Goal: Task Accomplishment & Management: Manage account settings

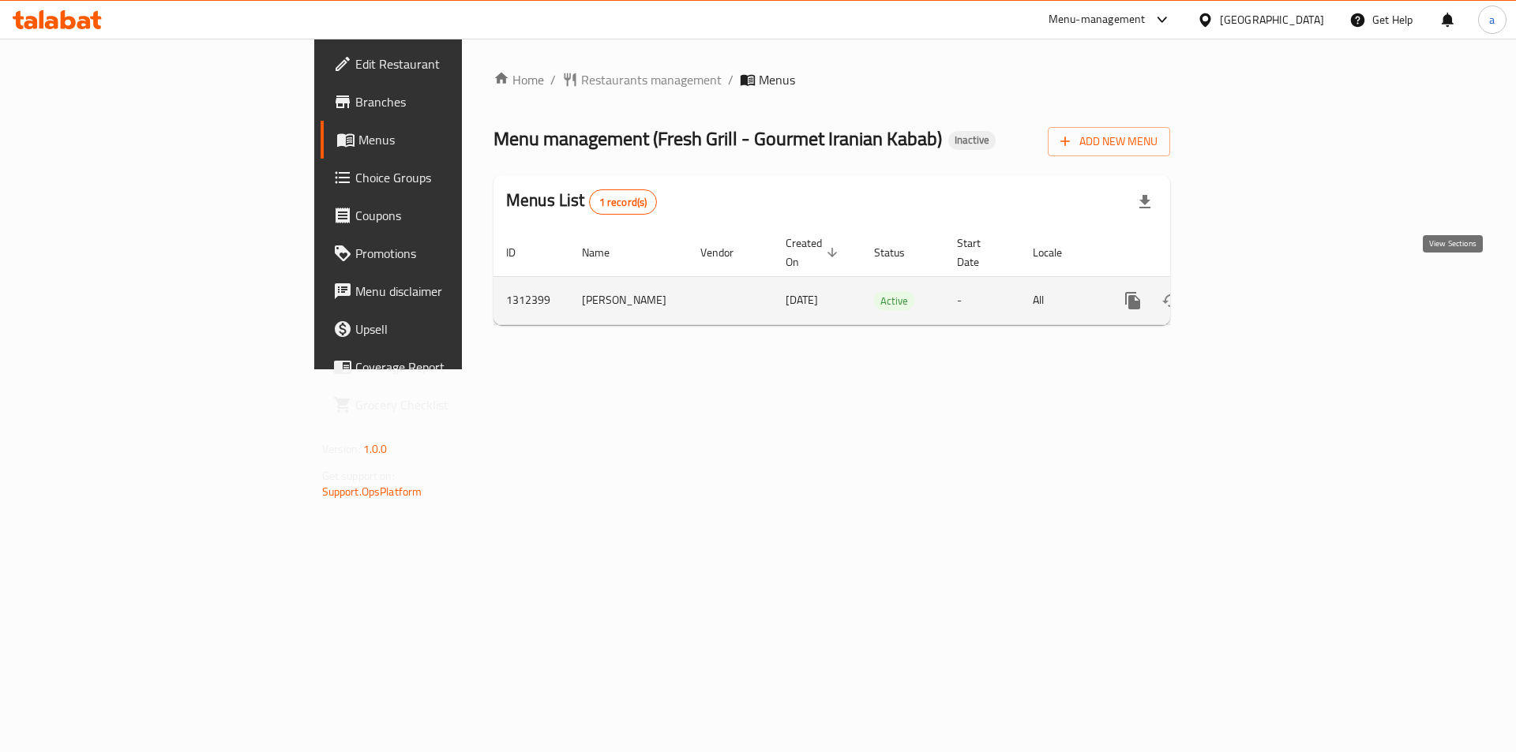
click at [1265, 282] on link "enhanced table" at bounding box center [1247, 301] width 38 height 38
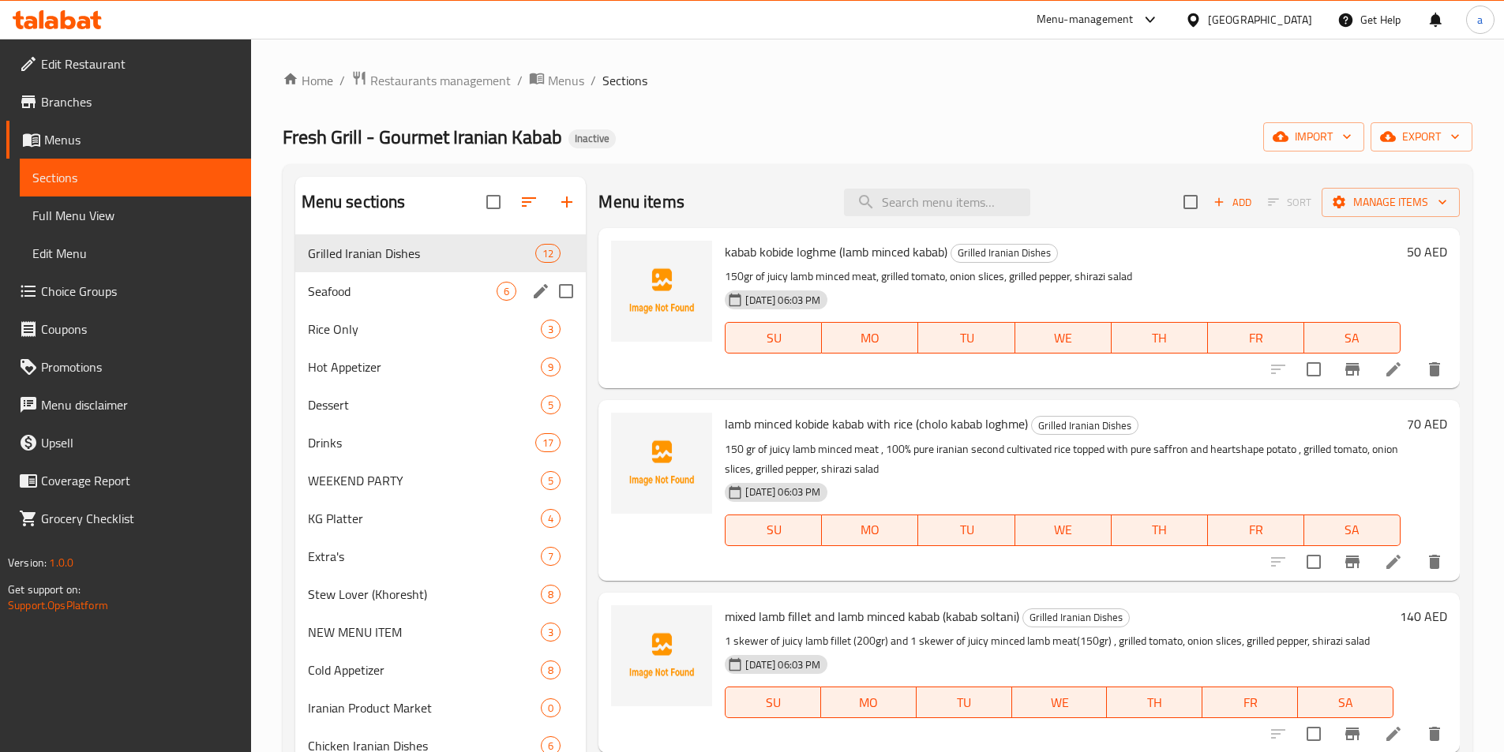
click at [498, 284] on span "6" at bounding box center [506, 291] width 18 height 15
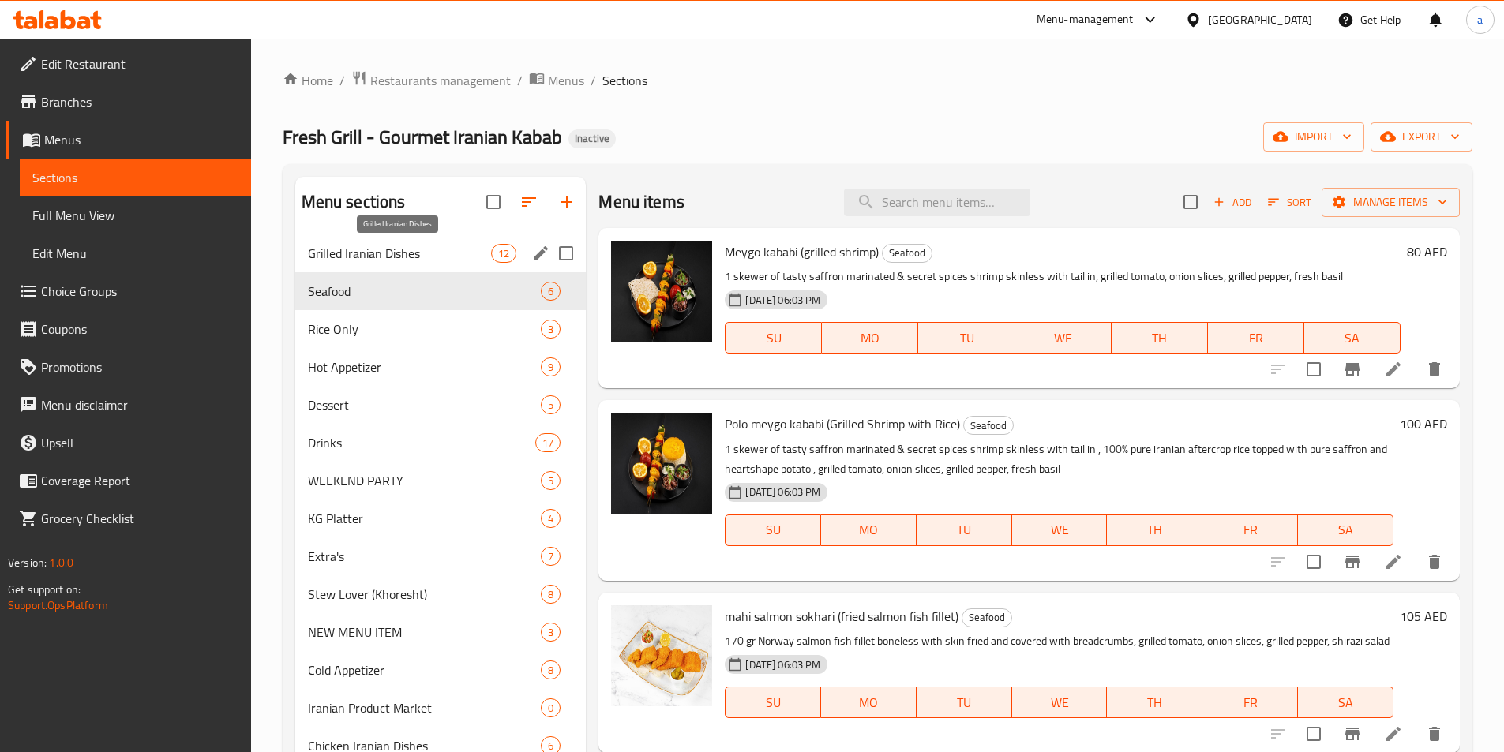
click at [475, 251] on span "Grilled Iranian Dishes" at bounding box center [400, 253] width 184 height 19
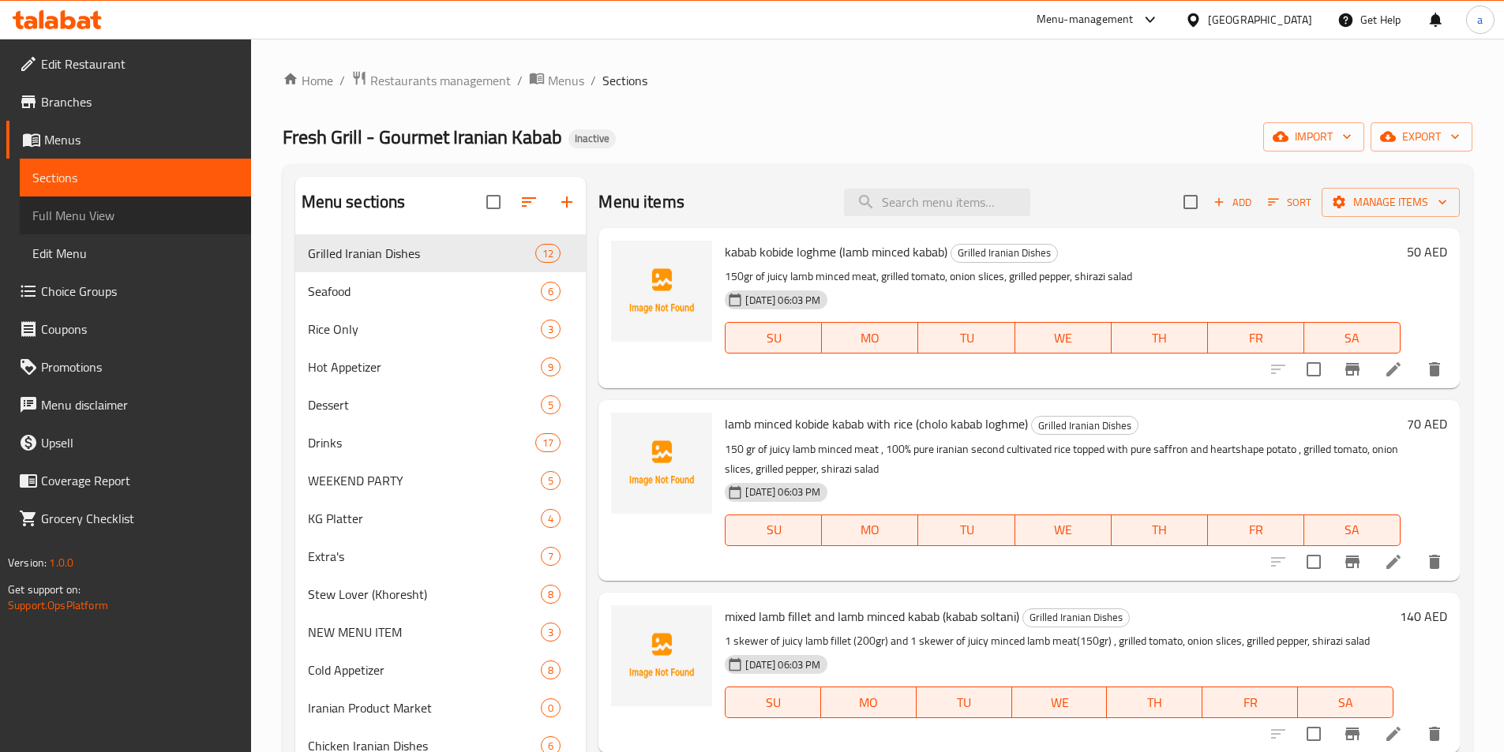
click at [73, 222] on span "Full Menu View" at bounding box center [135, 215] width 206 height 19
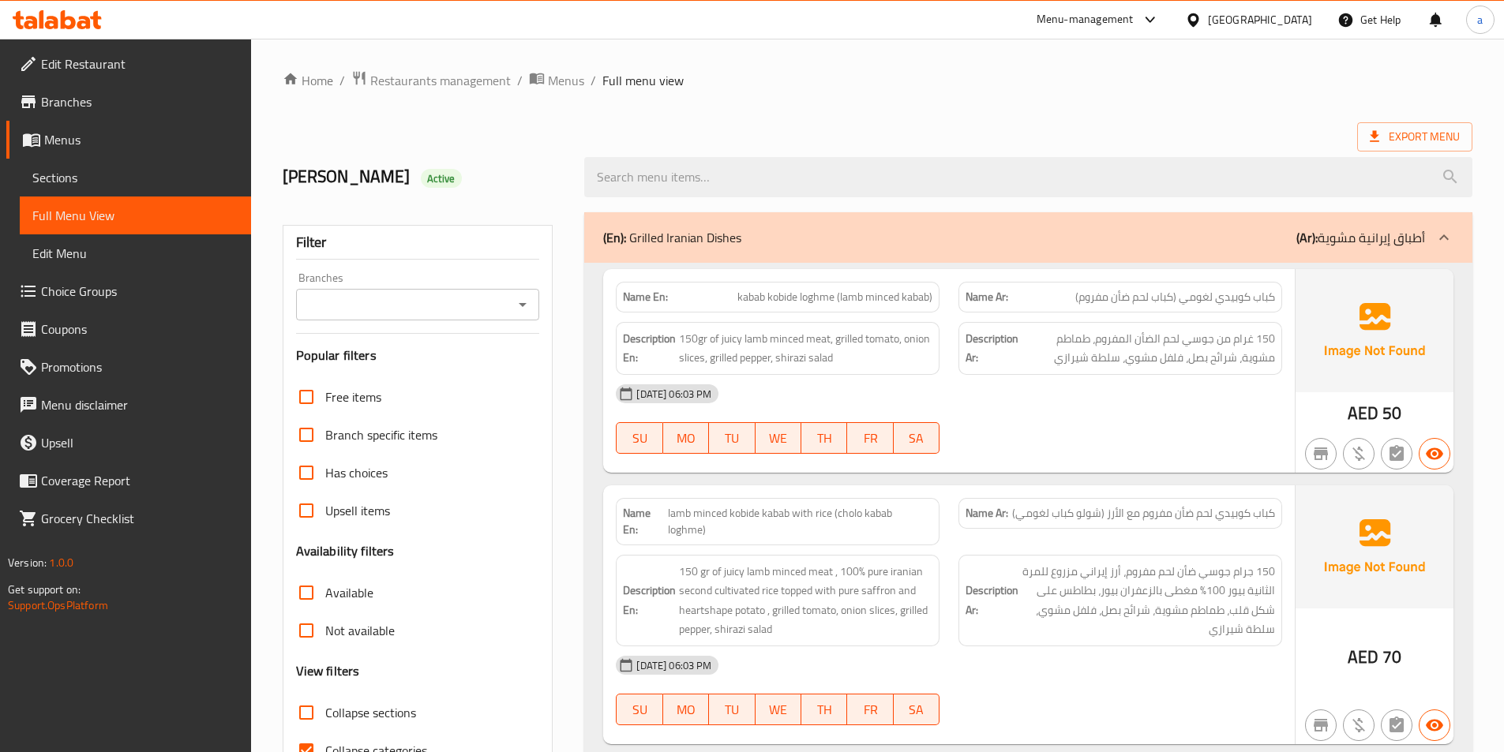
click at [103, 186] on span "Sections" at bounding box center [135, 177] width 206 height 19
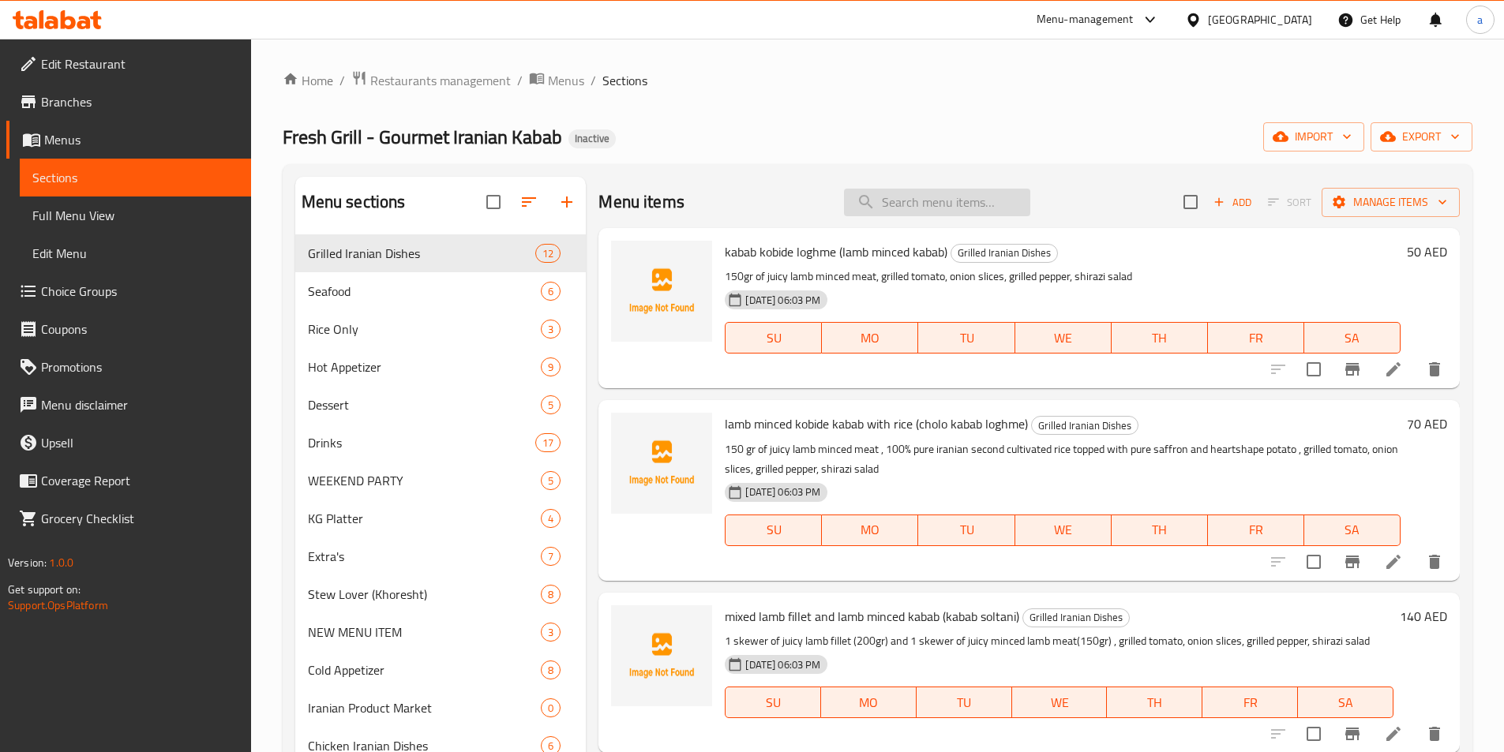
click at [894, 201] on input "search" at bounding box center [937, 203] width 186 height 28
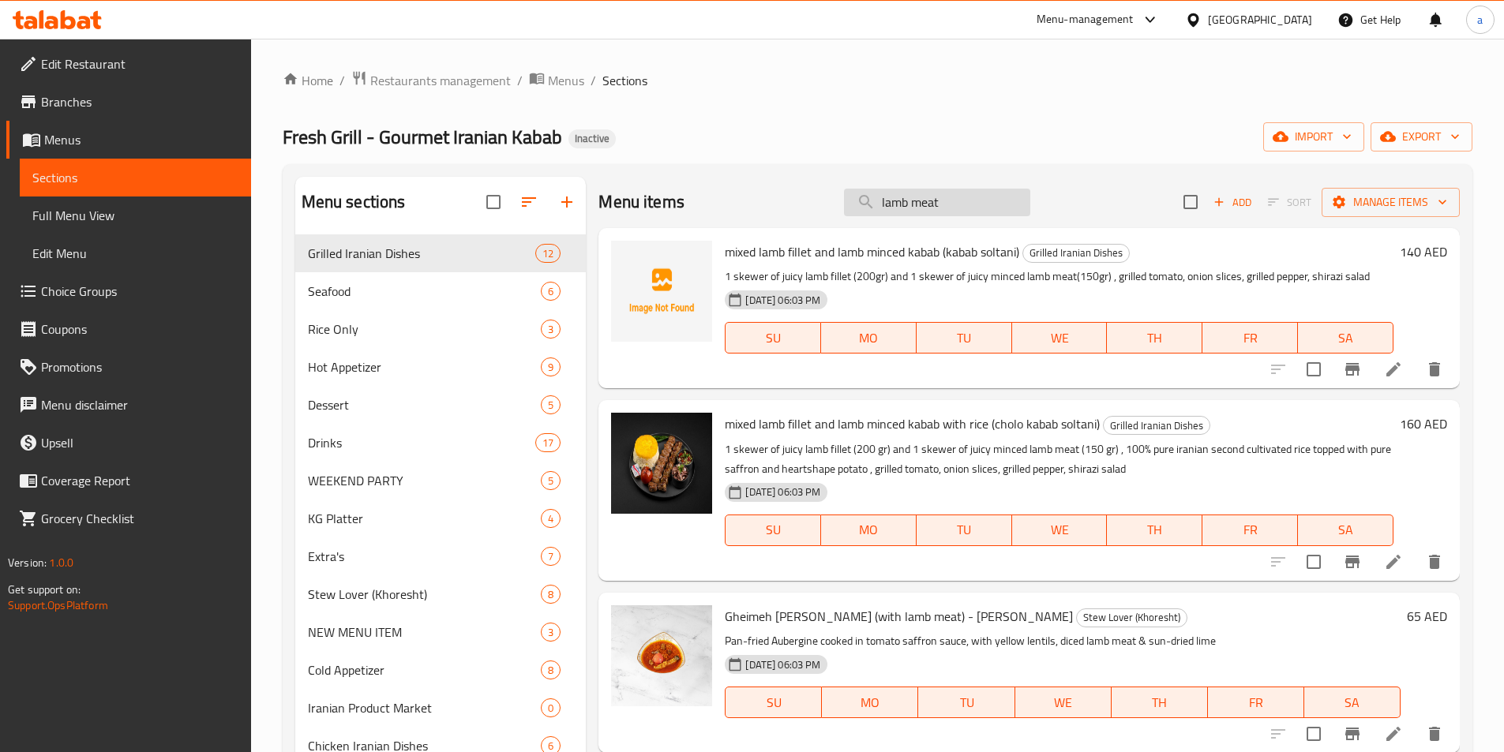
click at [901, 203] on input "lamb meat" at bounding box center [937, 203] width 186 height 28
paste input "Gheimeh"
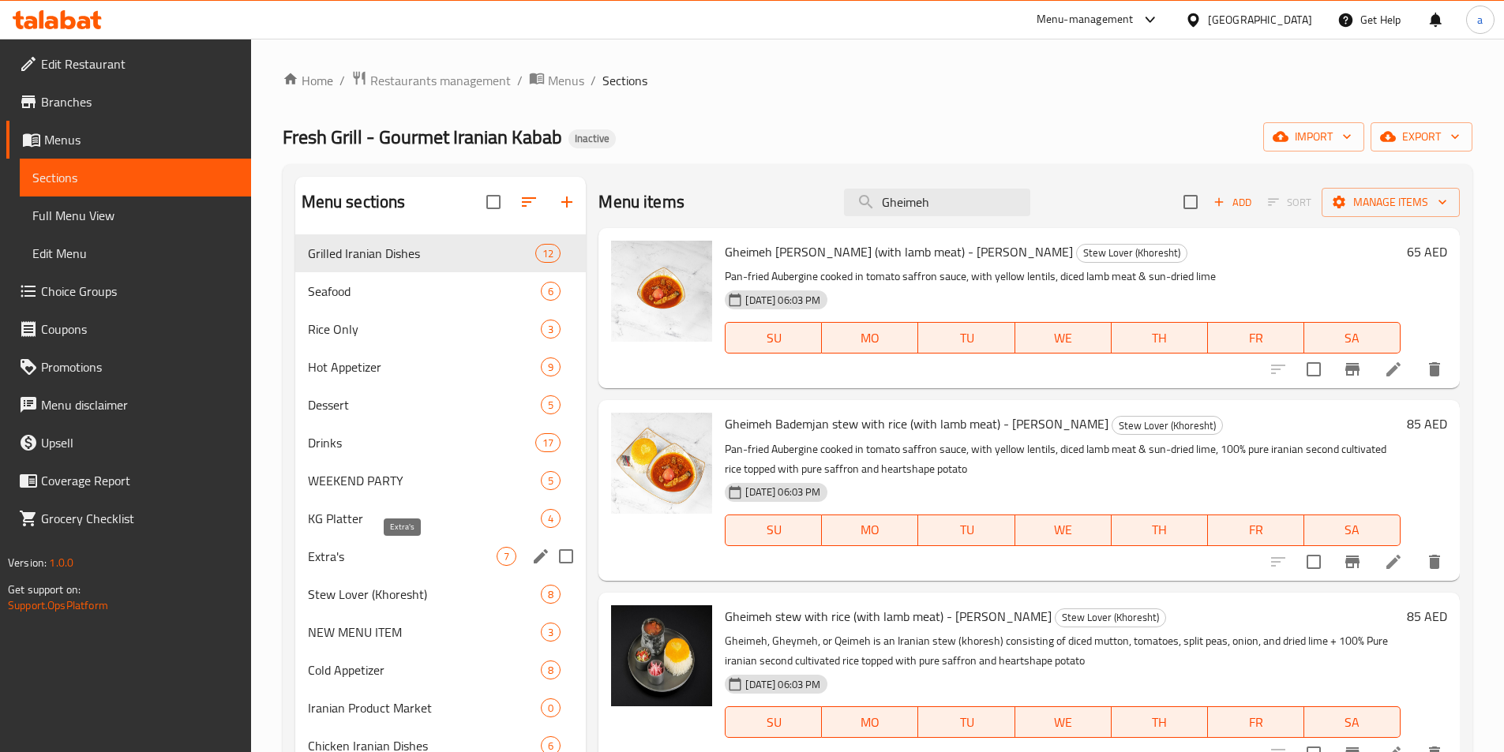
scroll to position [158, 0]
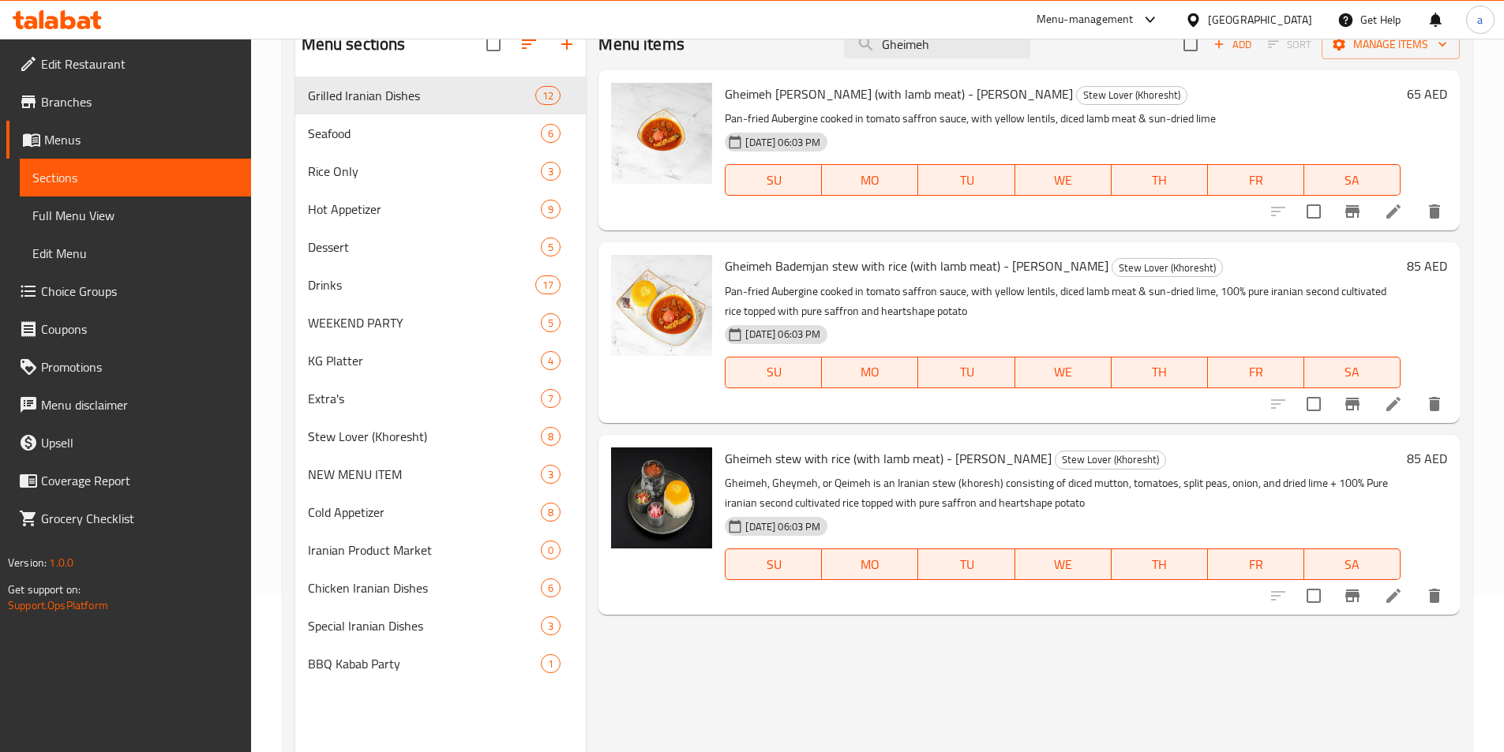
type input "Gheimeh"
click at [1400, 598] on icon at bounding box center [1393, 596] width 19 height 19
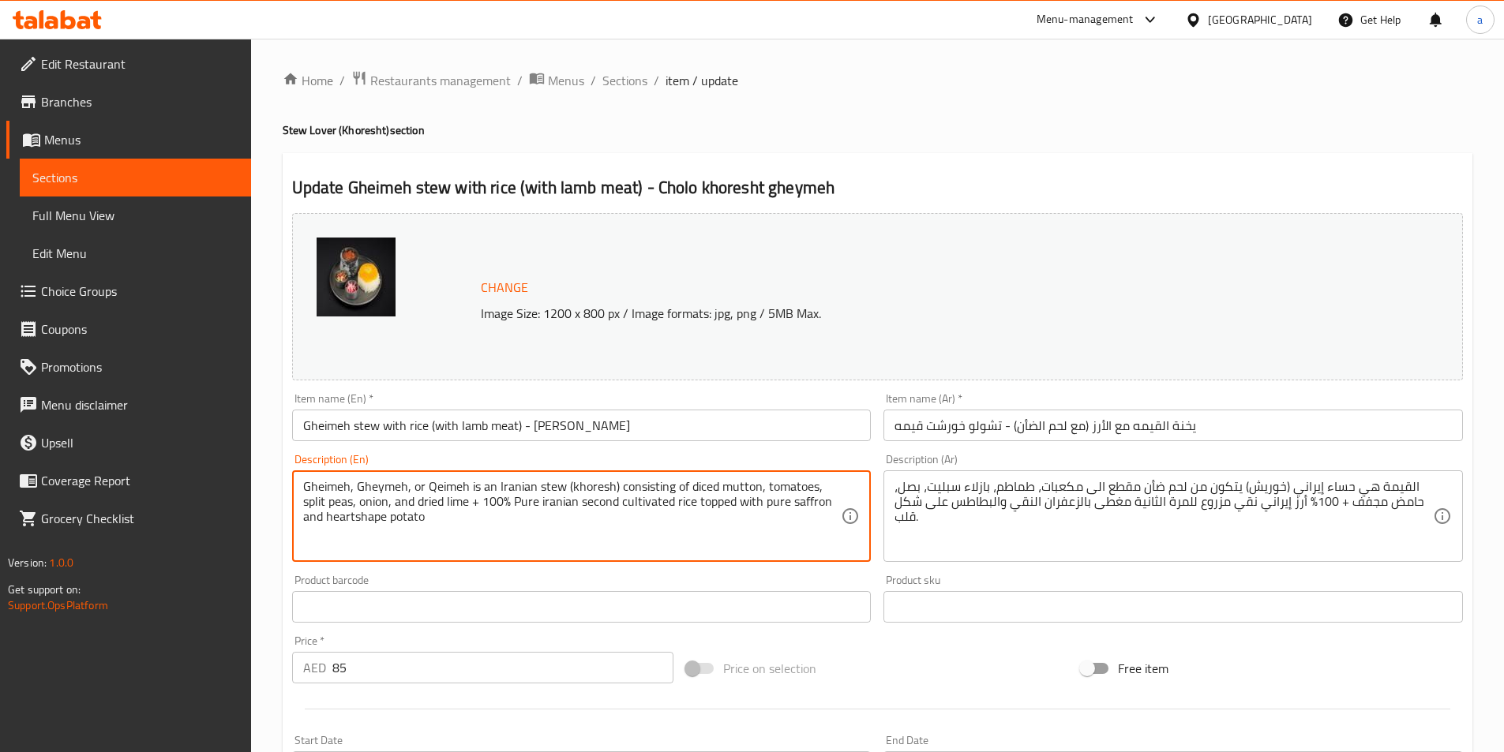
click at [582, 503] on textarea "Gheimeh, Gheymeh, or Qeimeh is an Iranian stew (khoresh) consisting of diced mu…" at bounding box center [572, 516] width 538 height 75
click at [542, 500] on textarea "Gheimeh, Gheymeh, or Qeimeh is an Iranian stew (khoresh) consisting of diced mu…" at bounding box center [572, 516] width 538 height 75
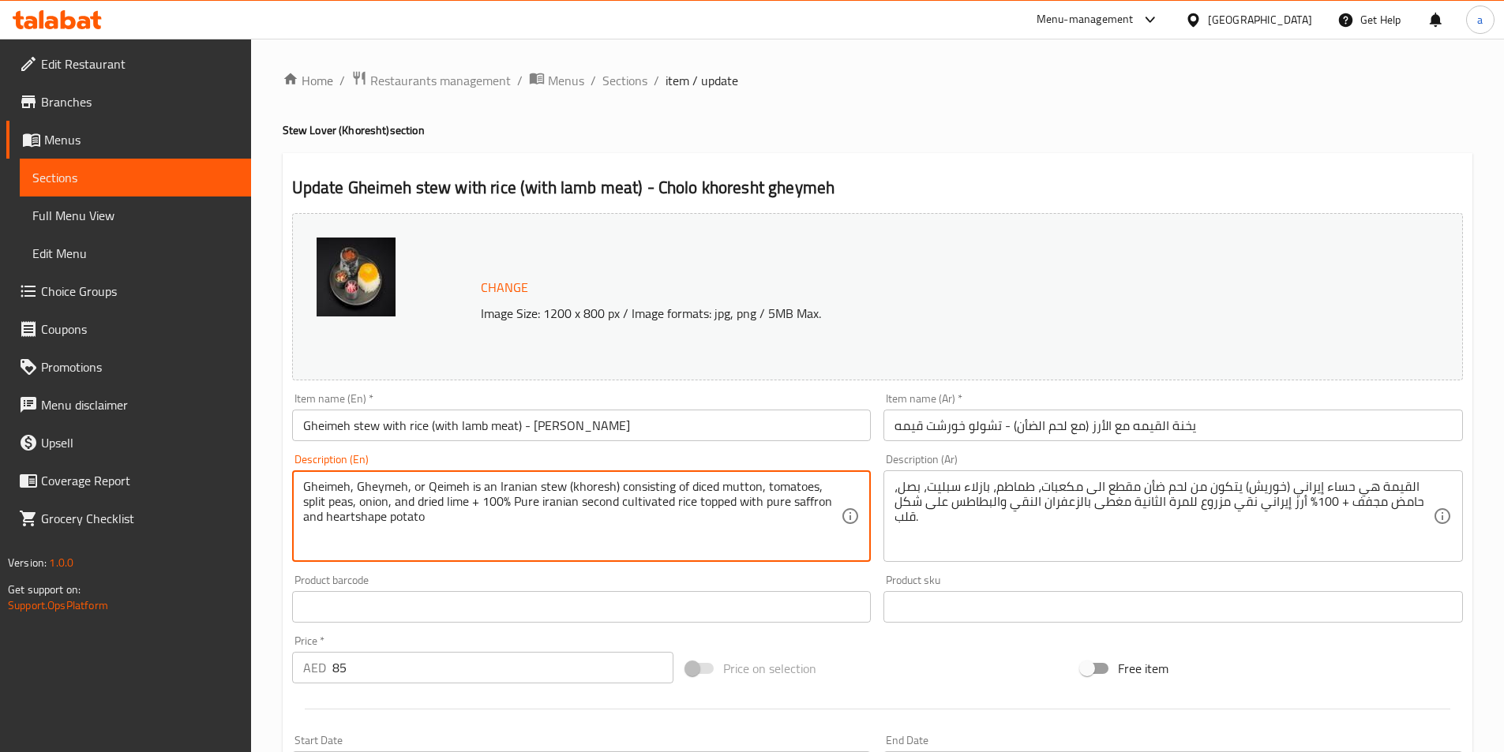
click at [542, 500] on textarea "Gheimeh, Gheymeh, or Qeimeh is an Iranian stew (khoresh) consisting of diced mu…" at bounding box center [572, 516] width 538 height 75
click at [444, 538] on textarea "Gheimeh, Gheymeh, or Qeimeh is an Iranian stew (khoresh) consisting of diced mu…" at bounding box center [572, 516] width 538 height 75
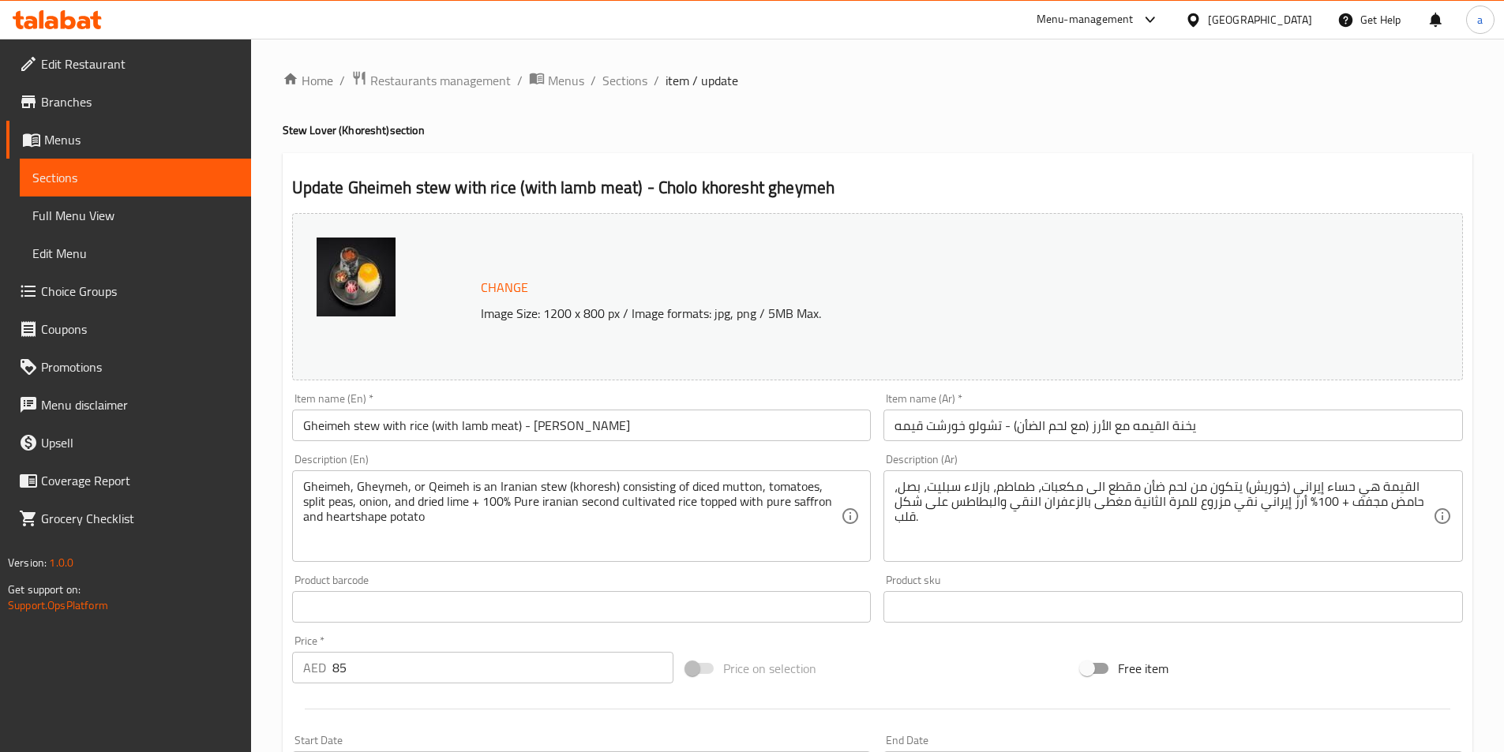
click at [538, 512] on textarea "Gheimeh, Gheymeh, or Qeimeh is an Iranian stew (khoresh) consisting of diced mu…" at bounding box center [572, 516] width 538 height 75
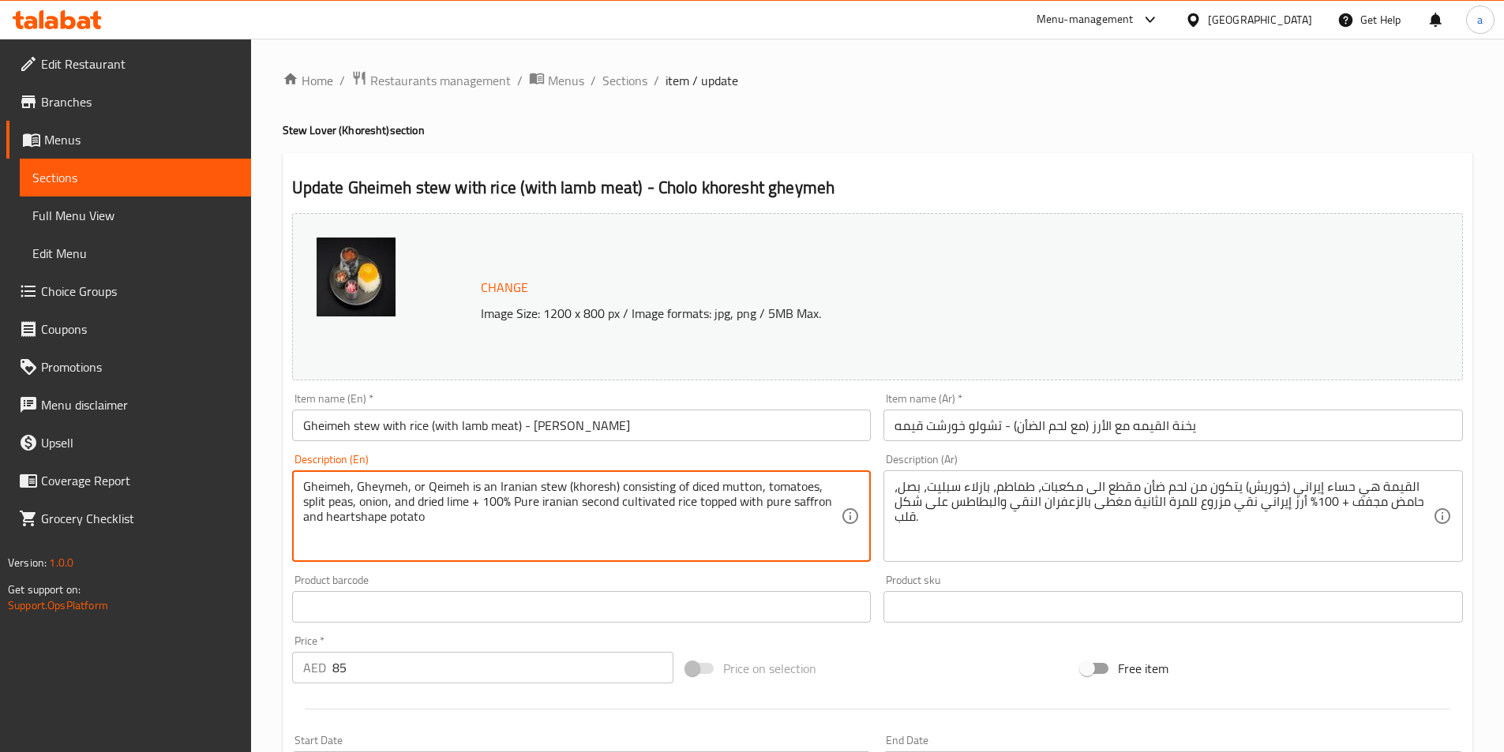
click at [538, 512] on textarea "Gheimeh, Gheymeh, or Qeimeh is an Iranian stew (khoresh) consisting of diced mu…" at bounding box center [572, 516] width 538 height 75
click at [500, 527] on textarea "Gheimeh, Gheymeh, or Qeimeh is an Iranian stew (khoresh) consisting of diced mu…" at bounding box center [572, 516] width 538 height 75
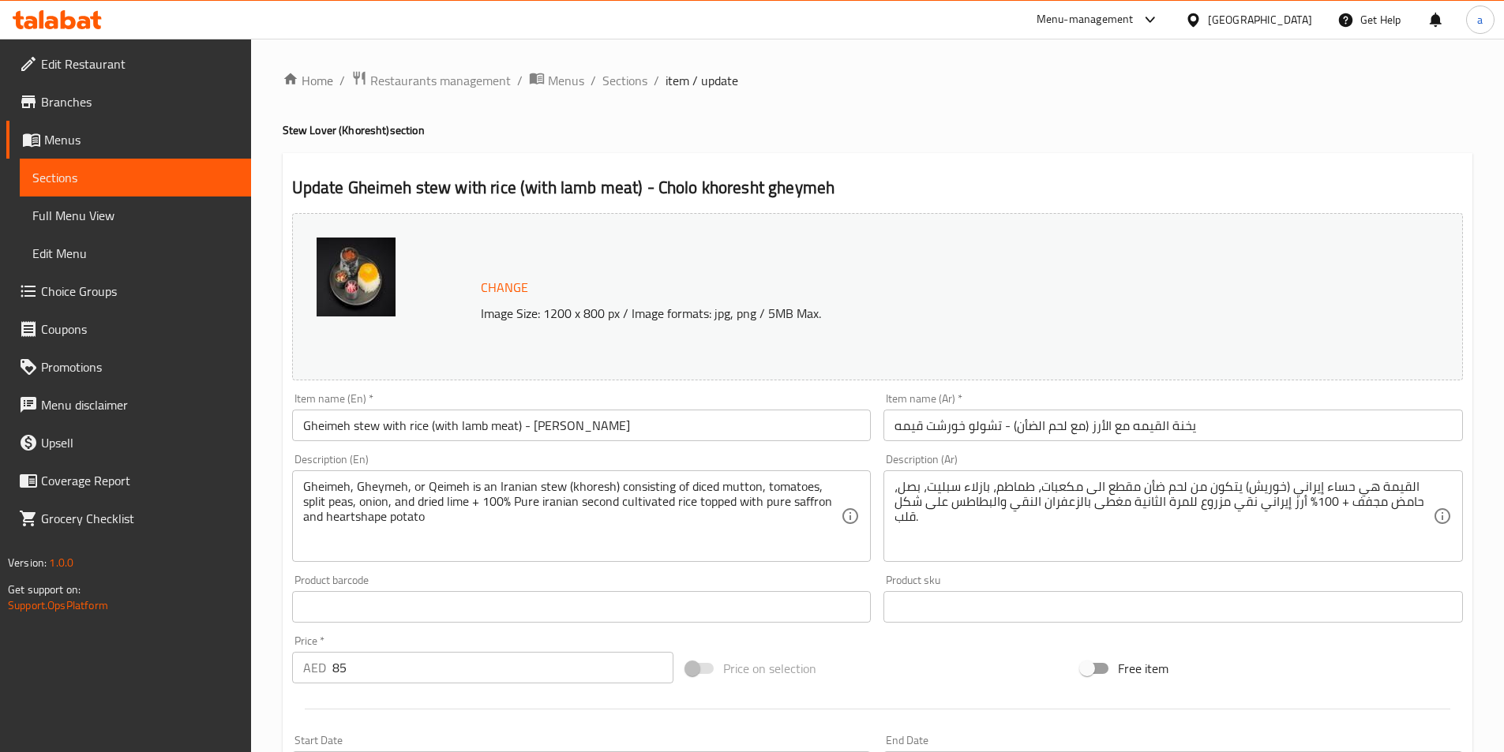
click at [451, 538] on textarea "Gheimeh, Gheymeh, or Qeimeh is an Iranian stew (khoresh) consisting of diced mu…" at bounding box center [572, 516] width 538 height 75
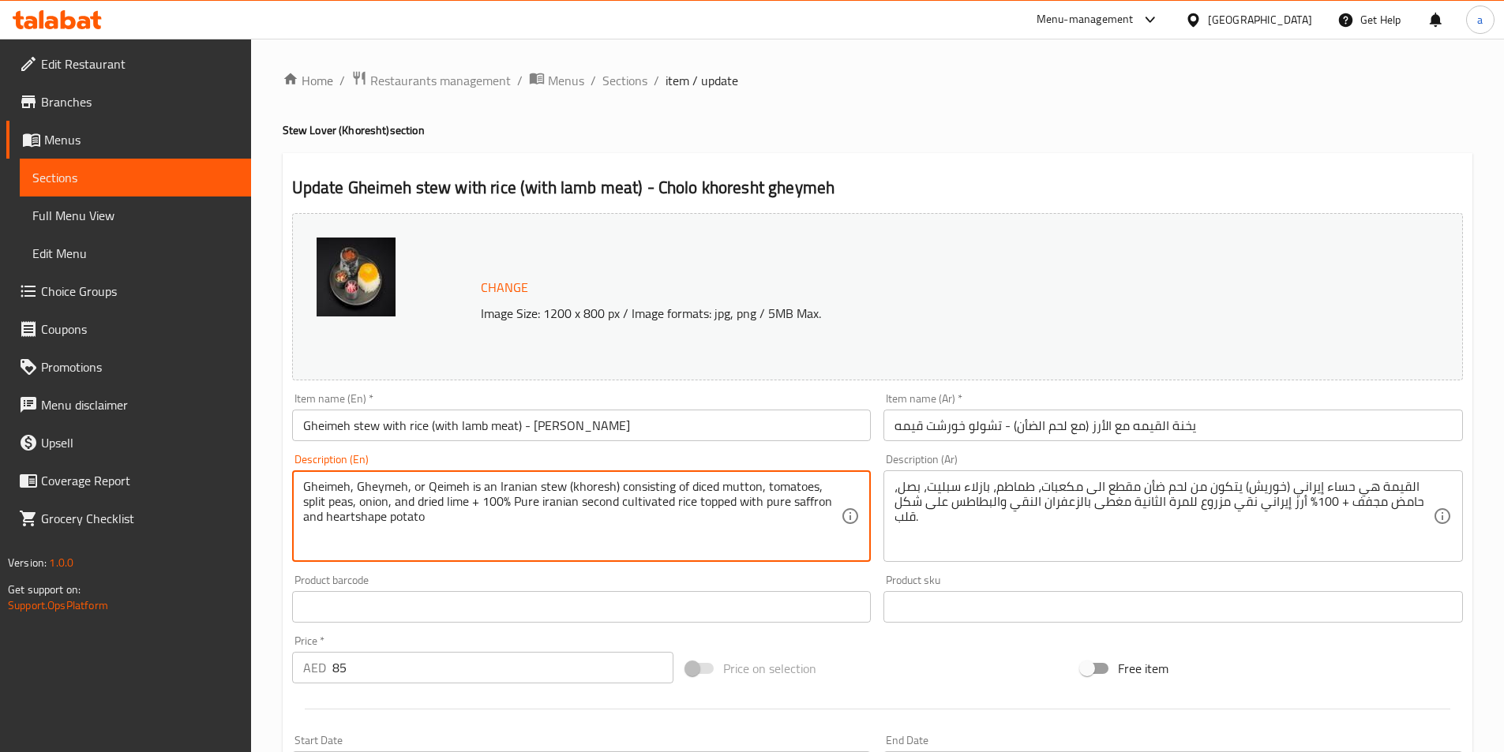
click at [329, 489] on textarea "Gheimeh, Gheymeh, or Qeimeh is an Iranian stew (khoresh) consisting of diced mu…" at bounding box center [572, 516] width 538 height 75
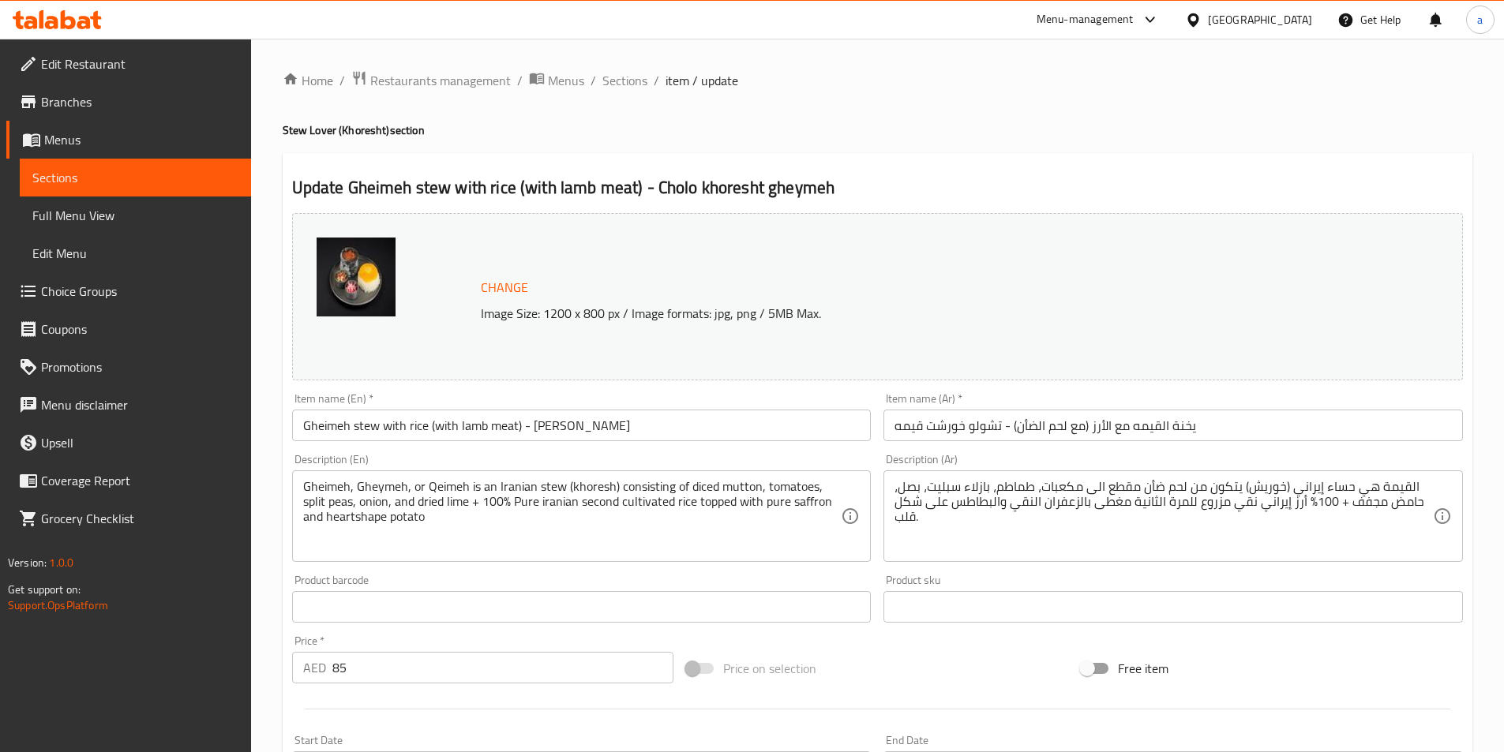
click at [387, 485] on textarea "Gheimeh, Gheymeh, or Qeimeh is an Iranian stew (khoresh) consisting of diced mu…" at bounding box center [572, 516] width 538 height 75
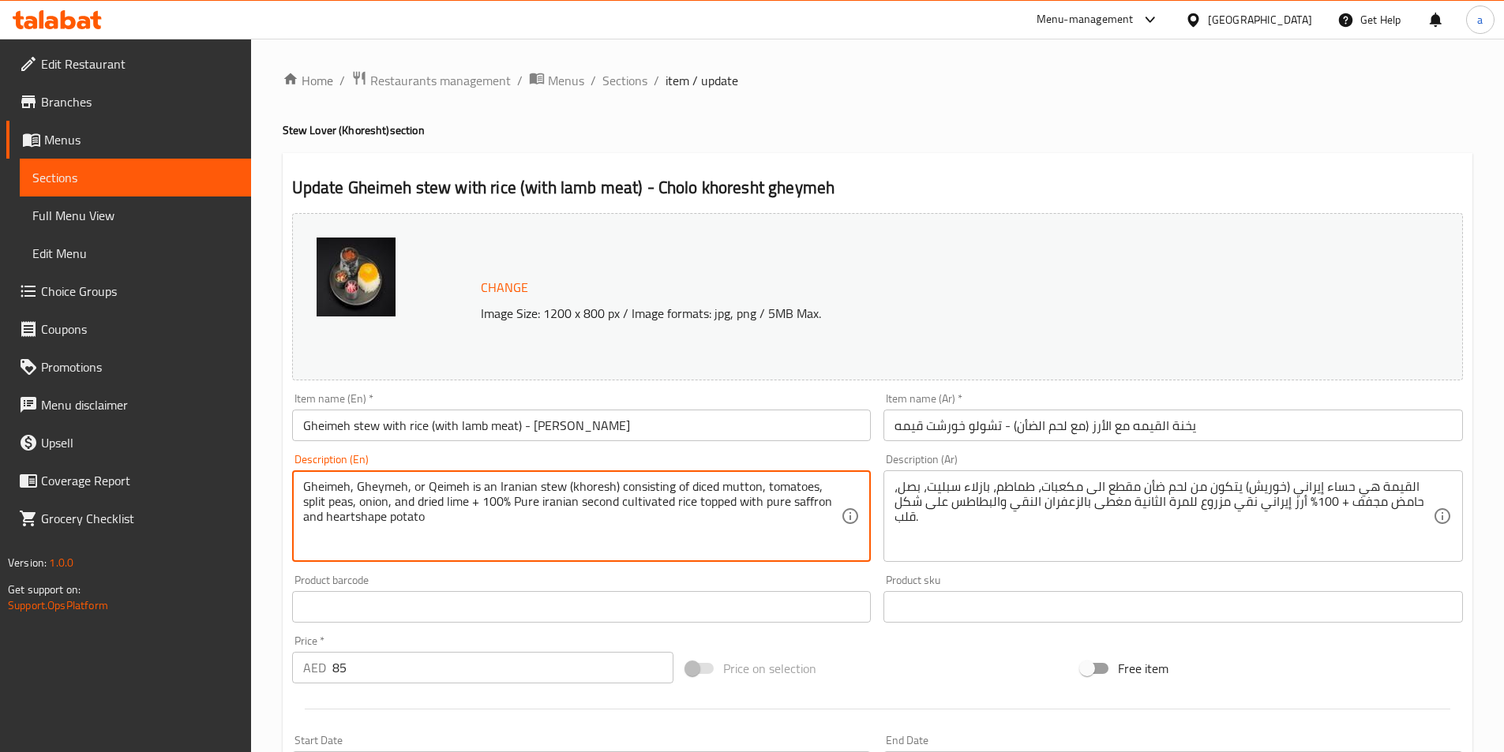
click at [387, 485] on textarea "Gheimeh, Gheymeh, or Qeimeh is an Iranian stew (khoresh) consisting of diced mu…" at bounding box center [572, 516] width 538 height 75
click at [459, 489] on textarea "Gheimeh, Gheymeh, or Qeimeh is an Iranian stew (khoresh) consisting of diced mu…" at bounding box center [572, 516] width 538 height 75
click at [338, 489] on textarea "Gheimeh, Gheymeh, or Qeimeh is an Iranian stew (khoresh) consisting of diced mu…" at bounding box center [572, 516] width 538 height 75
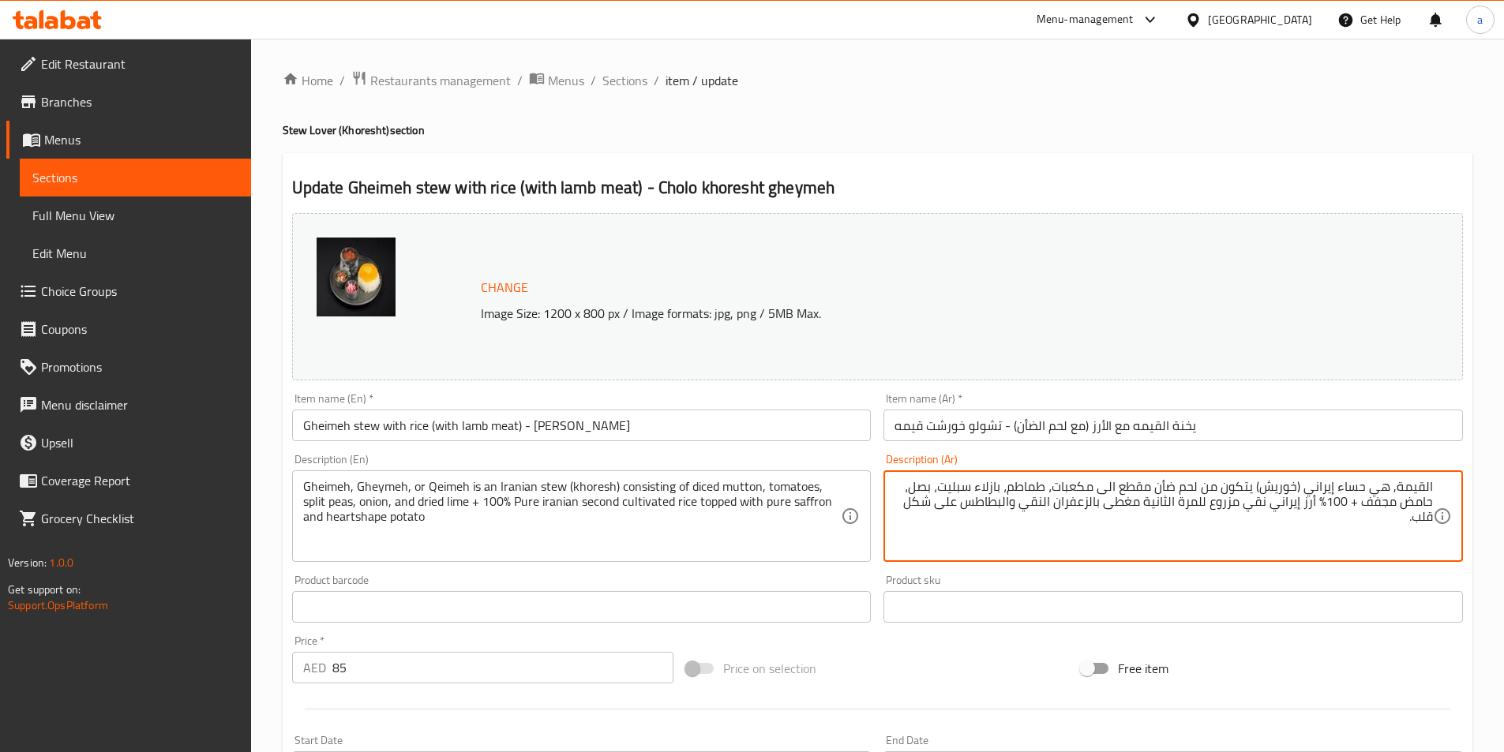
click at [1419, 490] on textarea "القيمة, هي حساء إيراني (خوريش) يتكون من لحم ضأن مقطع الى مكعبات، طماطم، بازلاء …" at bounding box center [1163, 516] width 538 height 75
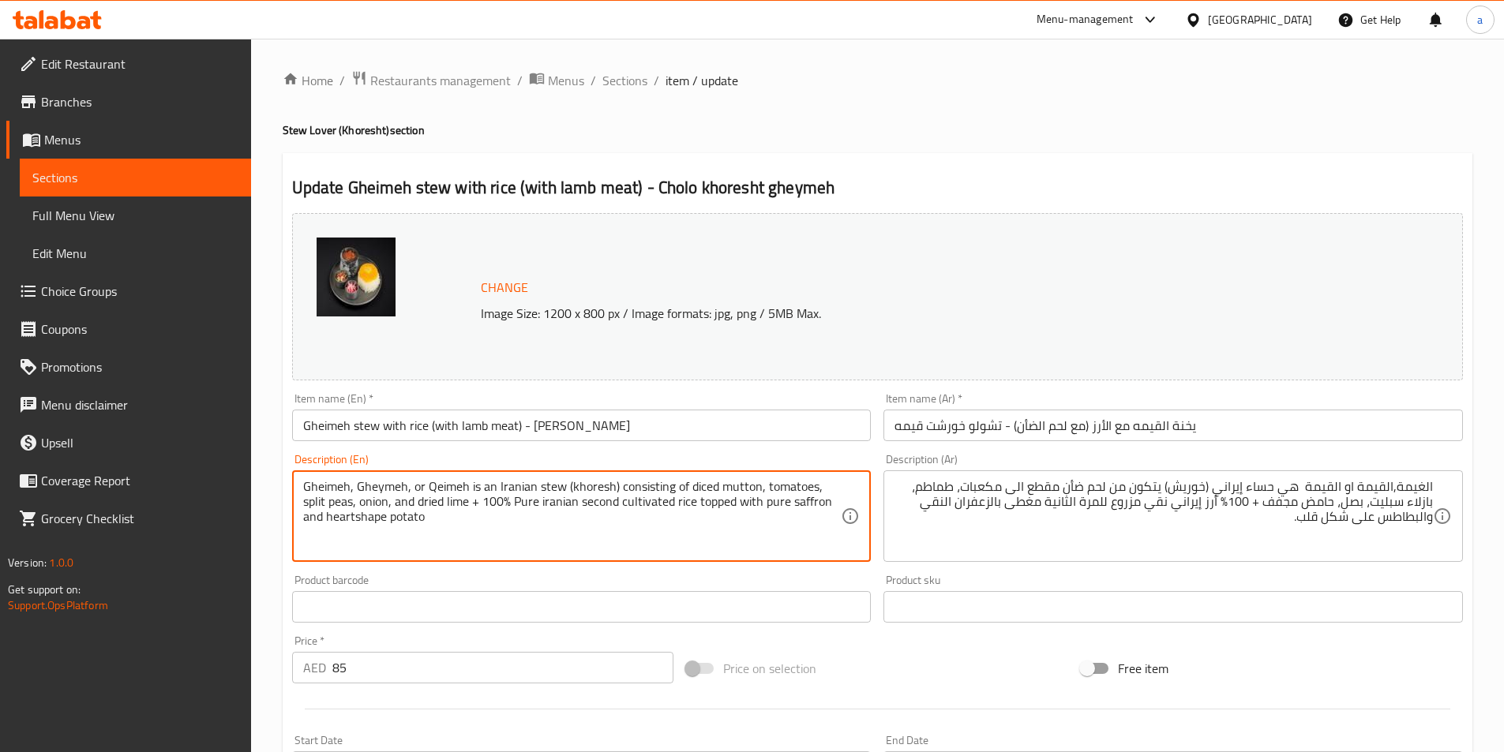
click at [548, 491] on textarea "Gheimeh, Gheymeh, or Qeimeh is an Iranian stew (khoresh) consisting of diced mu…" at bounding box center [572, 516] width 538 height 75
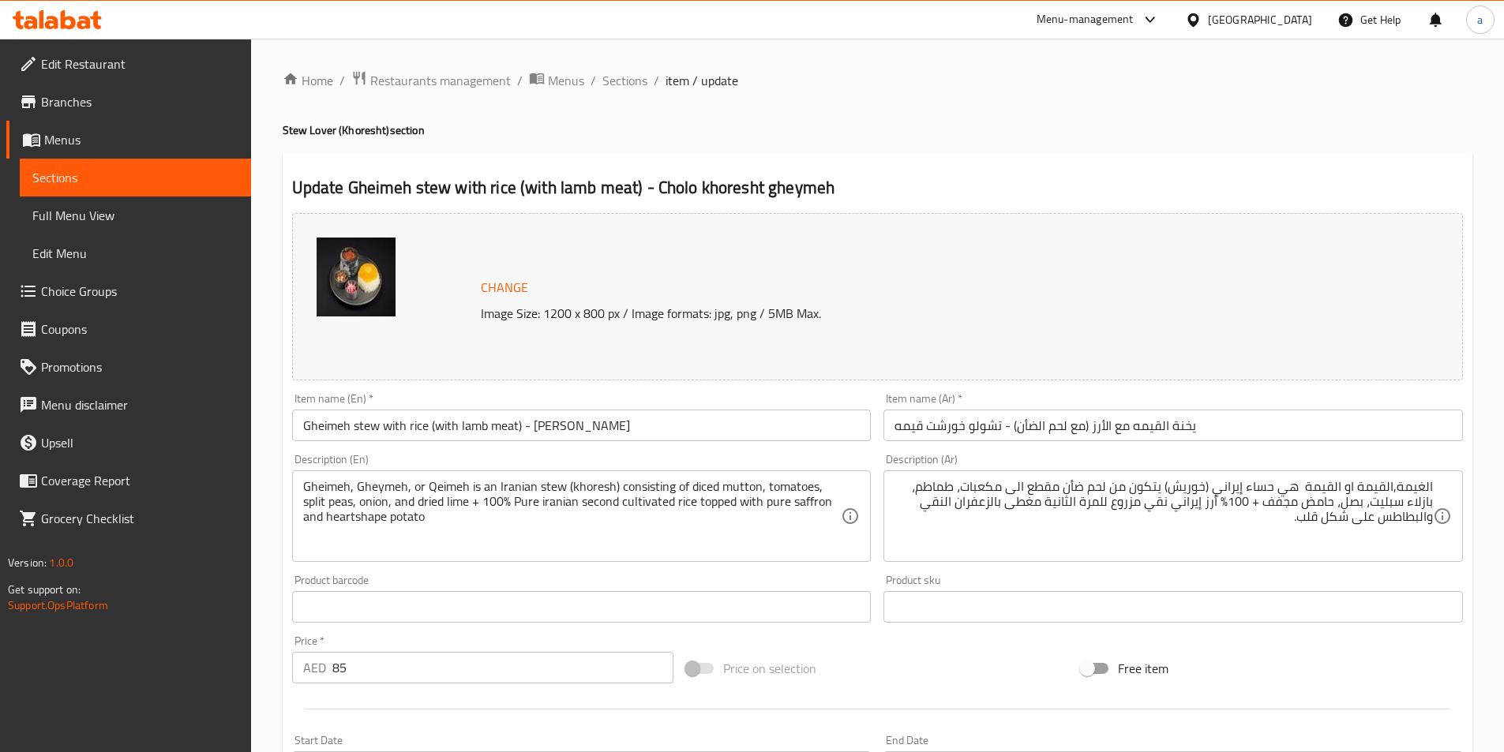
click at [742, 488] on textarea "Gheimeh, Gheymeh, or Qeimeh is an Iranian stew (khoresh) consisting of diced mu…" at bounding box center [572, 516] width 538 height 75
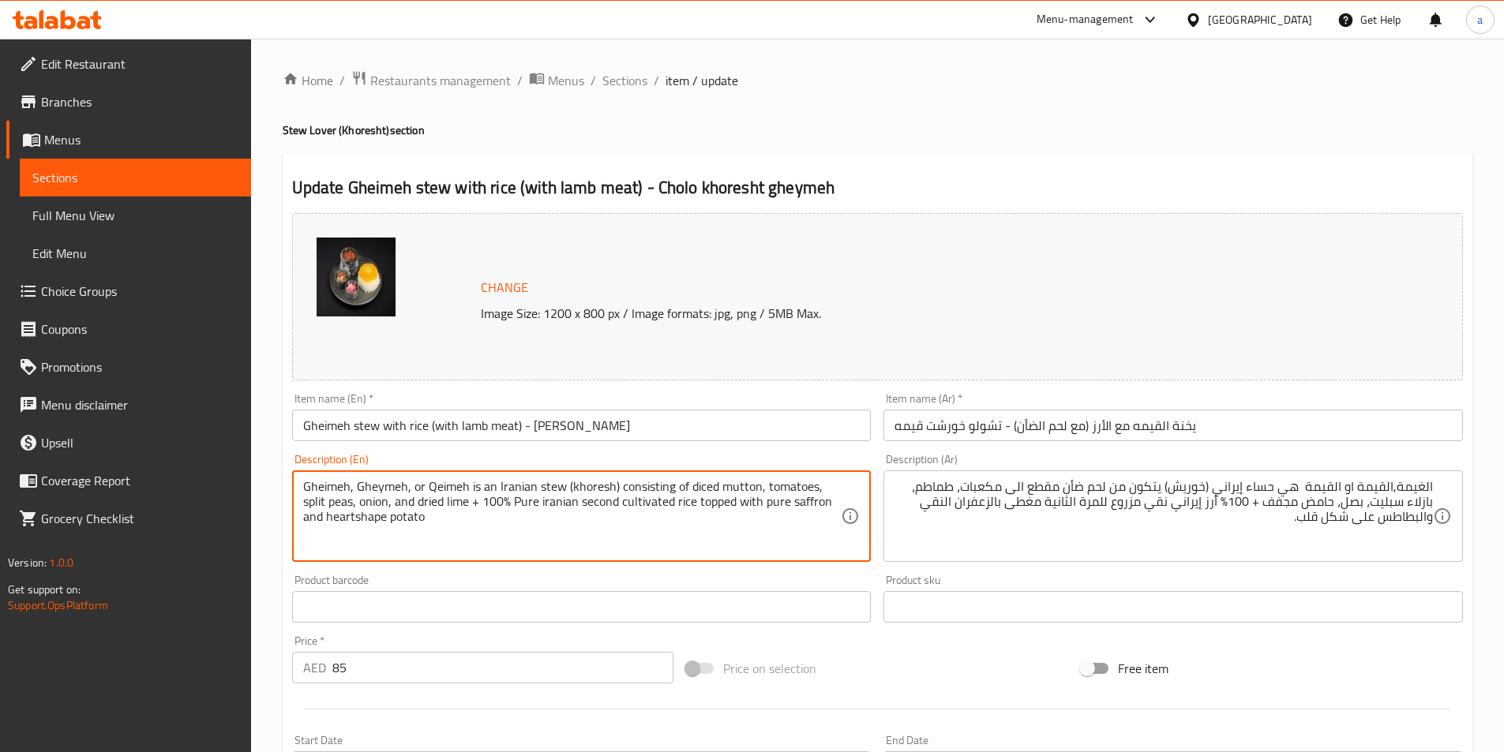
click at [742, 488] on textarea "Gheimeh, Gheymeh, or Qeimeh is an Iranian stew (khoresh) consisting of diced mu…" at bounding box center [572, 516] width 538 height 75
click at [692, 485] on textarea "Gheimeh, Gheymeh, or Qeimeh is an Iranian stew (khoresh) consisting of diced mu…" at bounding box center [572, 516] width 538 height 75
click at [704, 485] on textarea "Gheimeh, Gheymeh, or Qeimeh is an Iranian stew (khoresh) consisting of diced mu…" at bounding box center [572, 516] width 538 height 75
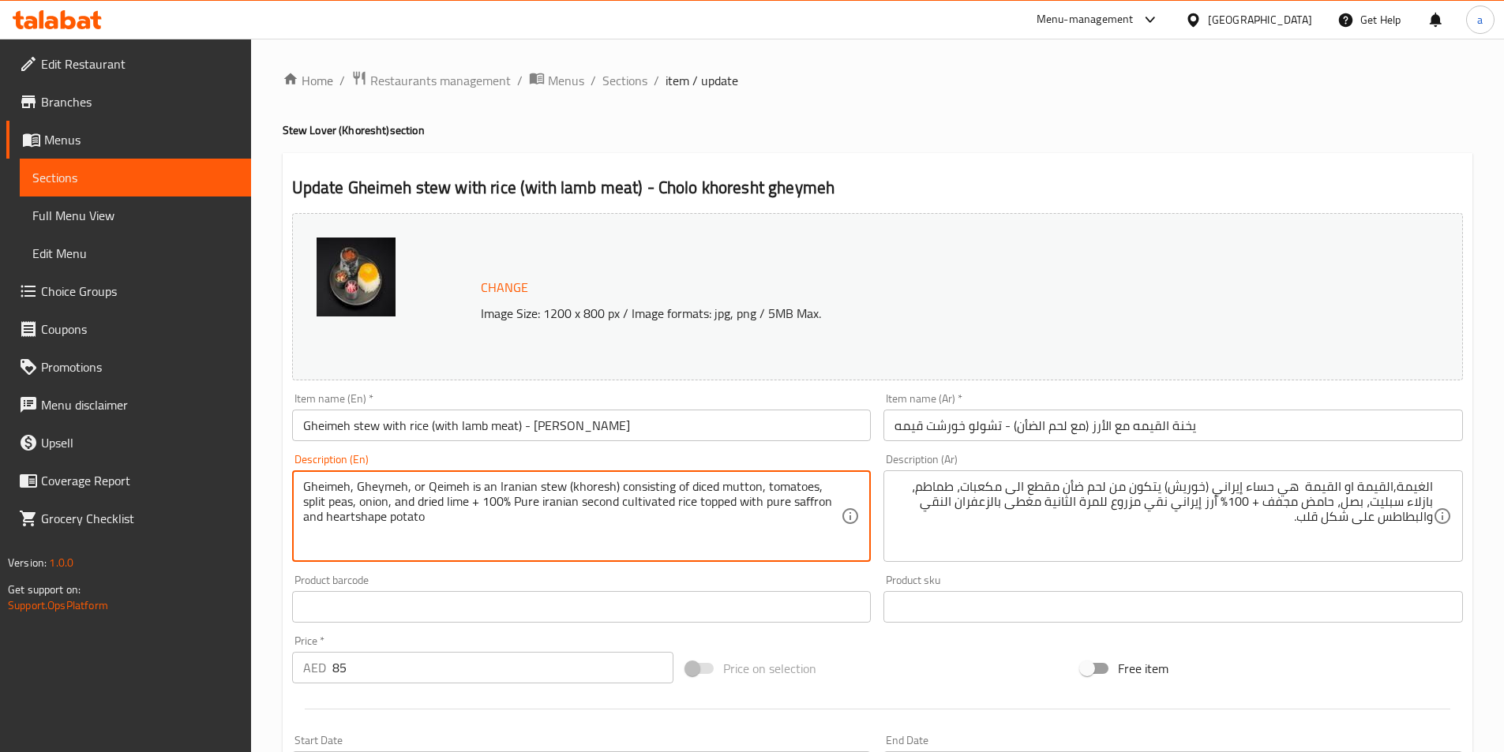
click at [704, 485] on textarea "Gheimeh, Gheymeh, or Qeimeh is an Iranian stew (khoresh) consisting of diced mu…" at bounding box center [572, 516] width 538 height 75
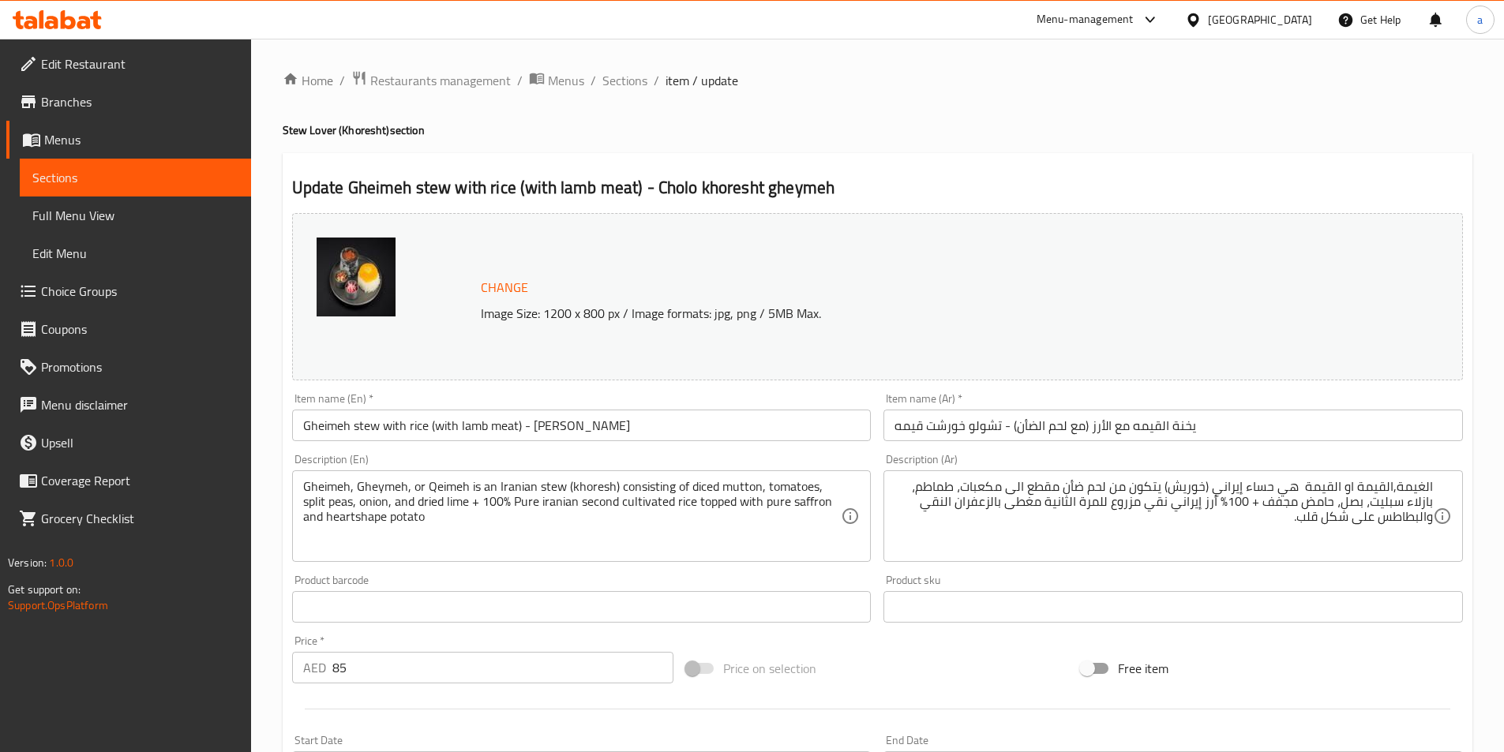
click at [644, 487] on textarea "Gheimeh, Gheymeh, or Qeimeh is an Iranian stew (khoresh) consisting of diced mu…" at bounding box center [572, 516] width 538 height 75
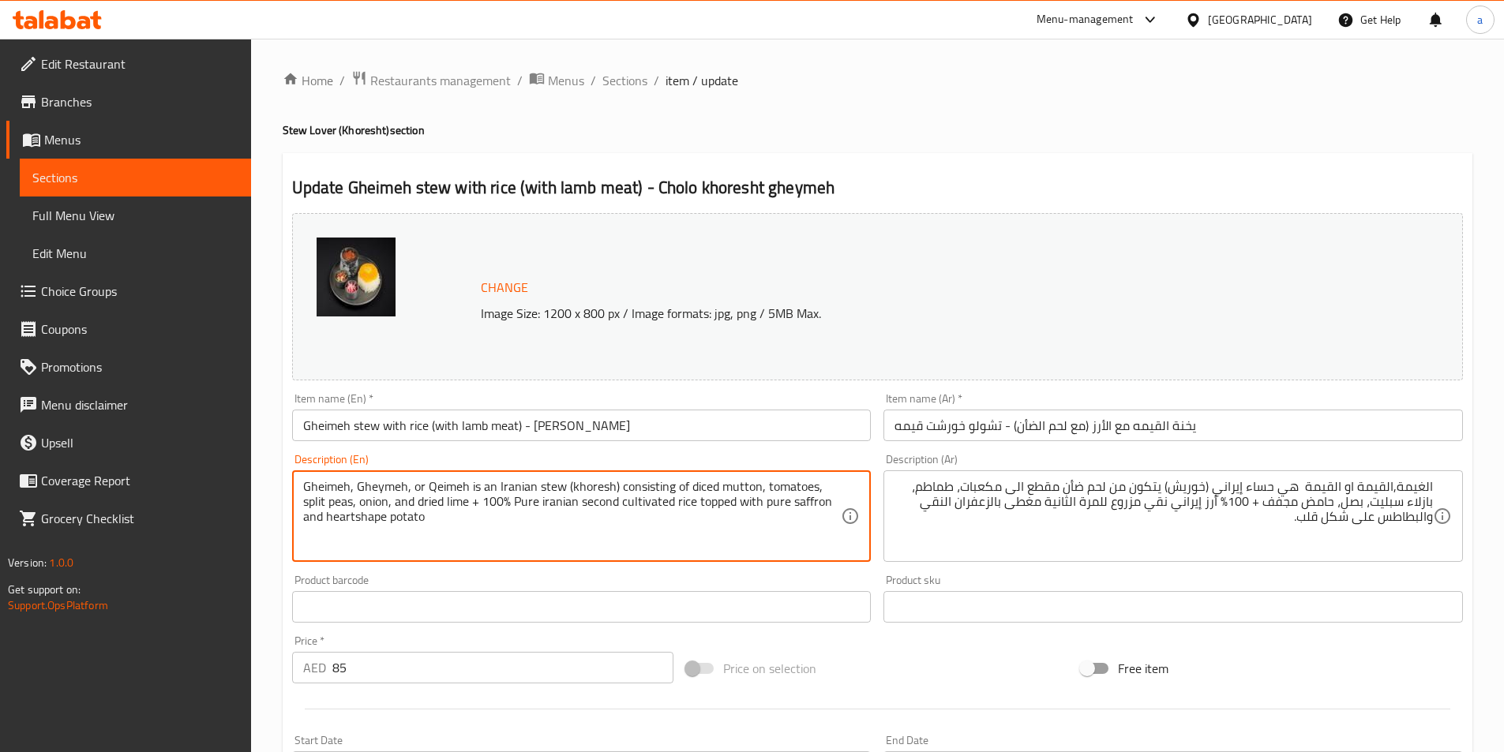
click at [644, 487] on textarea "Gheimeh, Gheymeh, or Qeimeh is an Iranian stew (khoresh) consisting of diced mu…" at bounding box center [572, 516] width 538 height 75
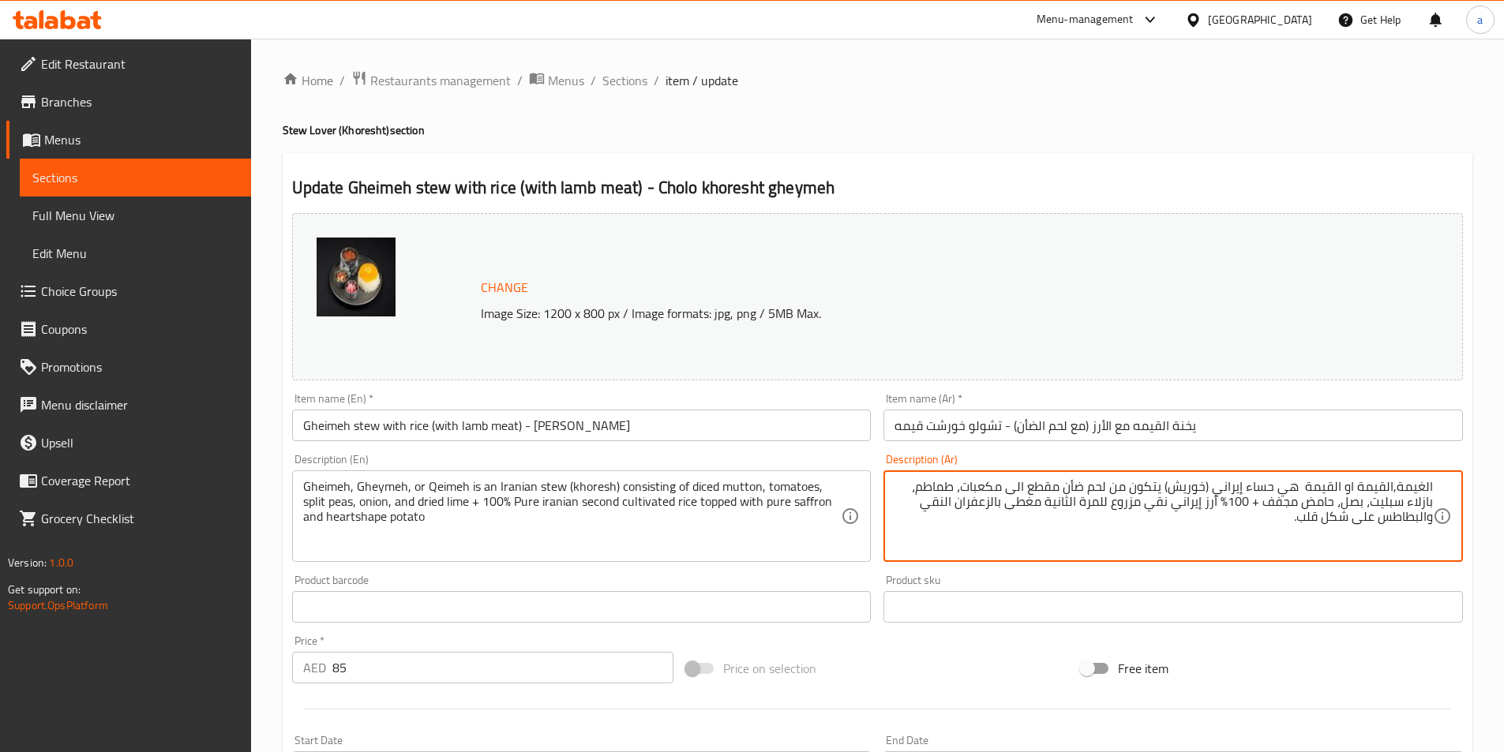
drag, startPoint x: 1013, startPoint y: 489, endPoint x: 1067, endPoint y: 485, distance: 53.8
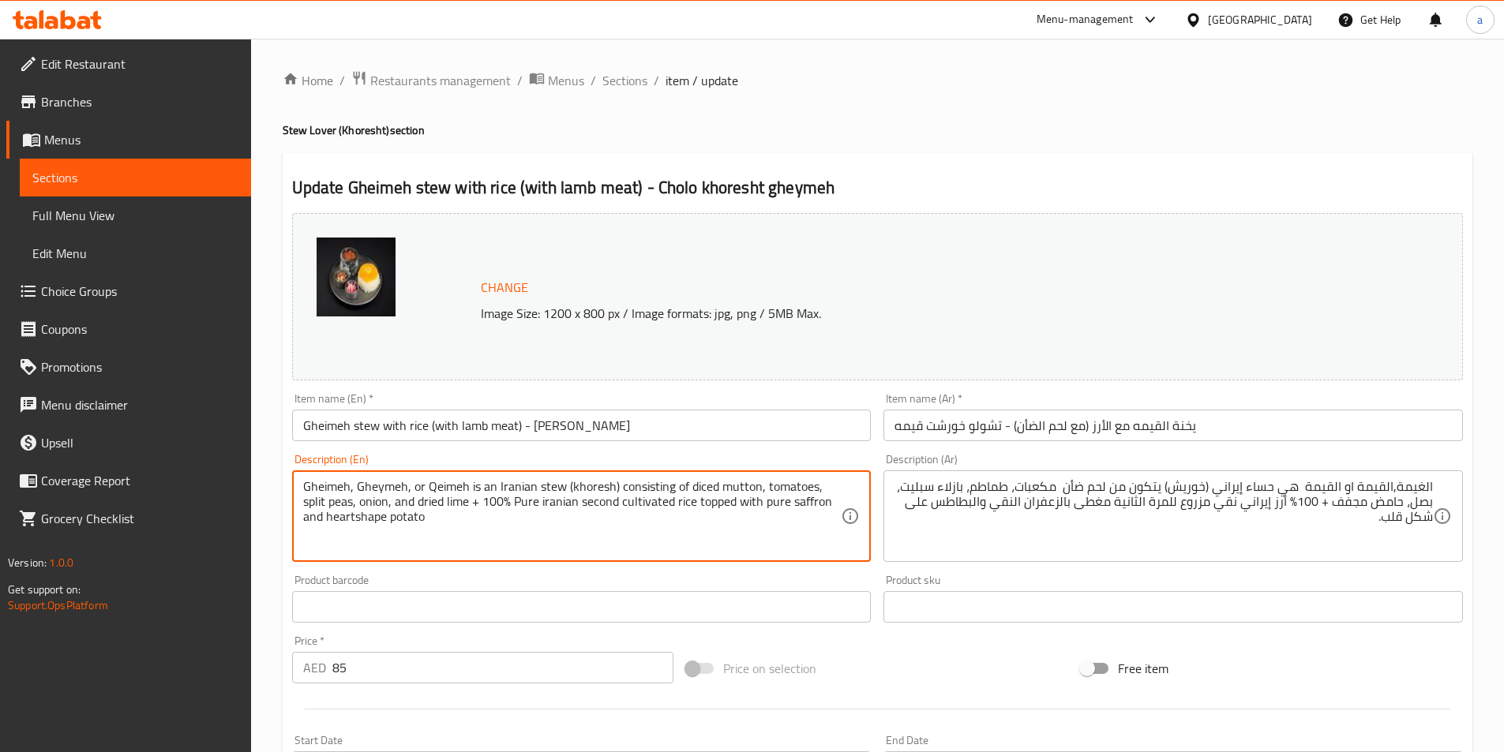
click at [310, 504] on textarea "Gheimeh, Gheymeh, or Qeimeh is an Iranian stew (khoresh) consisting of diced mu…" at bounding box center [572, 516] width 538 height 75
drag, startPoint x: 418, startPoint y: 503, endPoint x: 467, endPoint y: 508, distance: 49.3
click at [467, 508] on textarea "Gheimeh, Gheymeh, or Qeimeh is an Iranian stew (khoresh) consisting of diced mu…" at bounding box center [572, 516] width 538 height 75
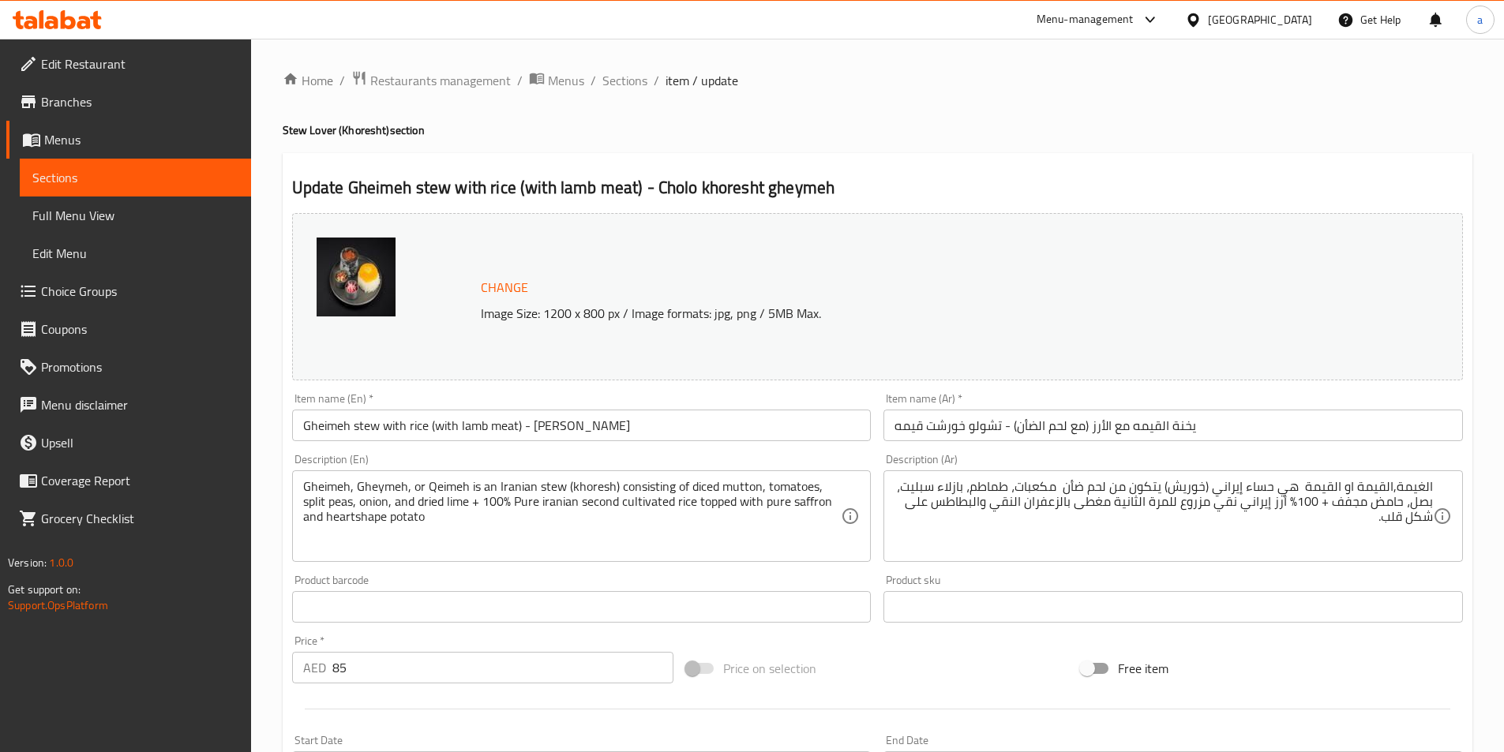
click at [448, 501] on textarea "Gheimeh, Gheymeh, or Qeimeh is an Iranian stew (khoresh) consisting of diced mu…" at bounding box center [572, 516] width 538 height 75
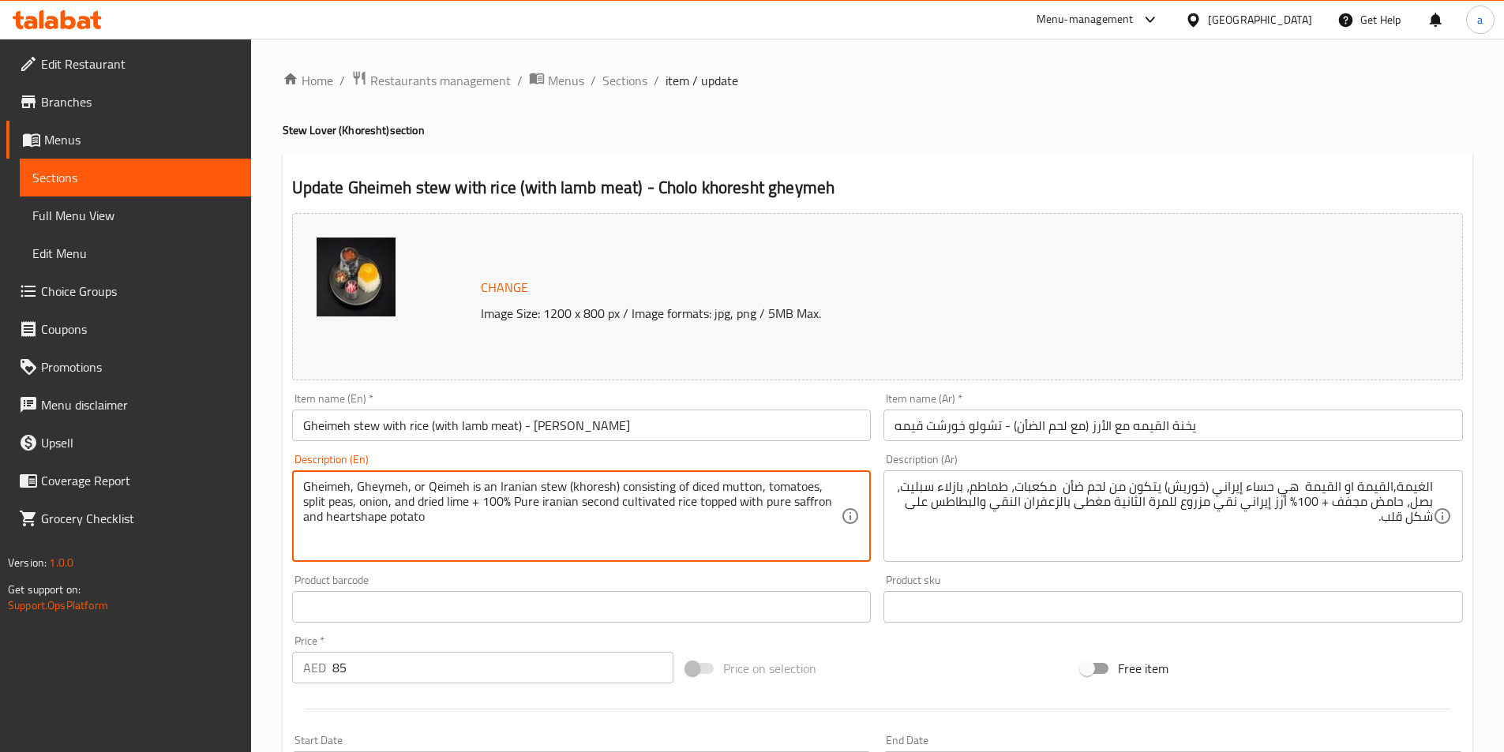
click at [448, 501] on textarea "Gheimeh, Gheymeh, or Qeimeh is an Iranian stew (khoresh) consisting of diced mu…" at bounding box center [572, 516] width 538 height 75
drag, startPoint x: 512, startPoint y: 504, endPoint x: 825, endPoint y: 515, distance: 312.8
click at [825, 515] on textarea "Gheimeh, Gheymeh, or Qeimeh is an Iranian stew (khoresh) consisting of diced mu…" at bounding box center [572, 516] width 538 height 75
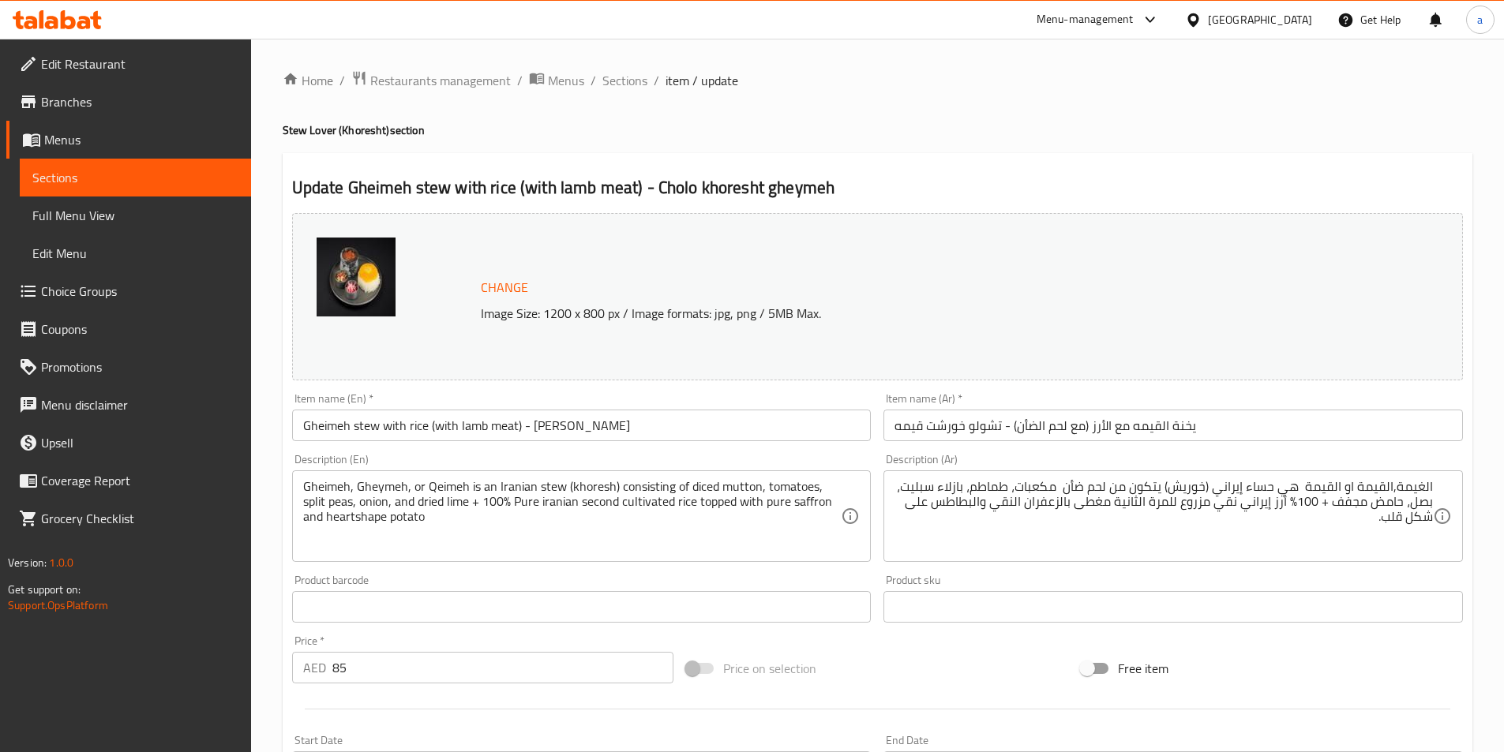
click at [559, 522] on textarea "Gheimeh, Gheymeh, or Qeimeh is an Iranian stew (khoresh) consisting of diced mu…" at bounding box center [572, 516] width 538 height 75
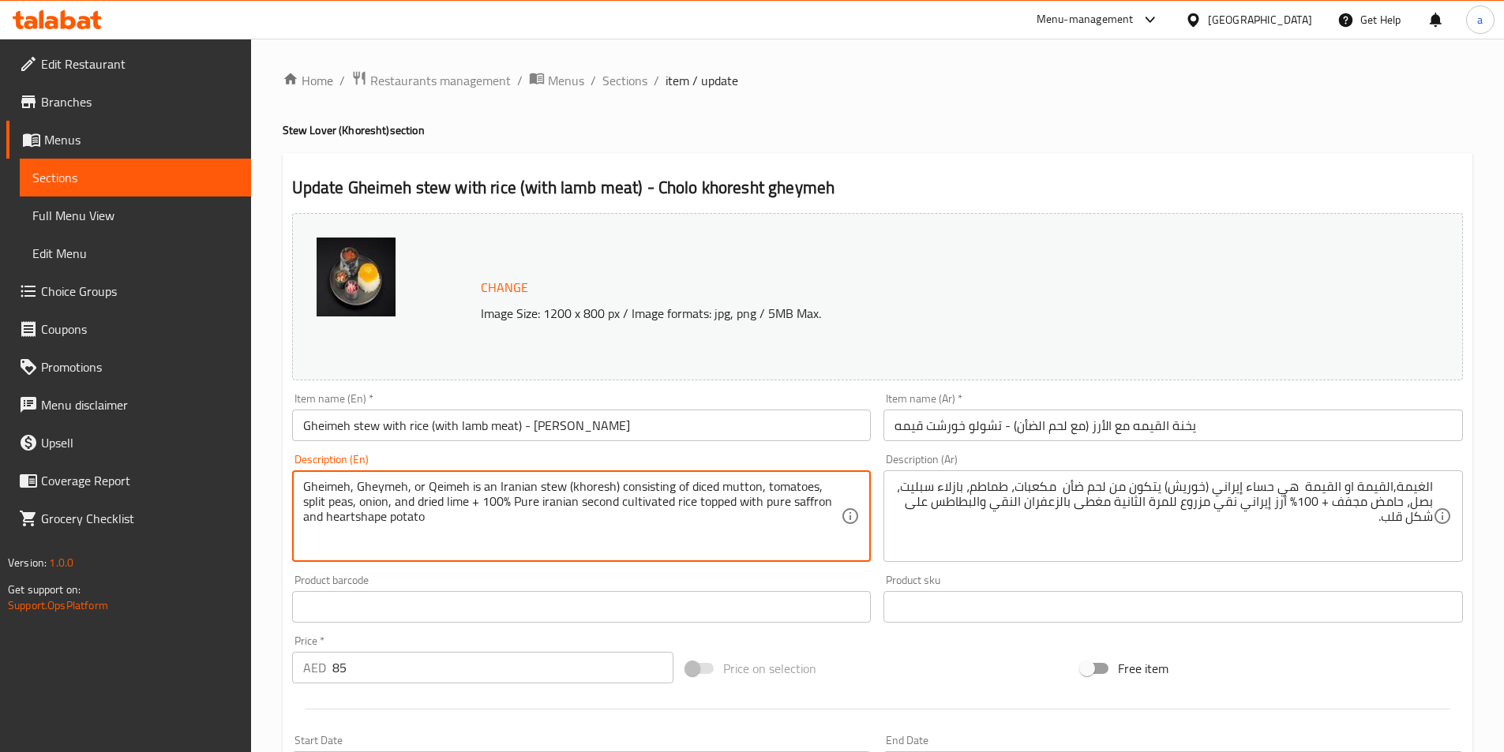
click at [635, 501] on textarea "Gheimeh, Gheymeh, or Qeimeh is an Iranian stew (khoresh) consisting of diced mu…" at bounding box center [572, 516] width 538 height 75
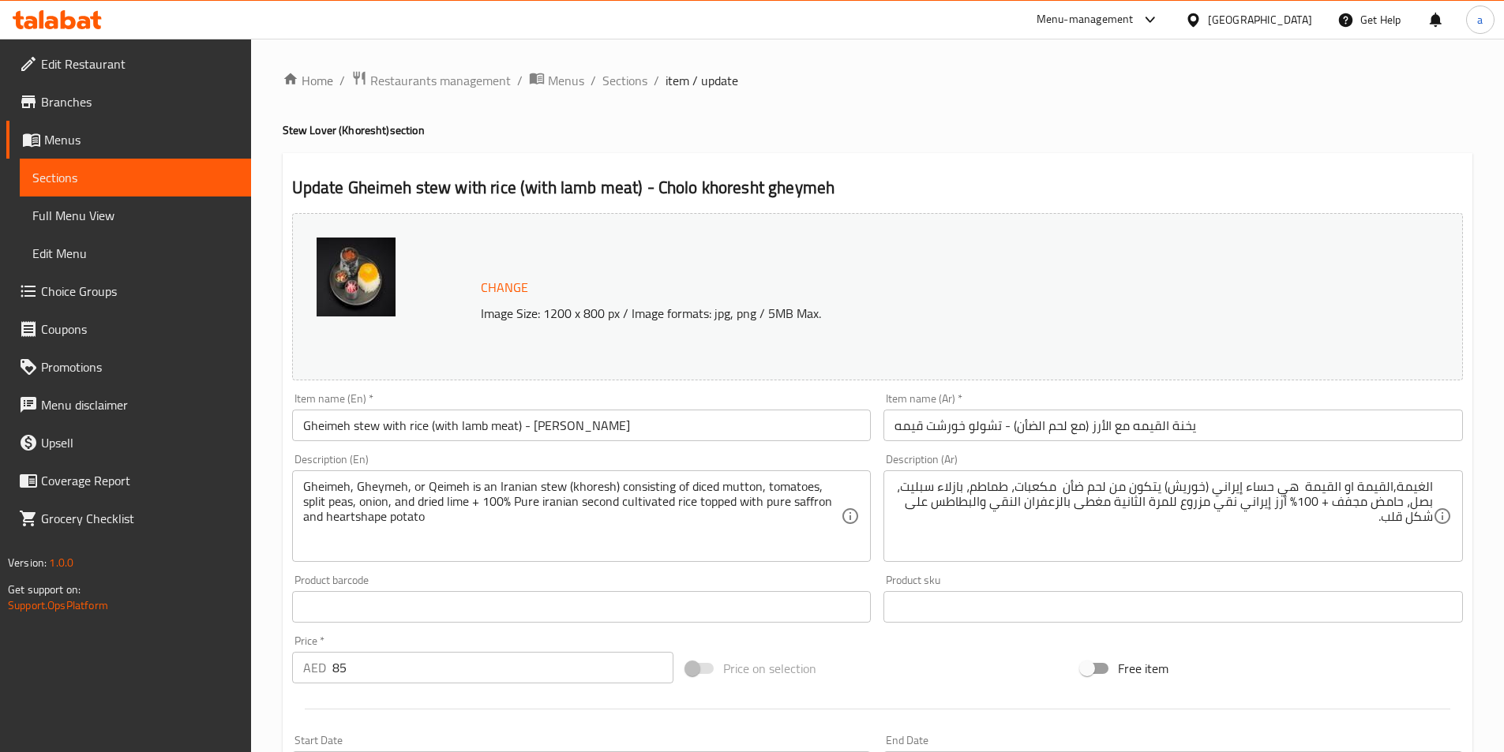
click at [607, 505] on textarea "Gheimeh, Gheymeh, or Qeimeh is an Iranian stew (khoresh) consisting of diced mu…" at bounding box center [572, 516] width 538 height 75
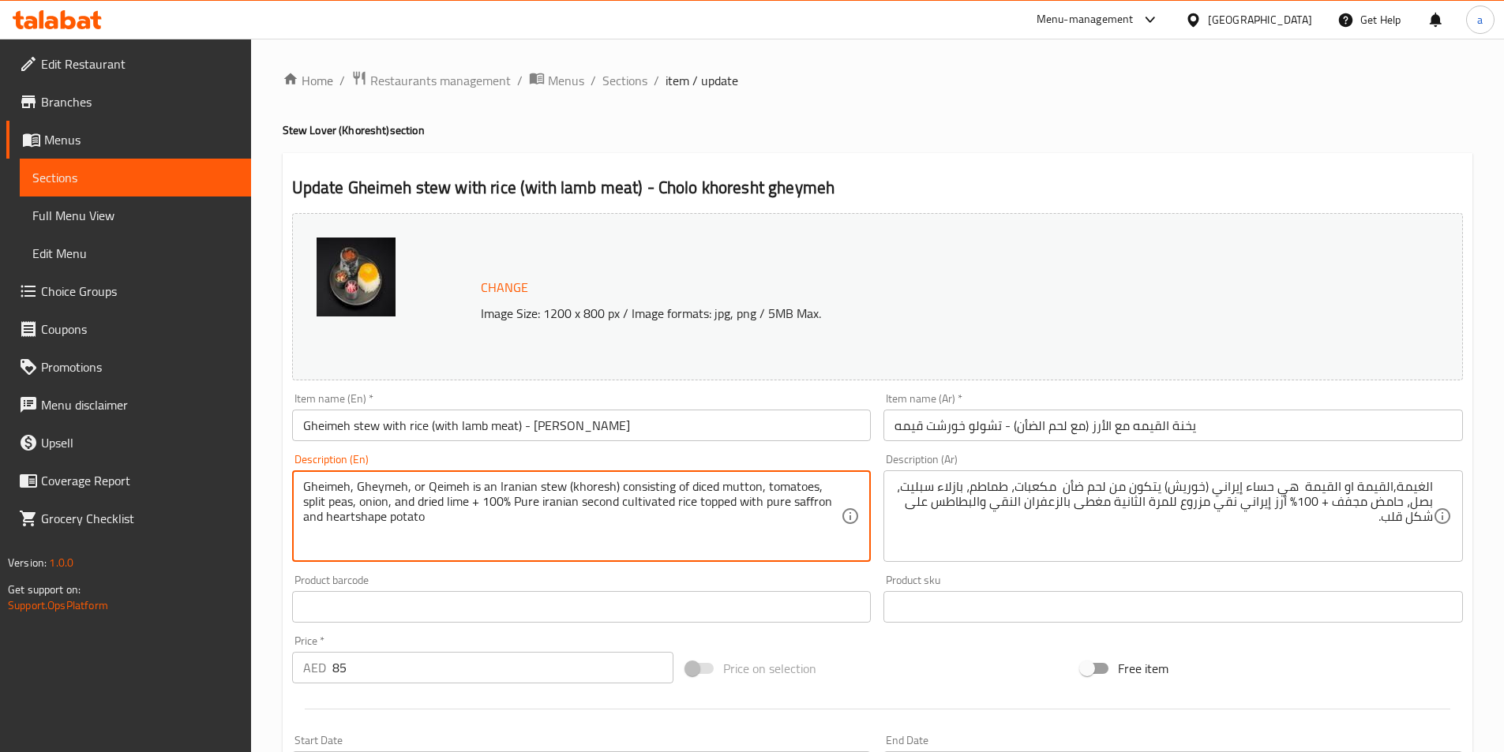
click at [598, 505] on textarea "Gheimeh, Gheymeh, or Qeimeh is an Iranian stew (khoresh) consisting of diced mu…" at bounding box center [572, 516] width 538 height 75
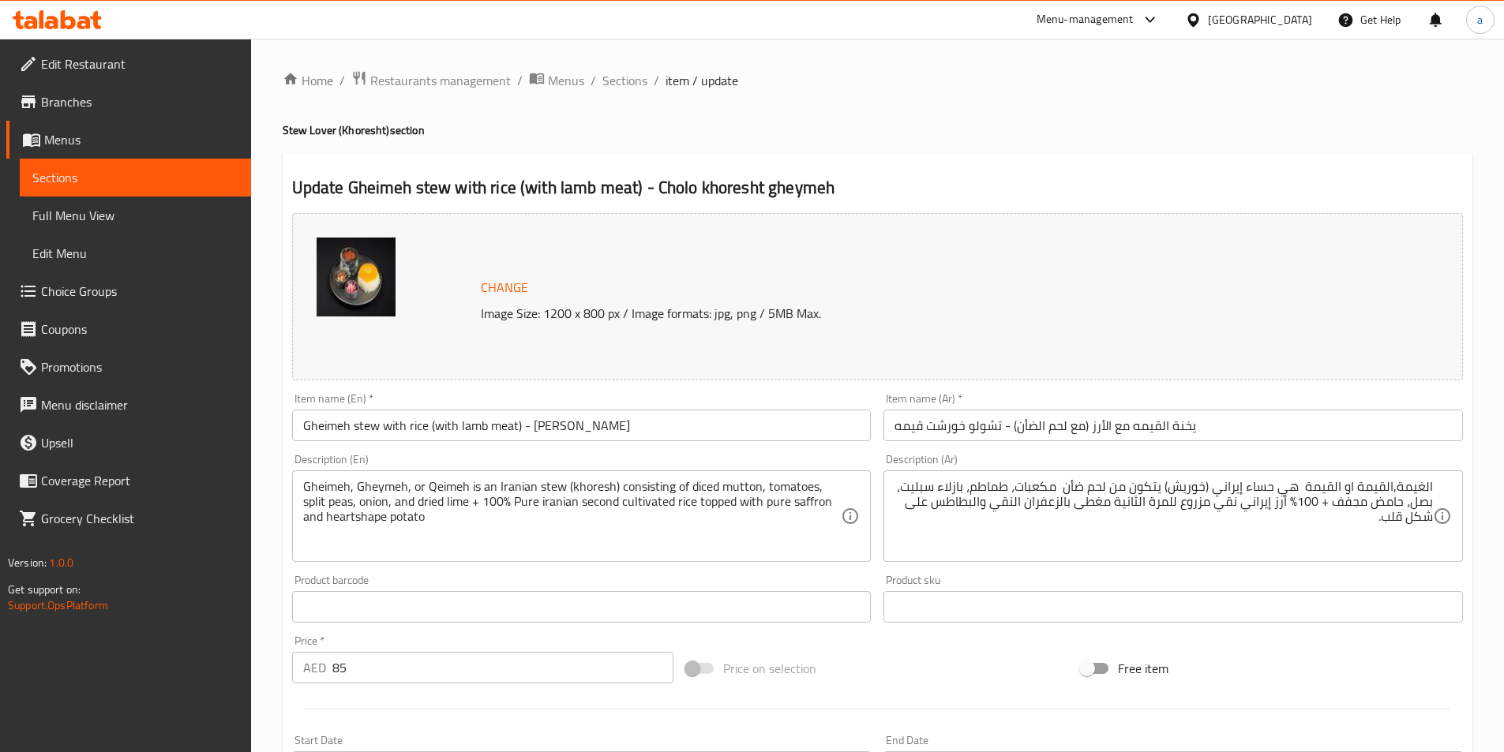
click at [602, 520] on textarea "Gheimeh, Gheymeh, or Qeimeh is an Iranian stew (khoresh) consisting of diced mu…" at bounding box center [572, 516] width 538 height 75
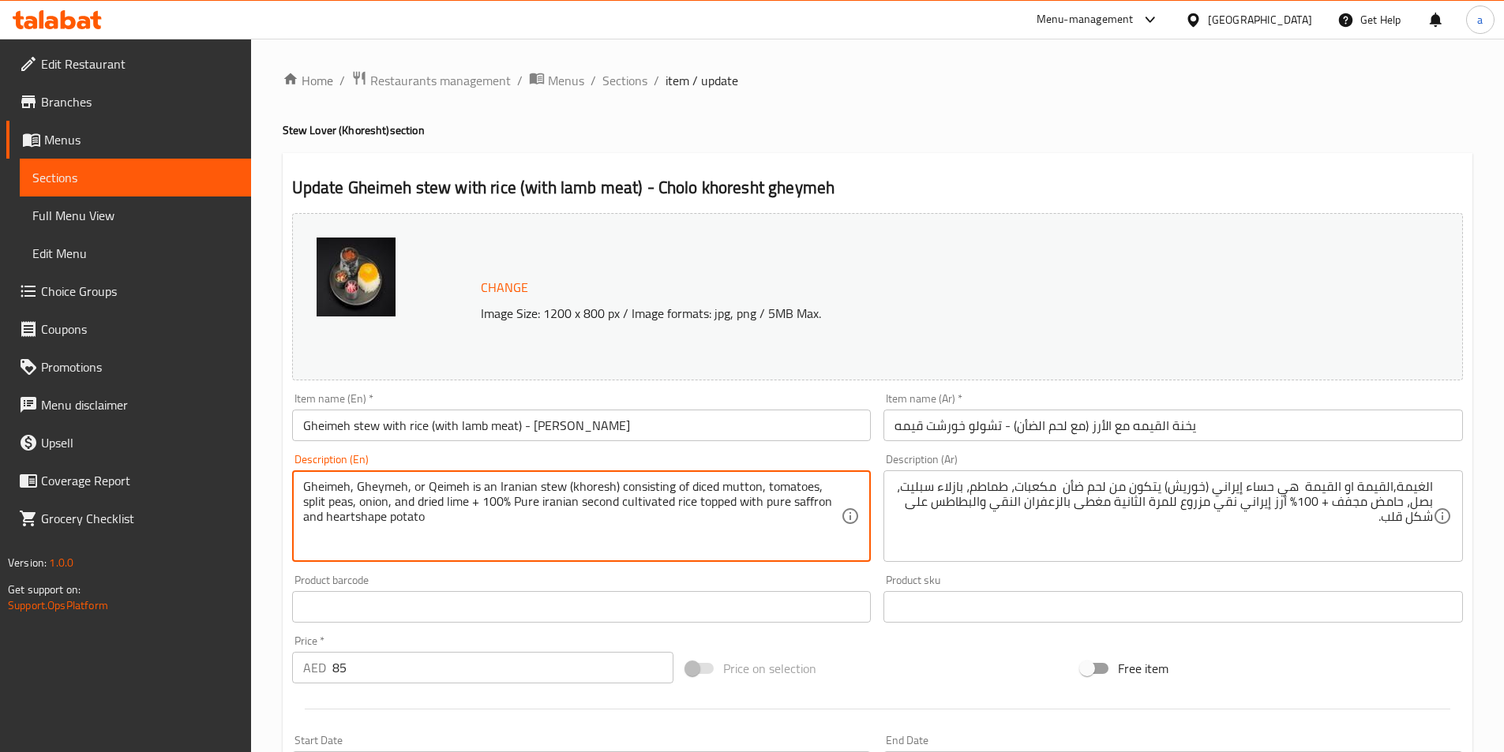
drag, startPoint x: 578, startPoint y: 504, endPoint x: 671, endPoint y: 504, distance: 93.2
click at [671, 504] on textarea "Gheimeh, Gheymeh, or Qeimeh is an Iranian stew (khoresh) consisting of diced mu…" at bounding box center [572, 516] width 538 height 75
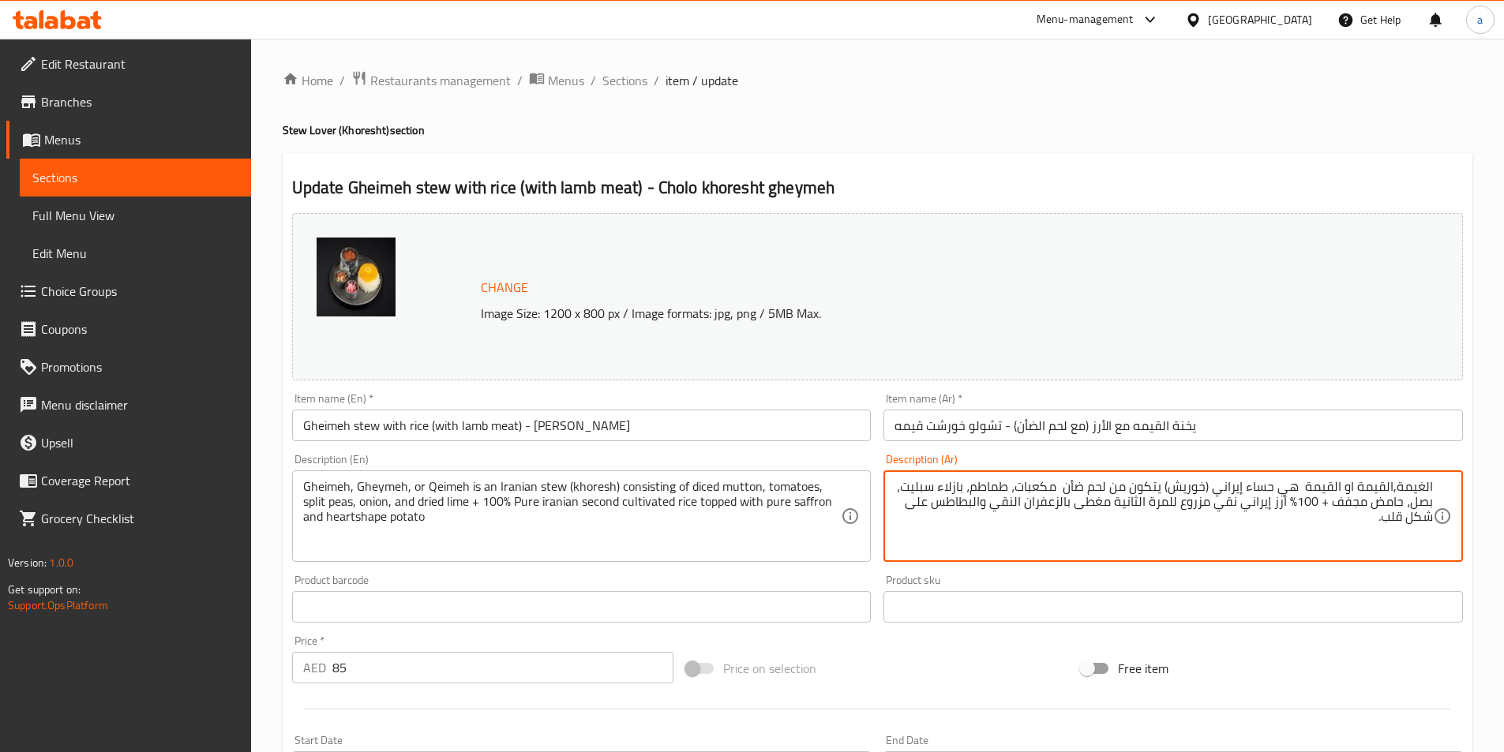
click at [1158, 503] on textarea "الغيمة,القيمة او القيمة هي حساء إيراني (خوريش) يتكون من لحم ضأن مكعبات، طماطم، …" at bounding box center [1163, 516] width 538 height 75
click at [1111, 502] on textarea "الغيمة,القيمة او القيمة هي حساء إيراني (خوريش) يتكون من لحم ضأن مكعبات، طماطم، …" at bounding box center [1163, 516] width 538 height 75
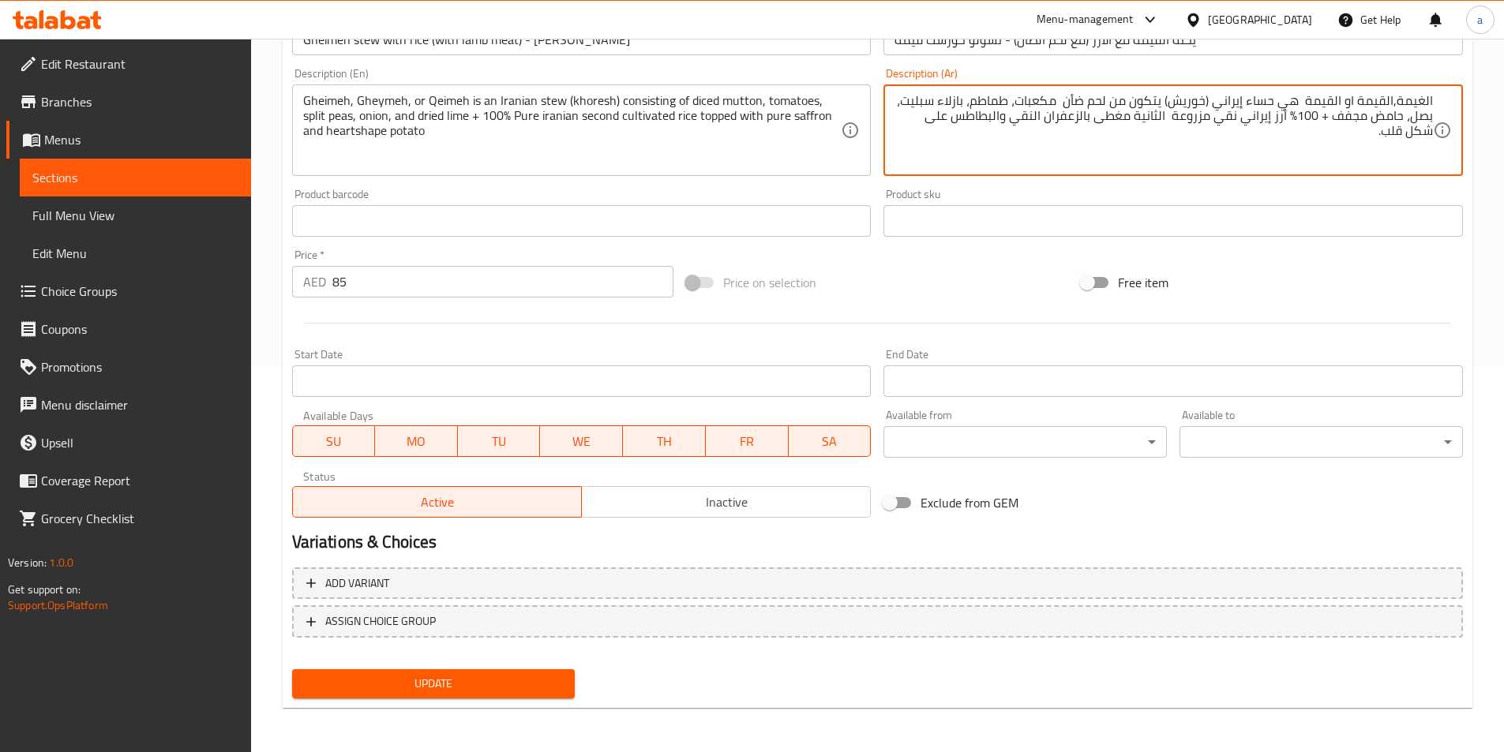
type textarea "الغيمة,القيمة او القيمة هي حساء إيراني (خوريش) يتكون من لحم ضأن مكعبات، طماطم، …"
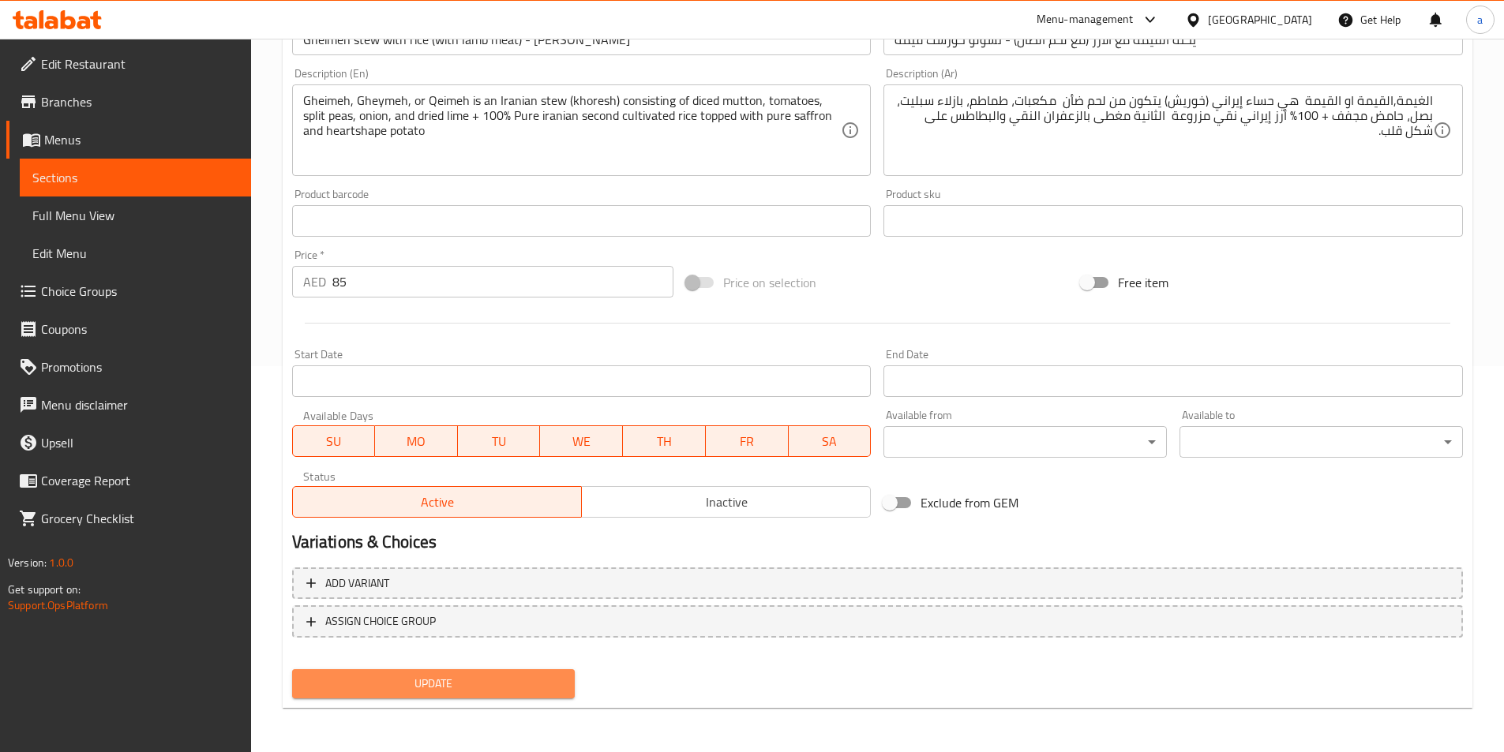
click at [491, 679] on span "Update" at bounding box center [434, 684] width 258 height 20
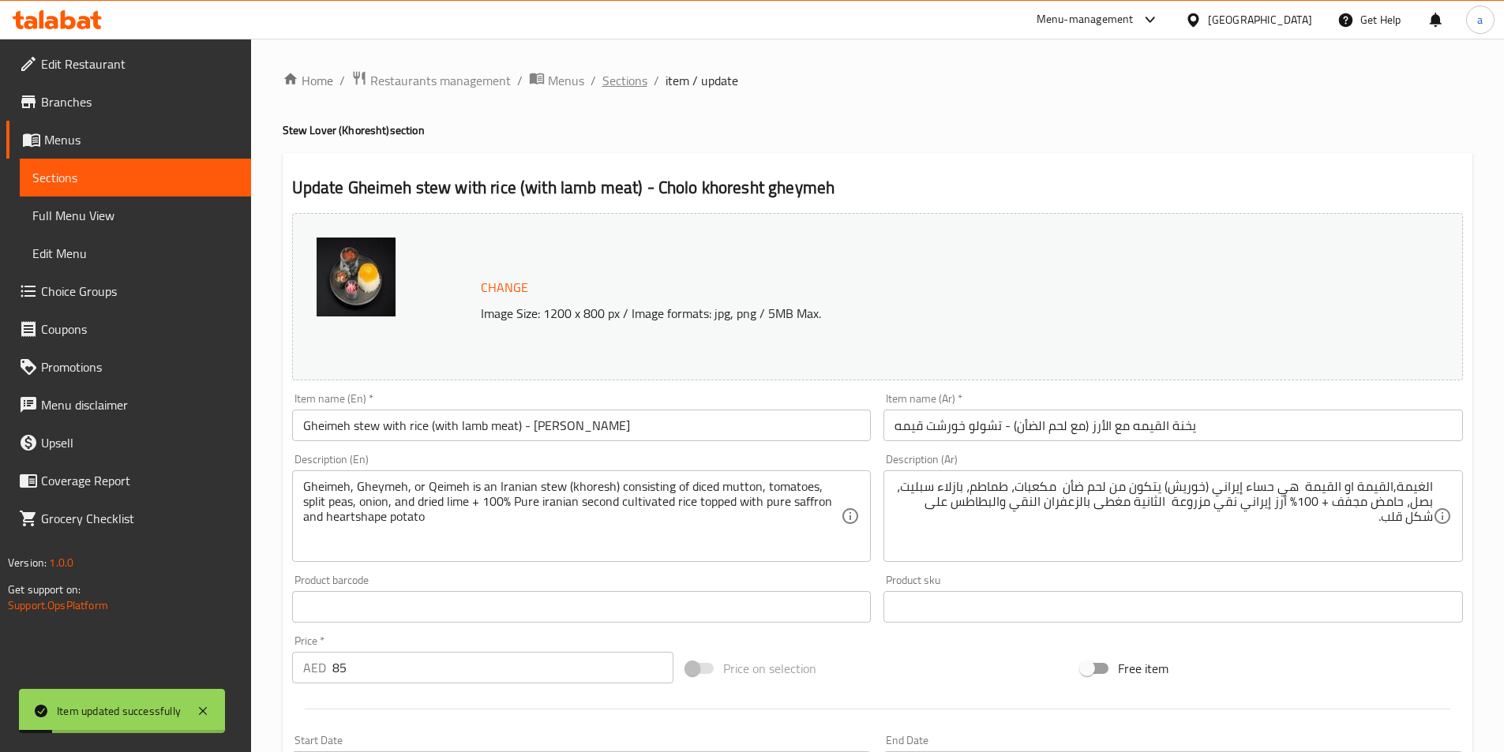
click at [622, 84] on span "Sections" at bounding box center [624, 80] width 45 height 19
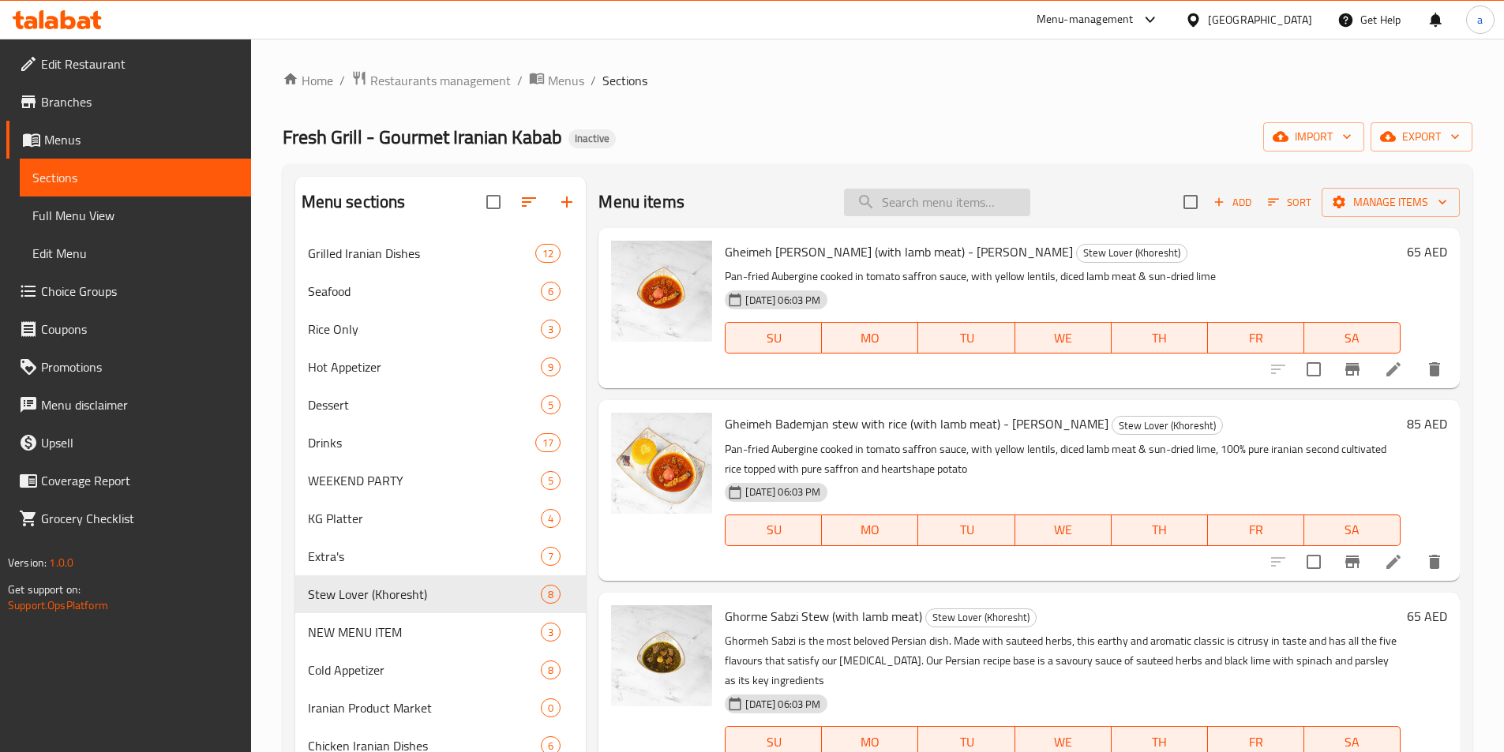
click at [923, 198] on input "search" at bounding box center [937, 203] width 186 height 28
paste input "Tahdig"
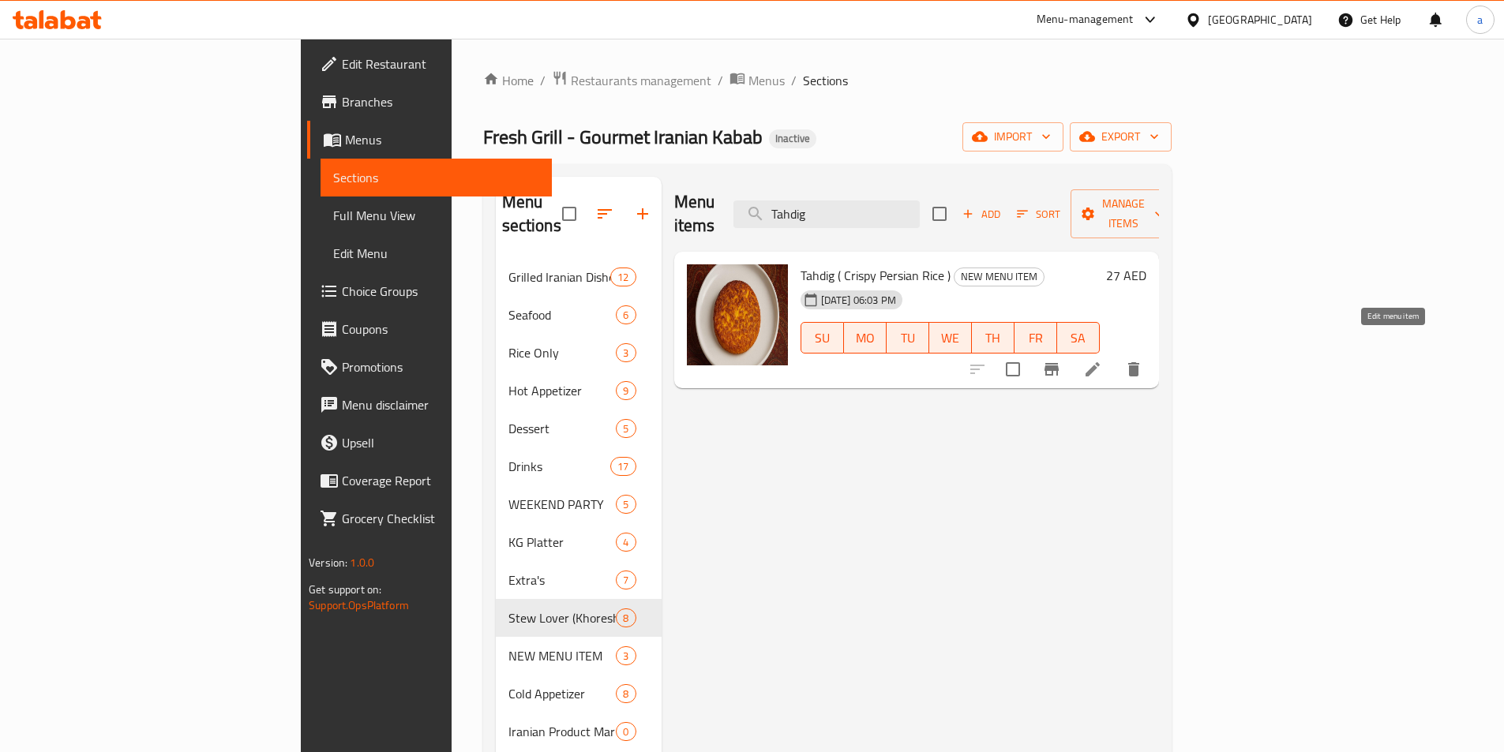
type input "Tahdig"
click at [1100, 362] on icon at bounding box center [1092, 369] width 14 height 14
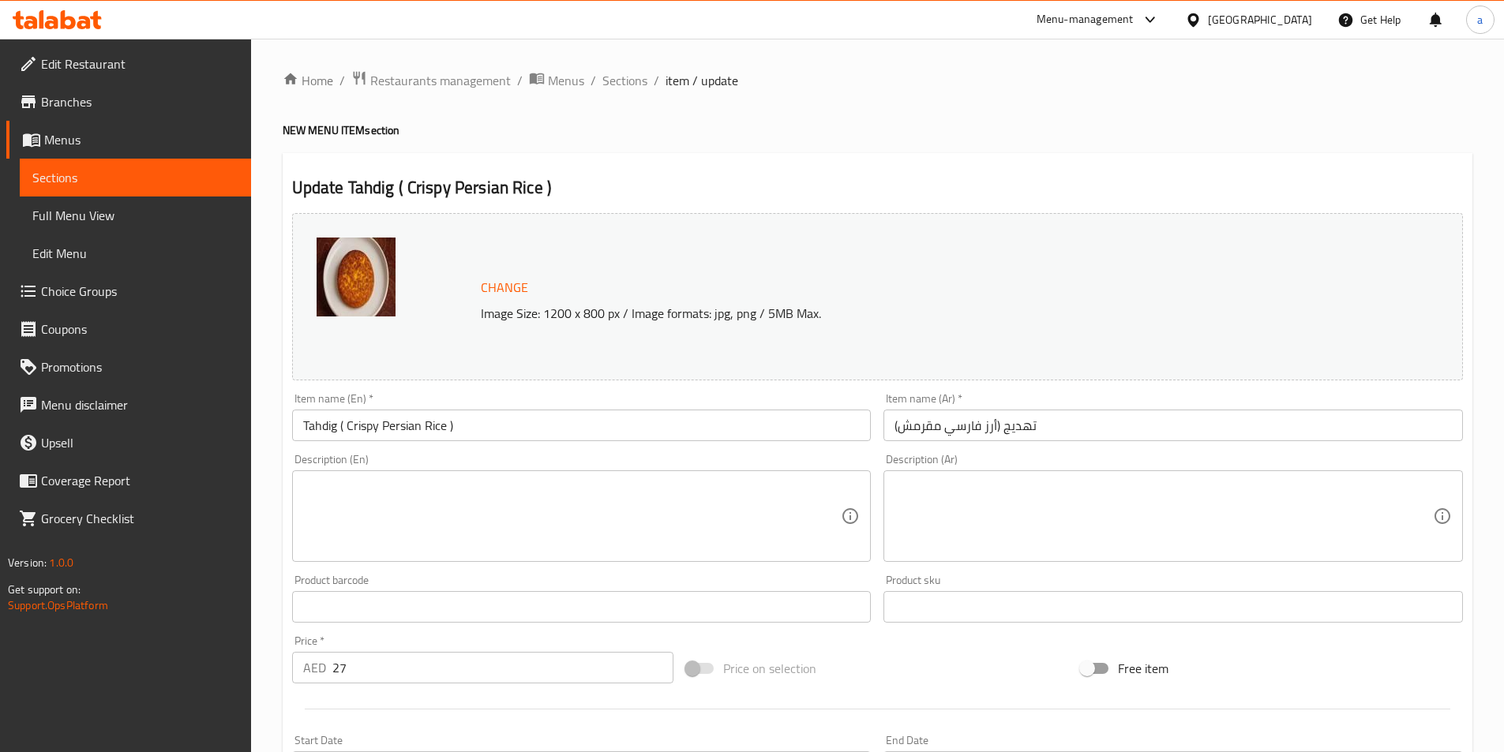
click at [680, 80] on span "item / update" at bounding box center [701, 80] width 73 height 19
click at [623, 81] on span "Sections" at bounding box center [624, 80] width 45 height 19
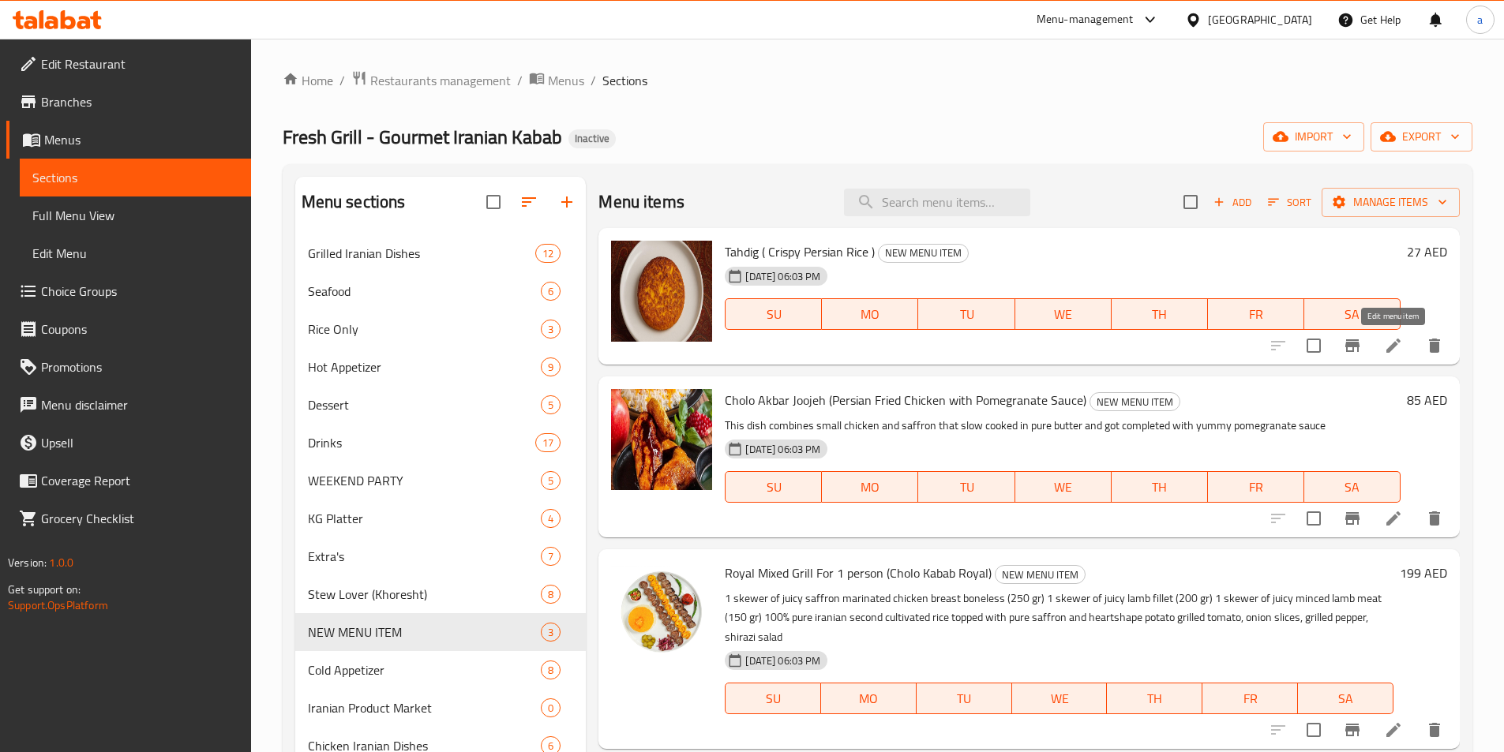
click at [1397, 350] on icon at bounding box center [1393, 345] width 19 height 19
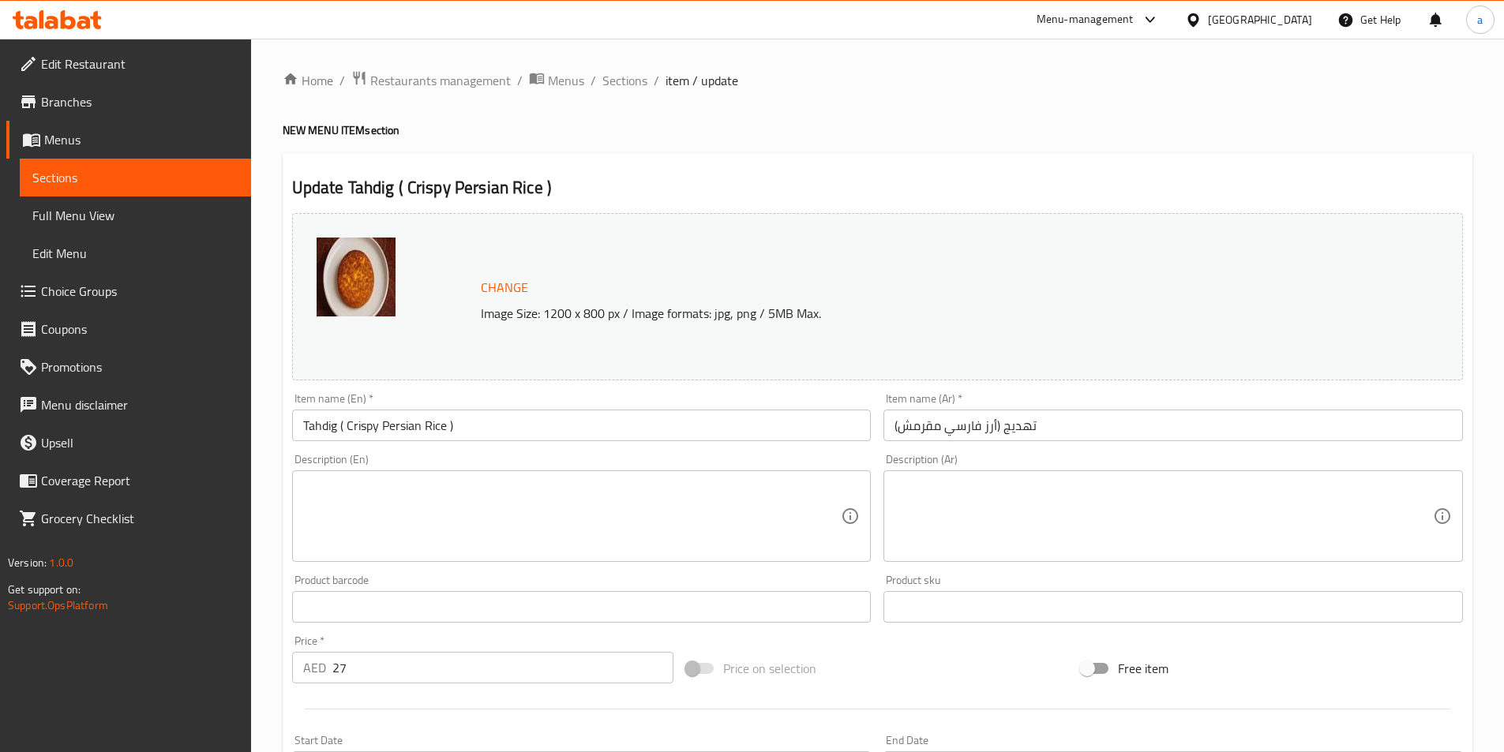
click at [631, 513] on textarea at bounding box center [572, 516] width 538 height 75
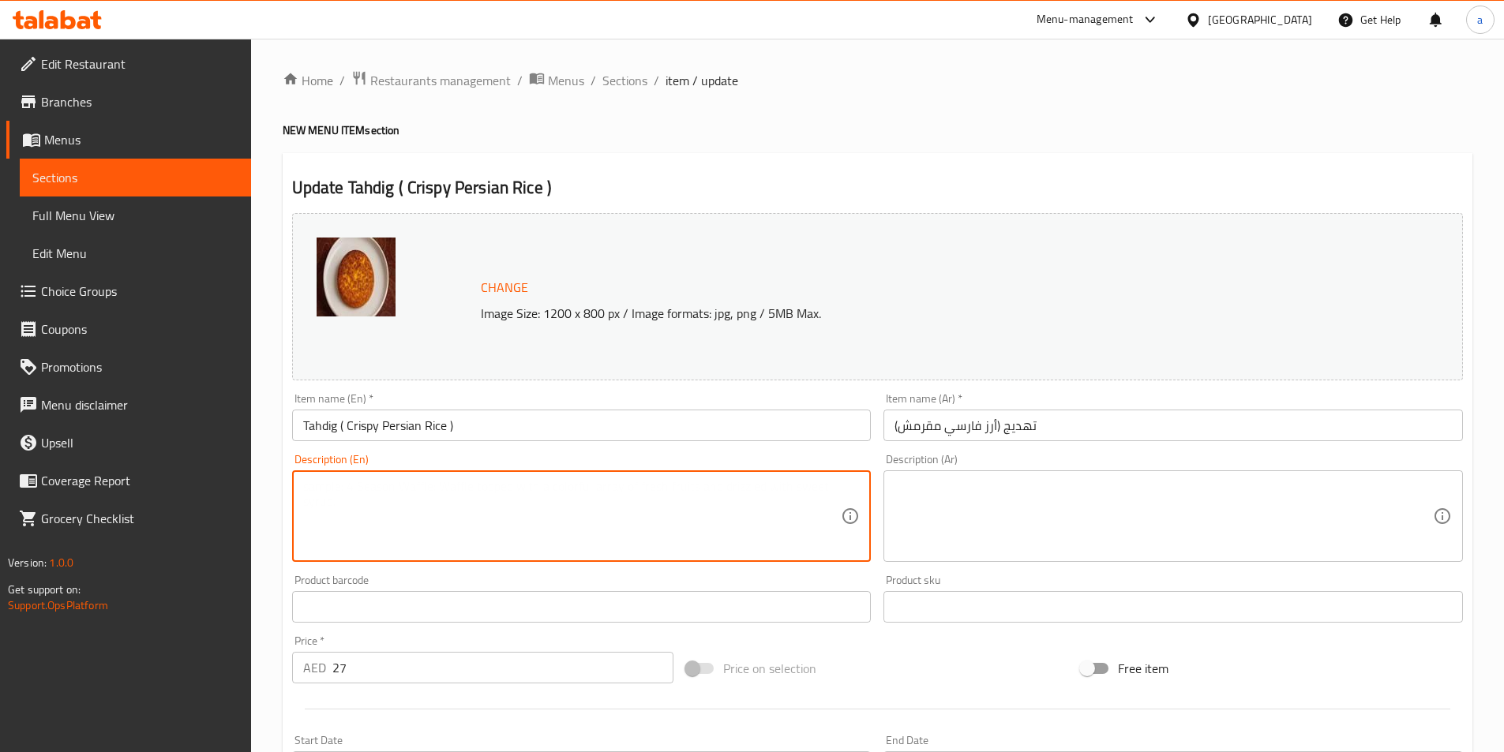
paste textarea "(Persian rice that is fluffy and buttery on the inside with a perfectly golden …"
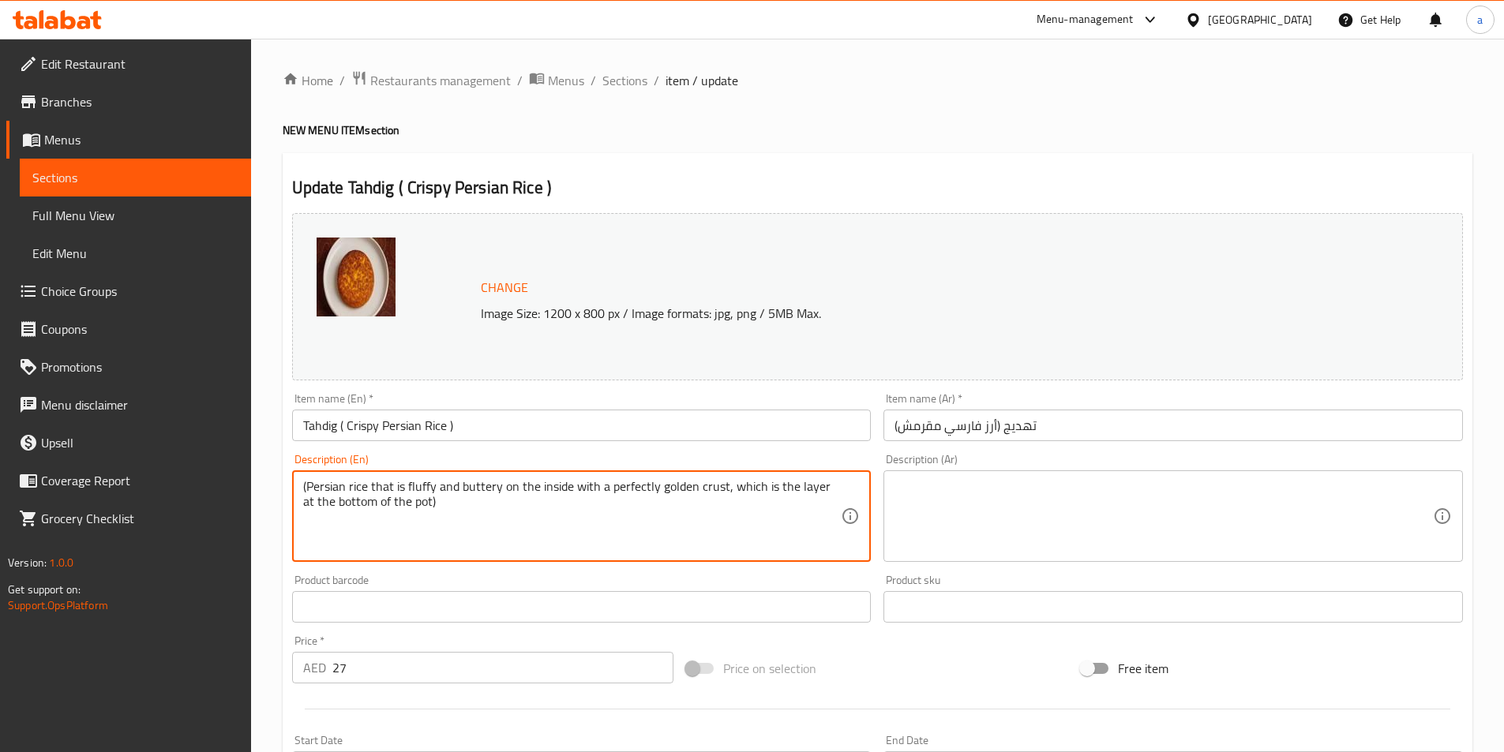
click at [306, 489] on textarea "(Persian rice that is fluffy and buttery on the inside with a perfectly golden …" at bounding box center [572, 516] width 538 height 75
click at [414, 500] on textarea "Persian rice that is fluffy and buttery on the inside with a perfectly golden c…" at bounding box center [572, 516] width 538 height 75
click at [358, 503] on textarea "Persian rice that is fluffy and buttery on the inside with a perfectly golden c…" at bounding box center [572, 516] width 538 height 75
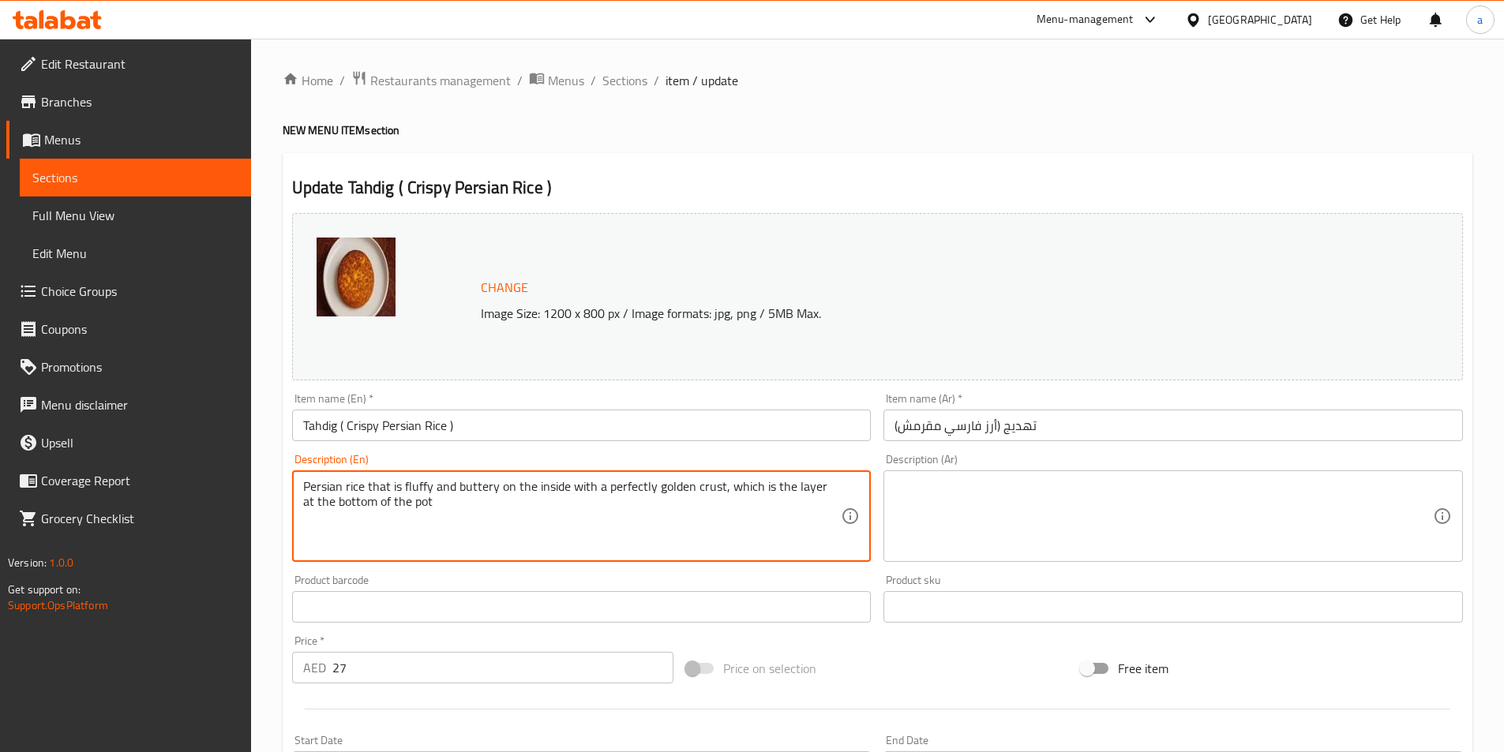
type textarea "Persian rice that is fluffy and buttery on the inside with a perfectly golden c…"
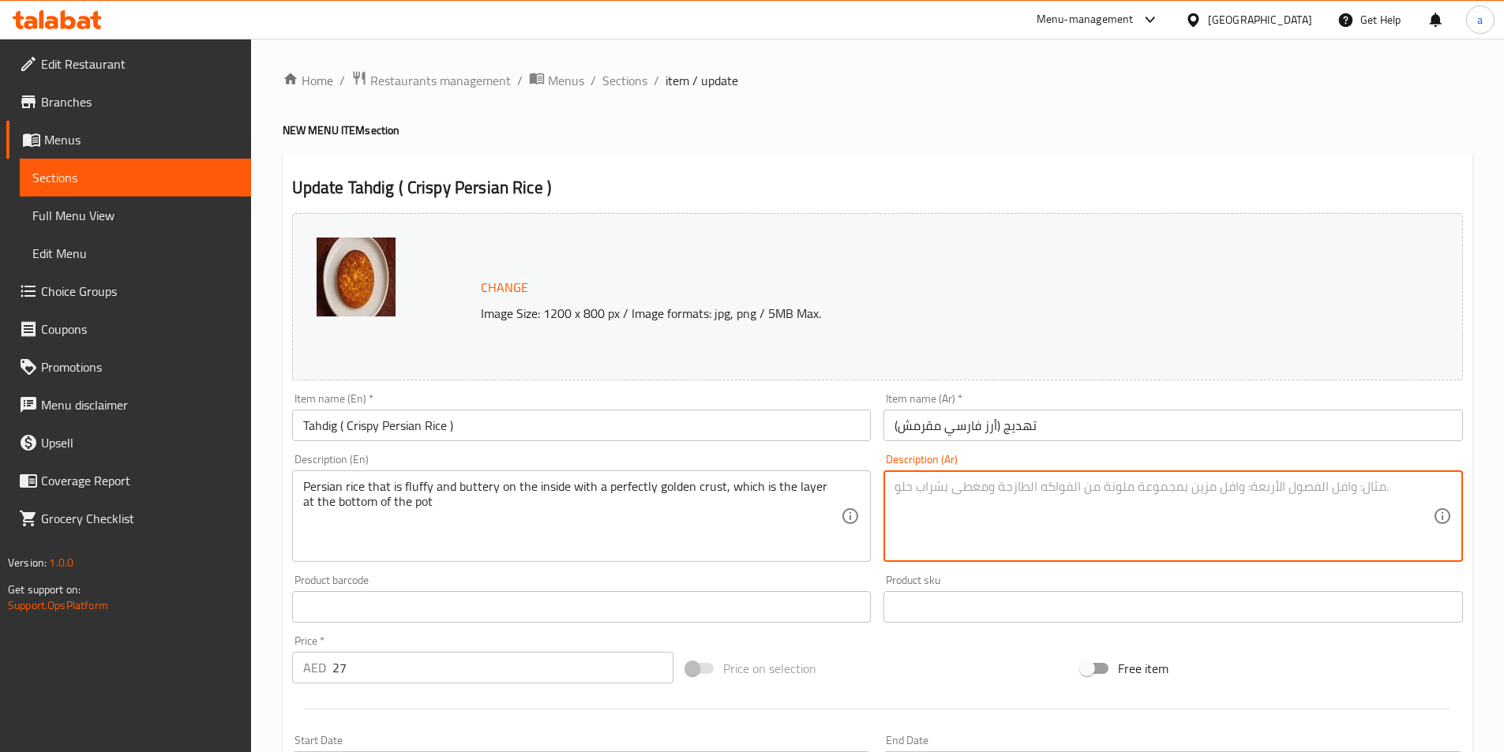
click at [1045, 485] on textarea at bounding box center [1163, 516] width 538 height 75
paste textarea "أرز فارسي رقيق وزبداني من الداخل مع قشرة ذهبية مثالية، وهي الطبقة الموجودة في ق…"
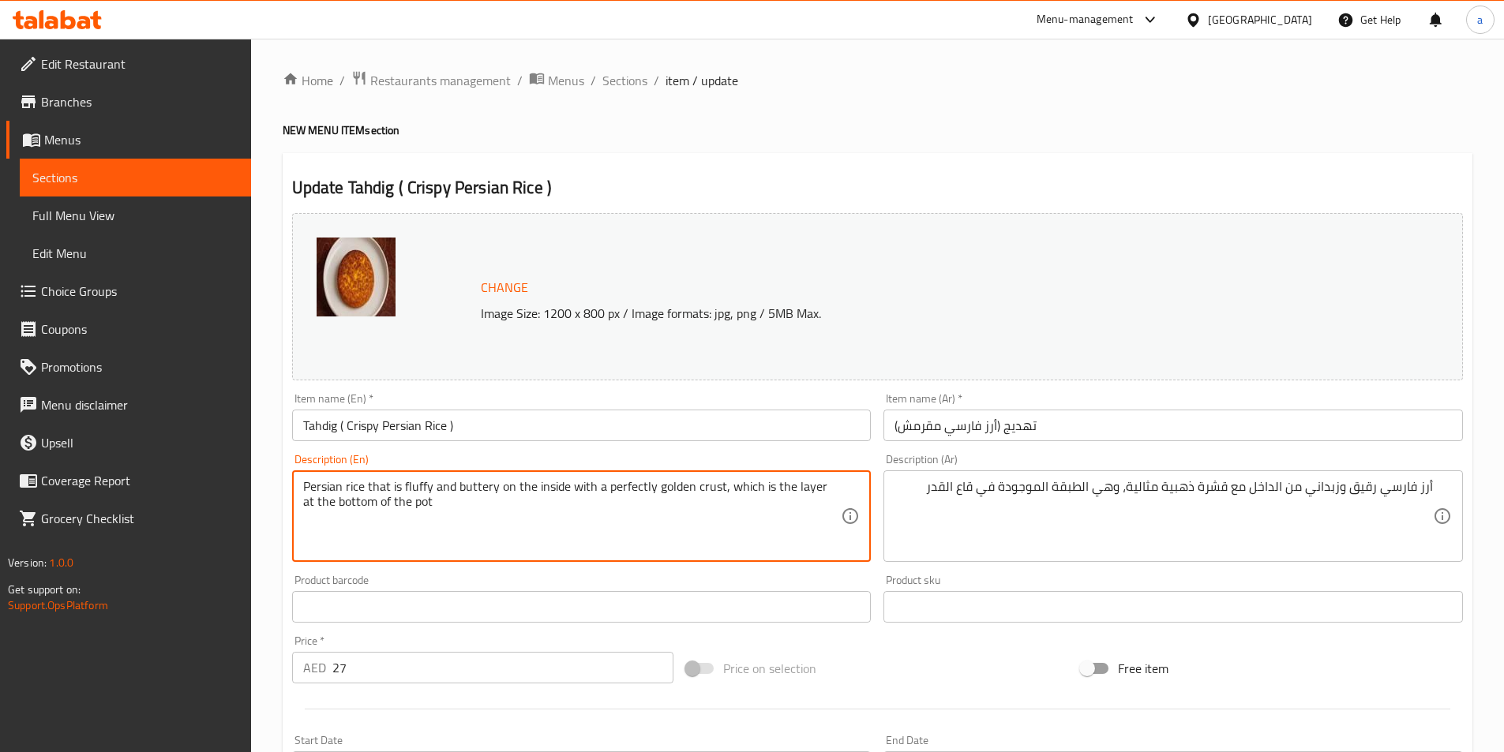
click at [321, 487] on textarea "Persian rice that is fluffy and buttery on the inside with a perfectly golden c…" at bounding box center [572, 516] width 538 height 75
drag, startPoint x: 321, startPoint y: 487, endPoint x: 540, endPoint y: 530, distance: 222.9
click at [540, 530] on textarea "Persian rice that is fluffy and buttery on the inside with a perfectly golden c…" at bounding box center [572, 516] width 538 height 75
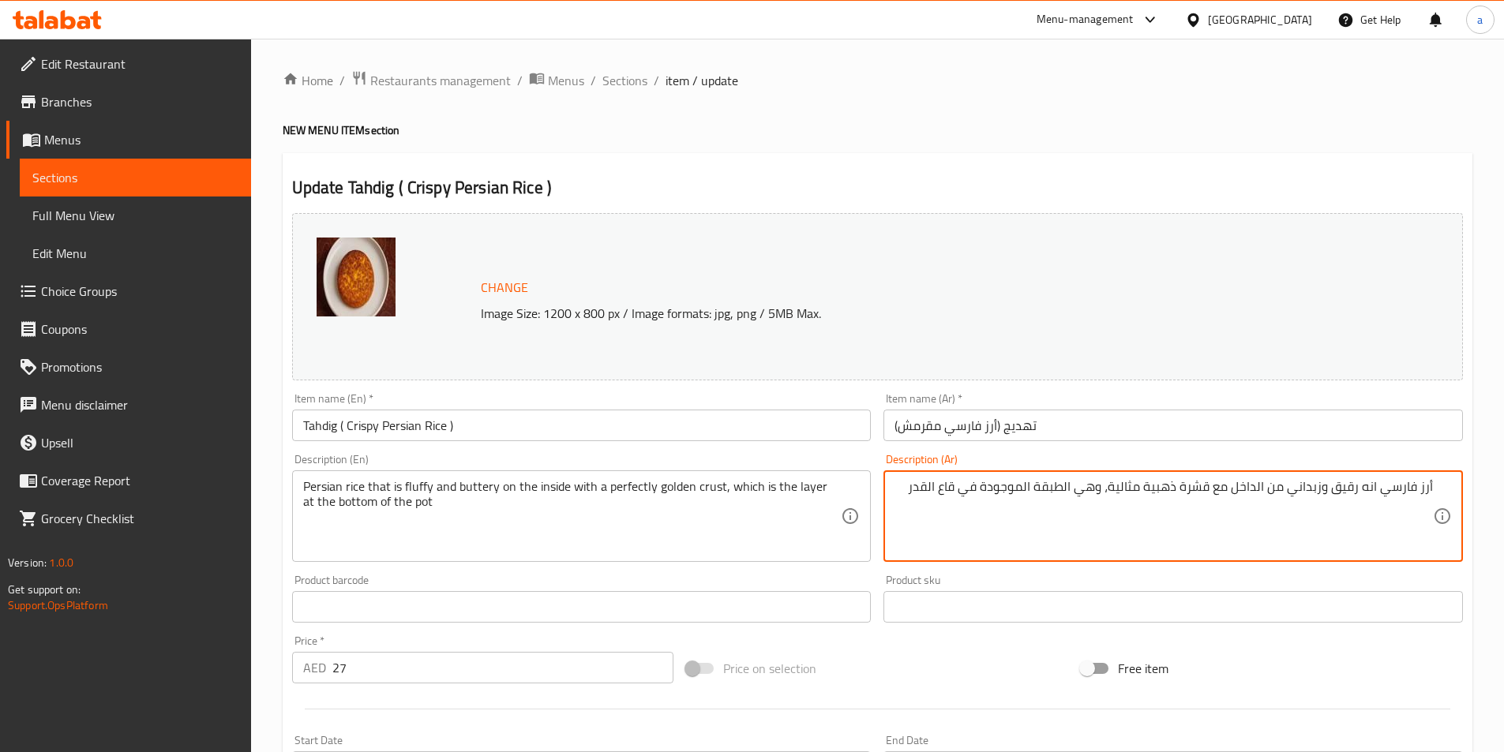
click at [1344, 489] on textarea "أرز فارسي انه رقيق وزبداني من الداخل مع قشرة ذهبية مثالية، وهي الطبقة الموجودة …" at bounding box center [1163, 516] width 538 height 75
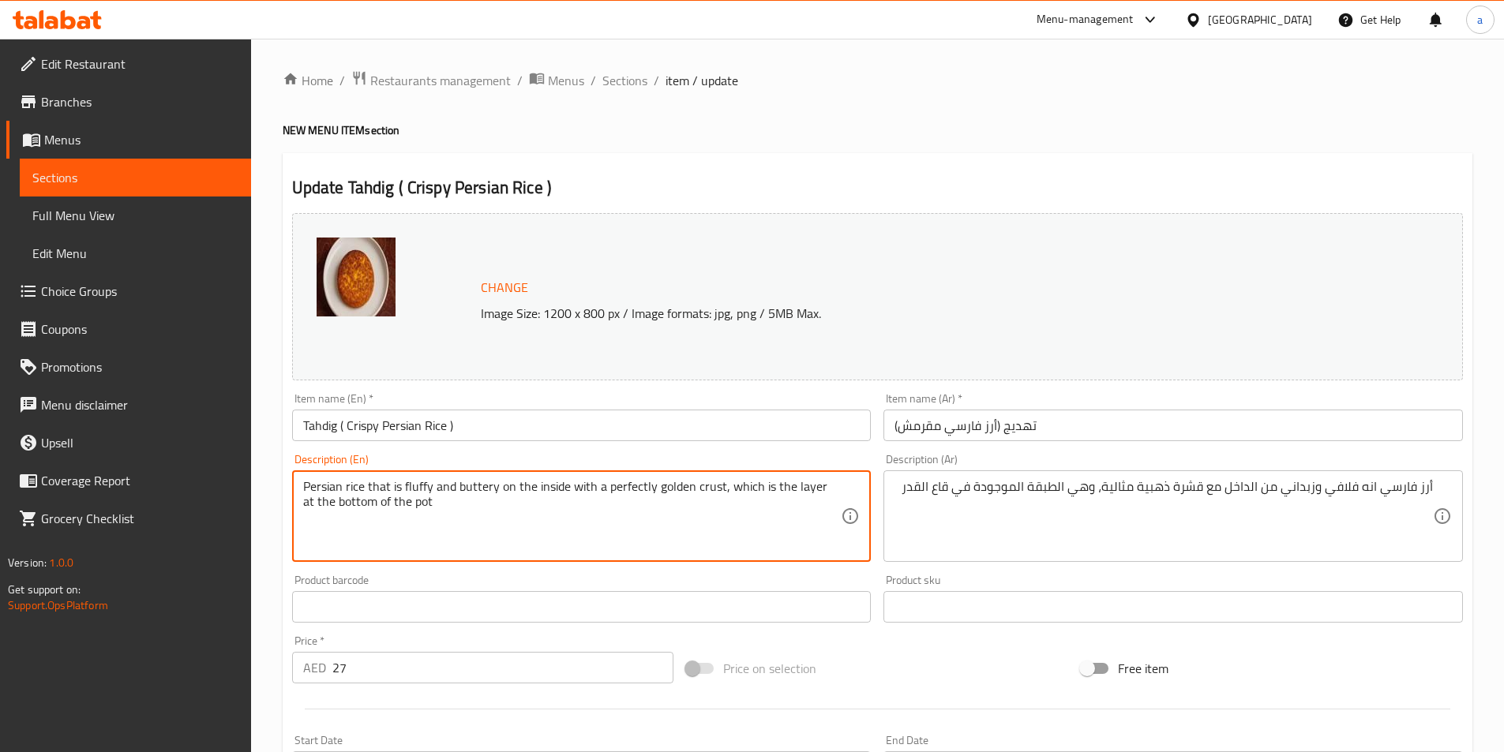
click at [624, 490] on textarea "Persian rice that is fluffy and buttery on the inside with a perfectly golden c…" at bounding box center [572, 516] width 538 height 75
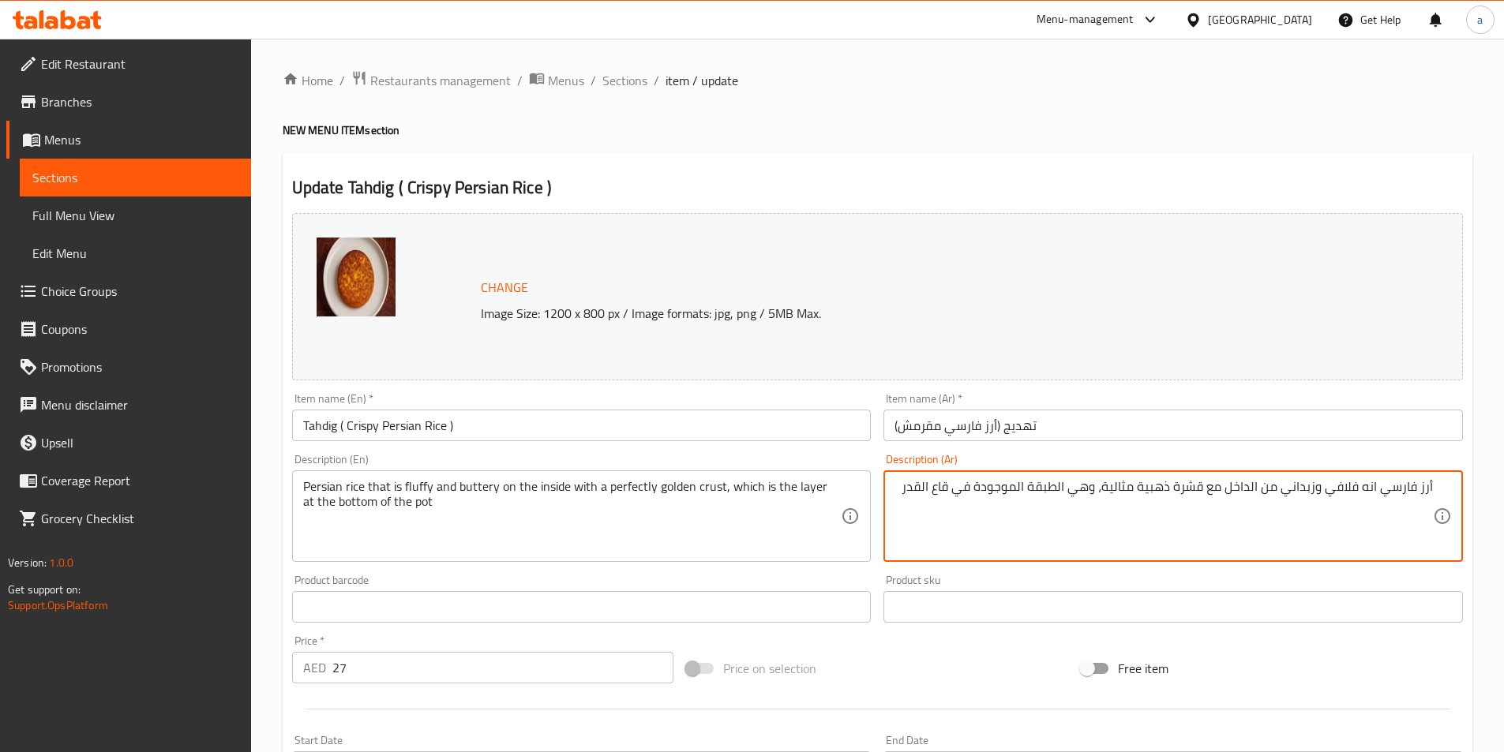
click at [1131, 493] on textarea "أرز فارسي انه فلافي وزبداني من الداخل مع قشرة ذهبية مثالية، وهي الطبقة الموجودة…" at bounding box center [1163, 516] width 538 height 75
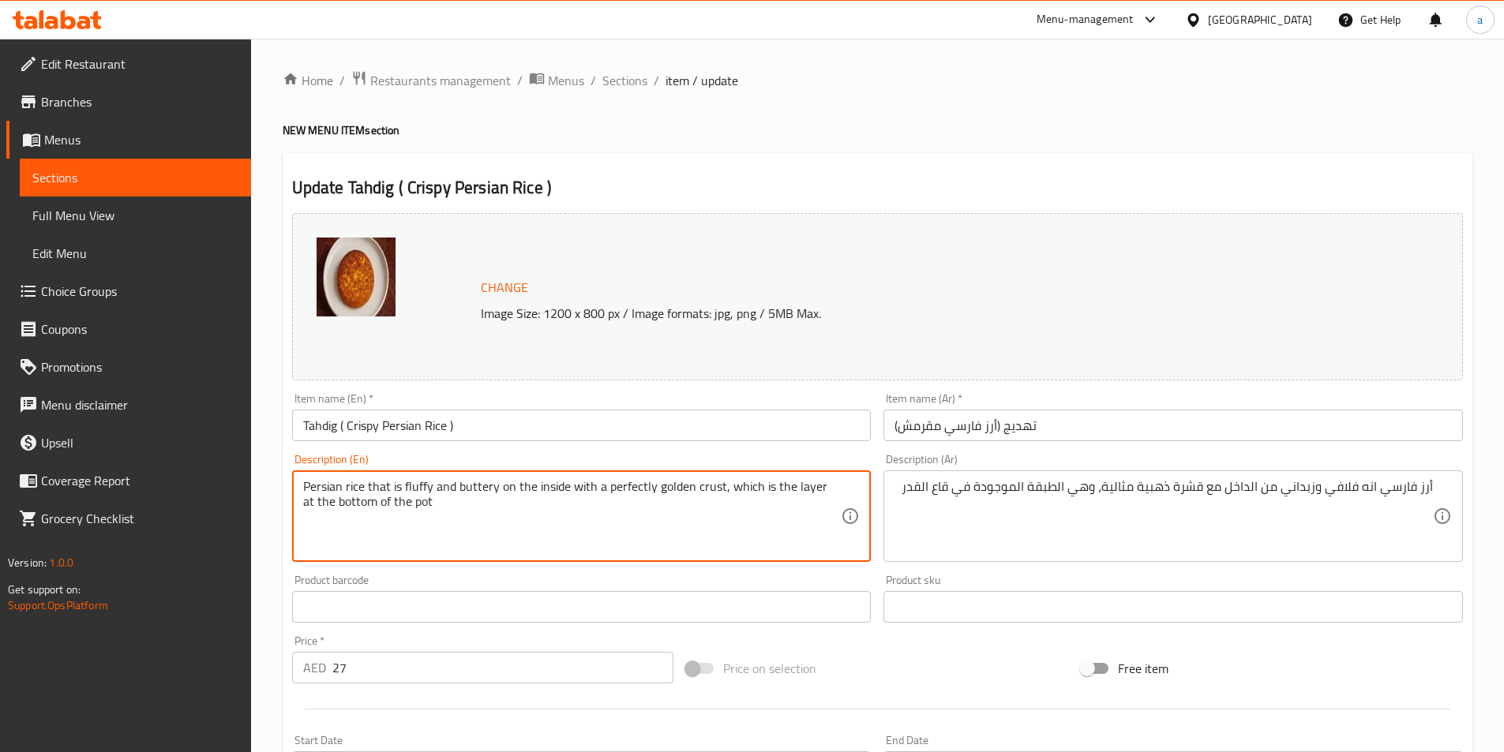
drag, startPoint x: 604, startPoint y: 486, endPoint x: 720, endPoint y: 497, distance: 116.5
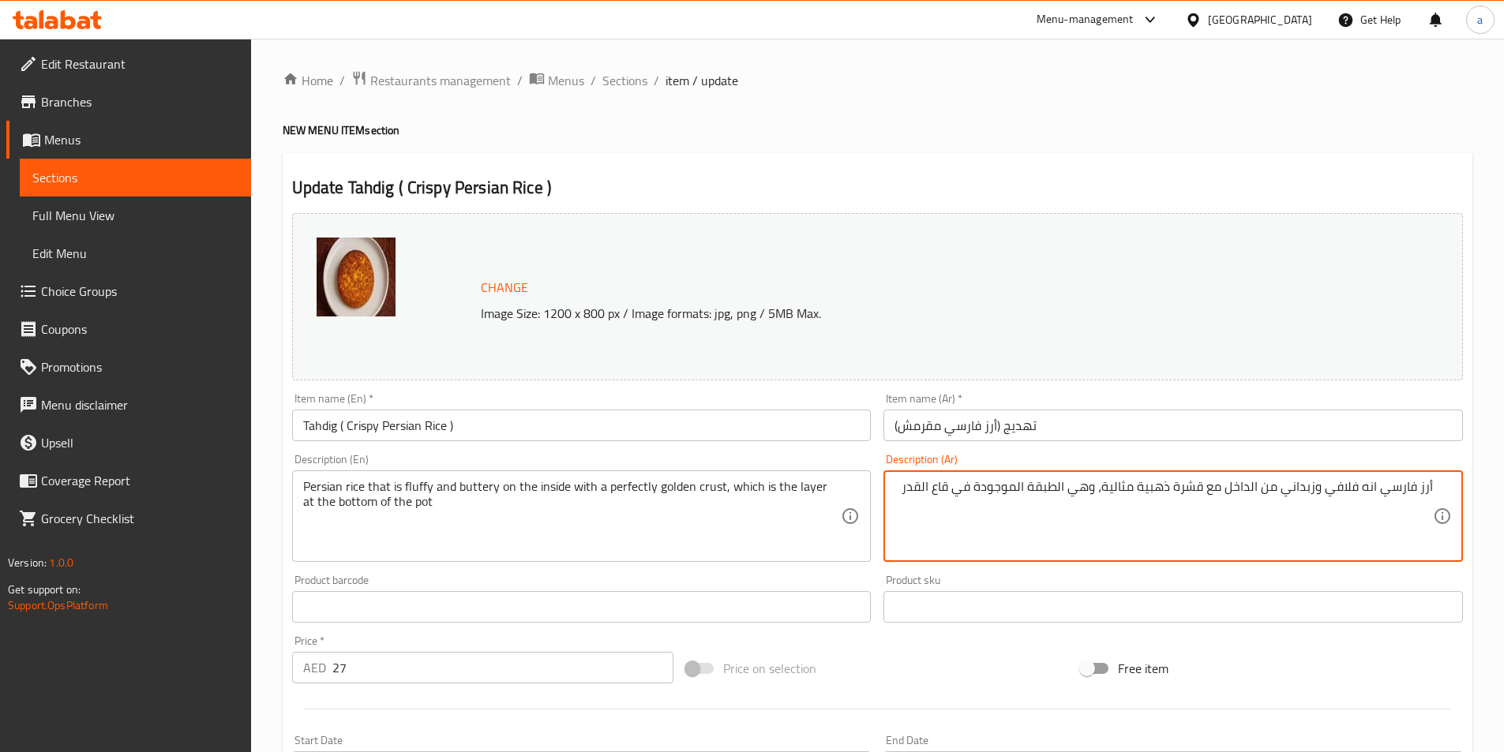
click at [1125, 493] on textarea "أرز فارسي انه فلافي وزبداني من الداخل مع قشرة ذهبية مثالية، وهي الطبقة الموجودة…" at bounding box center [1163, 516] width 538 height 75
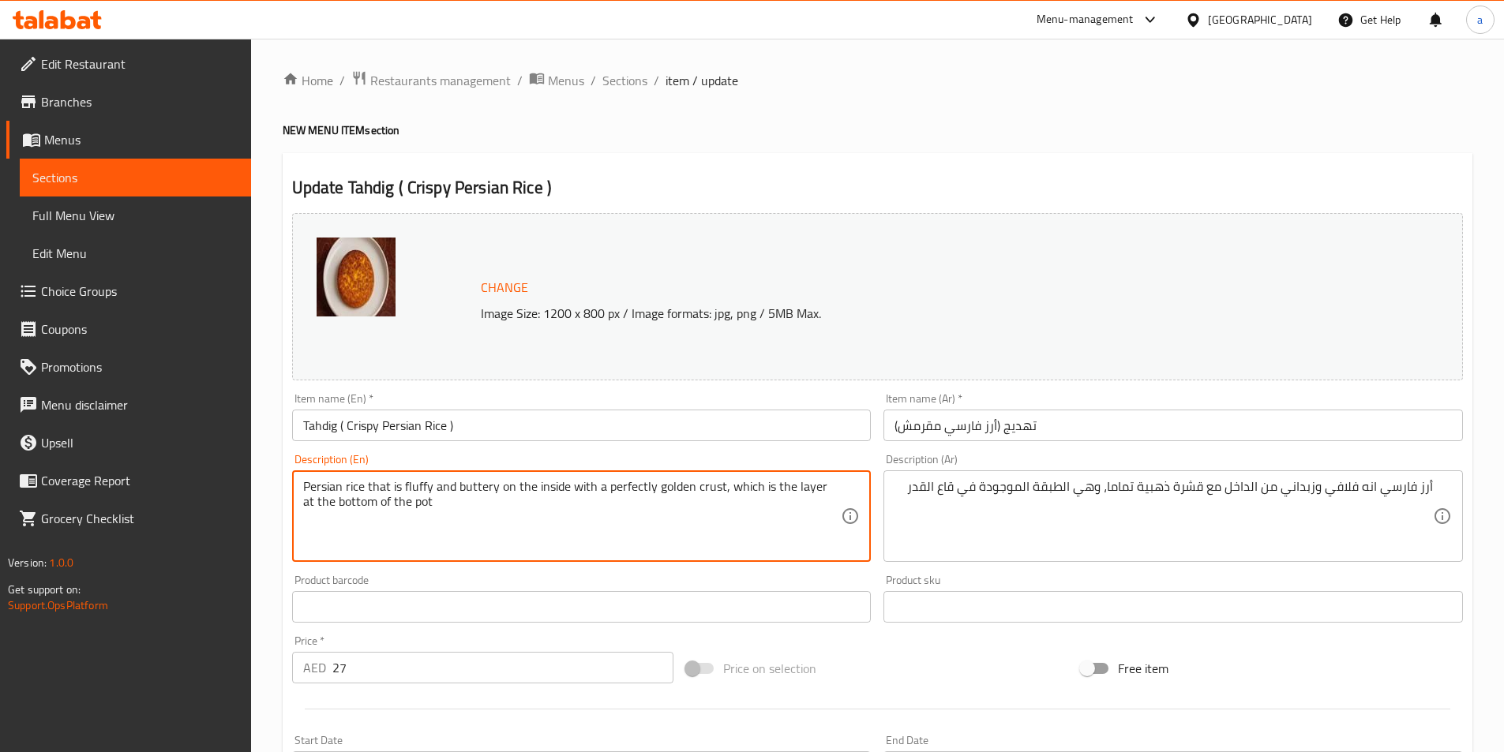
drag, startPoint x: 725, startPoint y: 489, endPoint x: 834, endPoint y: 508, distance: 111.4
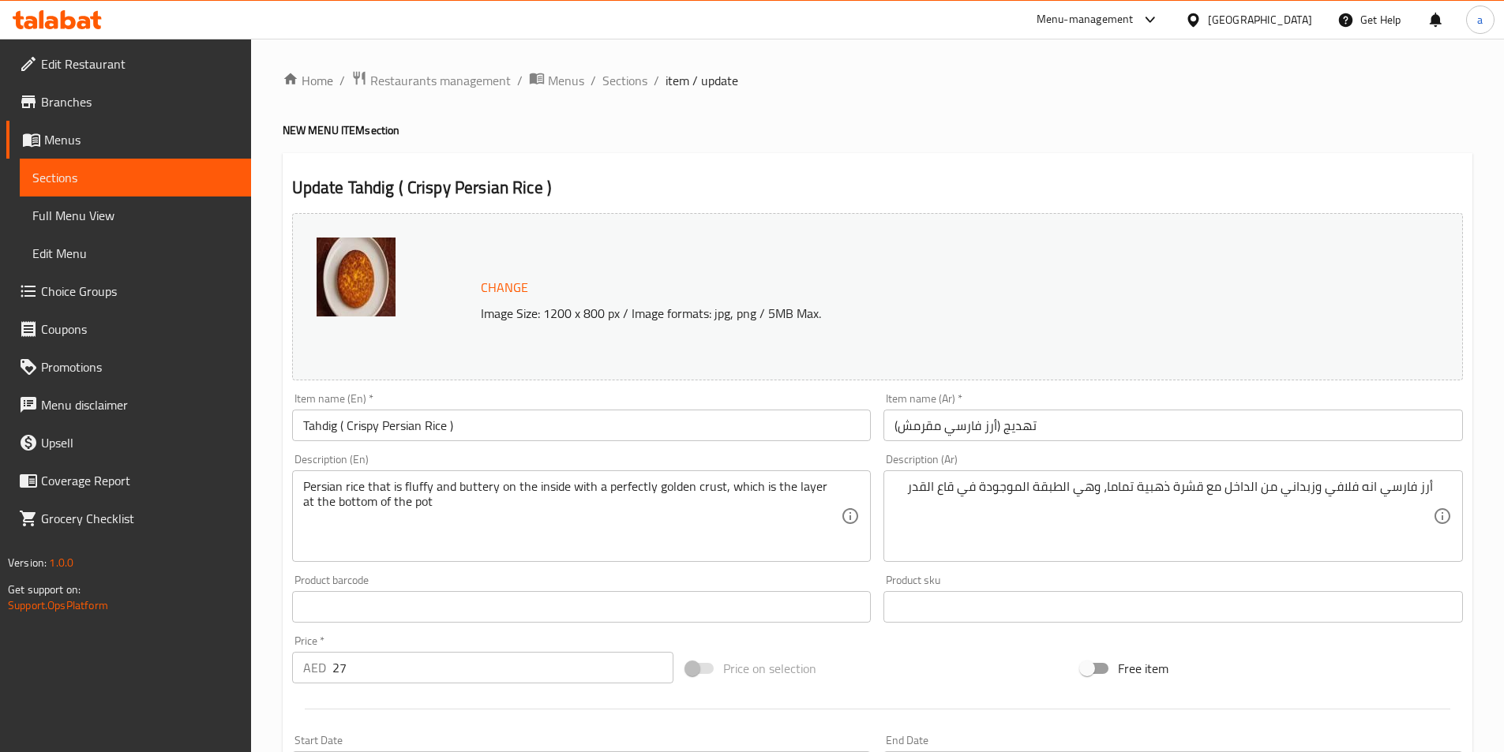
click at [754, 485] on textarea "Persian rice that is fluffy and buttery on the inside with a perfectly golden c…" at bounding box center [572, 516] width 538 height 75
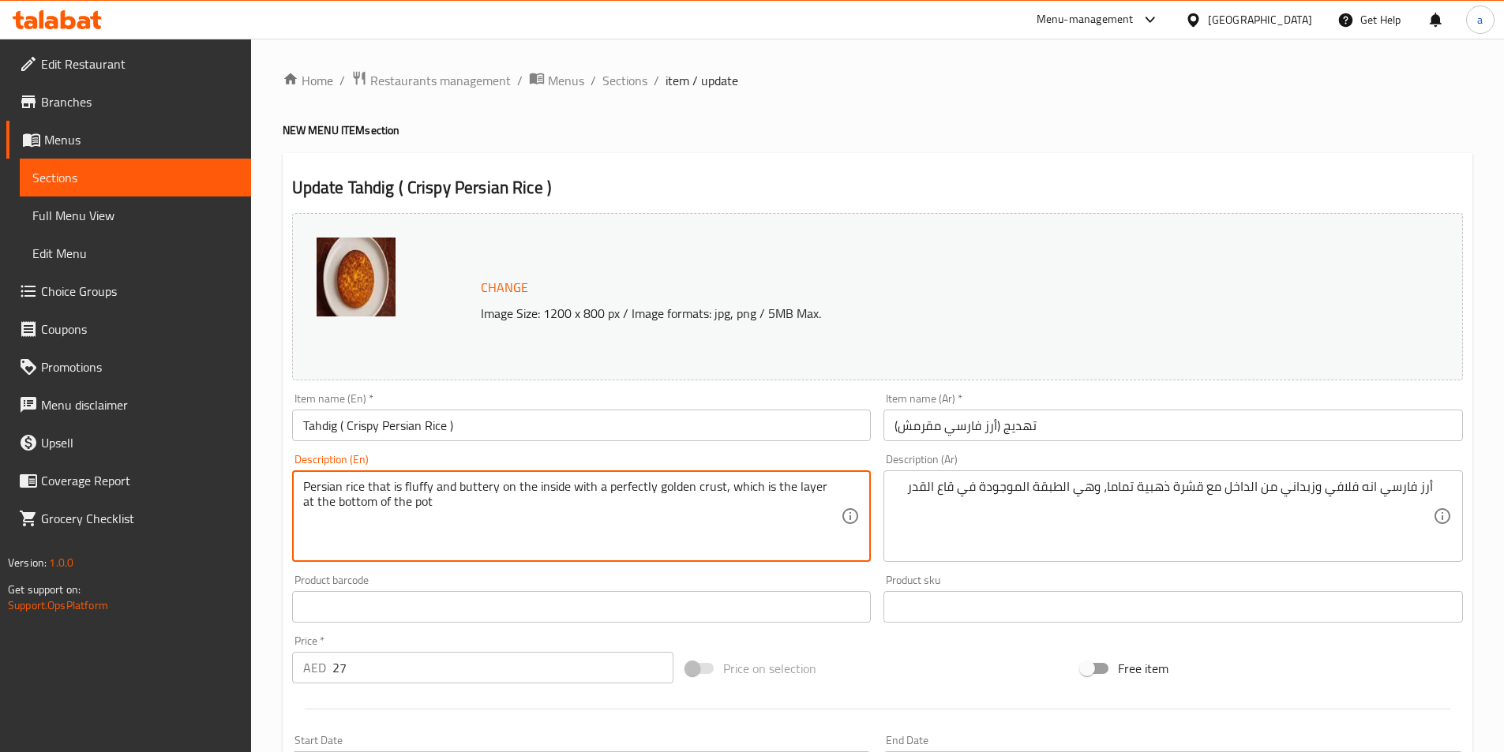
drag, startPoint x: 725, startPoint y: 484, endPoint x: 812, endPoint y: 492, distance: 87.2
click at [812, 492] on textarea "Persian rice that is fluffy and buttery on the inside with a perfectly golden c…" at bounding box center [572, 516] width 538 height 75
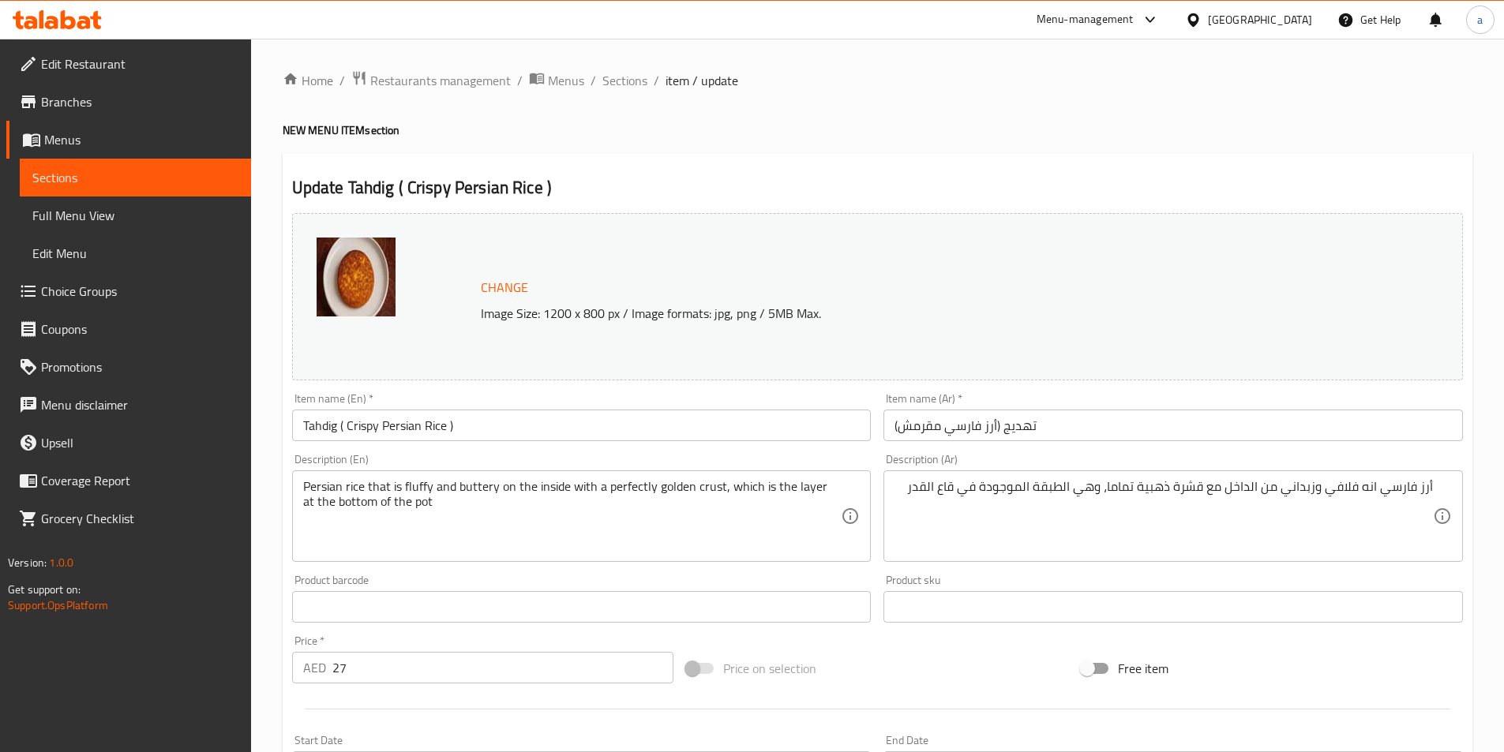
click at [725, 485] on textarea "Persian rice that is fluffy and buttery on the inside with a perfectly golden c…" at bounding box center [572, 516] width 538 height 75
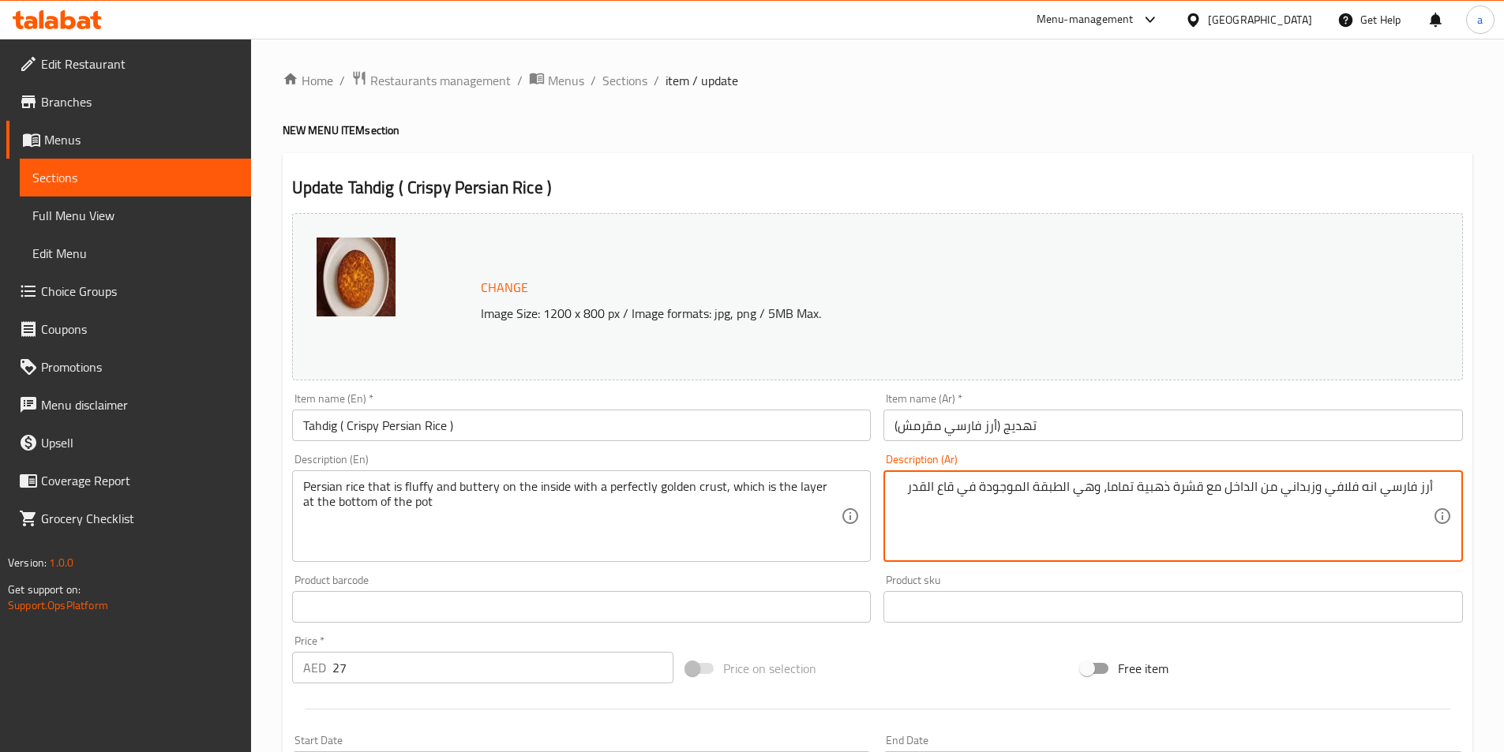
click at [927, 493] on textarea "أرز فارسي انه فلافي وزبداني من الداخل مع قشرة ذهبية تماما، وهي الطبقة الموجودة …" at bounding box center [1163, 516] width 538 height 75
type textarea "أرز فارسي انه فلافي وزبداني من الداخل مع قشرة ذهبية تماما، وهي الطبقة الموجودة …"
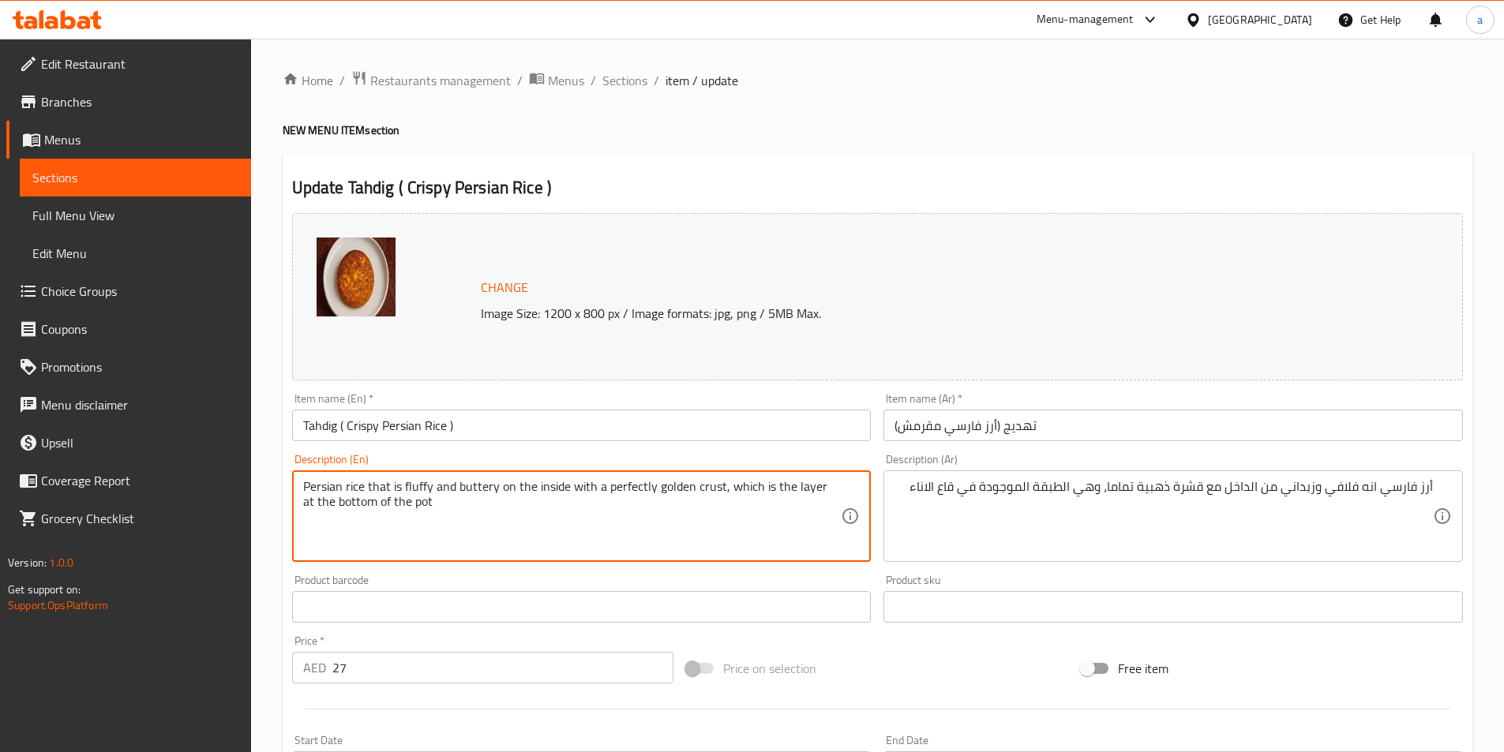
click at [339, 503] on textarea "Persian rice that is fluffy and buttery on the inside with a perfectly golden c…" at bounding box center [572, 516] width 538 height 75
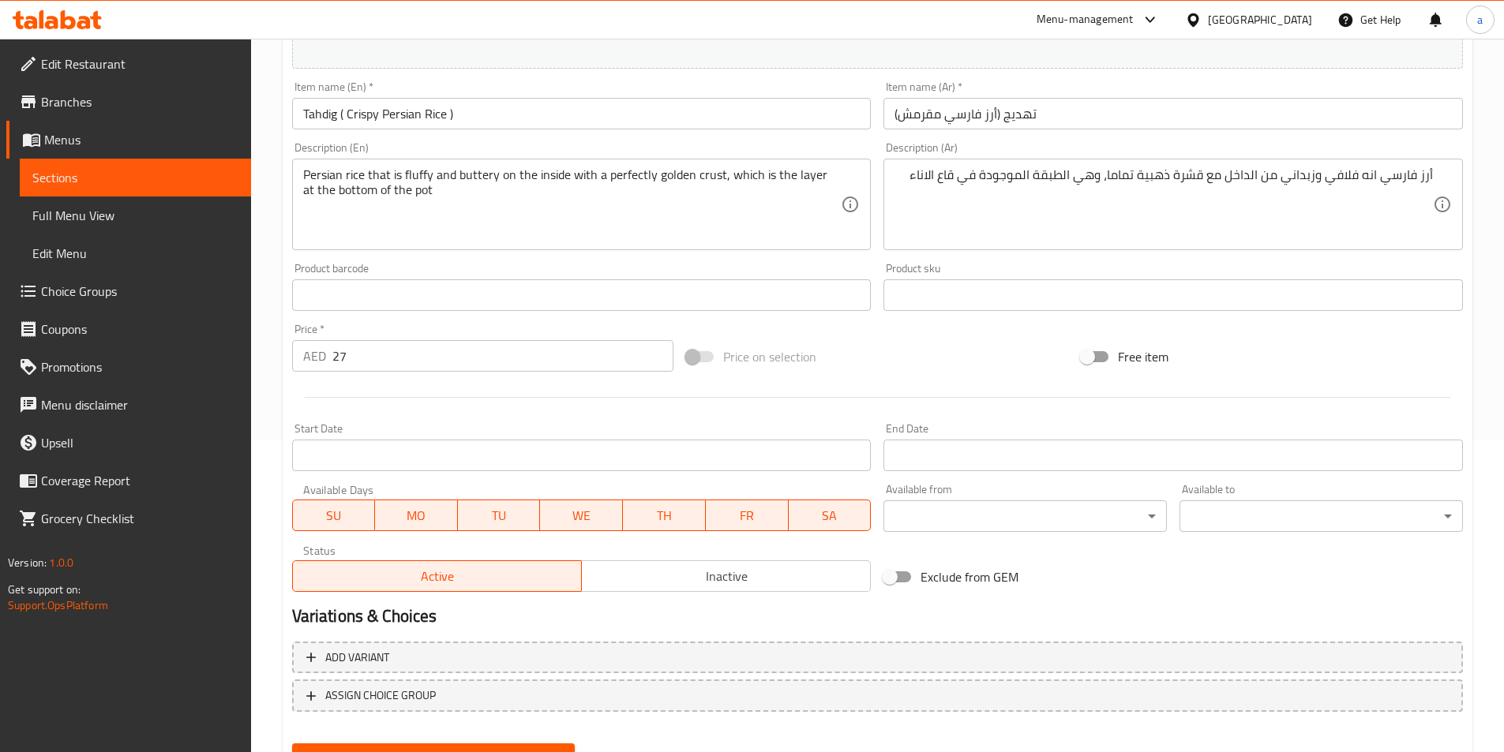
scroll to position [386, 0]
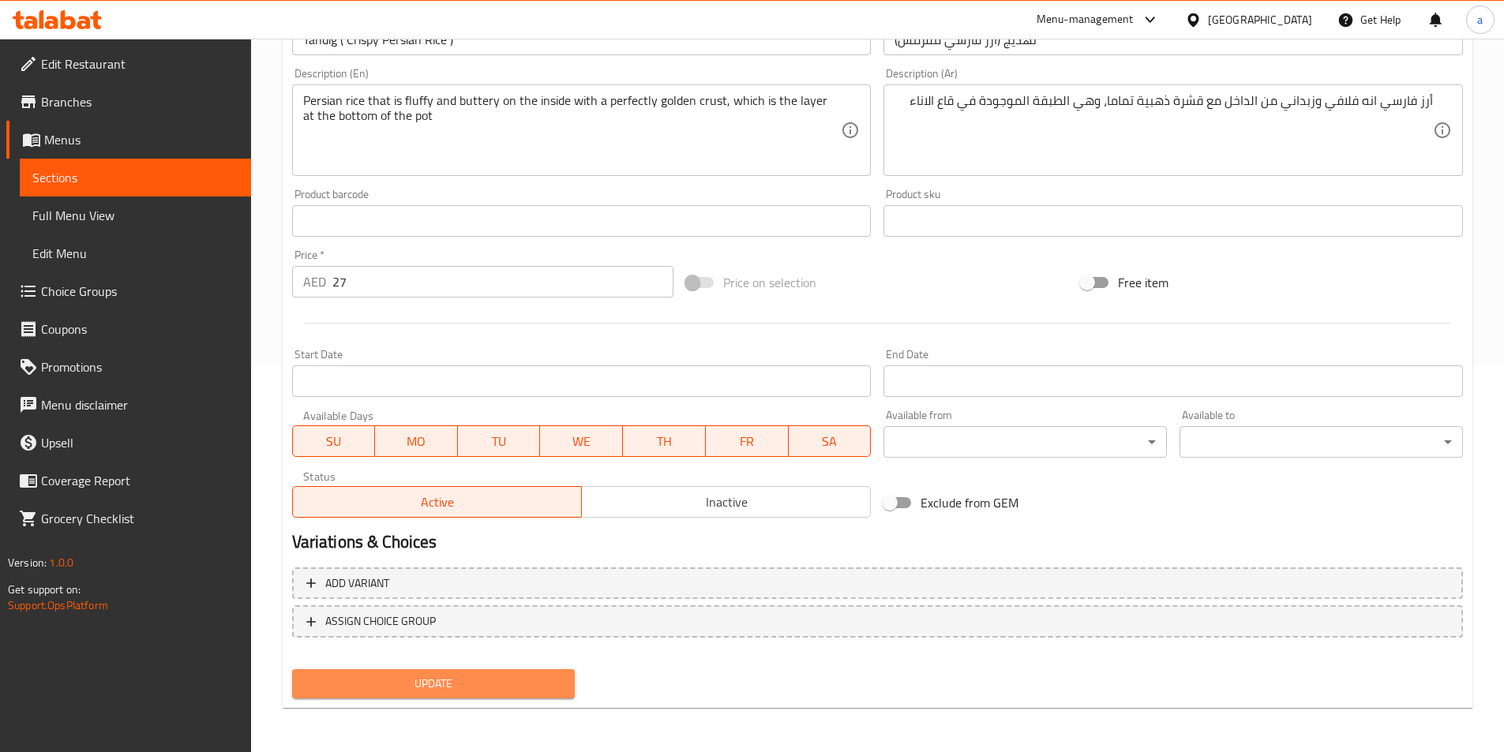
click at [531, 680] on span "Update" at bounding box center [434, 684] width 258 height 20
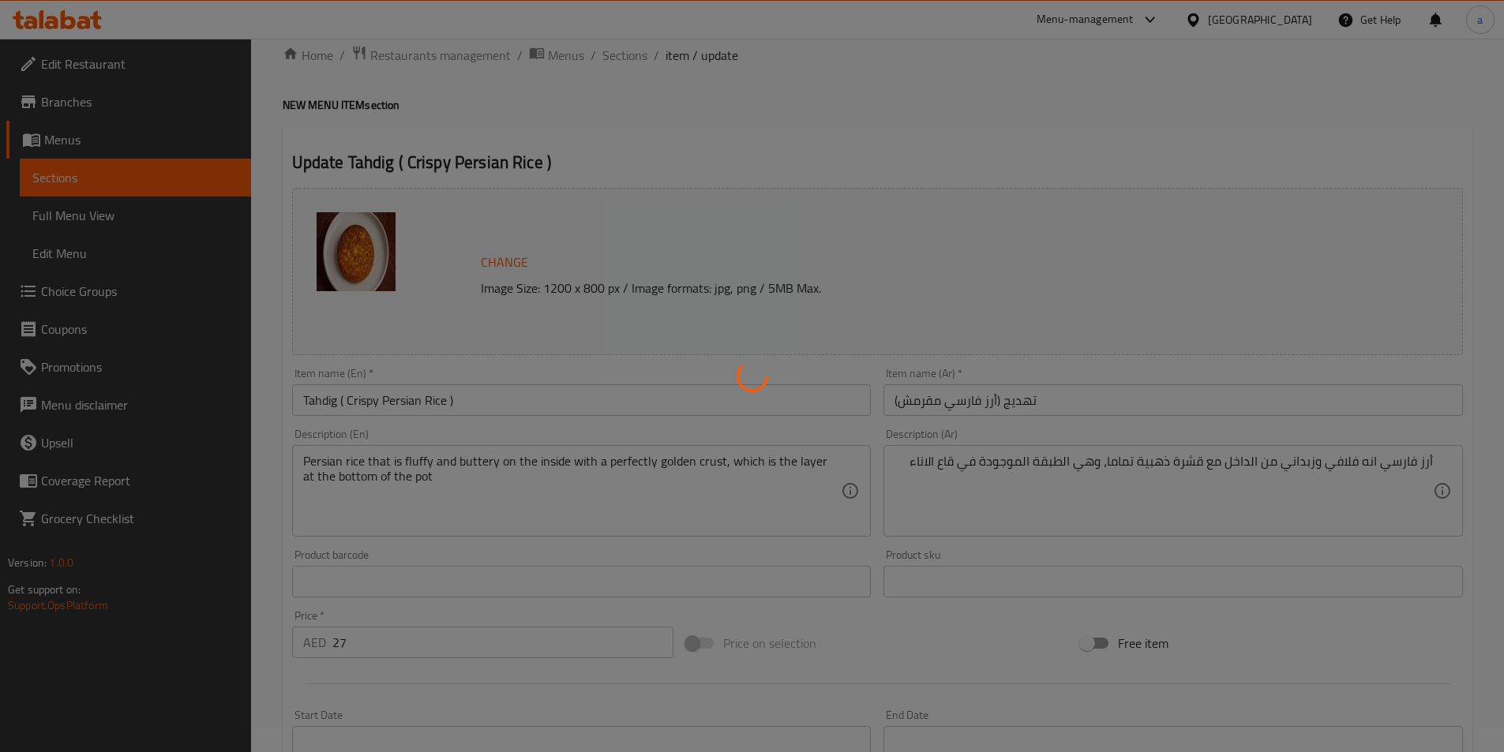
scroll to position [0, 0]
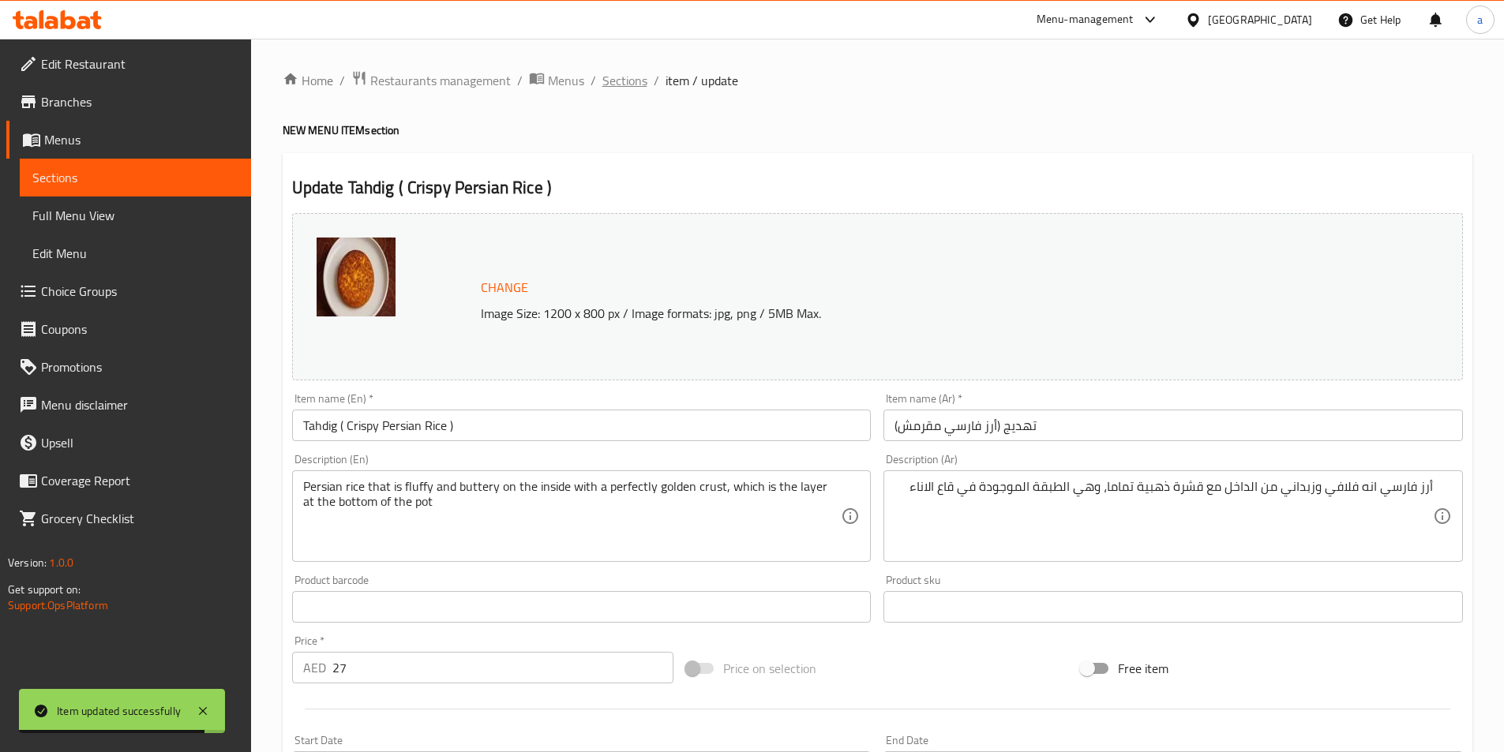
click at [624, 79] on span "Sections" at bounding box center [624, 80] width 45 height 19
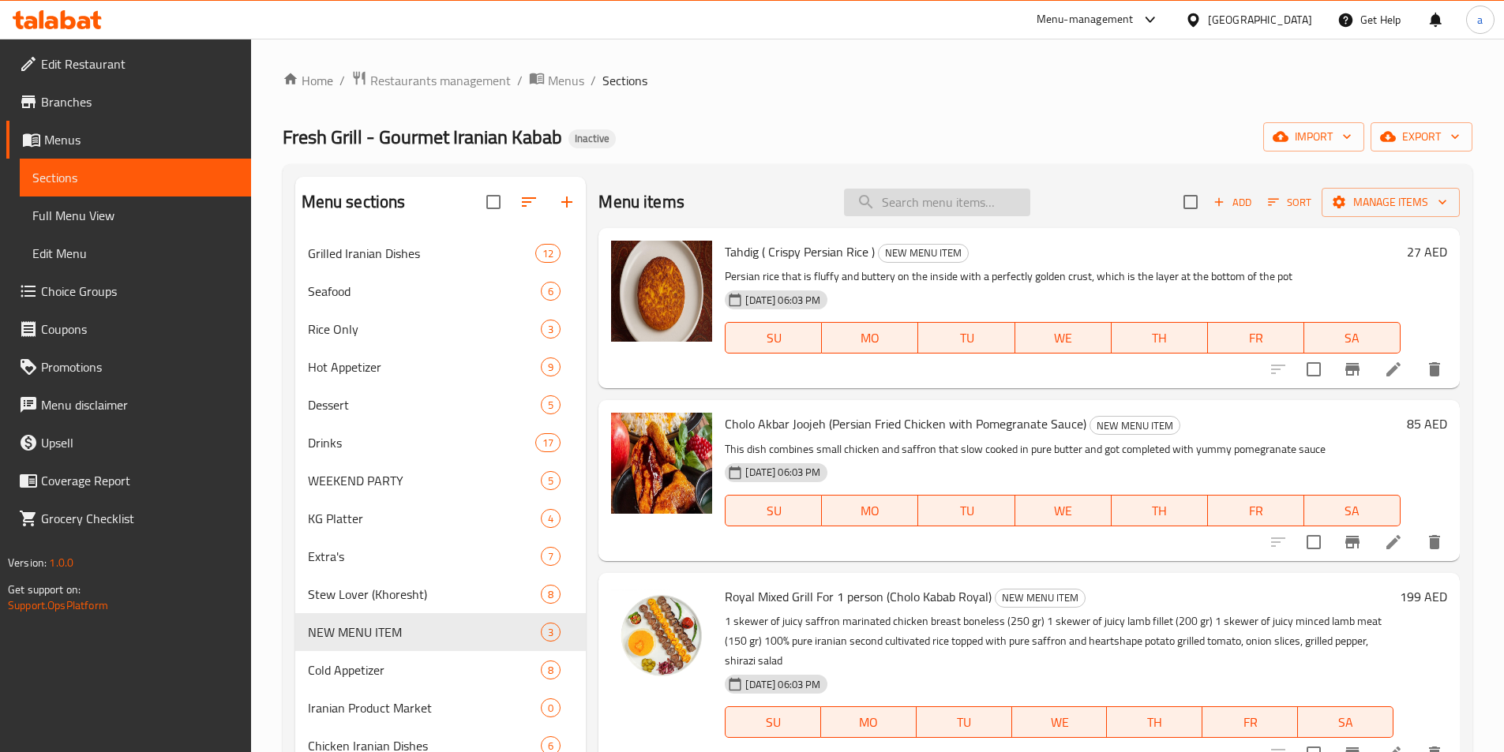
click at [945, 197] on input "search" at bounding box center [937, 203] width 186 height 28
paste input "Shirazi Salad"
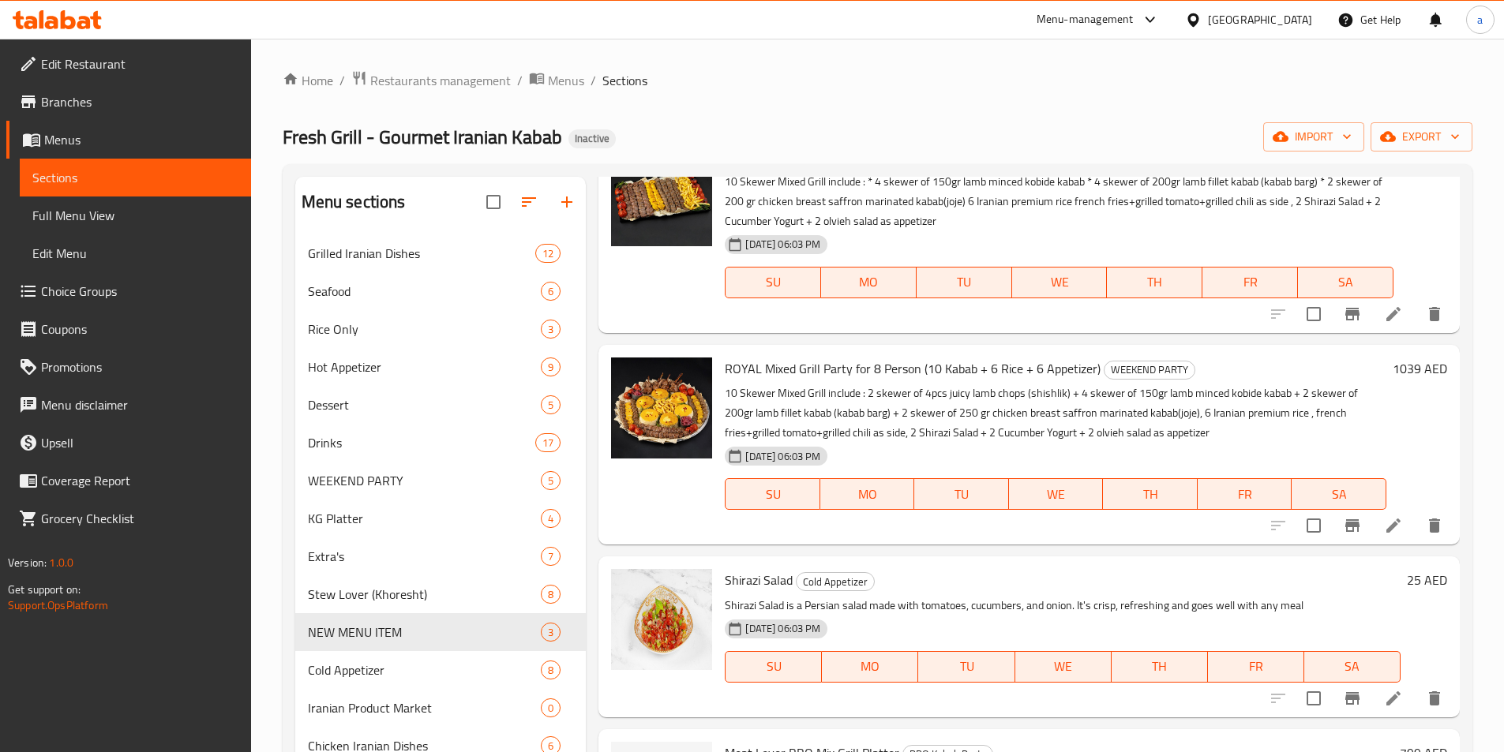
scroll to position [221, 0]
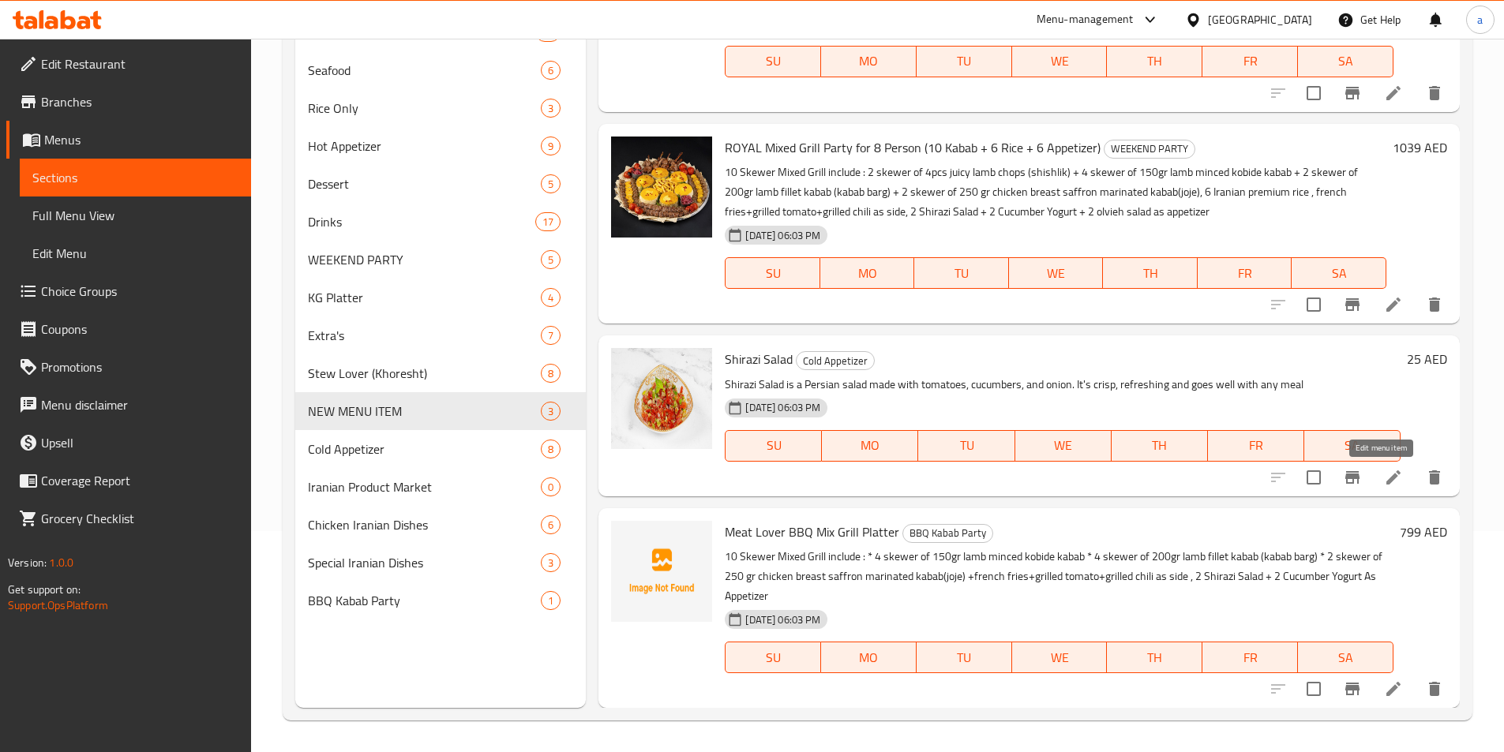
type input "Shirazi Salad"
click at [1384, 484] on icon at bounding box center [1393, 477] width 19 height 19
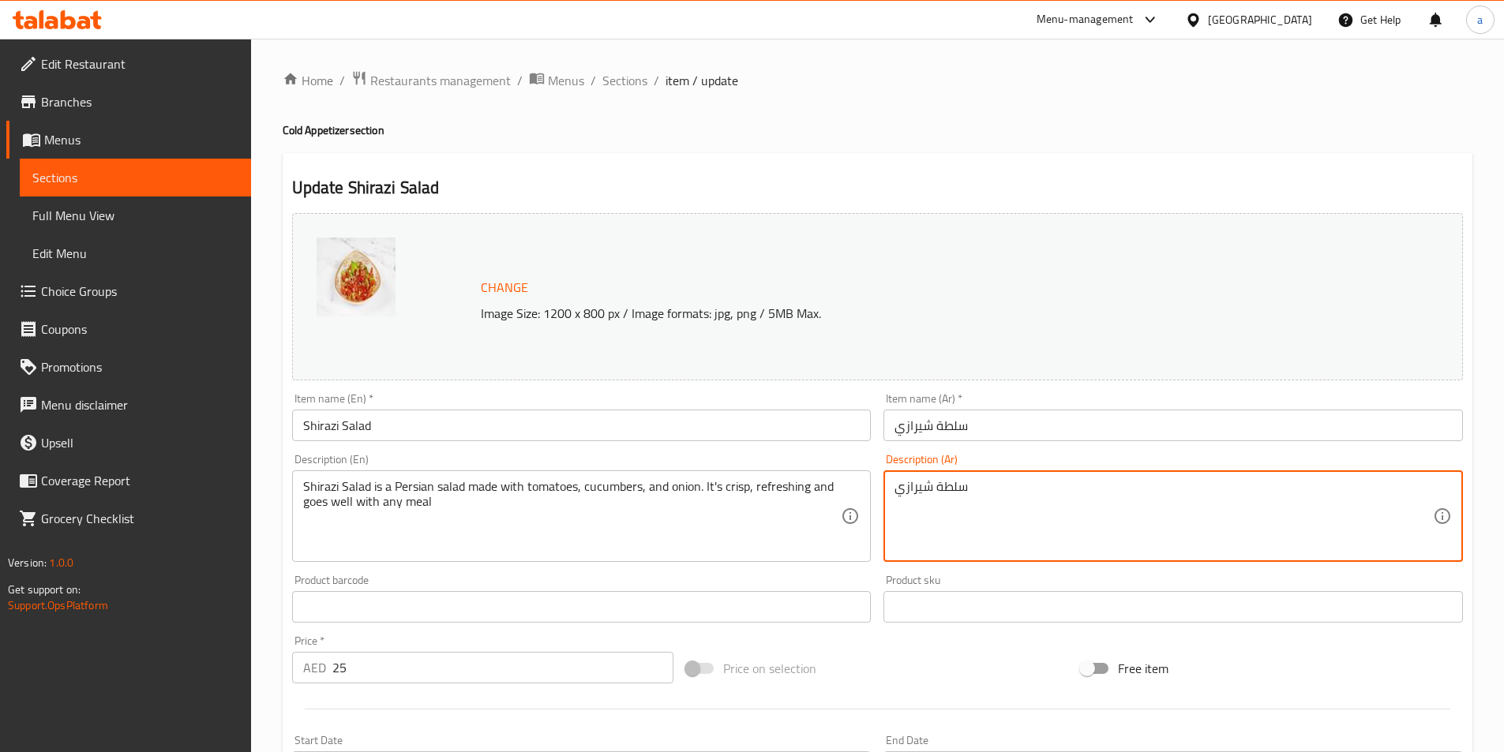
click at [932, 497] on textarea "سلطة شيرازي" at bounding box center [1163, 516] width 538 height 75
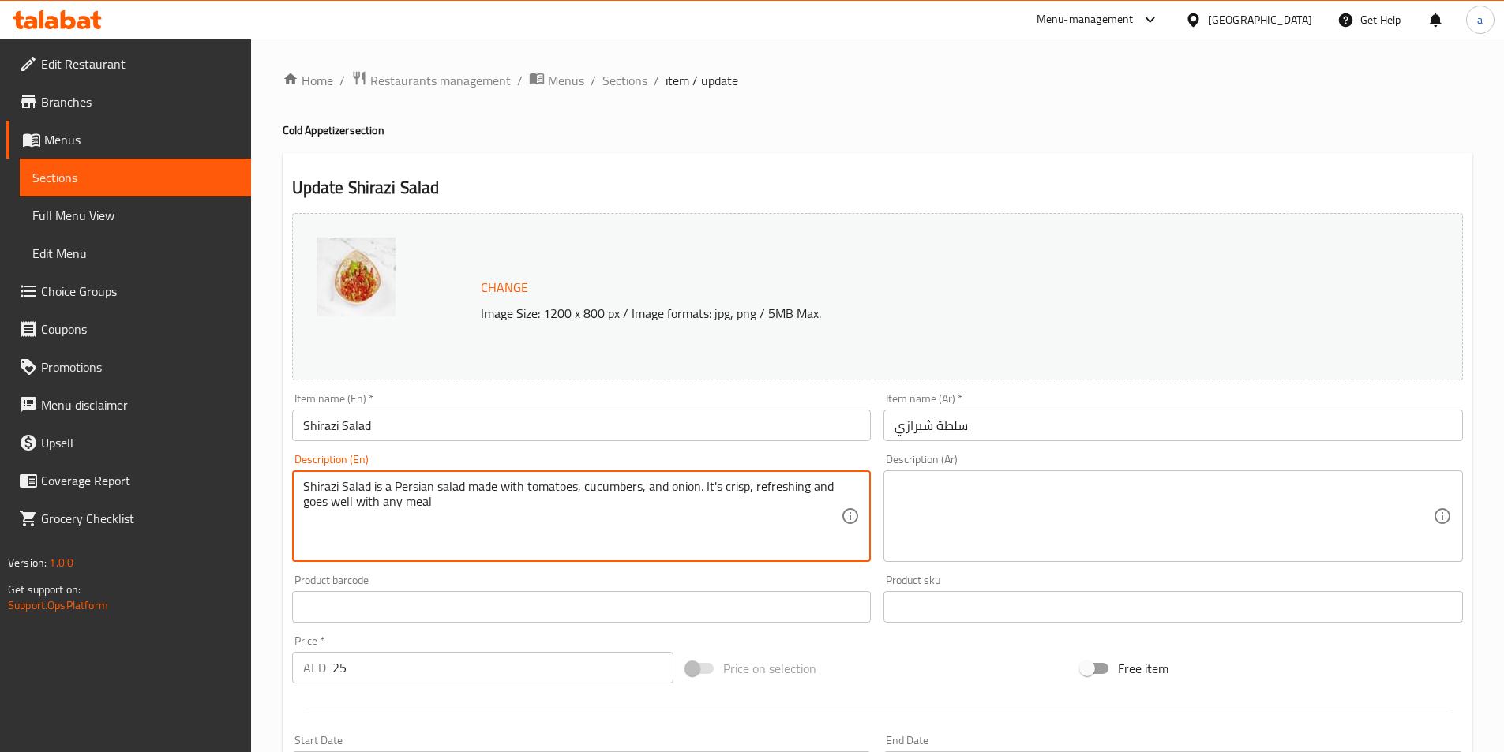
click at [407, 504] on textarea "Shirazi Salad is a Persian salad made with tomatoes, cucumbers, and onion. It's…" at bounding box center [572, 516] width 538 height 75
click at [584, 509] on textarea "Shirazi Salad is a Persian salad made with tomatoes, cucumbers, and onion. It's…" at bounding box center [572, 516] width 538 height 75
click at [1096, 487] on textarea at bounding box center [1163, 516] width 538 height 75
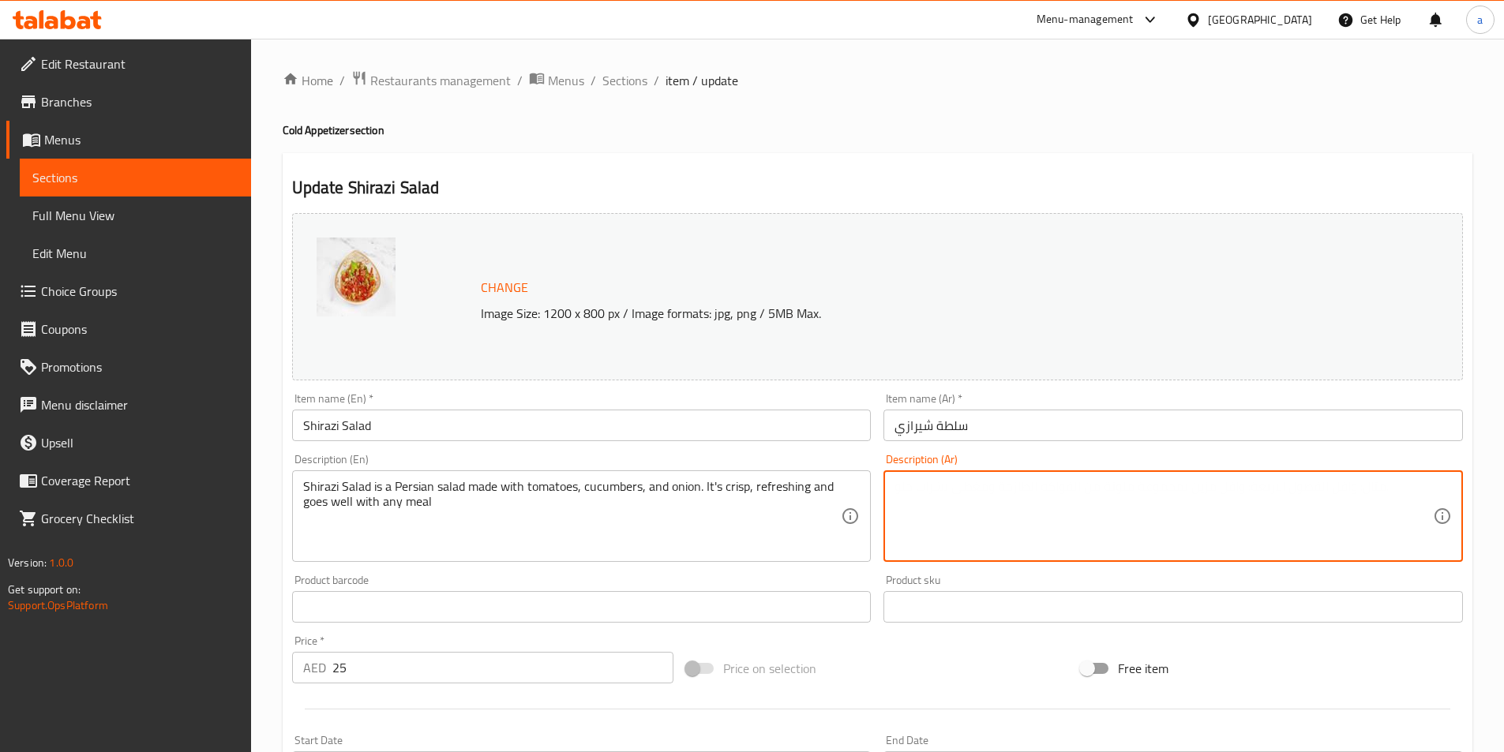
paste textarea "سلطة شيرازي سلطة فارسية مصنوعة من الطماطم والخيار والبصل. إنها منعشة ومقرمشة، و…"
click at [1218, 489] on textarea "سلطة شيرازي سلطة فارسية مصنوعة من الطماطم والخيار والبصل. إنها منعشة ومقرمشة، و…" at bounding box center [1163, 516] width 538 height 75
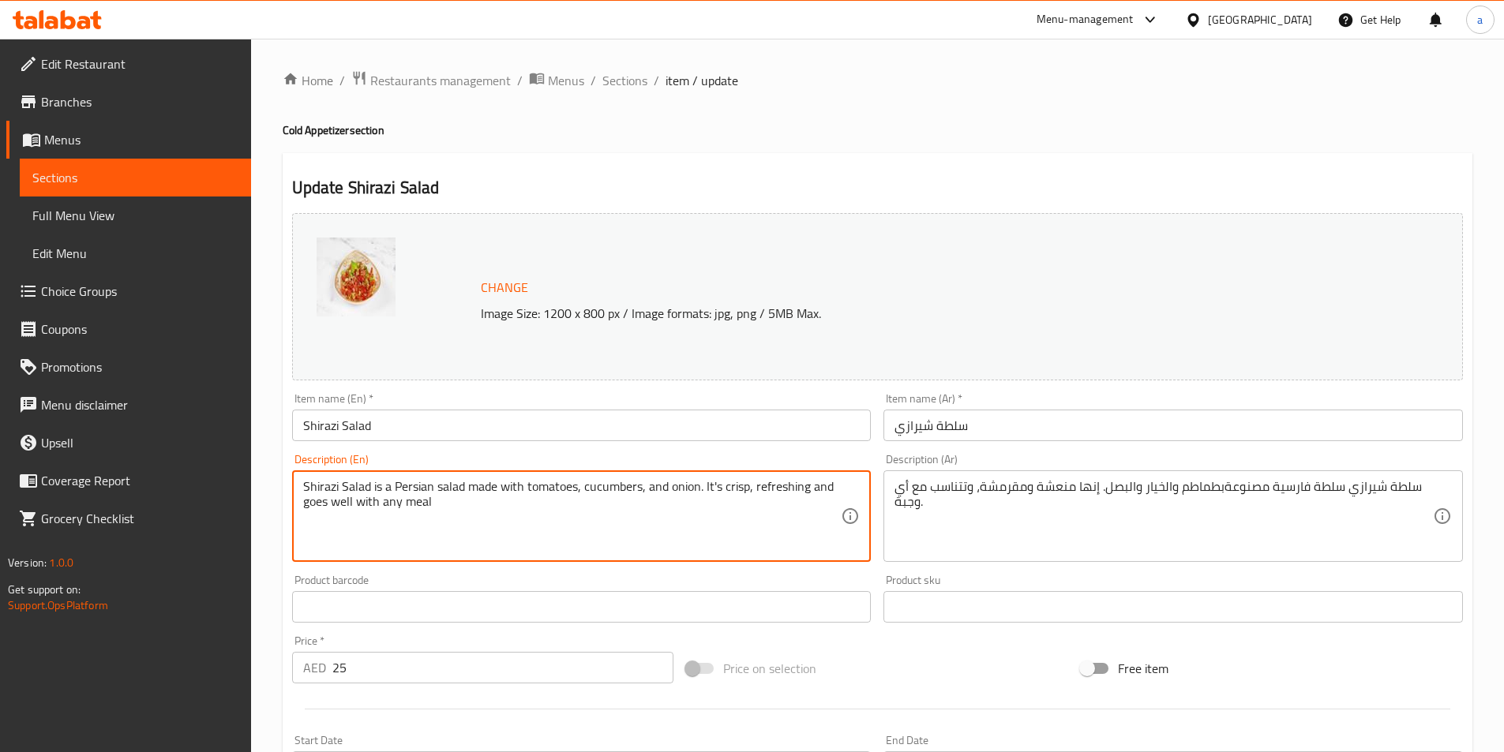
click at [740, 492] on textarea "Shirazi Salad is a Persian salad made with tomatoes, cucumbers, and onion. It's…" at bounding box center [572, 516] width 538 height 75
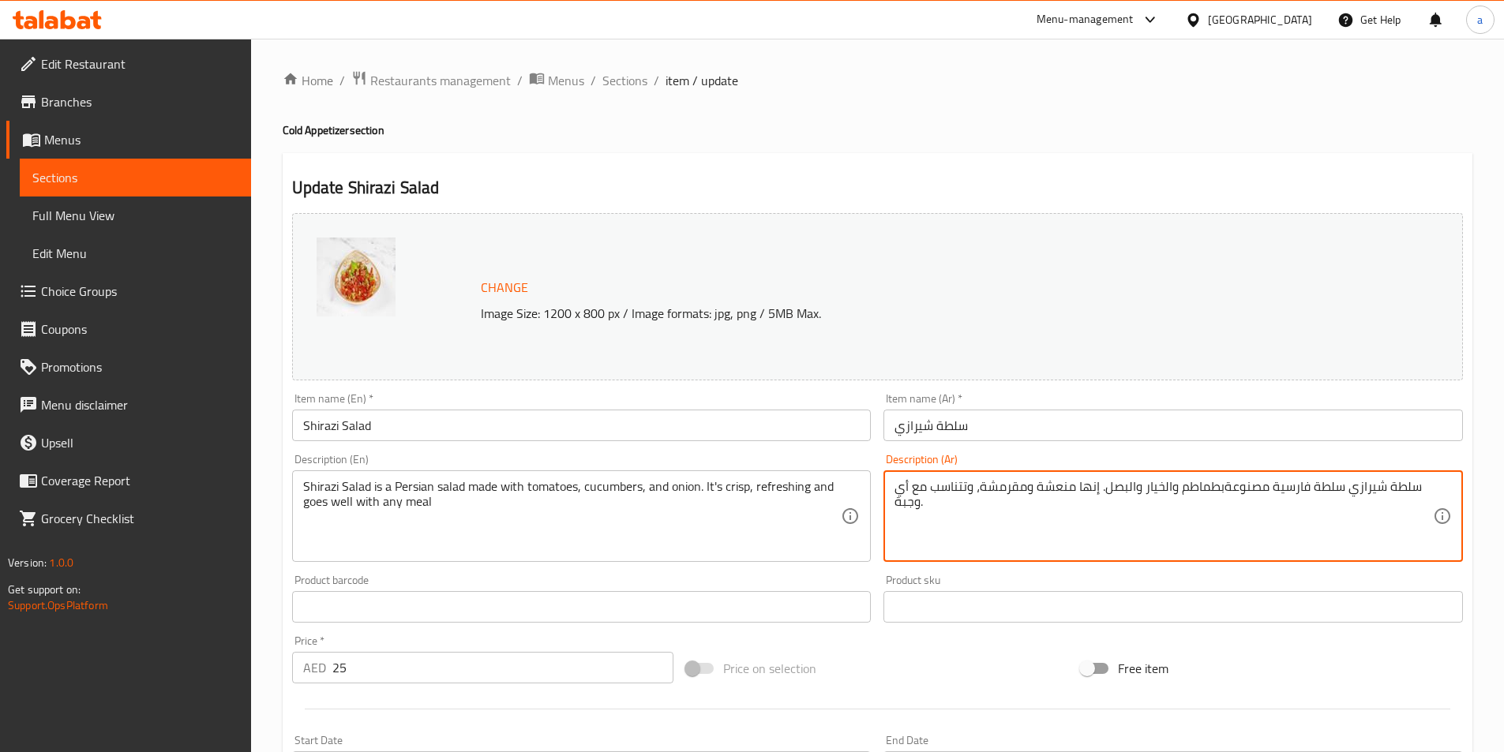
click at [1010, 486] on textarea "سلطة شيرازي سلطة فارسية مصنوعةبطماطم والخيار والبصل. إنها منعشة ومقرمشة، وتتناس…" at bounding box center [1163, 516] width 538 height 75
click at [962, 515] on textarea "سلطة شيرازي سلطة فارسية مصنوعةبطماطم والخيار والبصل. إنها منعشة وكرسب، وتتناسب …" at bounding box center [1163, 516] width 538 height 75
type textarea "سلطة شيرازي سلطة فارسية مصنوعةبطماطم والخيار والبصل. إنها منعشة وكرسب، وتتناسب …"
click at [380, 504] on textarea "Shirazi Salad is a Persian salad made with tomatoes, cucumbers, and onion. It's…" at bounding box center [572, 516] width 538 height 75
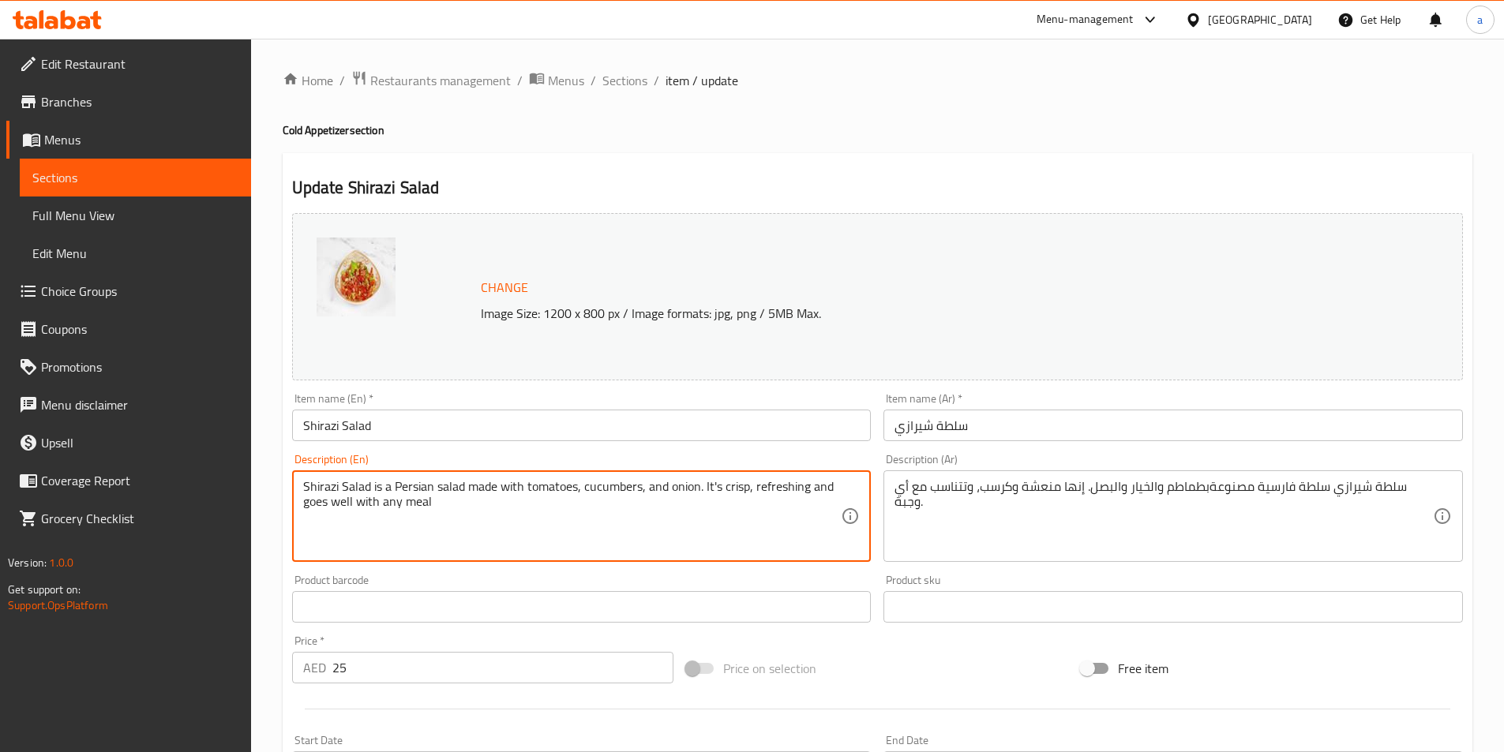
click at [380, 504] on textarea "Shirazi Salad is a Persian salad made with tomatoes, cucumbers, and onion. It's…" at bounding box center [572, 516] width 538 height 75
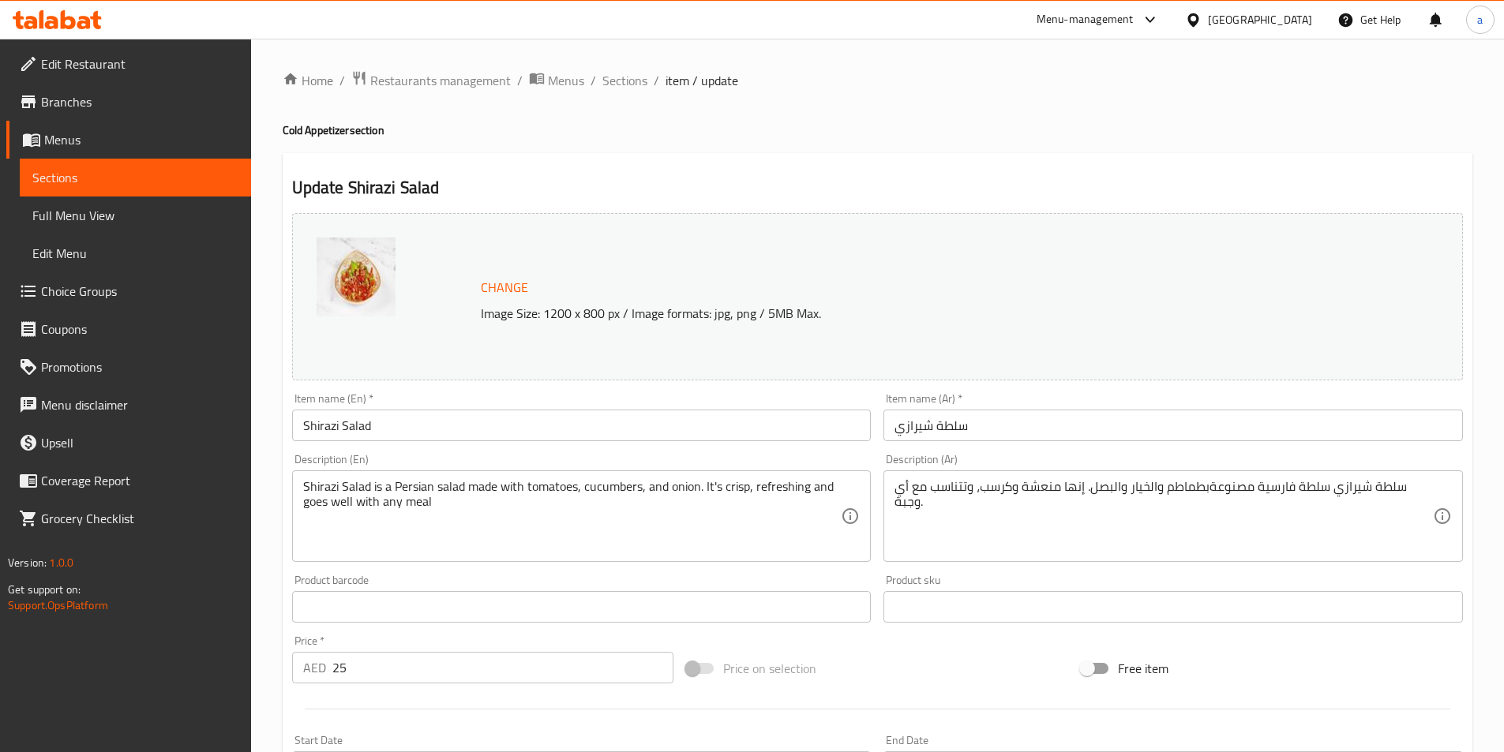
drag, startPoint x: 300, startPoint y: 504, endPoint x: 435, endPoint y: 507, distance: 135.0
click at [435, 507] on div "Shirazi Salad is a Persian salad made with tomatoes, cucumbers, and onion. It's…" at bounding box center [581, 516] width 579 height 92
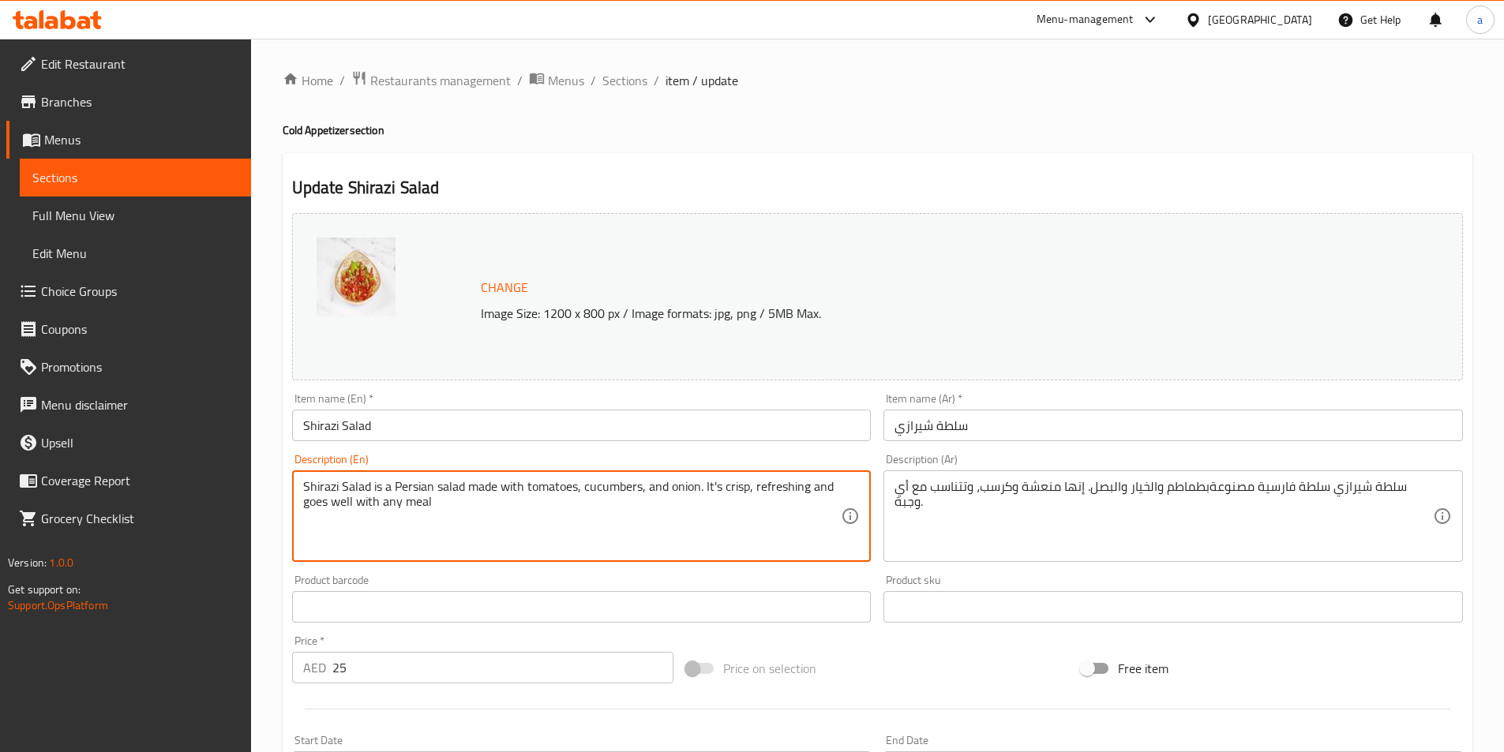
drag, startPoint x: 433, startPoint y: 505, endPoint x: 302, endPoint y: 504, distance: 131.0
click at [303, 504] on textarea "Shirazi Salad is a Persian salad made with tomatoes, cucumbers, and onion. It's…" at bounding box center [572, 516] width 538 height 75
click at [521, 512] on textarea "Shirazi Salad is a Persian salad made with tomatoes, cucumbers, and onion. It's…" at bounding box center [572, 516] width 538 height 75
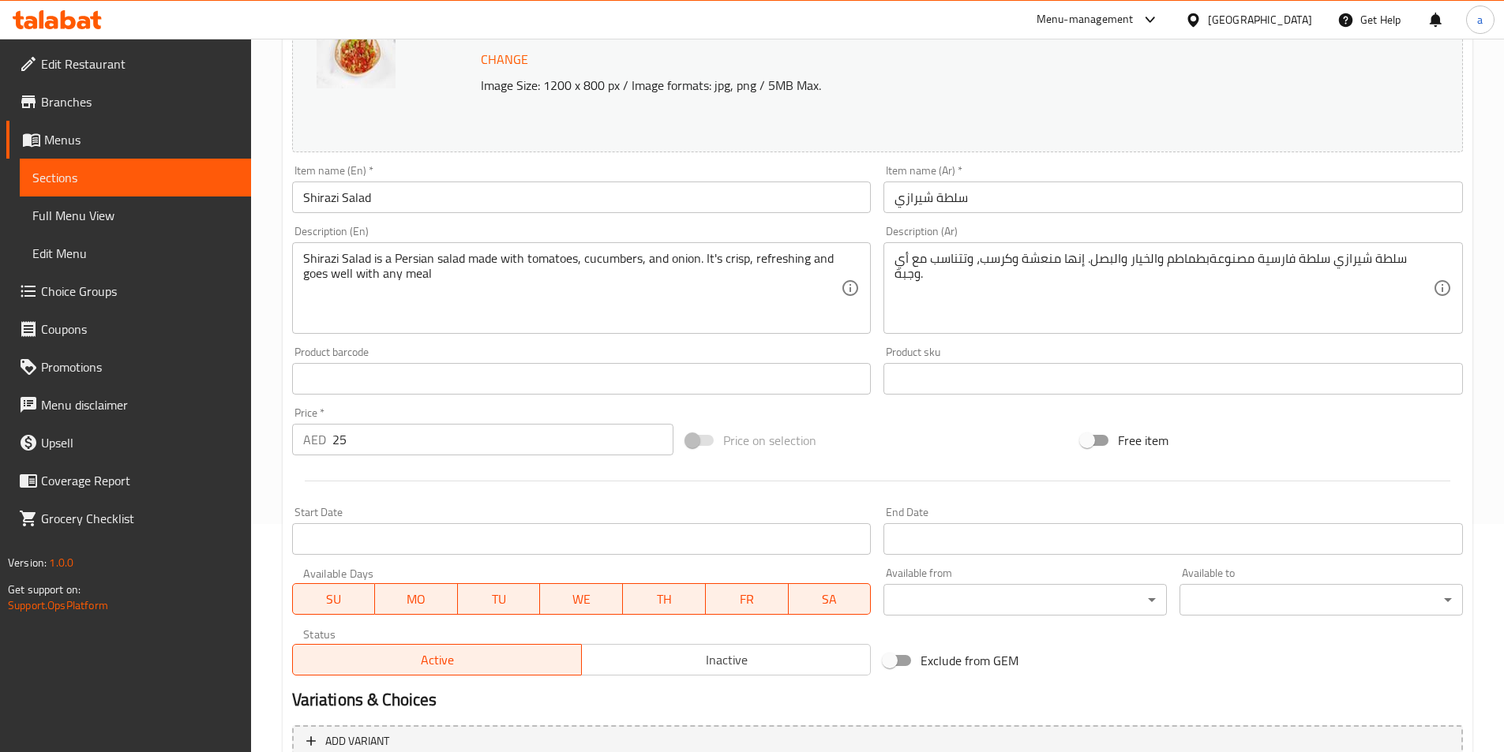
scroll to position [386, 0]
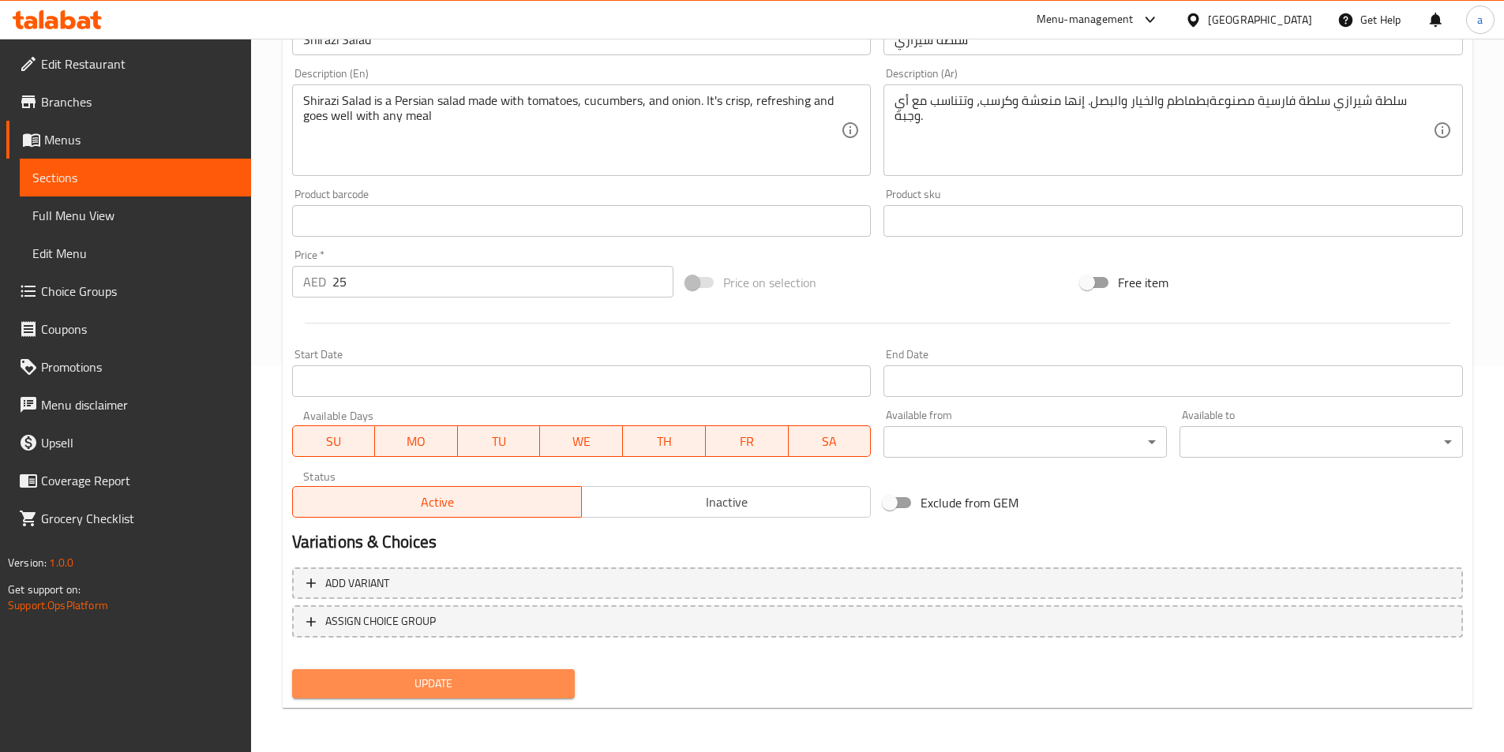
click at [517, 670] on button "Update" at bounding box center [433, 683] width 283 height 29
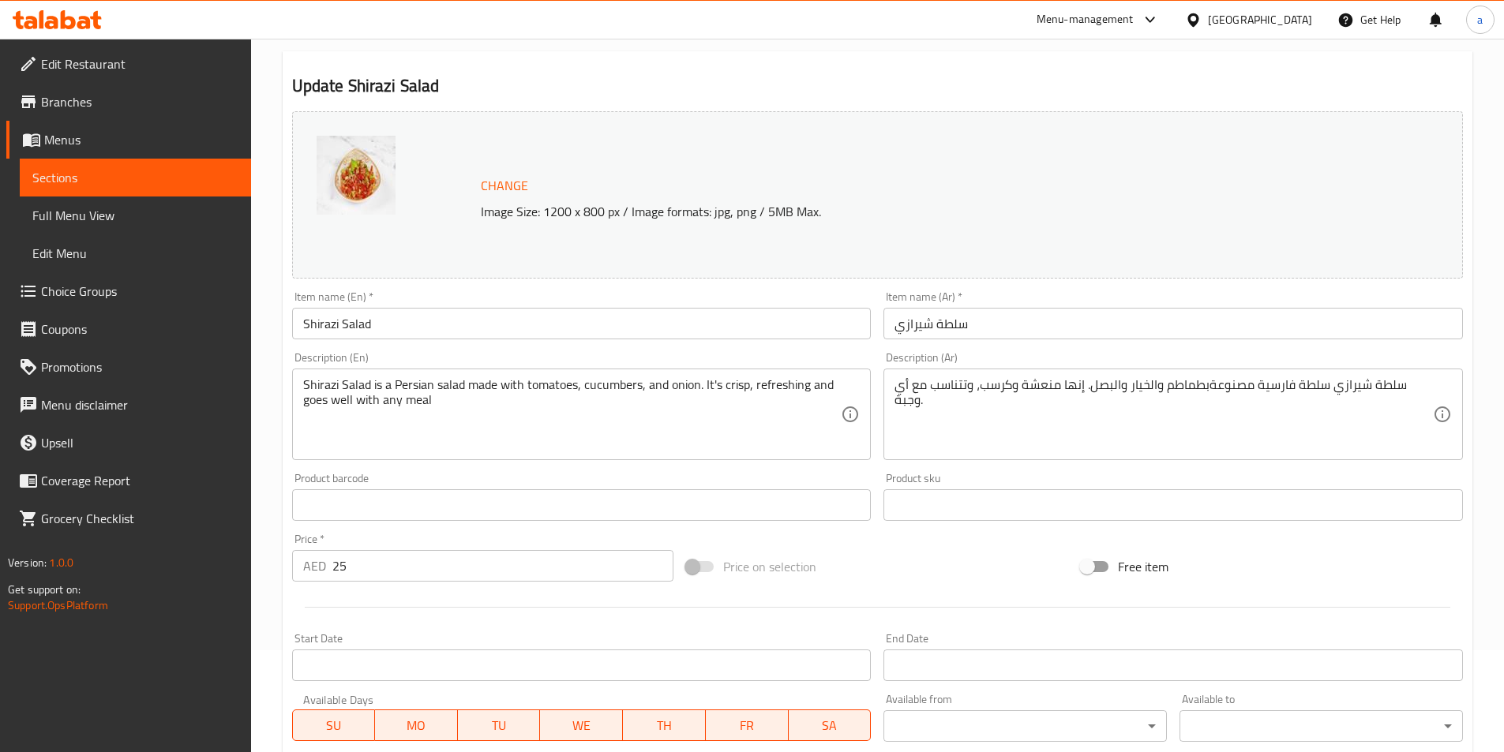
scroll to position [0, 0]
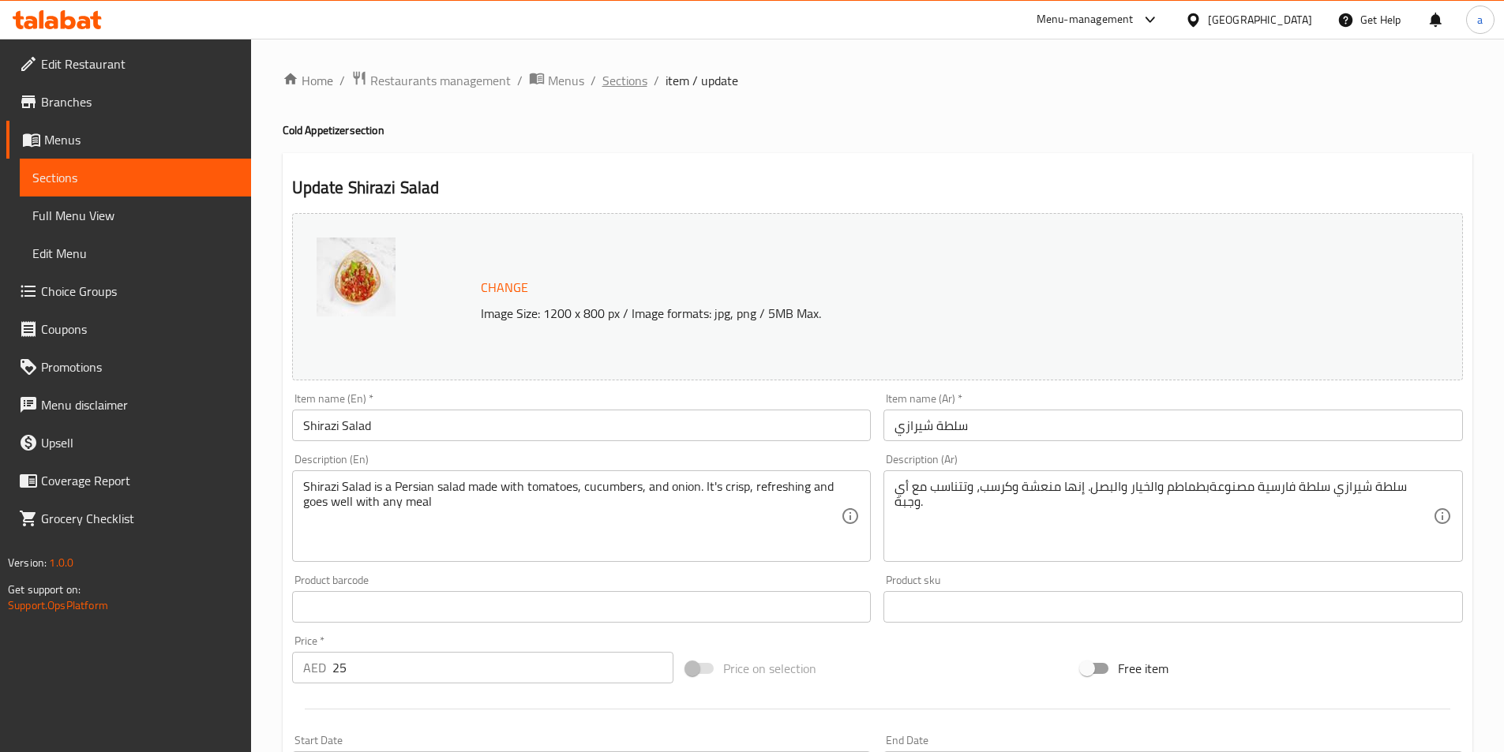
click at [623, 84] on span "Sections" at bounding box center [624, 80] width 45 height 19
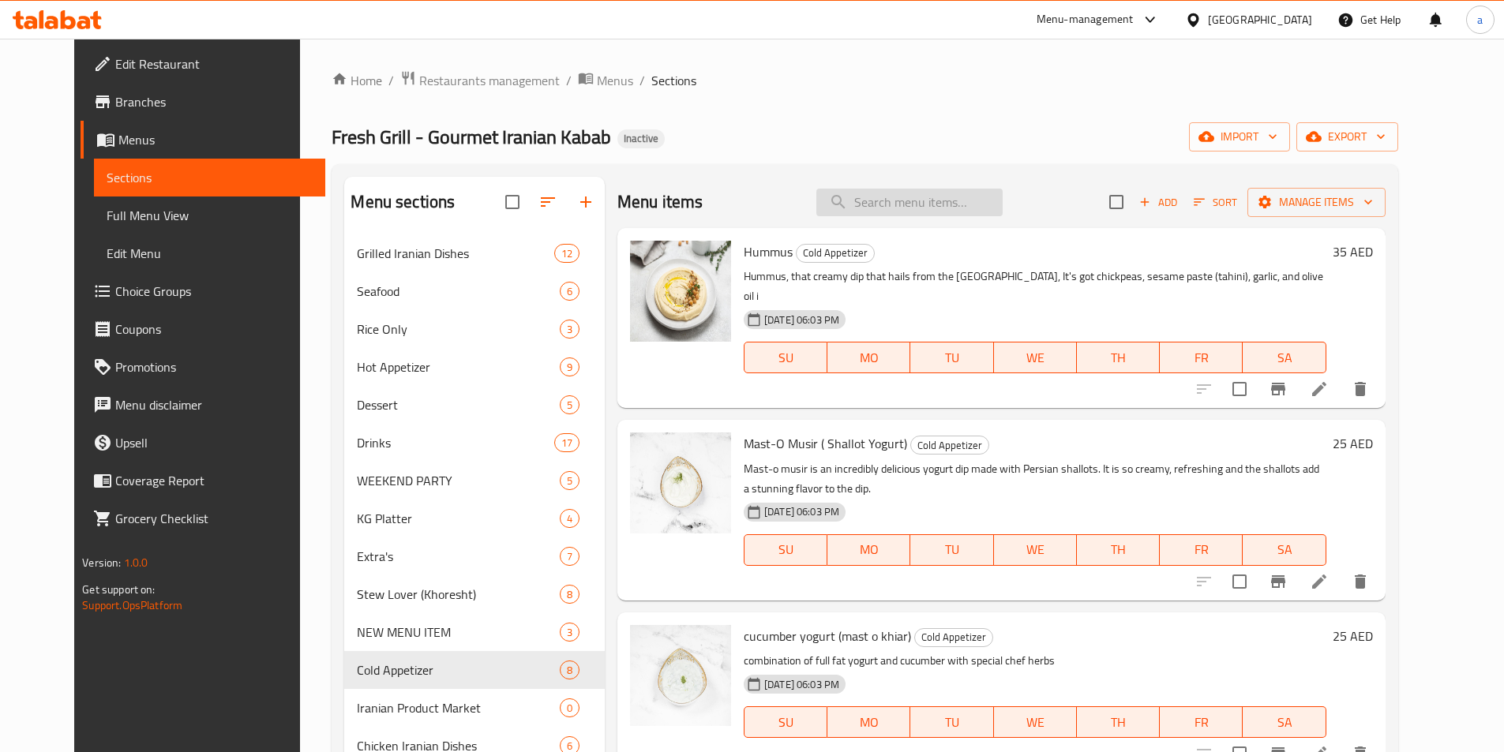
click at [889, 206] on input "search" at bounding box center [909, 203] width 186 height 28
paste input "Cholo Kabab Tabe’ie"
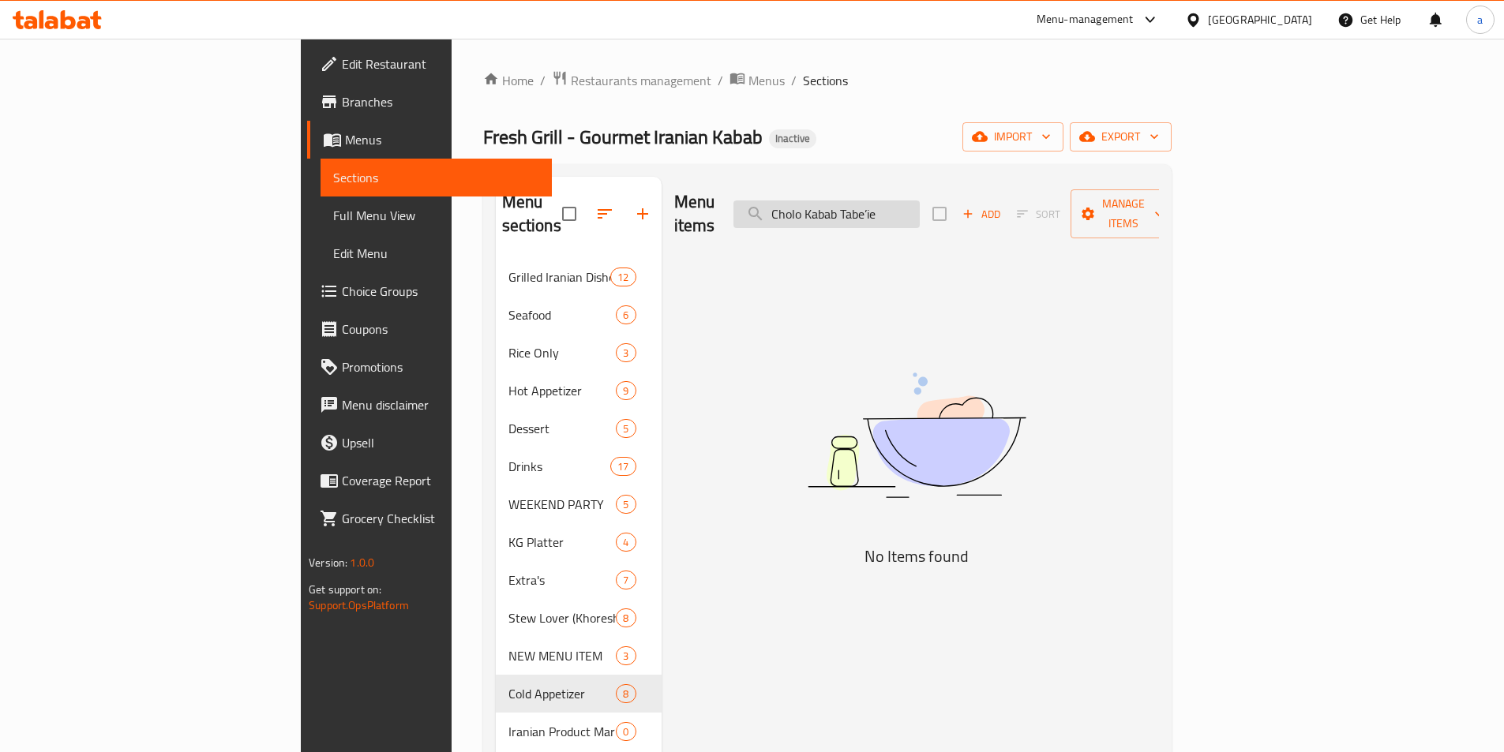
drag, startPoint x: 993, startPoint y: 204, endPoint x: 860, endPoint y: 212, distance: 132.9
click at [860, 212] on input "Cholo Kabab Tabe’ie" at bounding box center [826, 215] width 186 height 28
type input "Cholo Kabab Tabe’ie"
click at [821, 259] on div "Menu items Cholo Kabab Tabe’ie Add Sort Manage items No Items found" at bounding box center [910, 553] width 497 height 752
click at [920, 204] on input "Cholo Kabab Tabe’ie" at bounding box center [826, 215] width 186 height 28
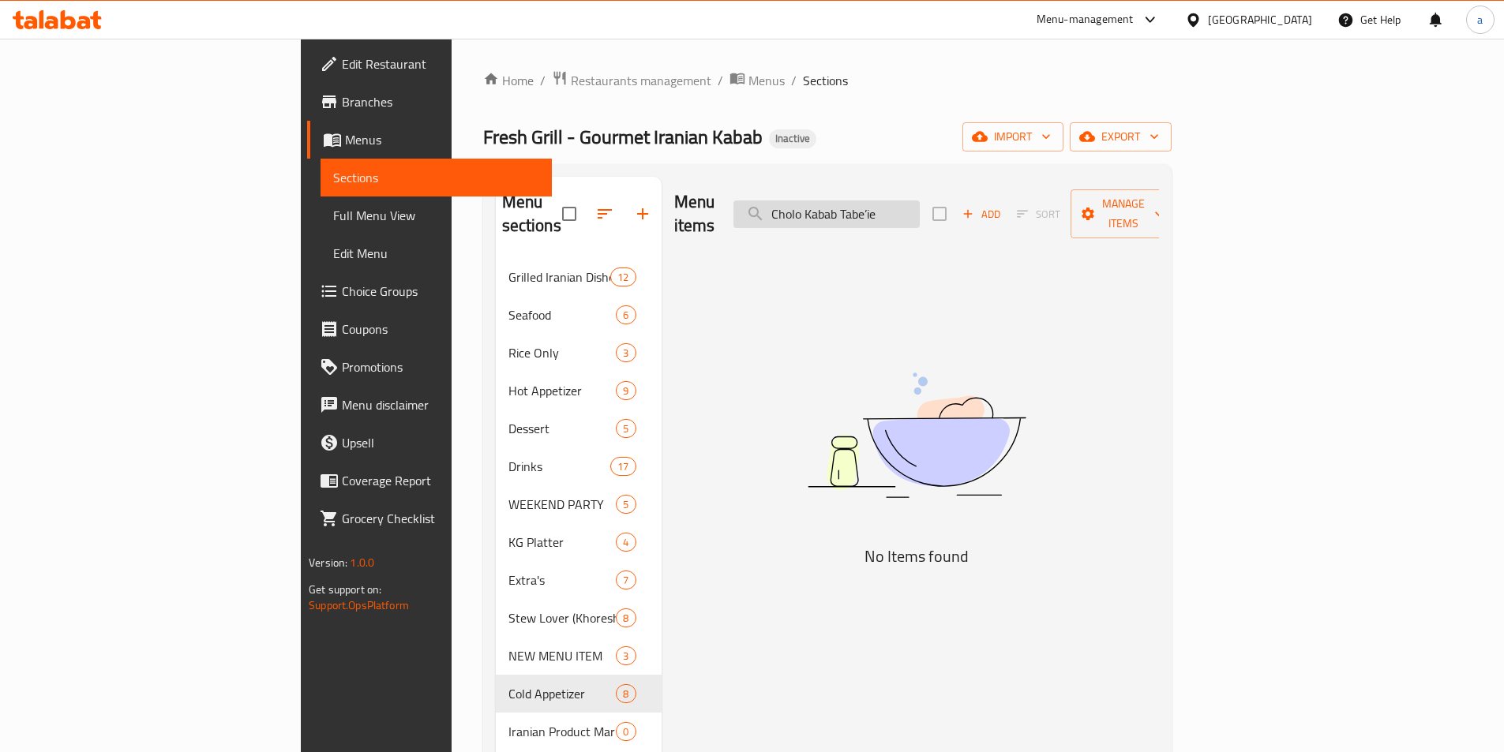
click at [920, 204] on input "Cholo Kabab Tabe’ie" at bounding box center [826, 215] width 186 height 28
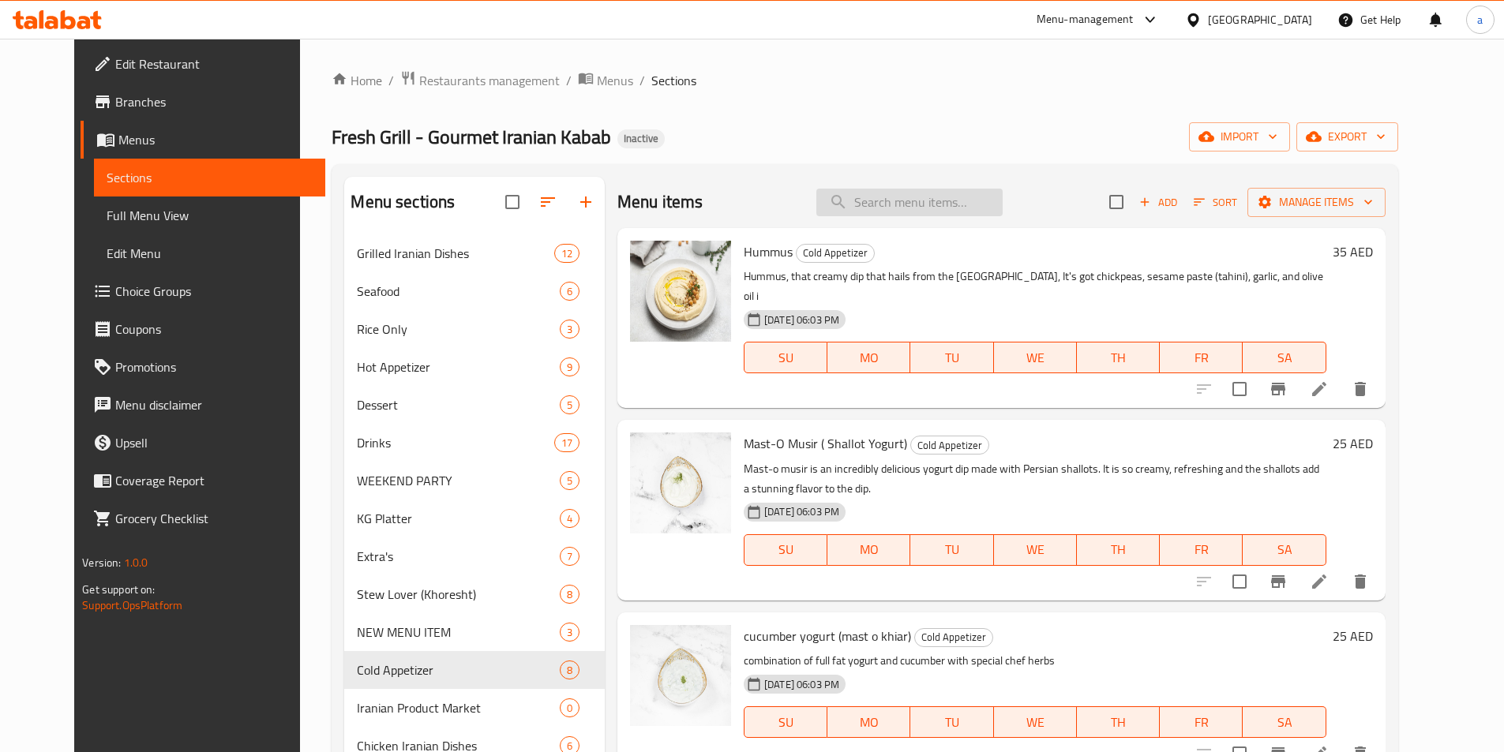
click at [933, 205] on input "search" at bounding box center [909, 203] width 186 height 28
paste input "Cholo Kabab Tabe’ie"
type input "Cholo Kabab Tabe’ie"
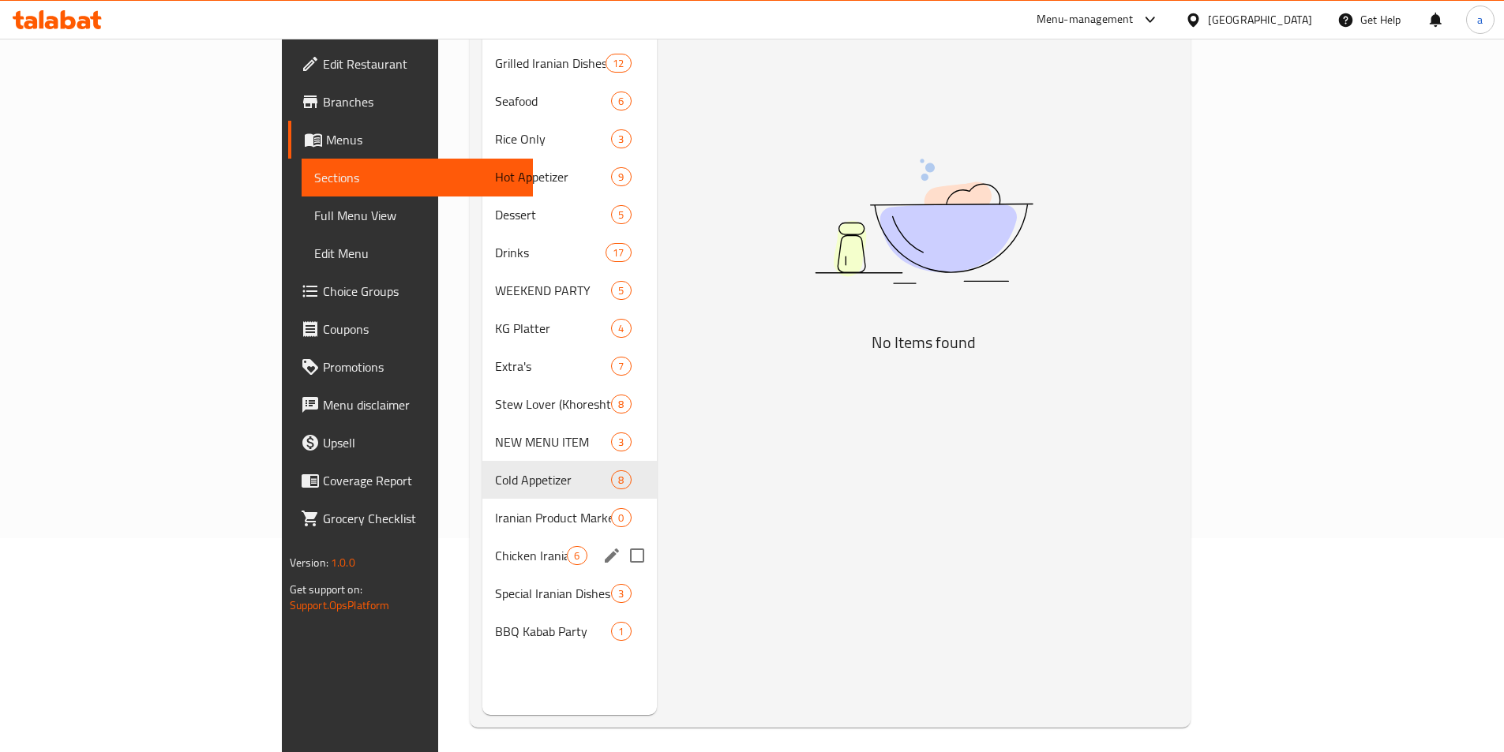
scroll to position [221, 0]
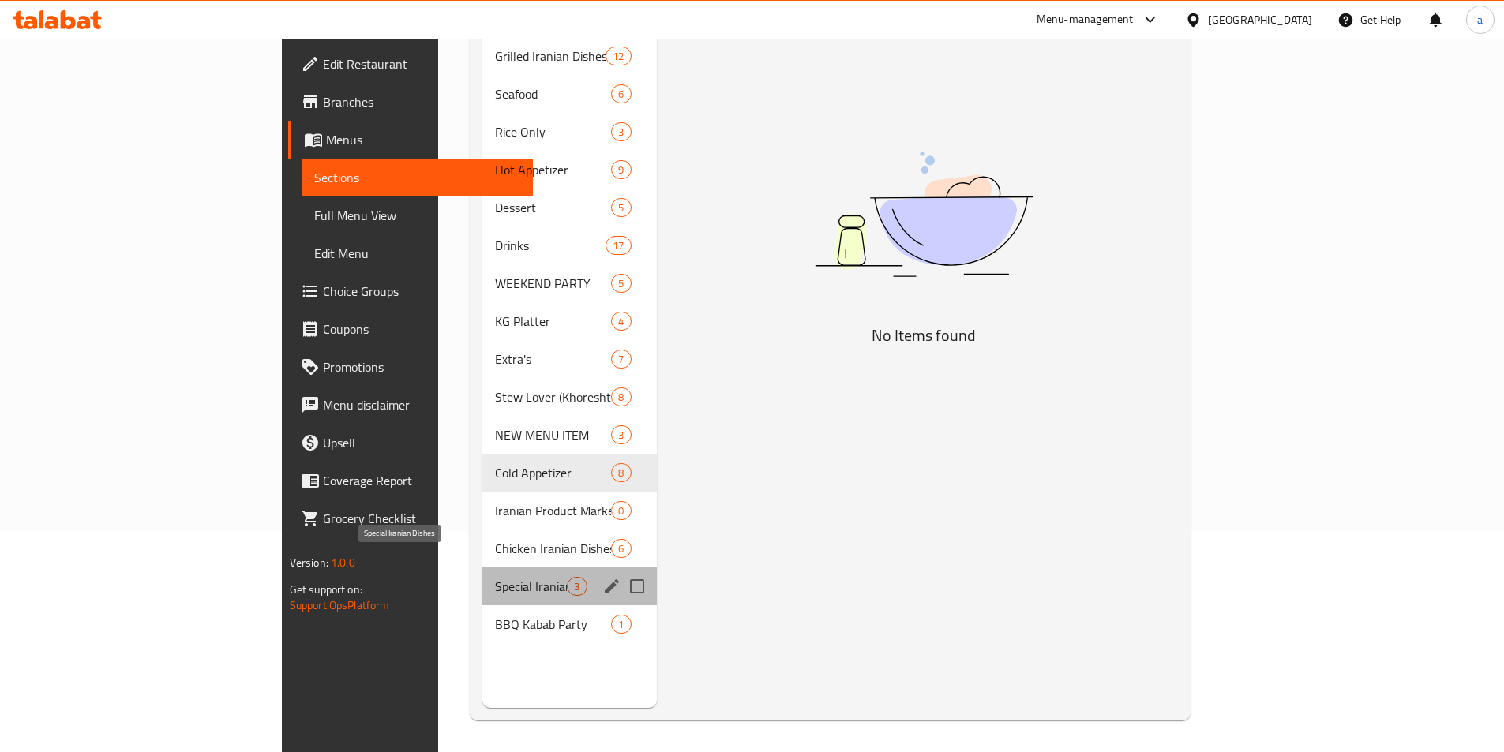
click at [495, 577] on span "Special Iranian Dishes" at bounding box center [531, 586] width 72 height 19
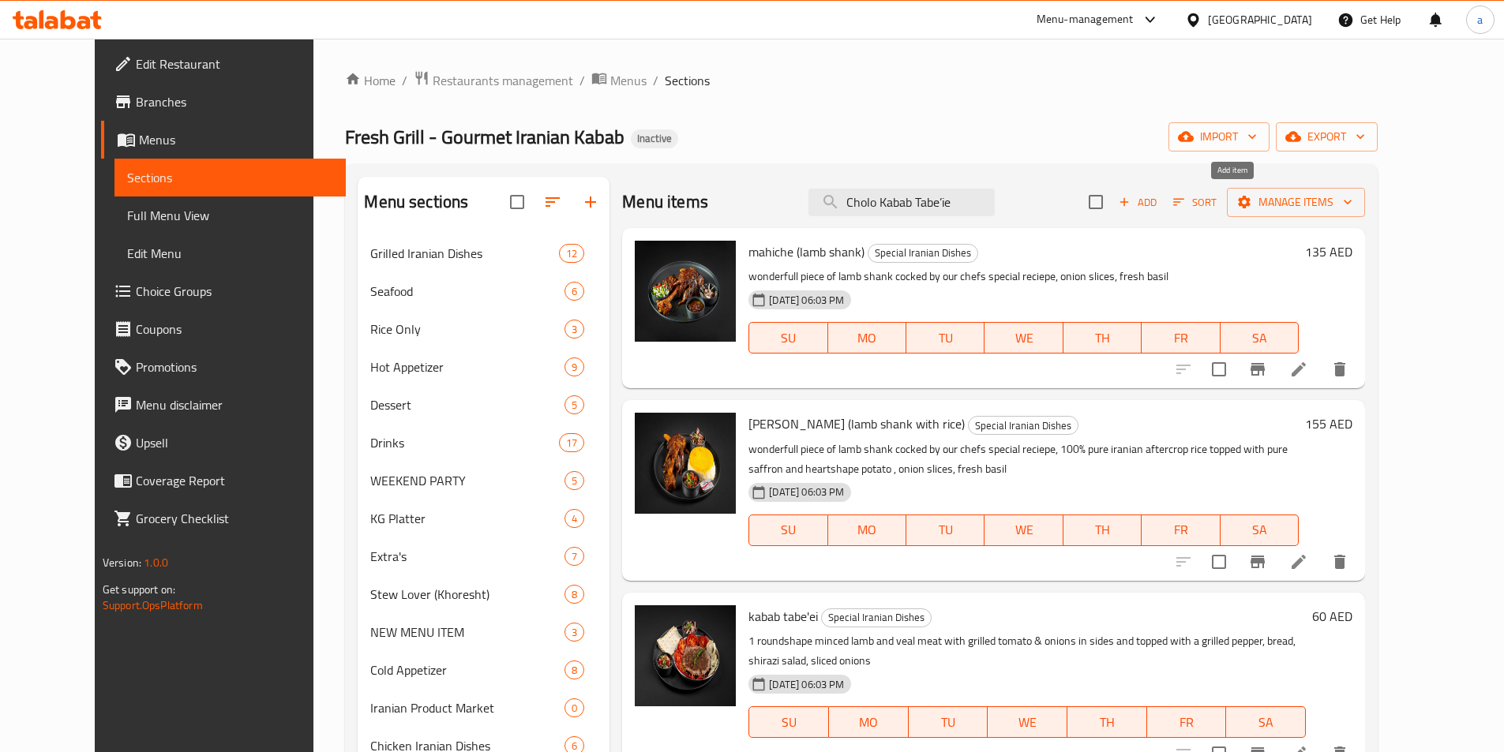
click at [1131, 207] on icon "button" at bounding box center [1124, 202] width 14 height 14
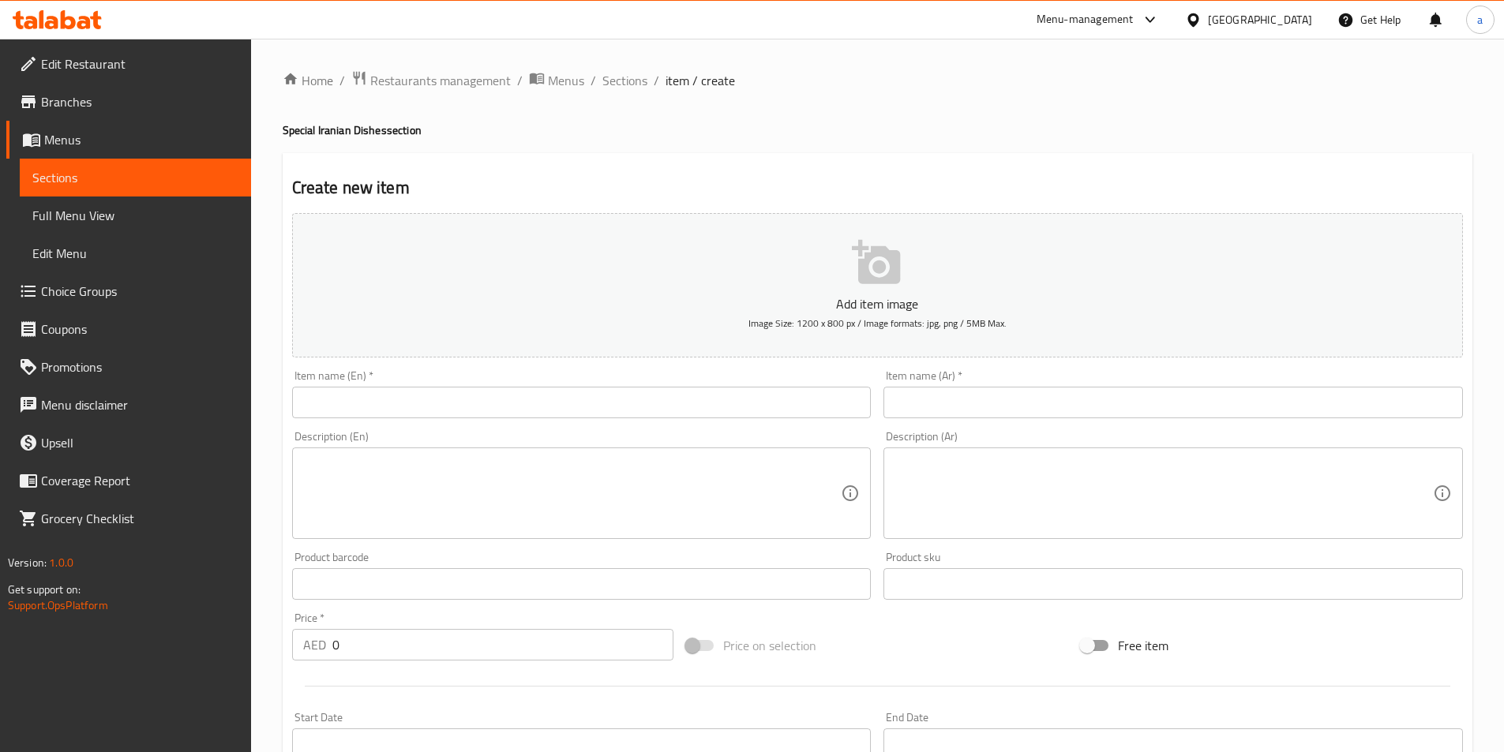
click at [622, 400] on input "text" at bounding box center [581, 403] width 579 height 32
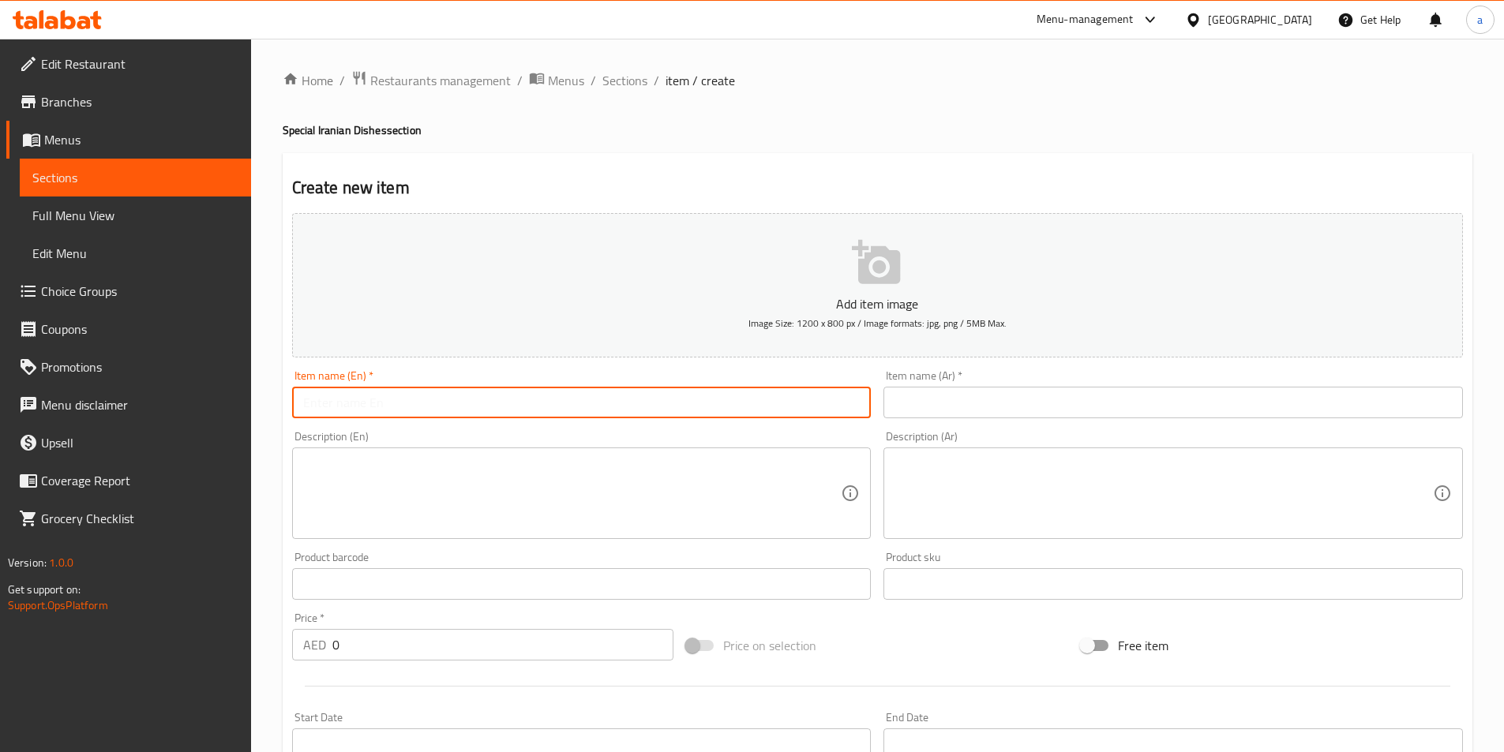
paste input "Cholo Kabab Tabe’ie"
type input "Cholo Kabab Tabe’ie"
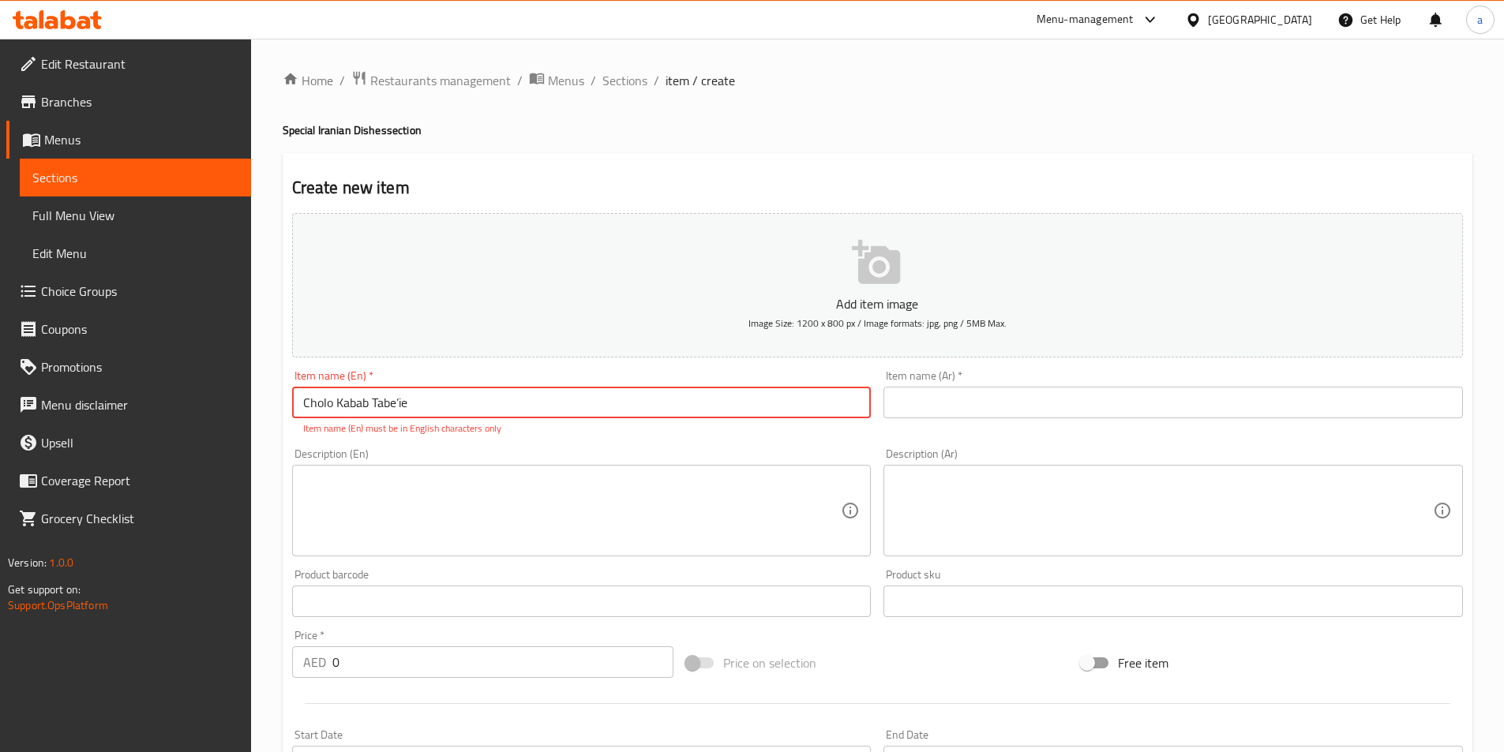
click at [1050, 380] on div "Item name (Ar)   * Item name (Ar) *" at bounding box center [1172, 394] width 579 height 48
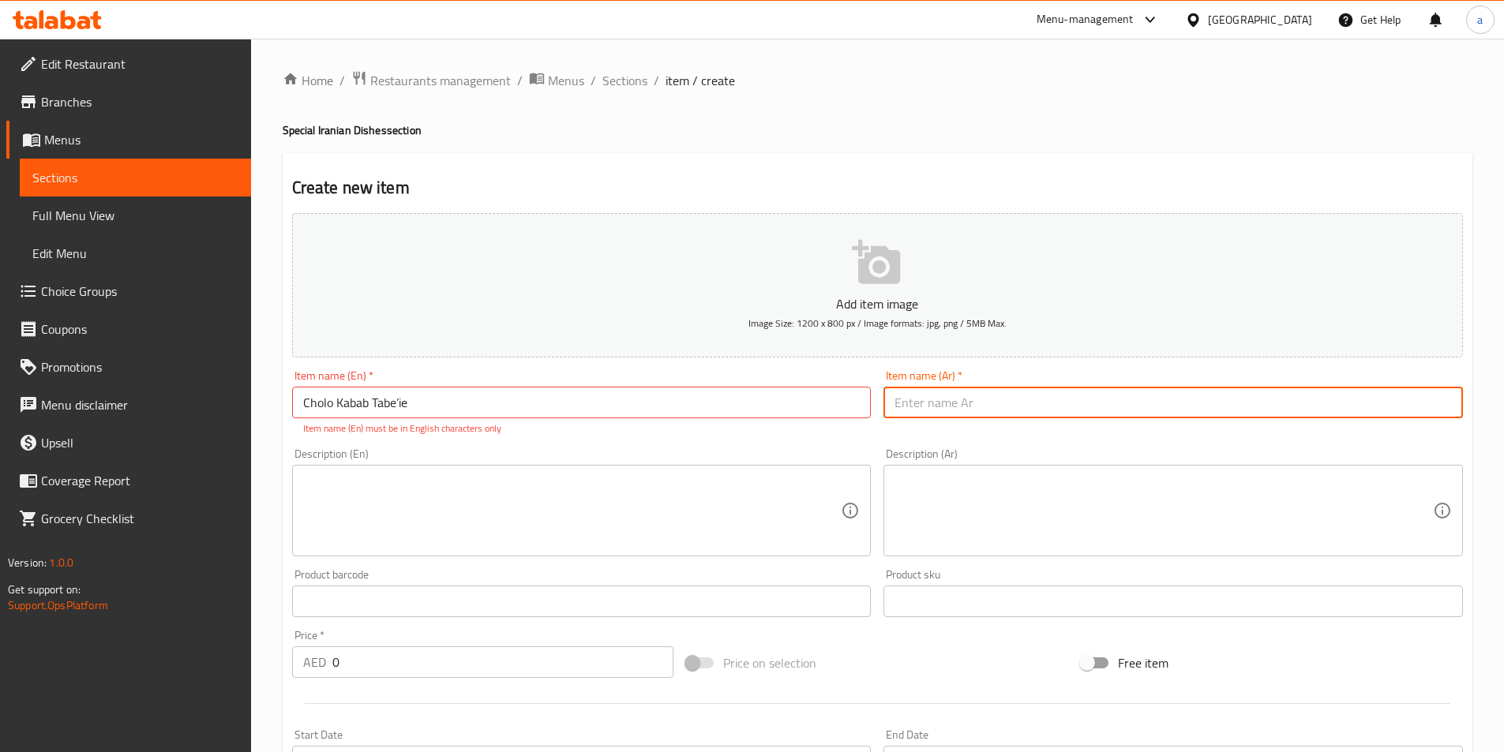
click at [1049, 403] on input "text" at bounding box center [1172, 403] width 579 height 32
paste input "تشولو كباب تابيعي"
type input "تشولو كباب تابيعي"
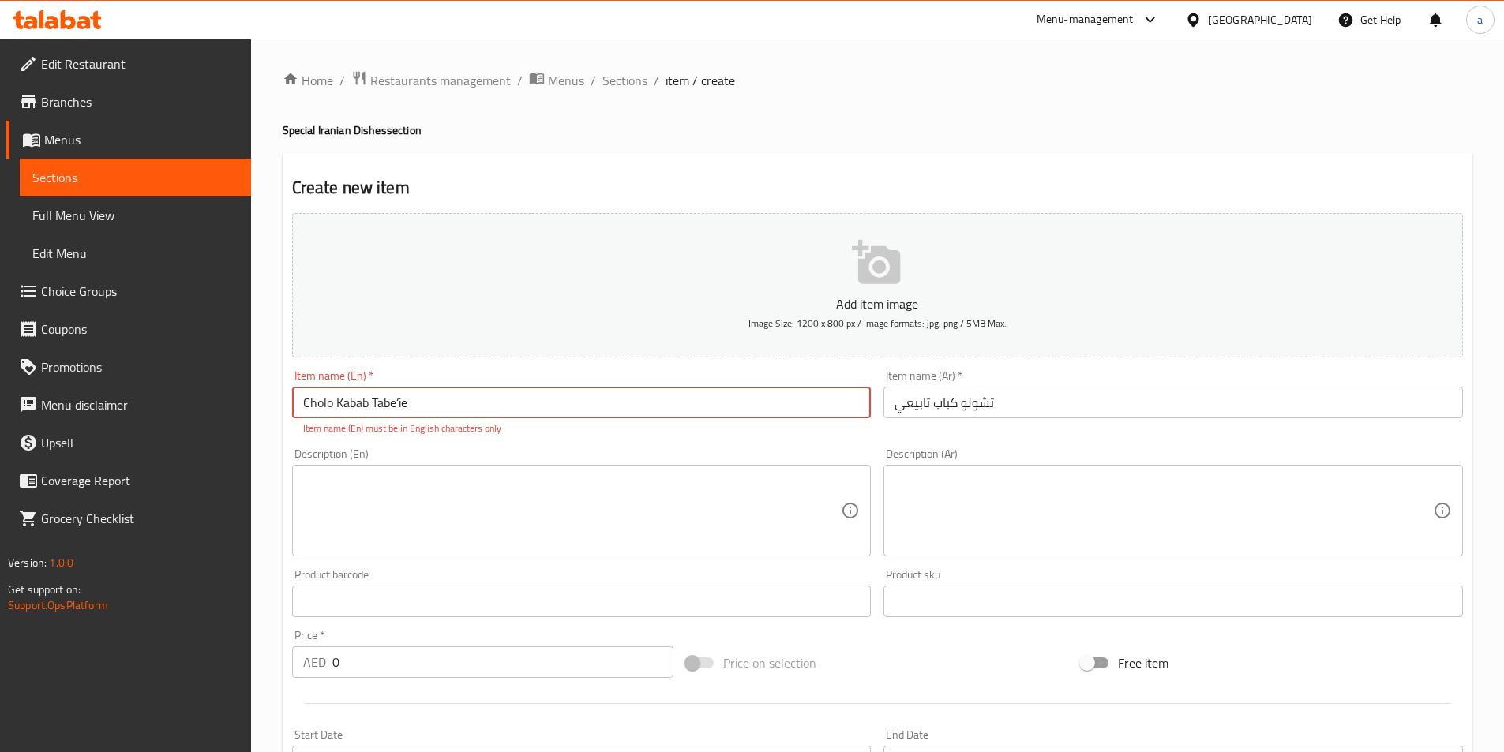
click at [402, 403] on input "Cholo Kabab Tabe’ie" at bounding box center [581, 403] width 579 height 32
type input "Cholo Kabab Tabe ie"
click at [614, 492] on textarea at bounding box center [572, 511] width 538 height 75
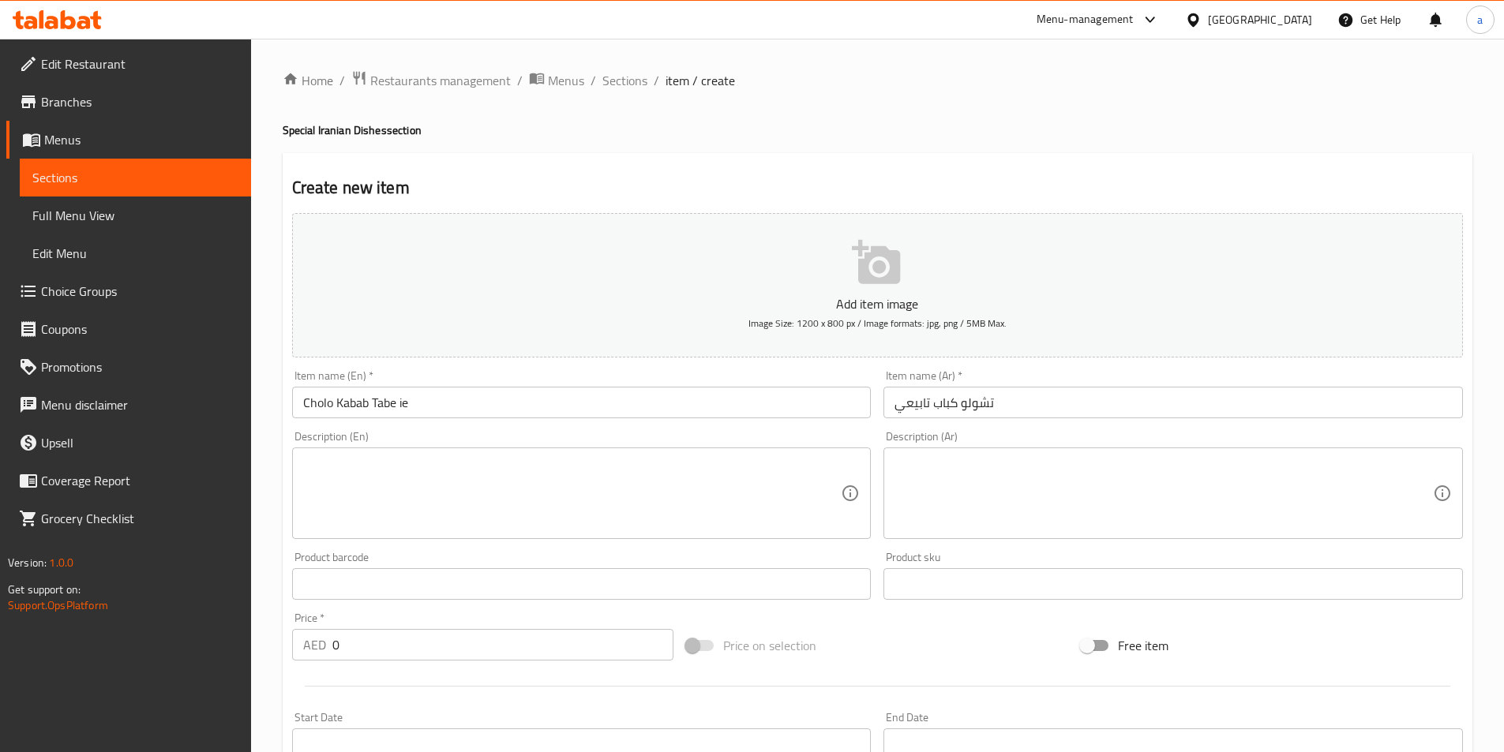
click at [618, 485] on textarea at bounding box center [572, 493] width 538 height 75
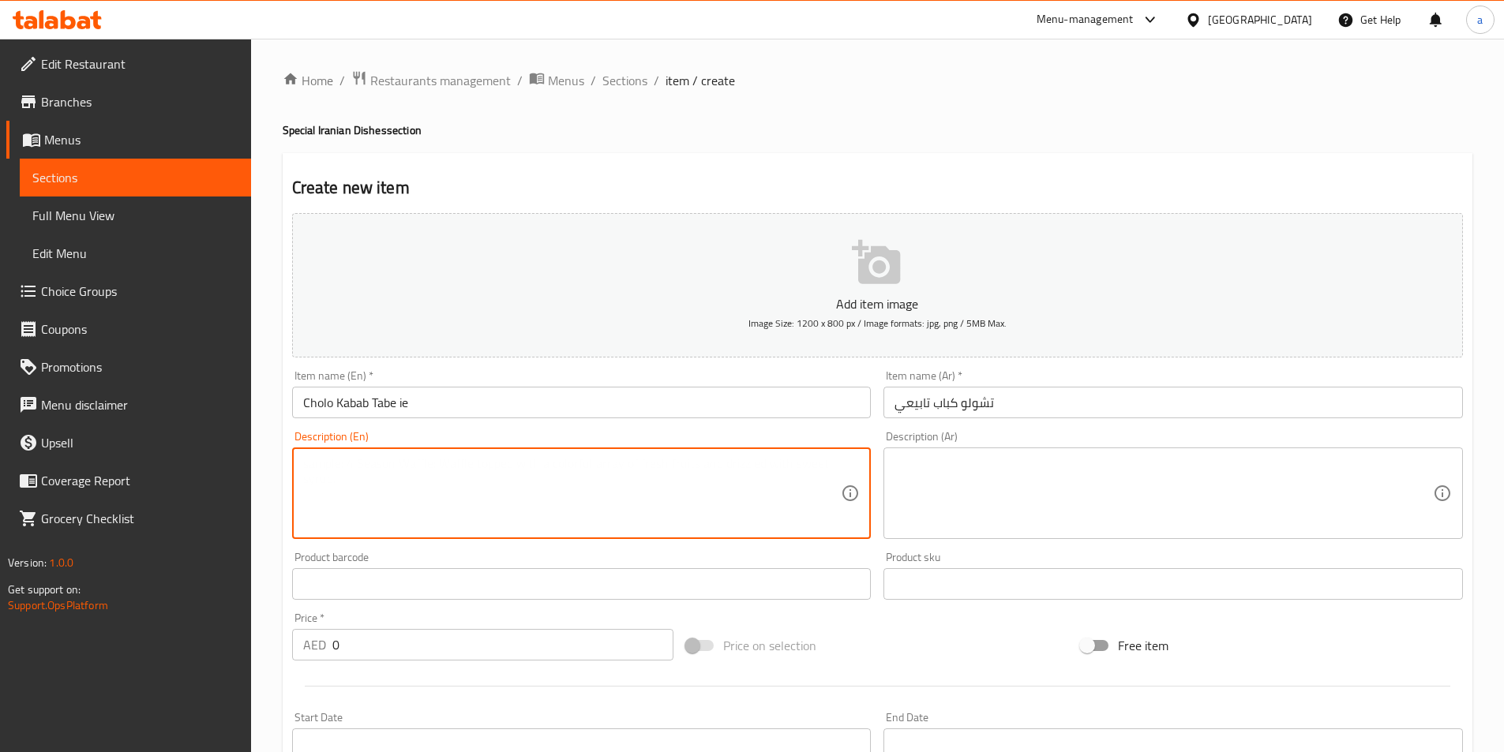
paste textarea "1 roundshape minced lamb meat with grilled tomato & onions in sides and topped …"
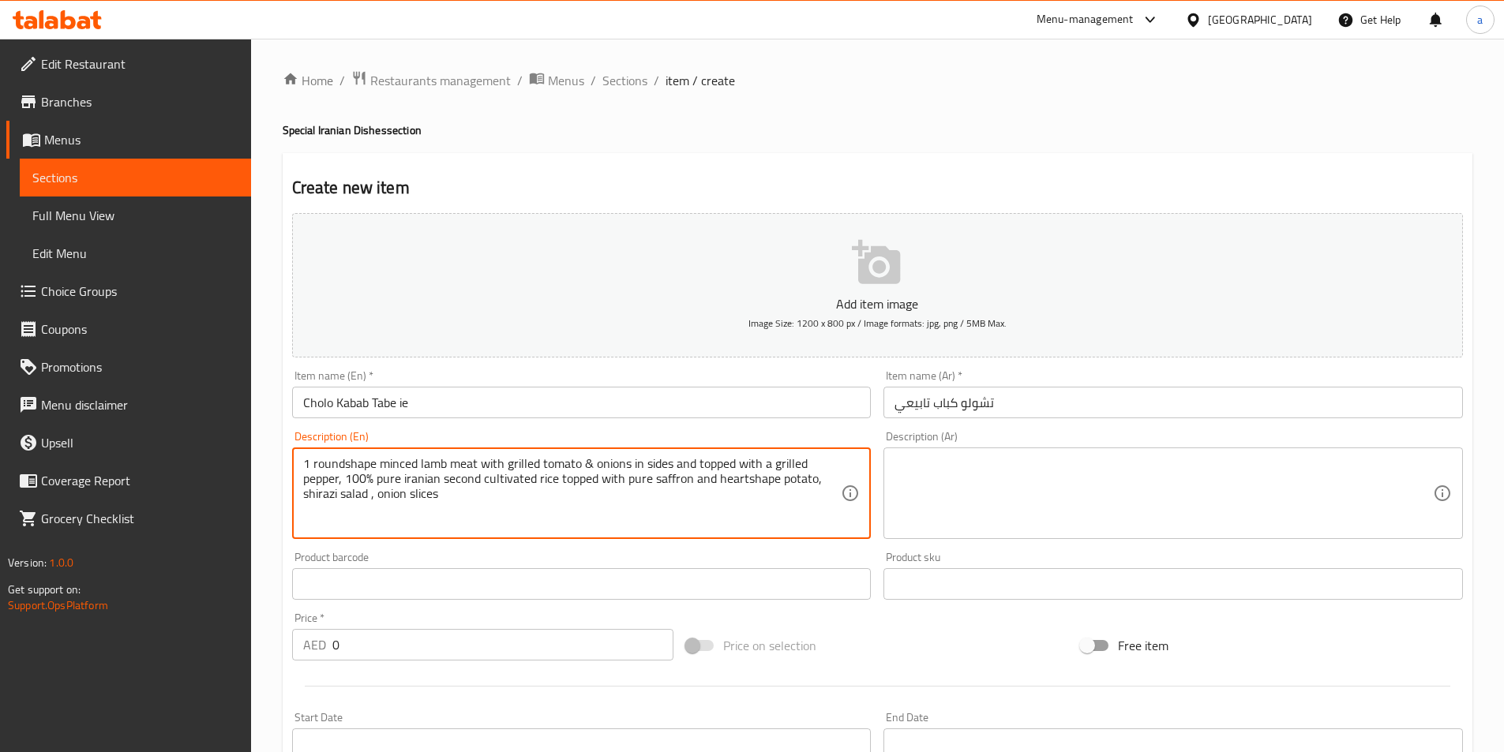
type textarea "1 roundshape minced lamb meat with grilled tomato & onions in sides and topped …"
click at [1102, 497] on textarea at bounding box center [1163, 493] width 538 height 75
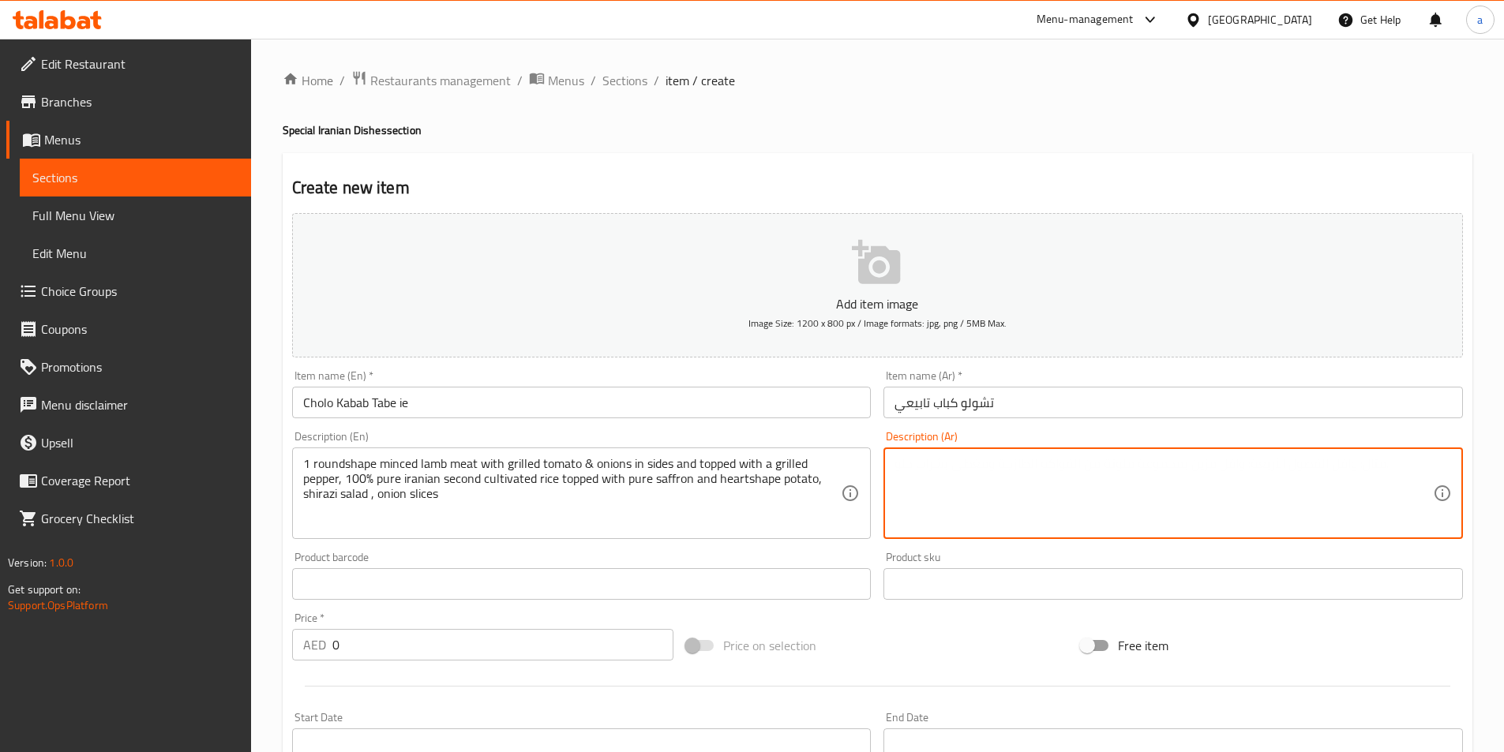
paste textarea "1 لحم ضأن مفروم دائري الشكل مع طماطم وبصل مشوي على الجانبين ومغطى بالفلفل المشو…"
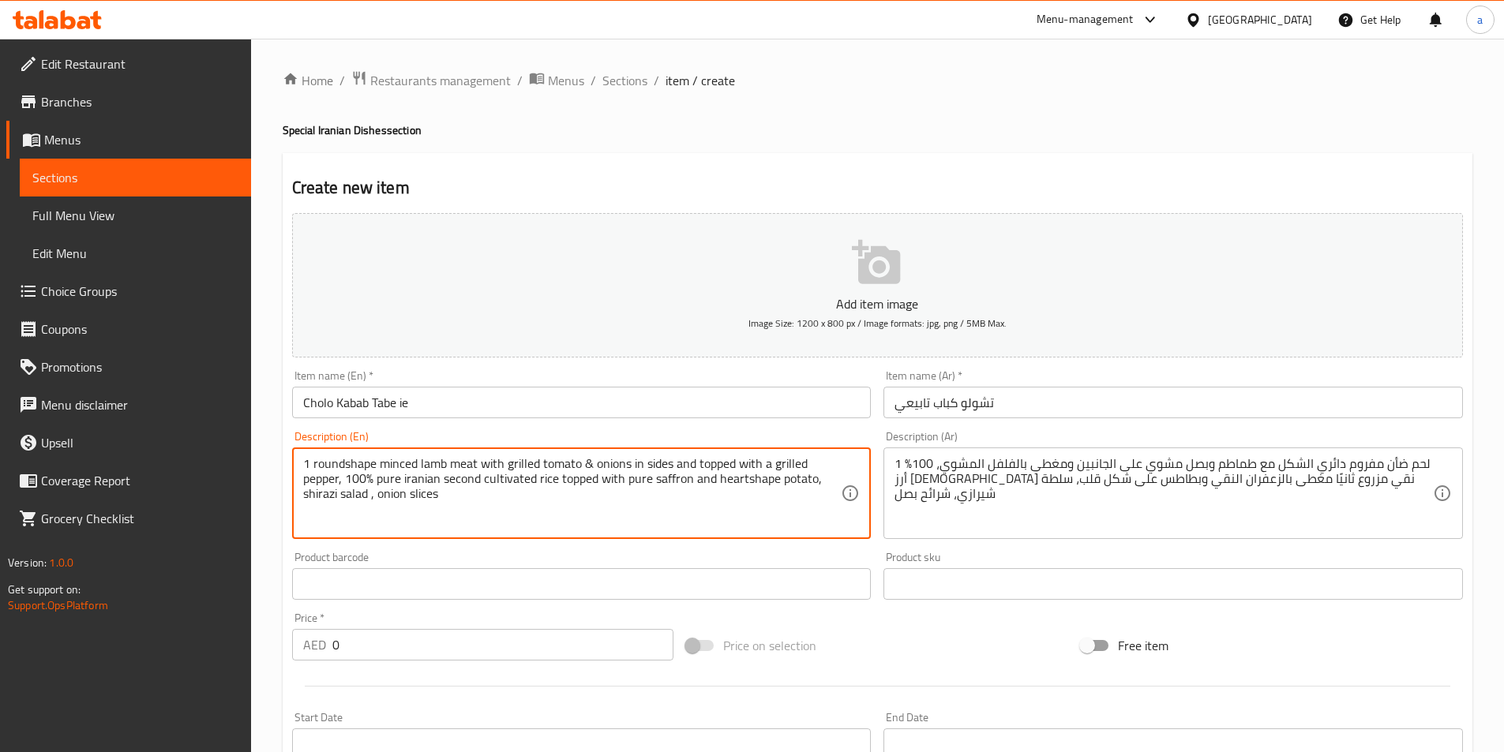
click at [438, 463] on textarea "1 roundshape minced lamb meat with grilled tomato & onions in sides and topped …" at bounding box center [572, 493] width 538 height 75
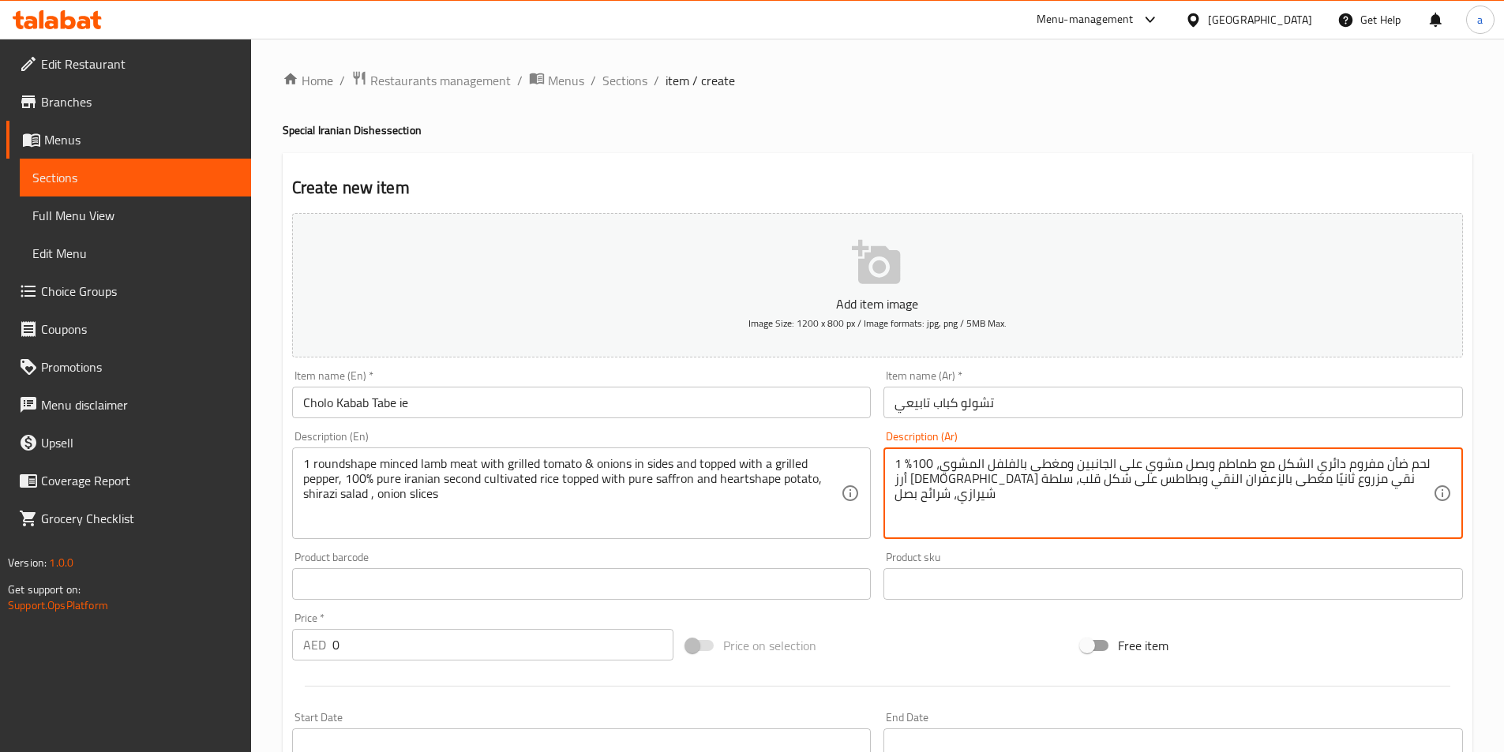
click at [1280, 514] on textarea "1 لحم ضأن مفروم دائري الشكل مع طماطم وبصل مشوي على الجانبين ومغطى بالفلفل المشو…" at bounding box center [1163, 493] width 538 height 75
click at [1153, 463] on textarea "1 لحم ضأن مفروم دائري الشكل مع طماطم وبصل مشوي على الجانبين ومغطى بالفلفل المشو…" at bounding box center [1163, 493] width 538 height 75
click at [1213, 464] on textarea "1 لحم ضأن مفروم دائري الشكل مع طماطم وبصل على الجانبين ومغطى بالفلفل المشوي، 10…" at bounding box center [1163, 493] width 538 height 75
paste textarea "مشوي"
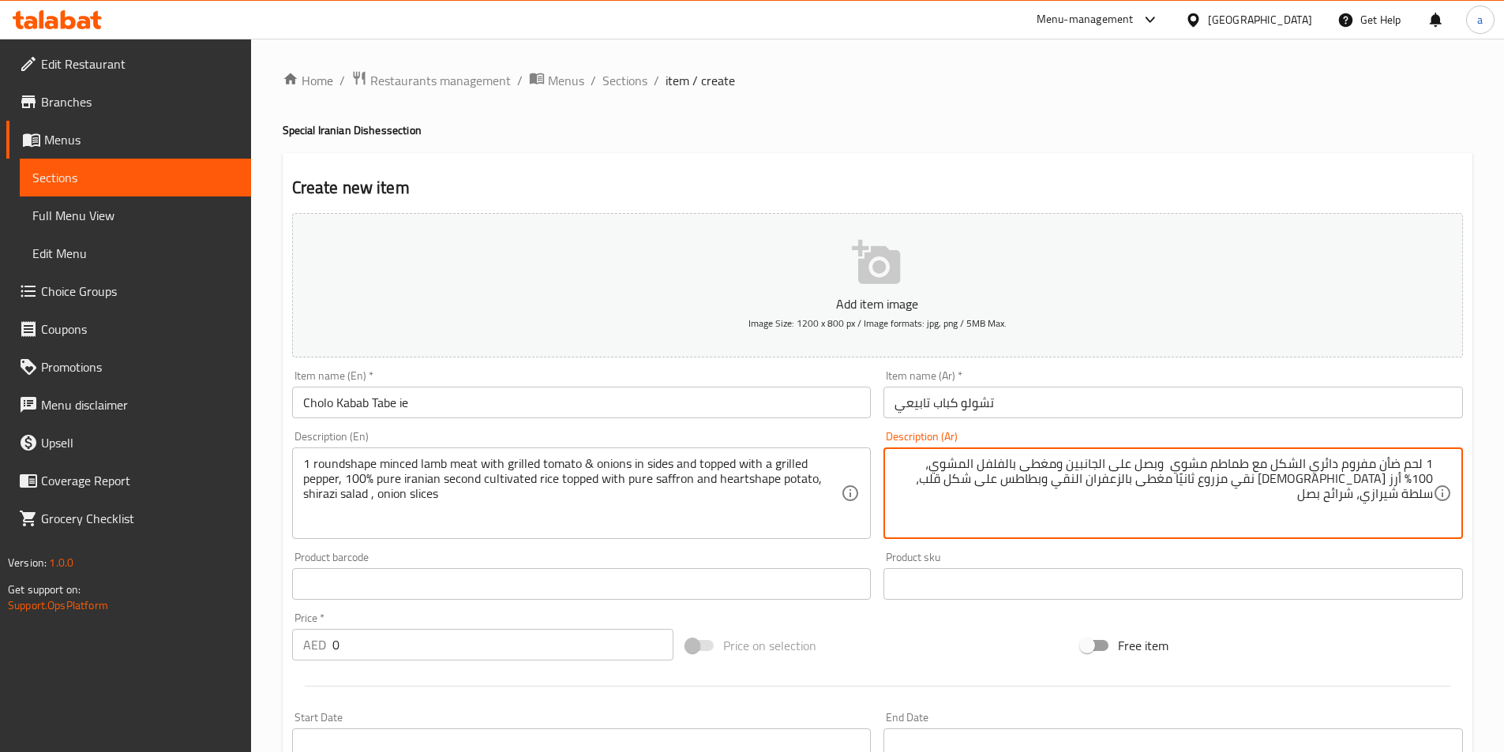
click at [1324, 483] on textarea "1 لحم ضأن مفروم دائري الشكل مع طماطم مشوي وبصل على الجانبين ومغطى بالفلفل المشو…" at bounding box center [1163, 493] width 538 height 75
drag, startPoint x: 1306, startPoint y: 480, endPoint x: 1355, endPoint y: 480, distance: 48.2
click at [1355, 480] on textarea "1 لحم ضأن مفروم دائري الشكل مع طماطم مشوي وبصل على الجانبين ومغطى بالفلفل المشو…" at bounding box center [1163, 493] width 538 height 75
paste textarea "للمرة الثانية"
drag, startPoint x: 1070, startPoint y: 466, endPoint x: 1111, endPoint y: 470, distance: 40.5
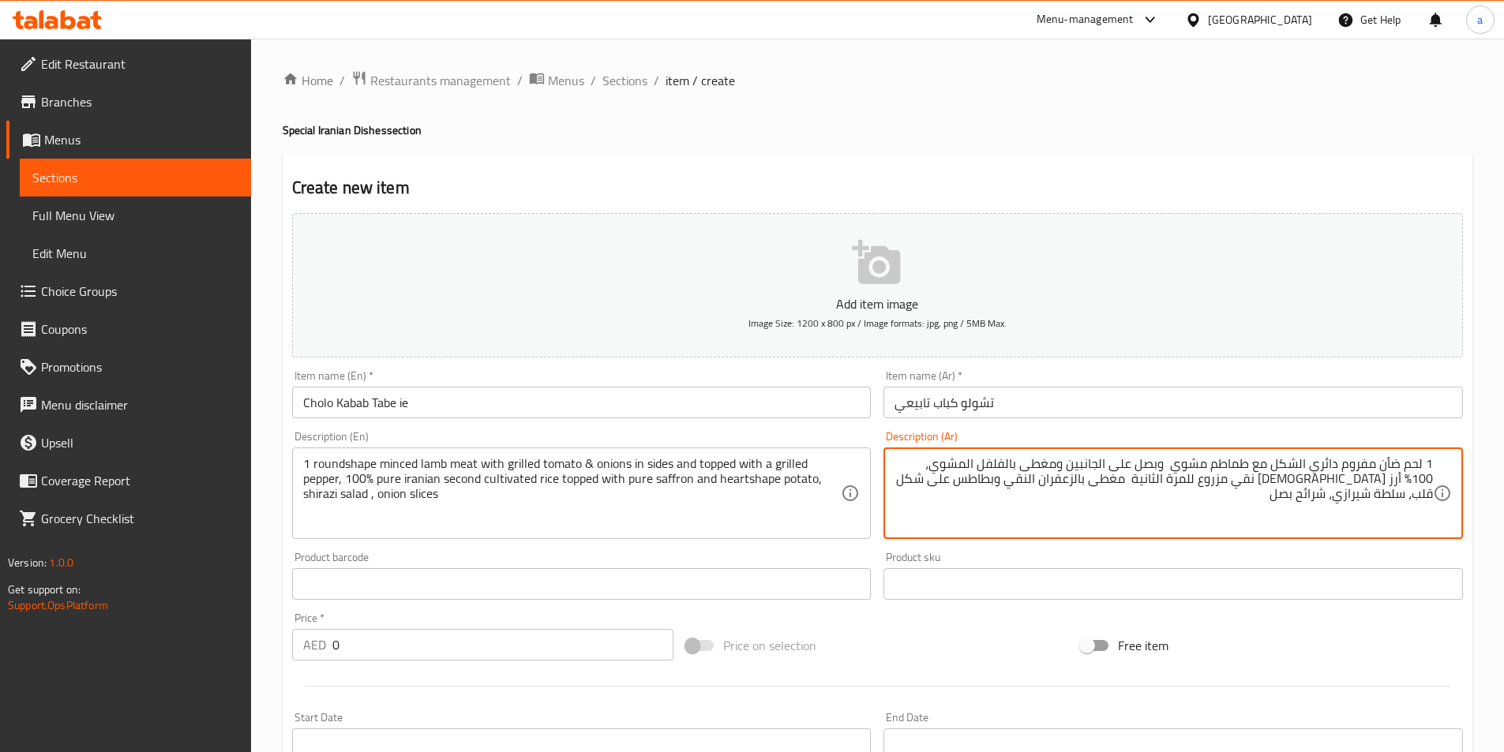
click at [1111, 470] on textarea "1 لحم ضأن مفروم دائري الشكل مع طماطم مشوي وبصل على الجانبين ومغطى بالفلفل المشو…" at bounding box center [1163, 493] width 538 height 75
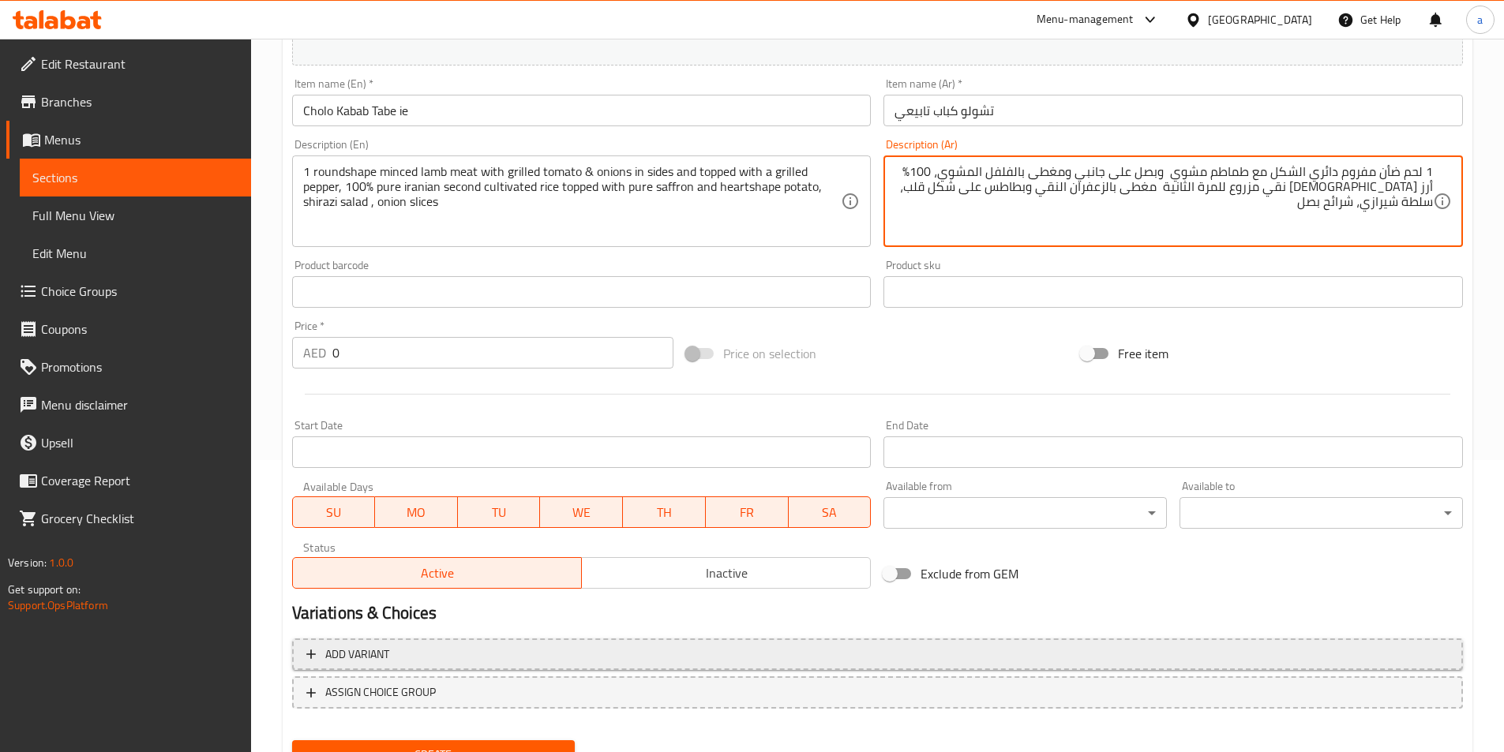
scroll to position [363, 0]
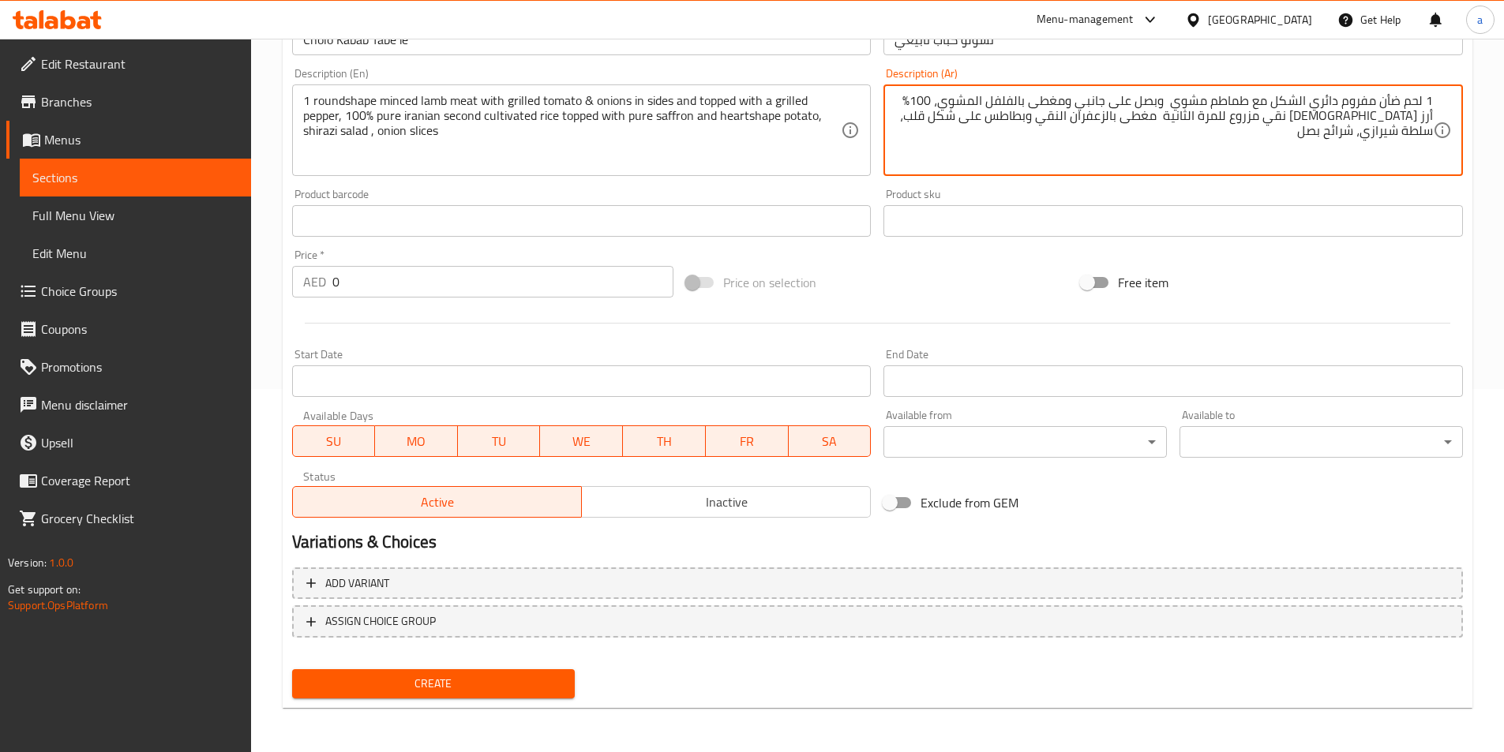
type textarea "1 لحم ضأن مفروم دائري الشكل مع طماطم مشوي وبصل على جانبي ومغطى بالفلفل المشوي، …"
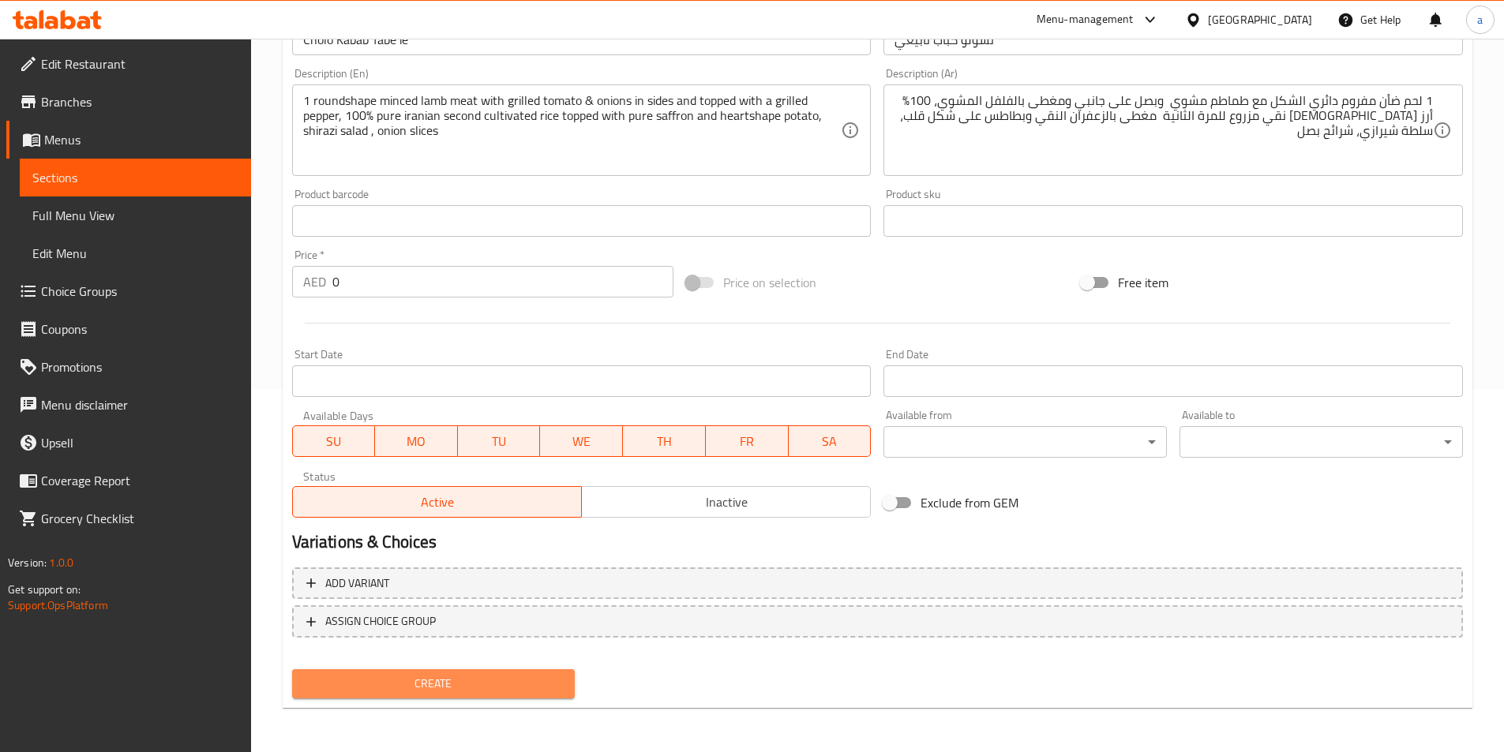
click at [481, 685] on span "Create" at bounding box center [434, 684] width 258 height 20
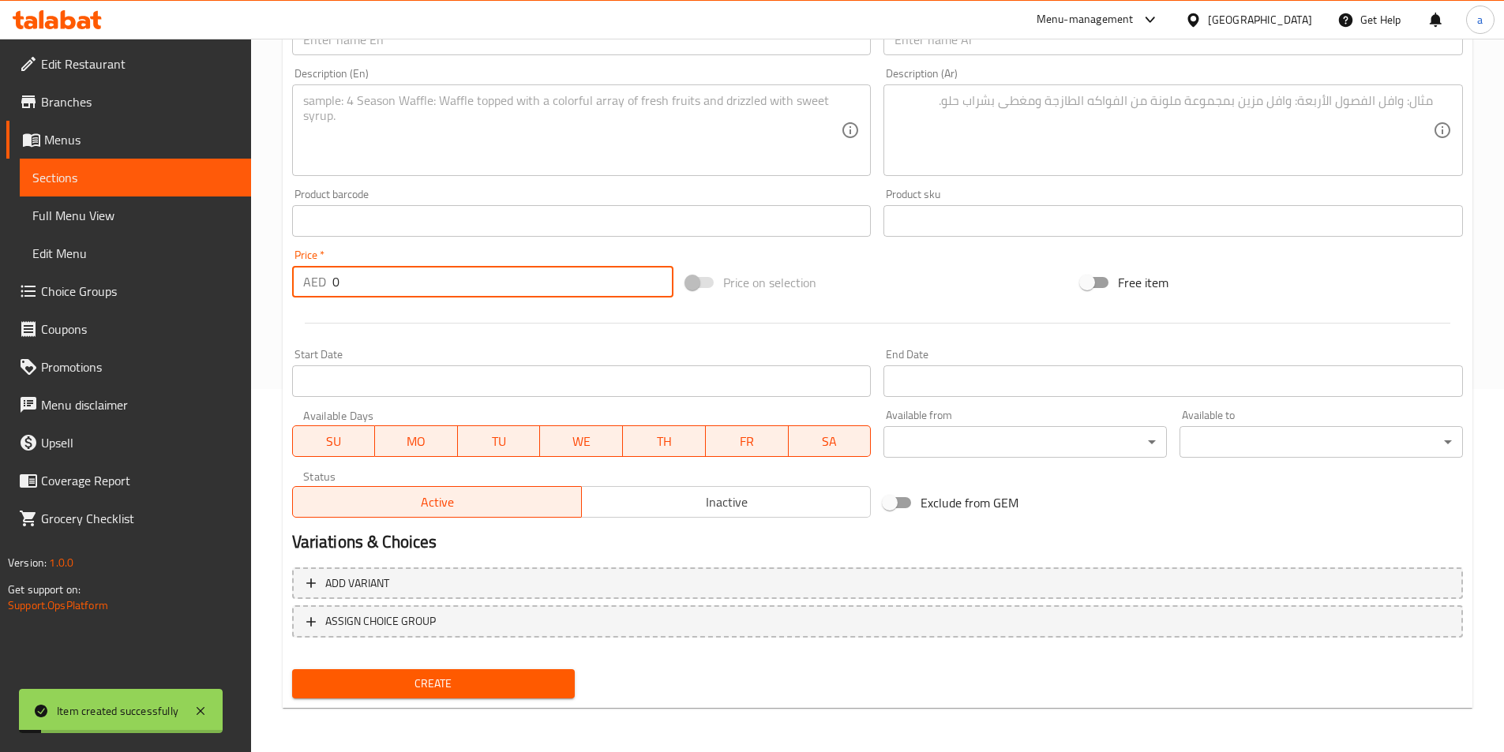
click at [388, 287] on input "0" at bounding box center [503, 282] width 342 height 32
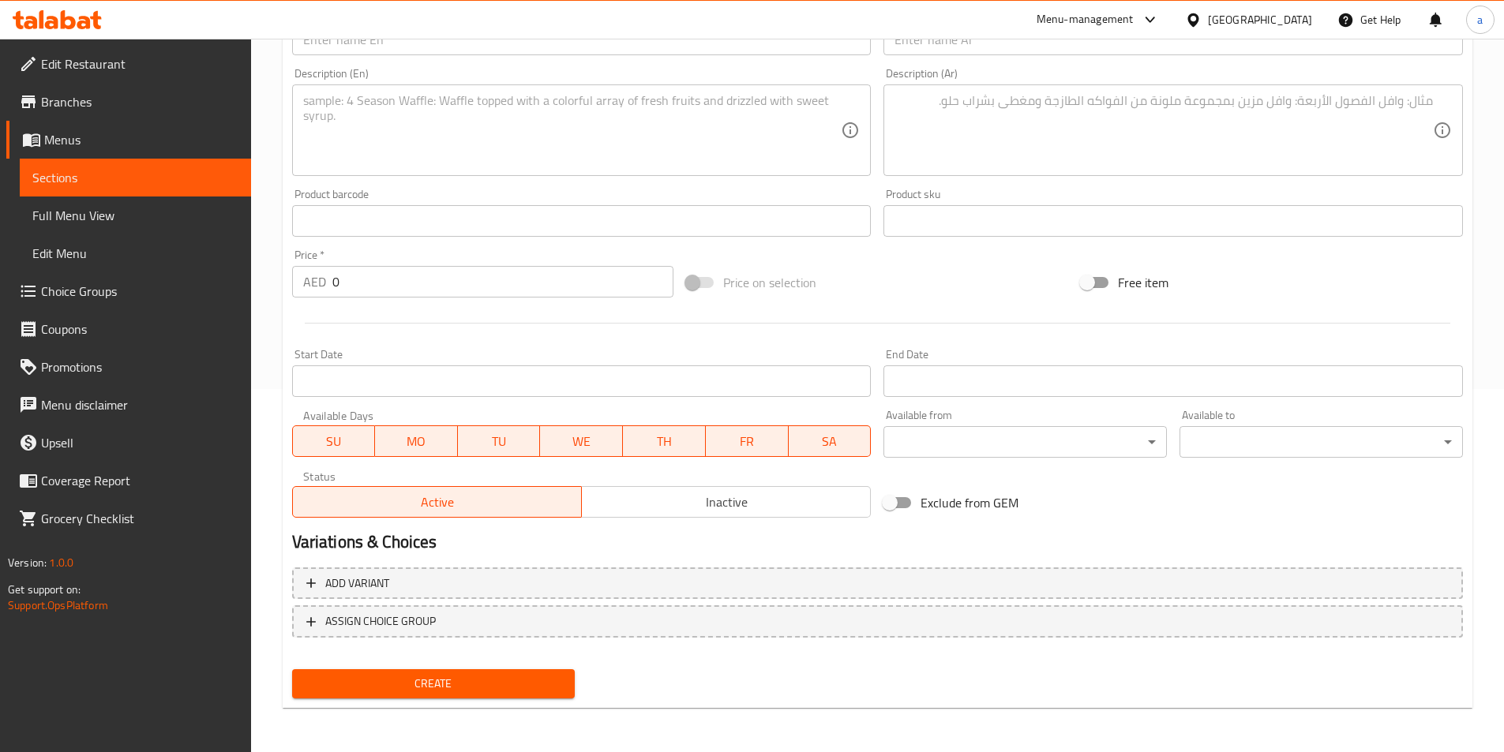
click at [421, 273] on input "0" at bounding box center [503, 282] width 342 height 32
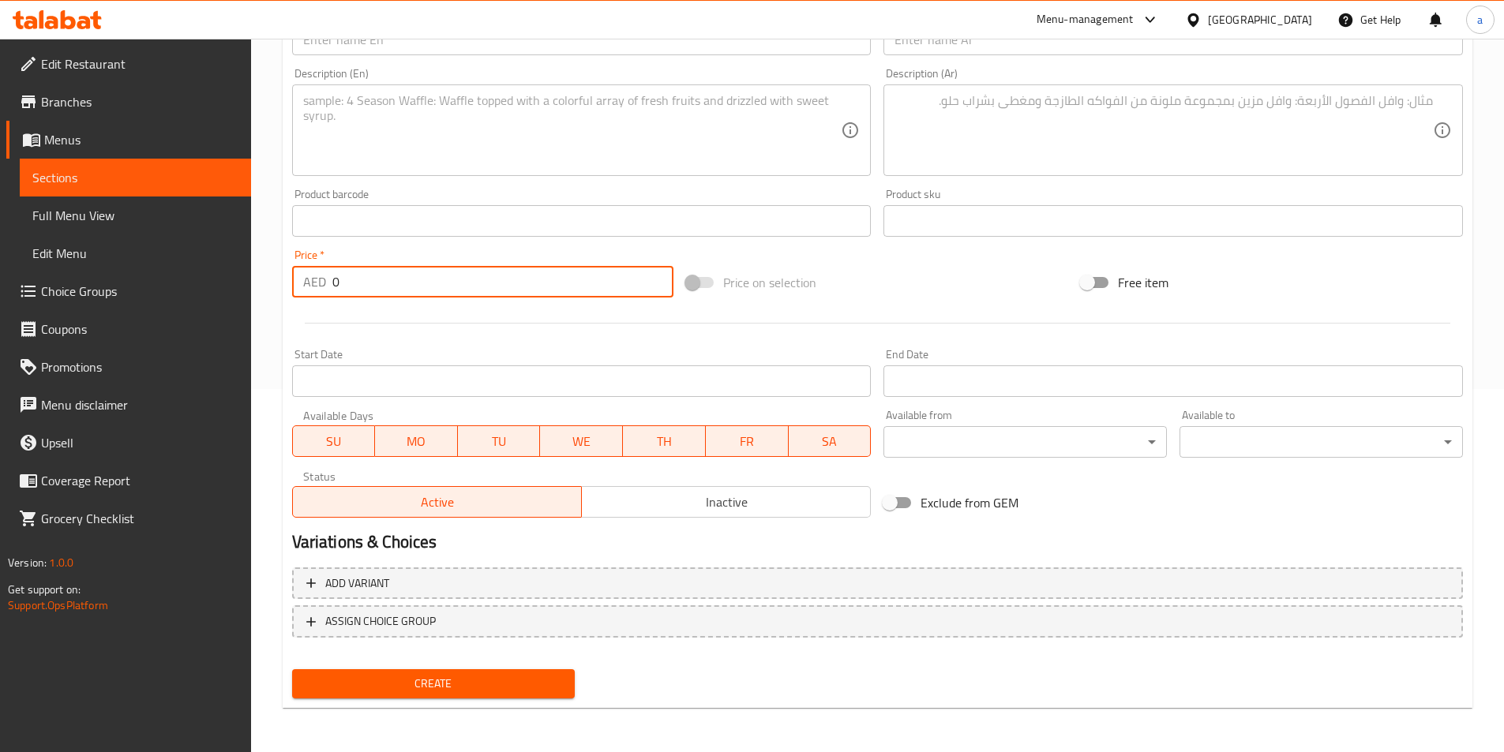
click at [421, 273] on input "0" at bounding box center [503, 282] width 342 height 32
type input "799"
click at [345, 289] on input "799" at bounding box center [503, 282] width 342 height 32
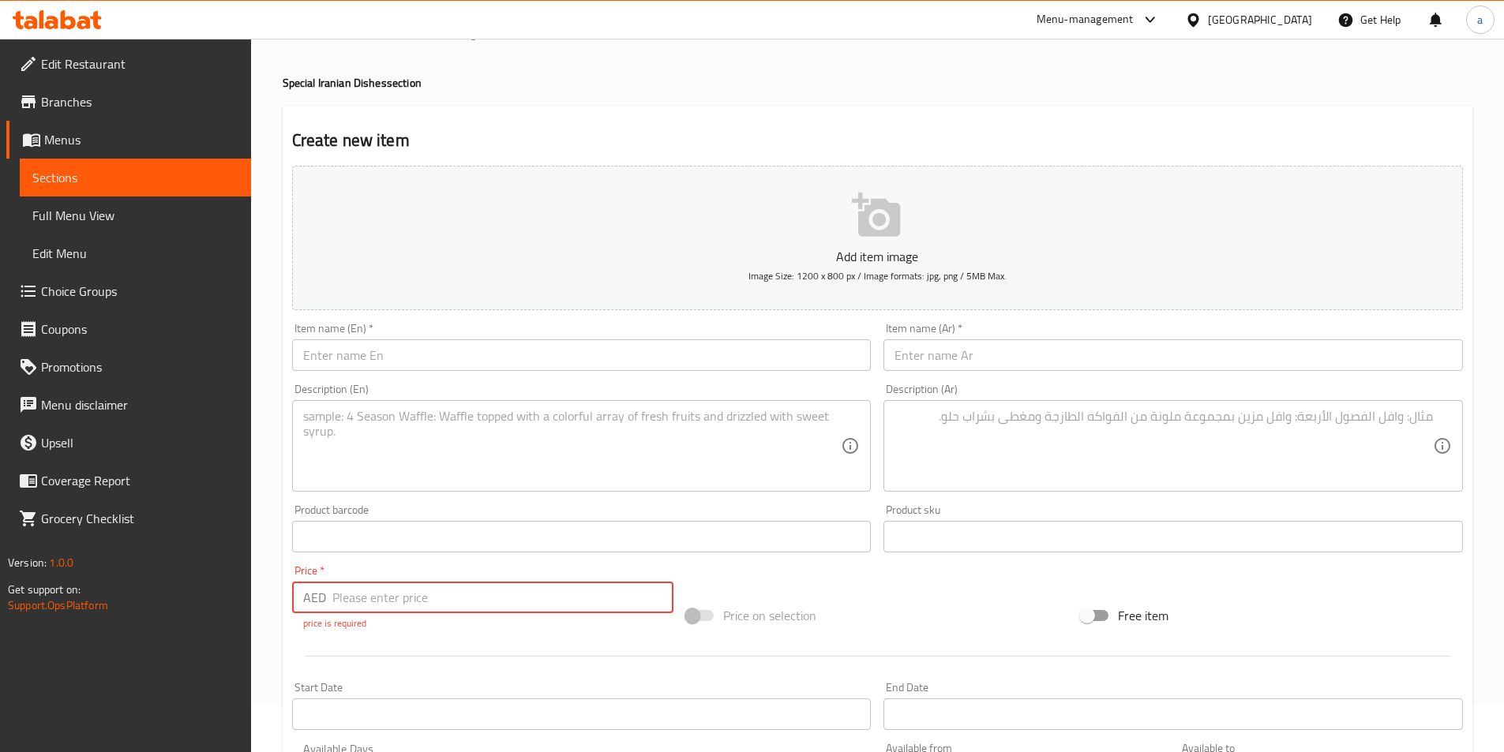
scroll to position [0, 0]
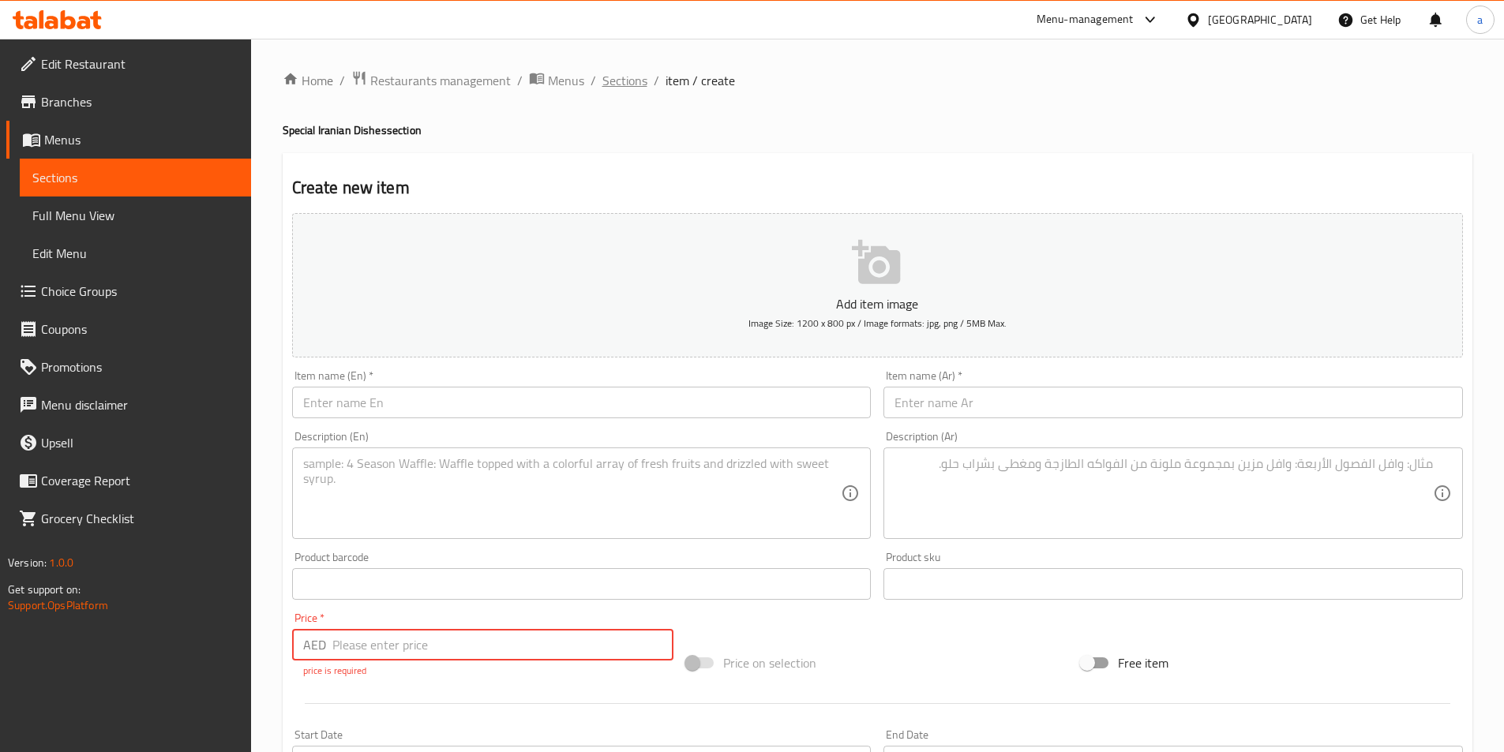
click at [614, 79] on span "Sections" at bounding box center [624, 80] width 45 height 19
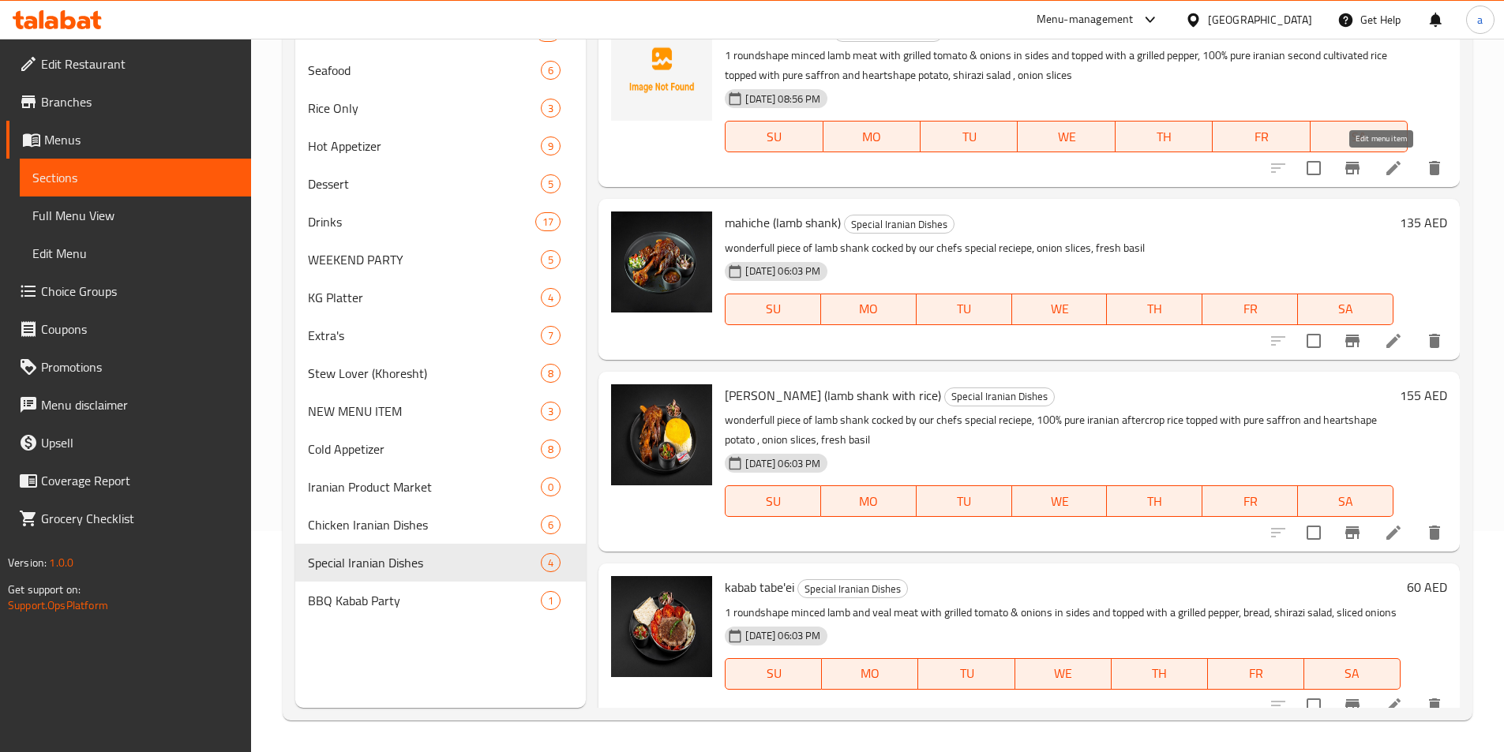
click at [1384, 169] on icon at bounding box center [1393, 168] width 19 height 19
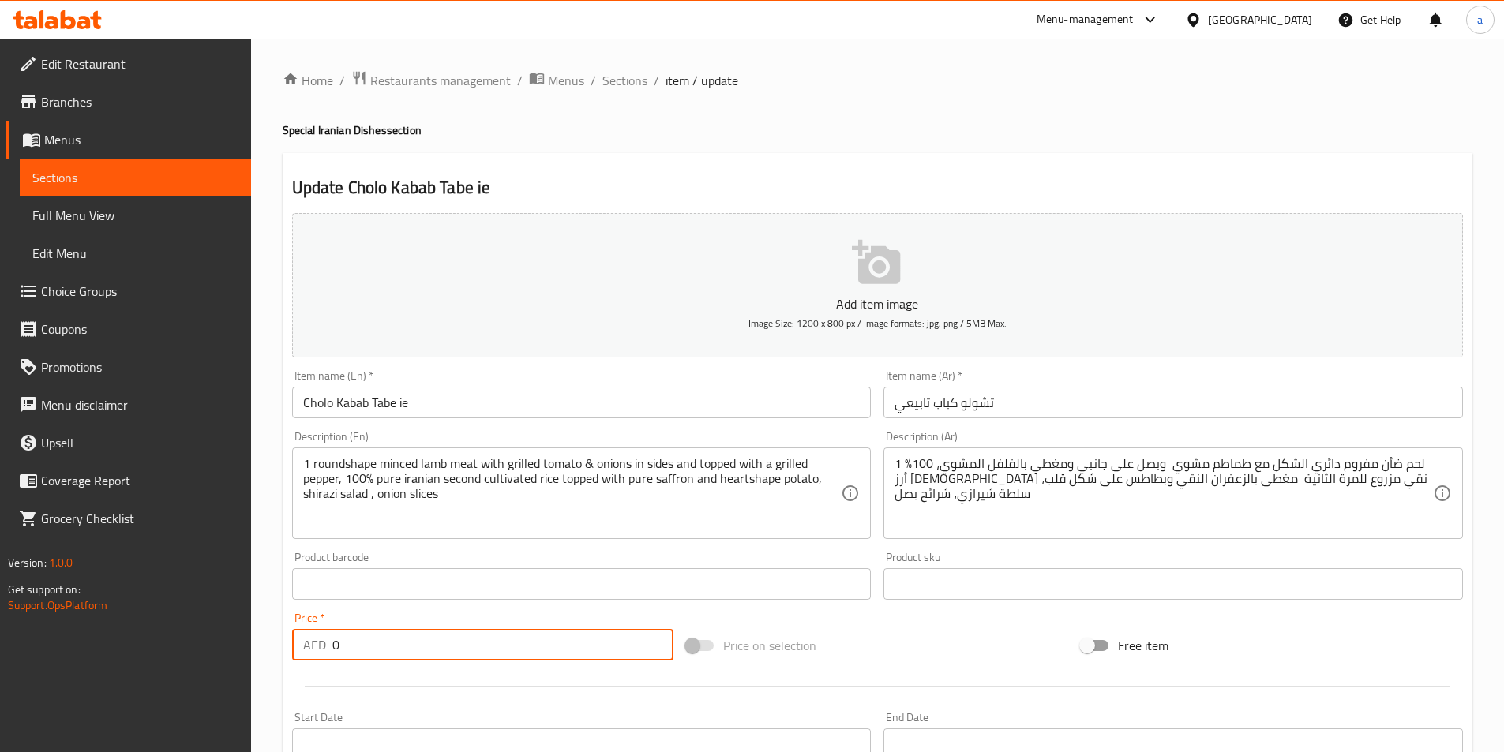
click at [376, 632] on input "0" at bounding box center [503, 645] width 342 height 32
type input "799"
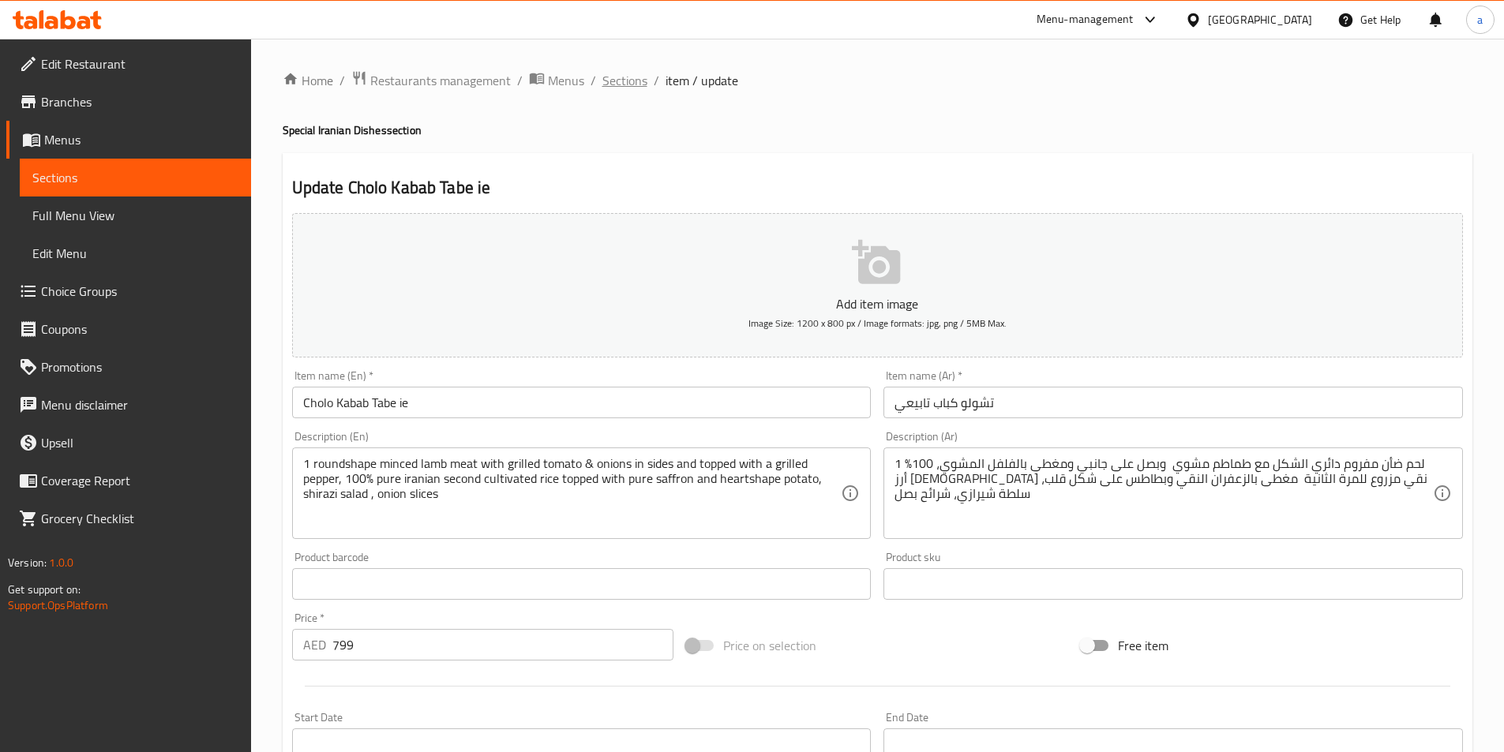
click at [629, 81] on span "Sections" at bounding box center [624, 80] width 45 height 19
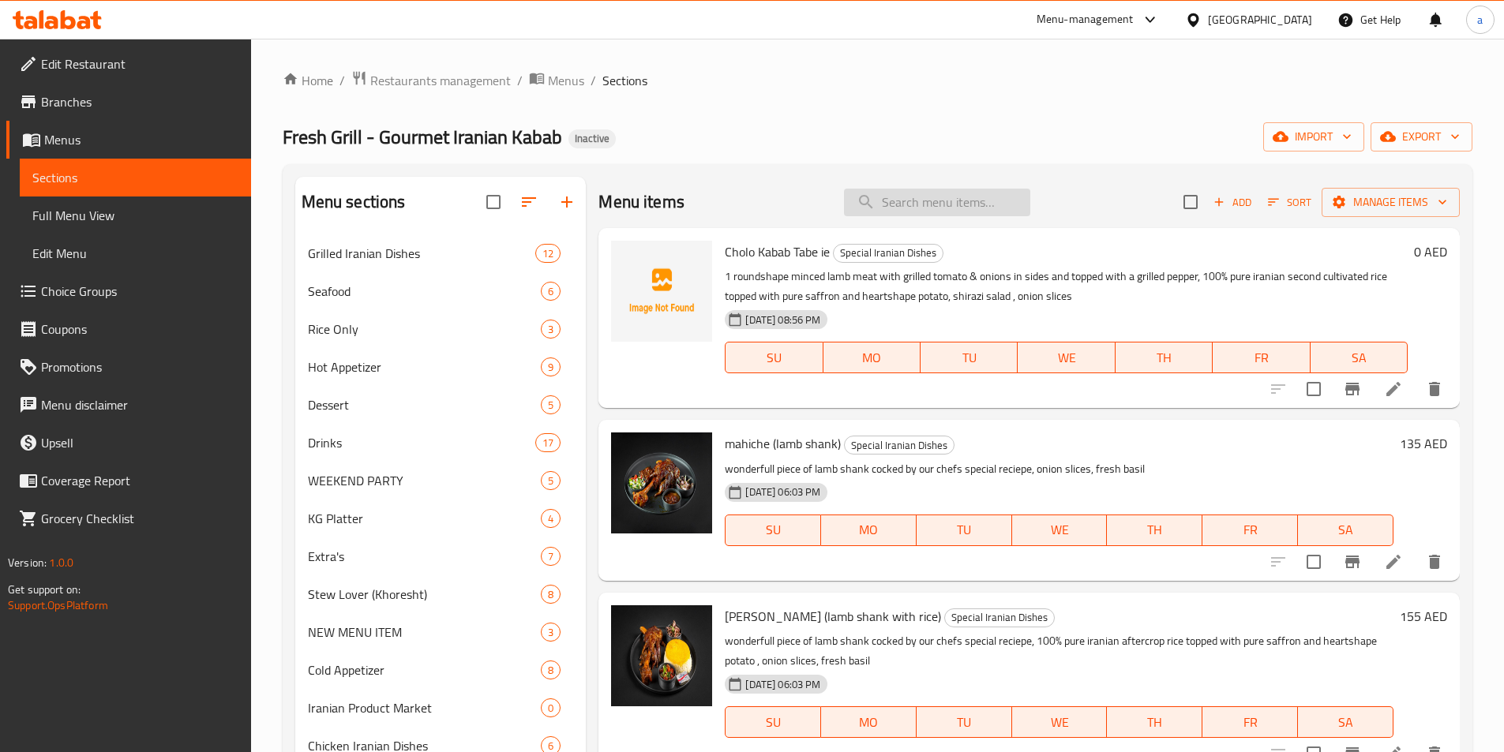
click at [928, 189] on input "search" at bounding box center [937, 203] width 186 height 28
paste input "amb minced traditional kabab with rice"
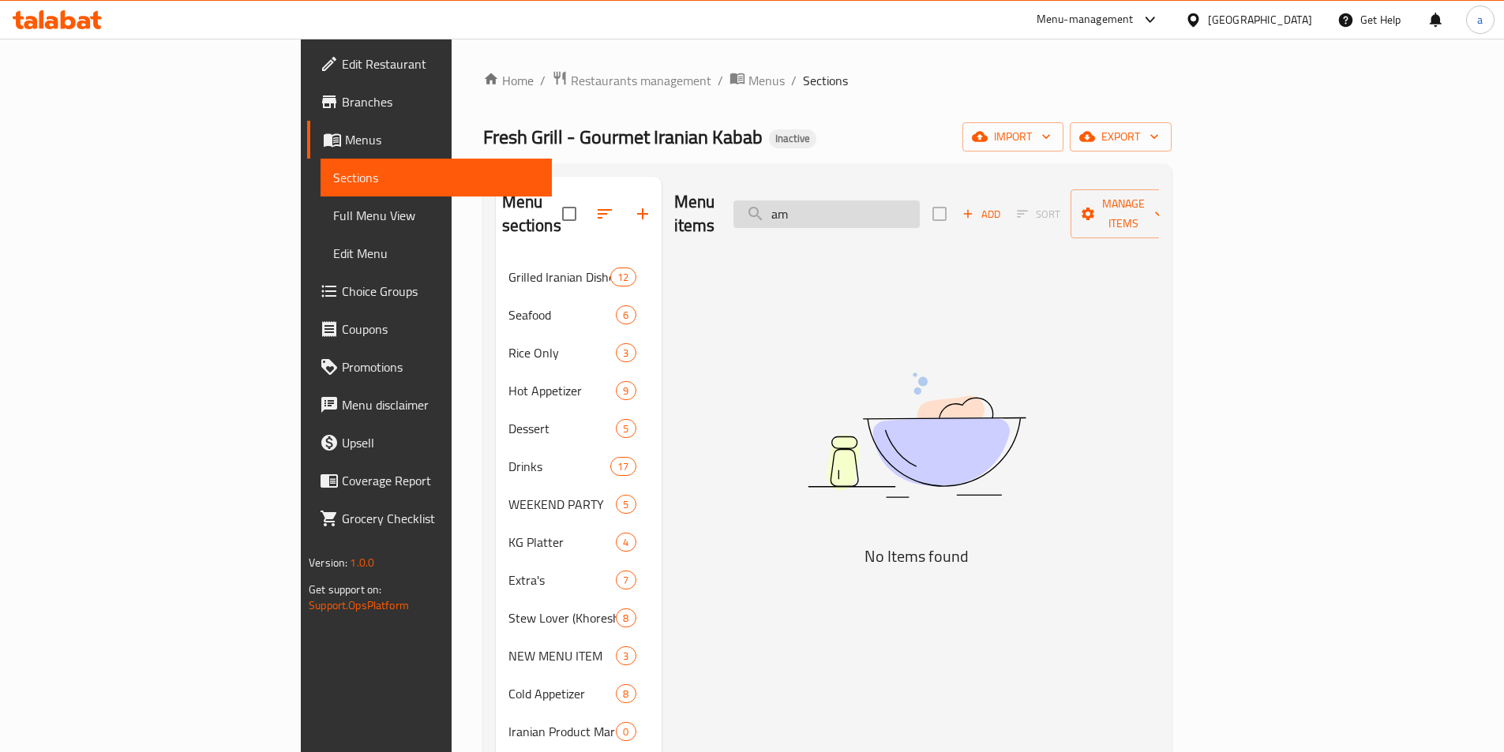
type input "a"
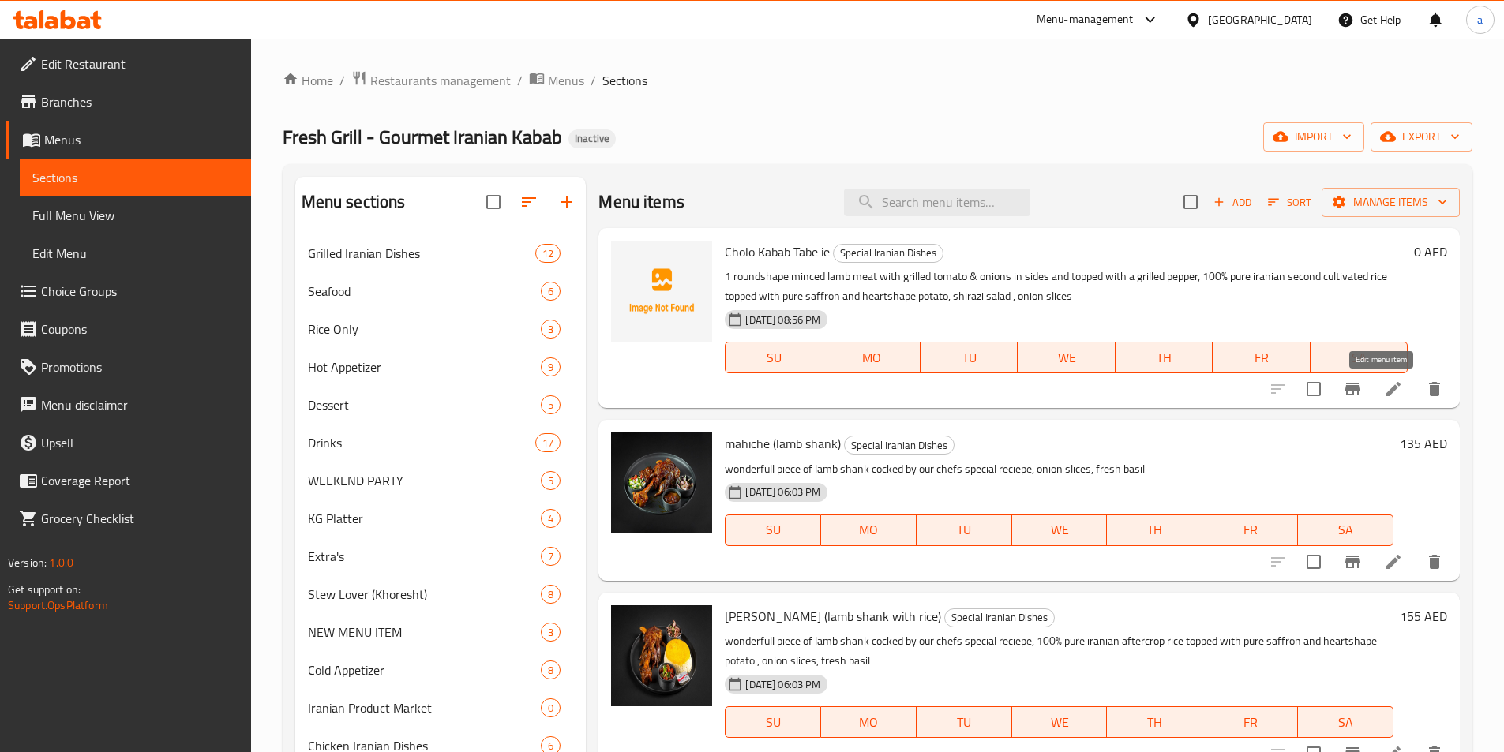
click at [1384, 395] on icon at bounding box center [1393, 389] width 19 height 19
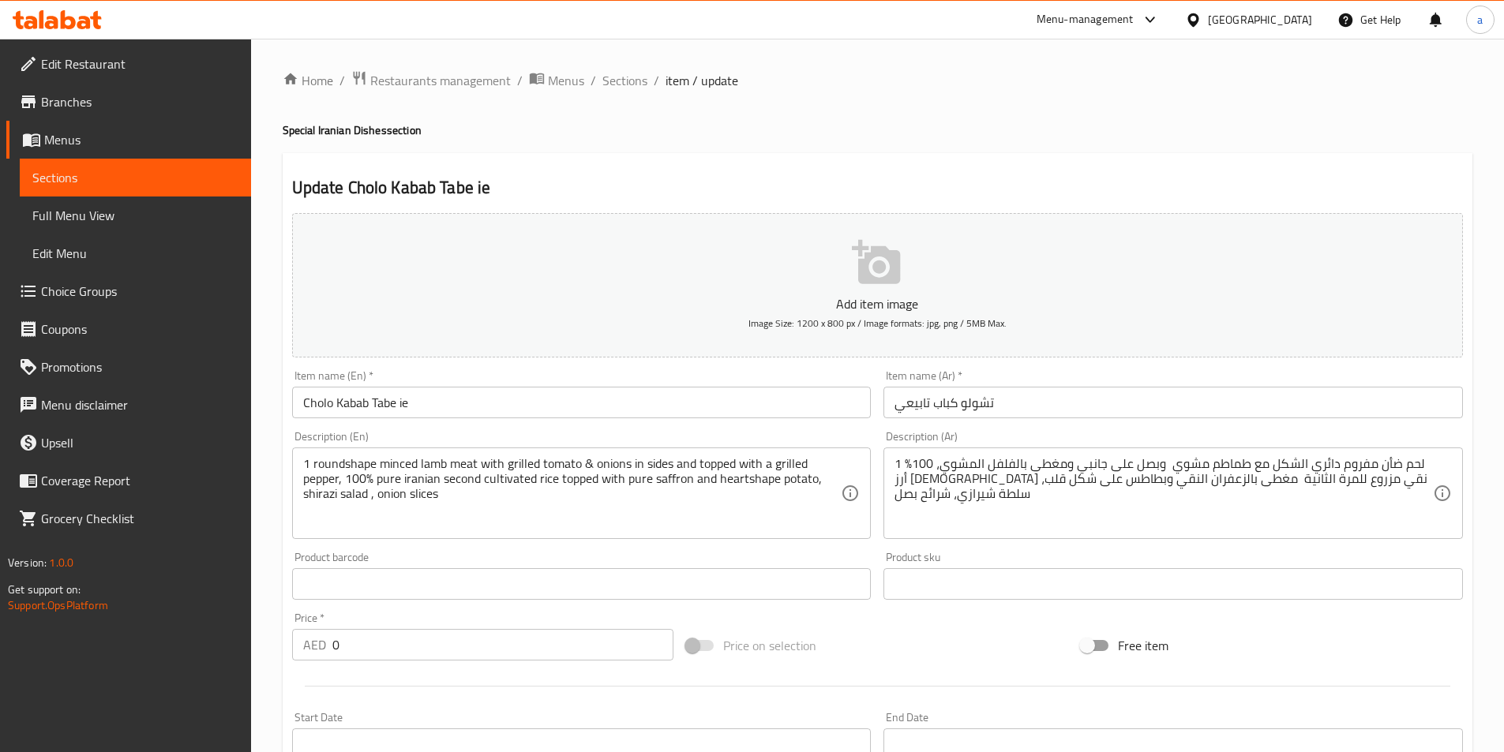
click at [389, 632] on input "0" at bounding box center [503, 645] width 342 height 32
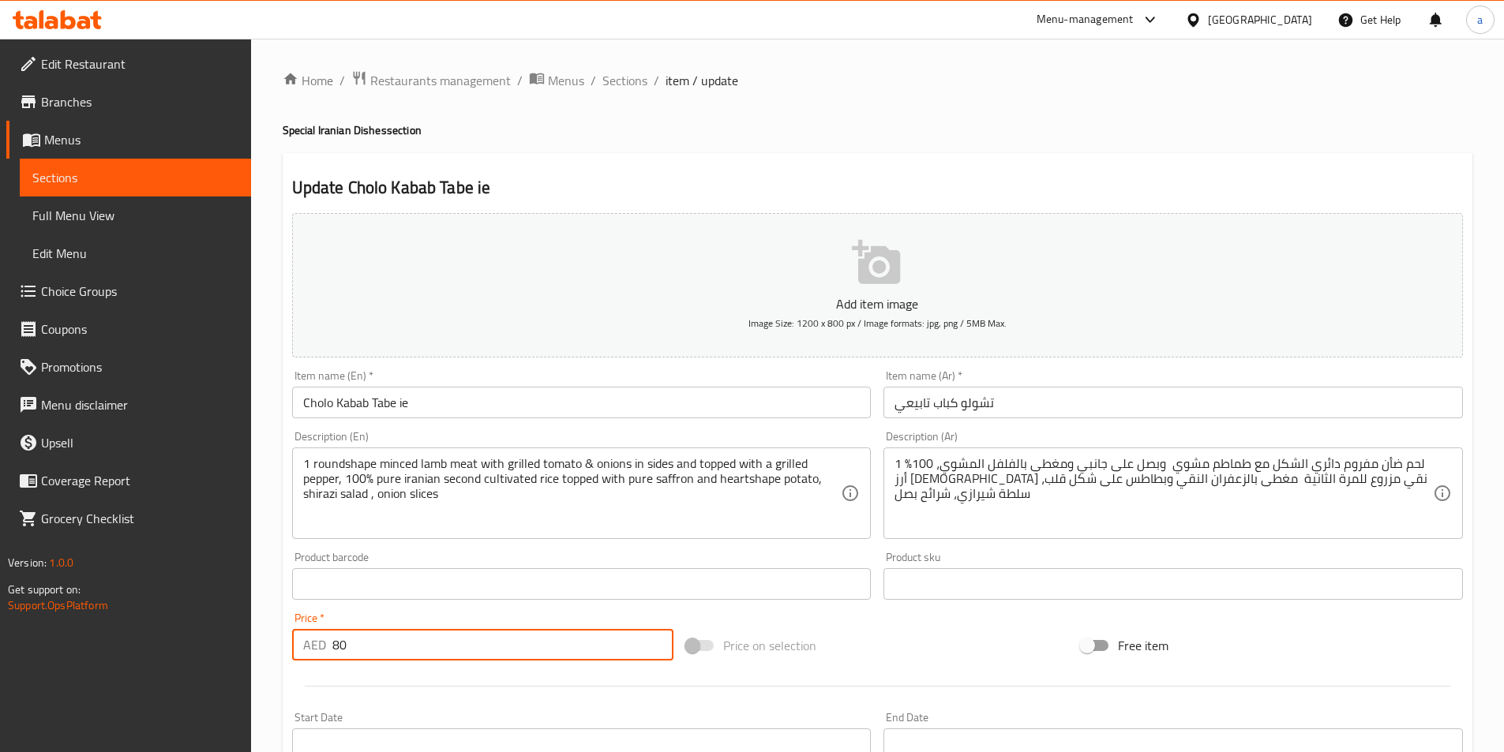
type input "80"
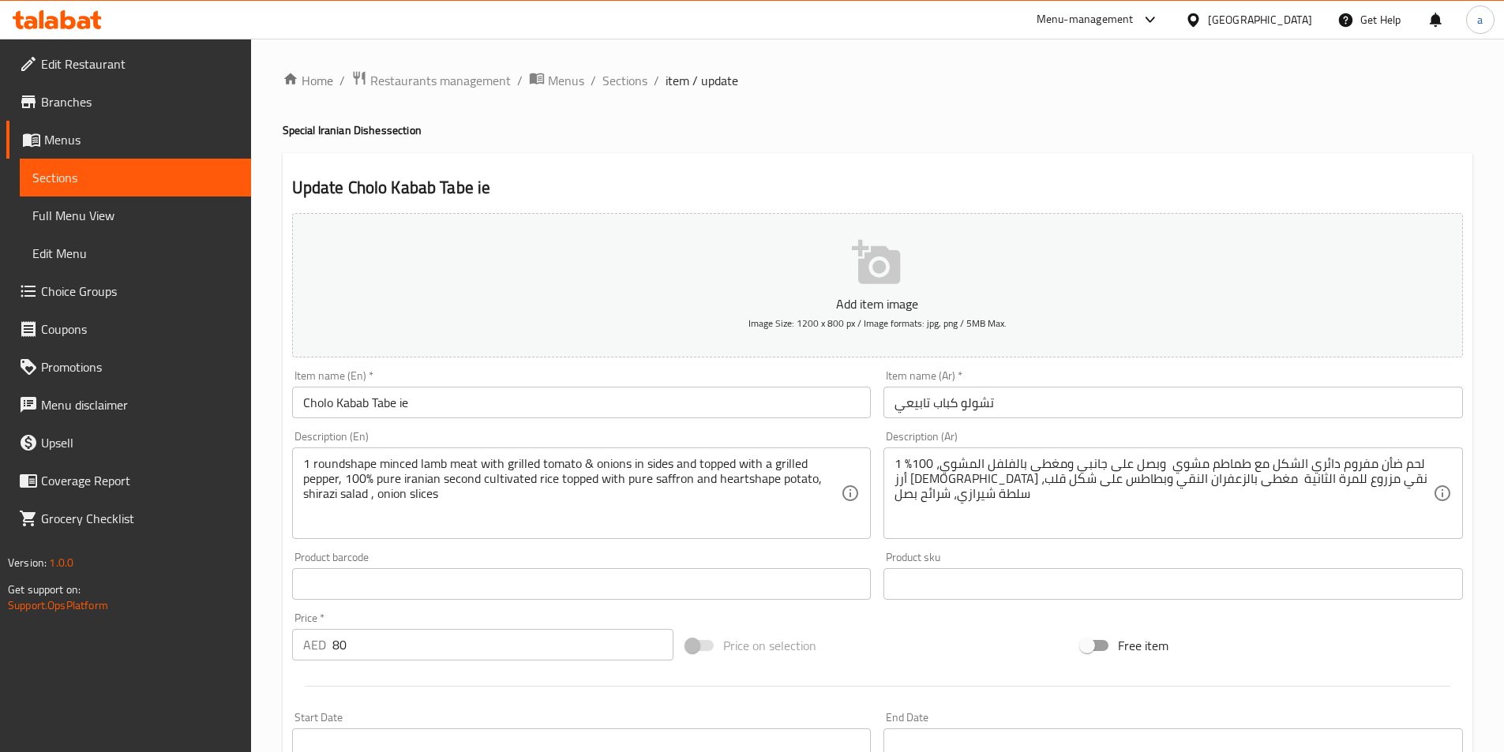
click at [434, 414] on input "Cholo Kabab Tabe ie" at bounding box center [581, 403] width 579 height 32
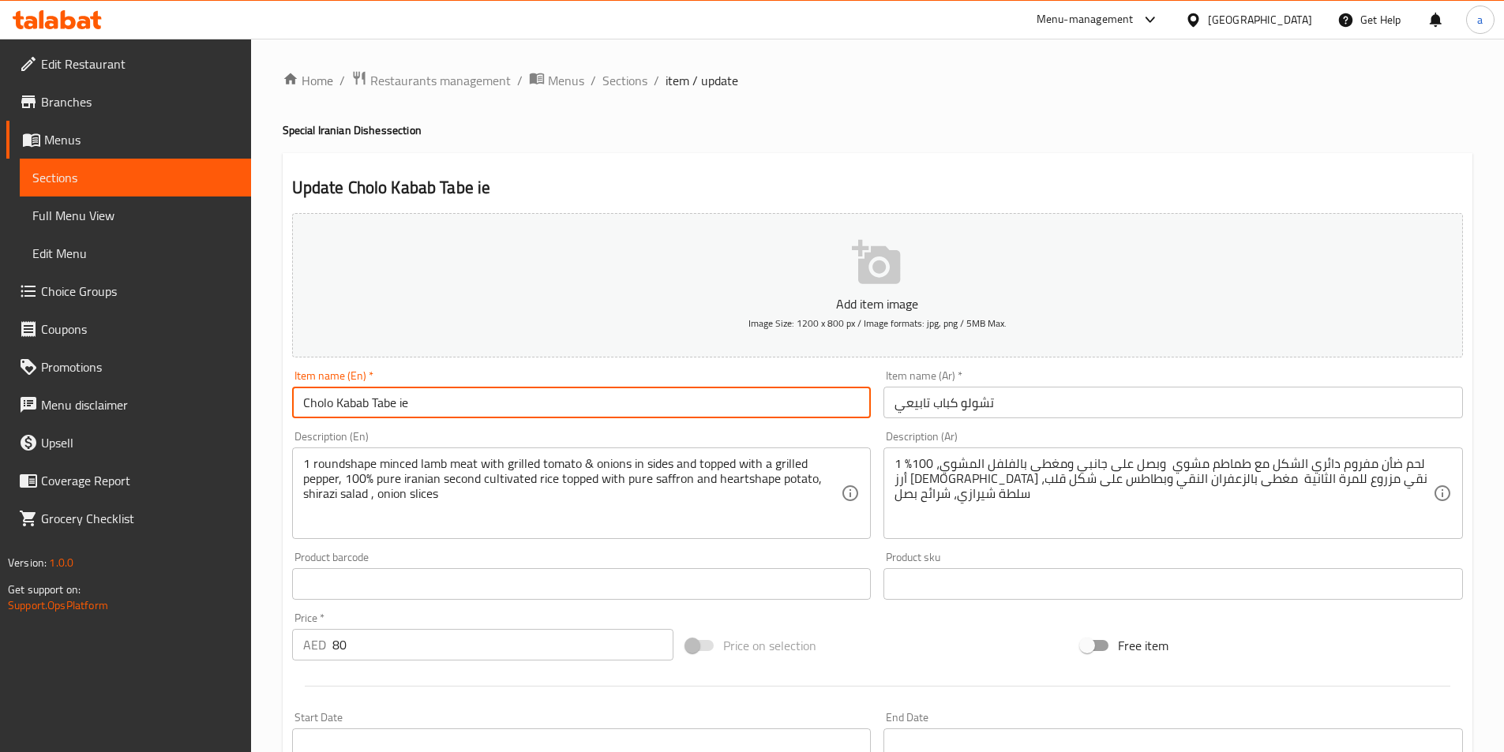
paste input "(lamb minced traditional kabab with rice)"
type input "Cholo Kabab Tabe ie (lamb minced traditional kabab with rice)"
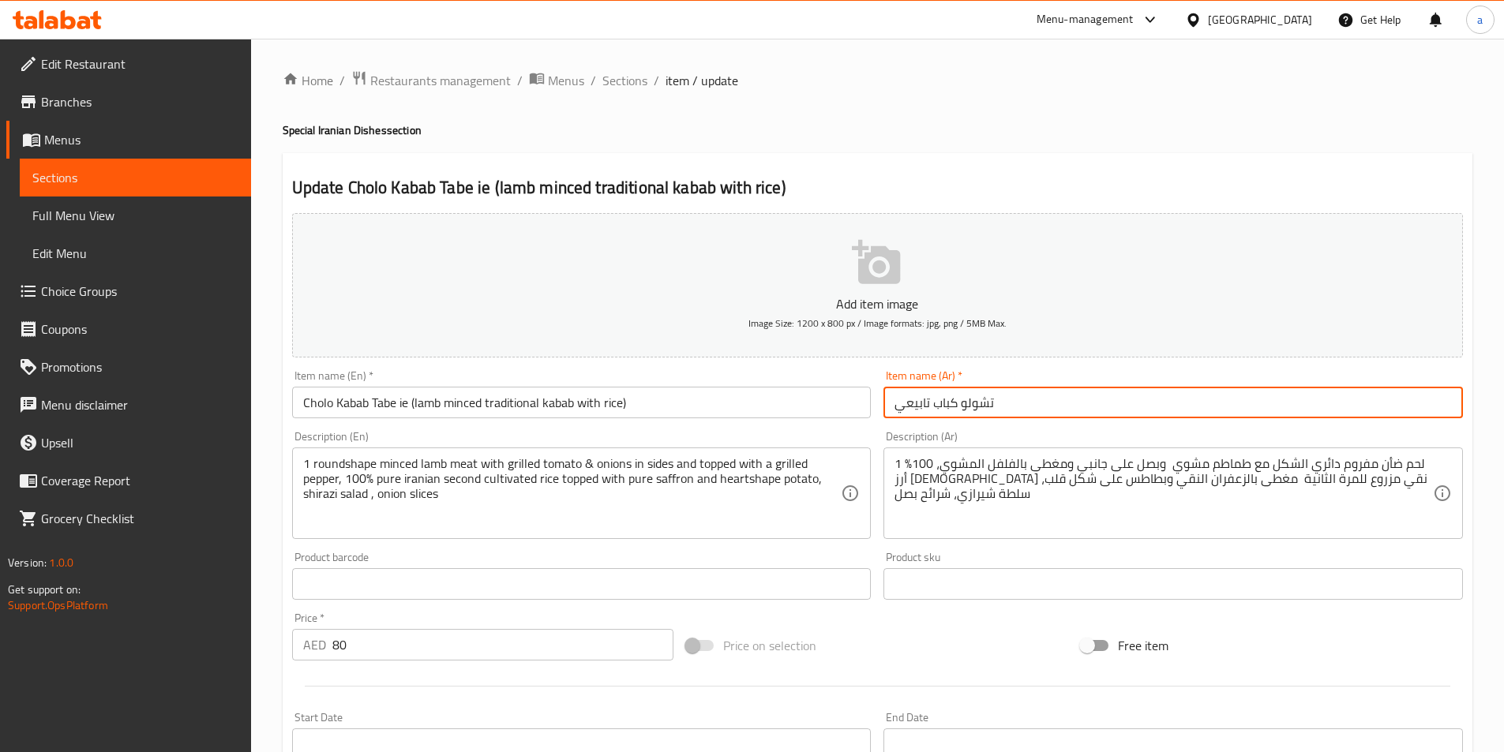
click at [1055, 403] on input "تشولو كباب تابيعي" at bounding box center [1172, 403] width 579 height 32
paste input "(كباب لحم ضأن مفروم تقليدي مع أرز)"
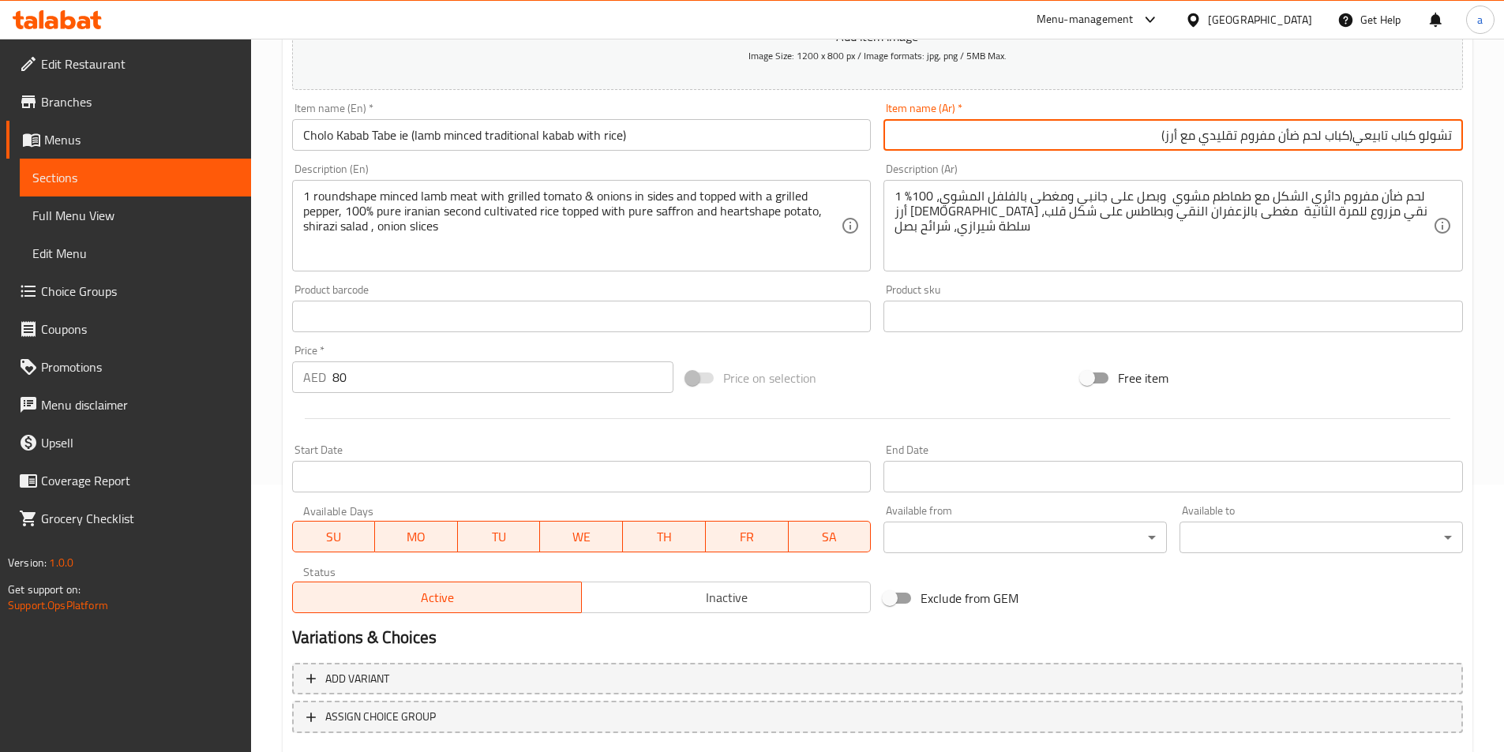
scroll to position [363, 0]
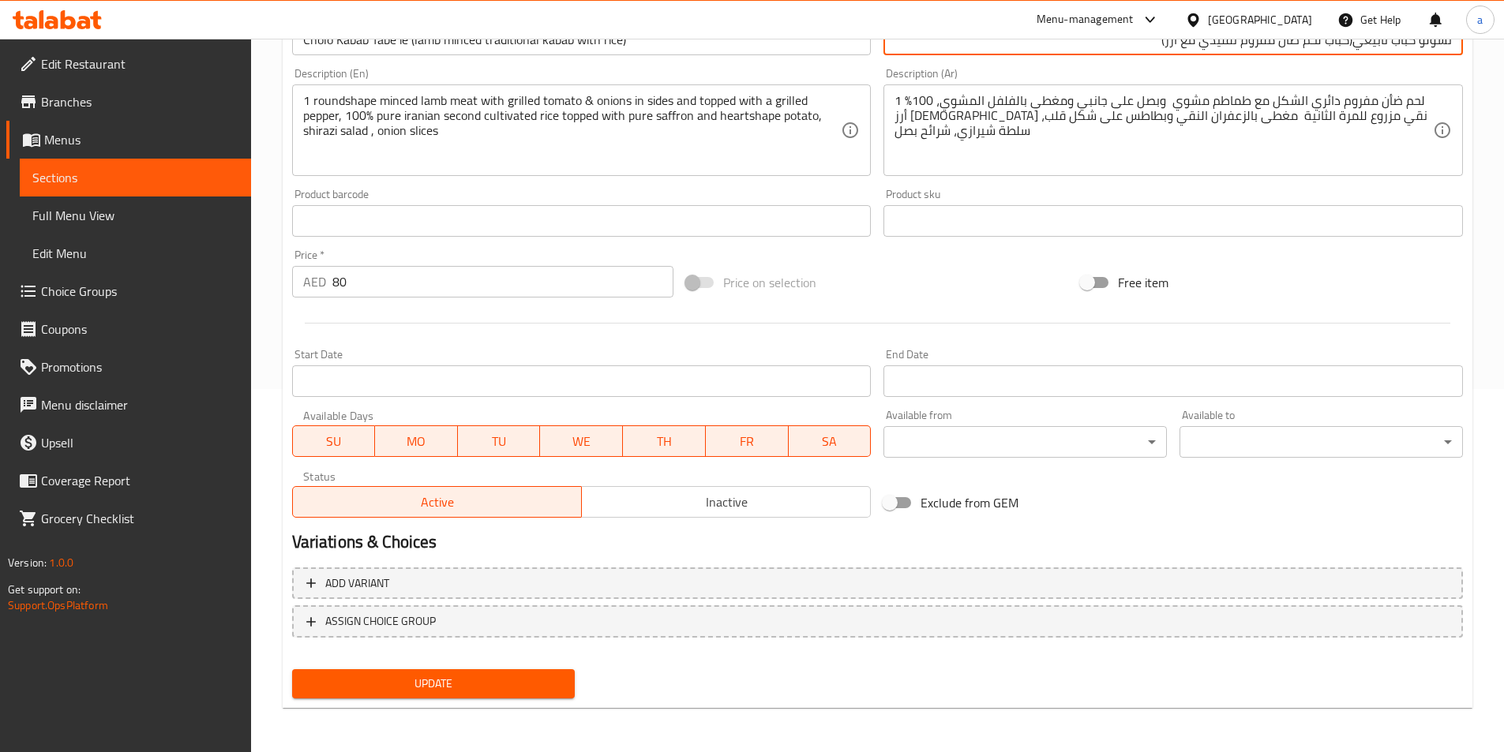
type input "تشولو كباب تابيعي(كباب لحم ضأن مفروم تقليدي مع أرز)"
click at [496, 691] on span "Update" at bounding box center [434, 684] width 258 height 20
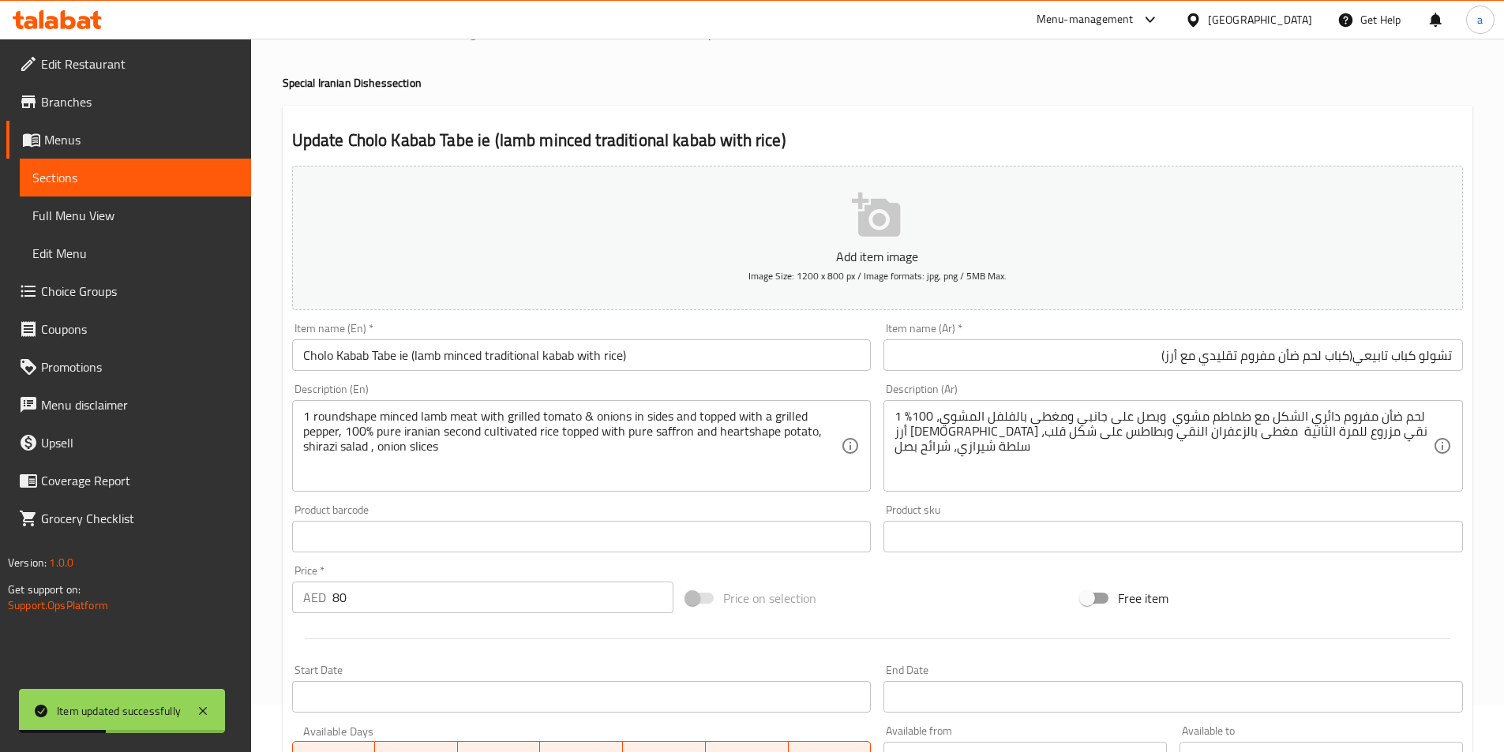
scroll to position [0, 0]
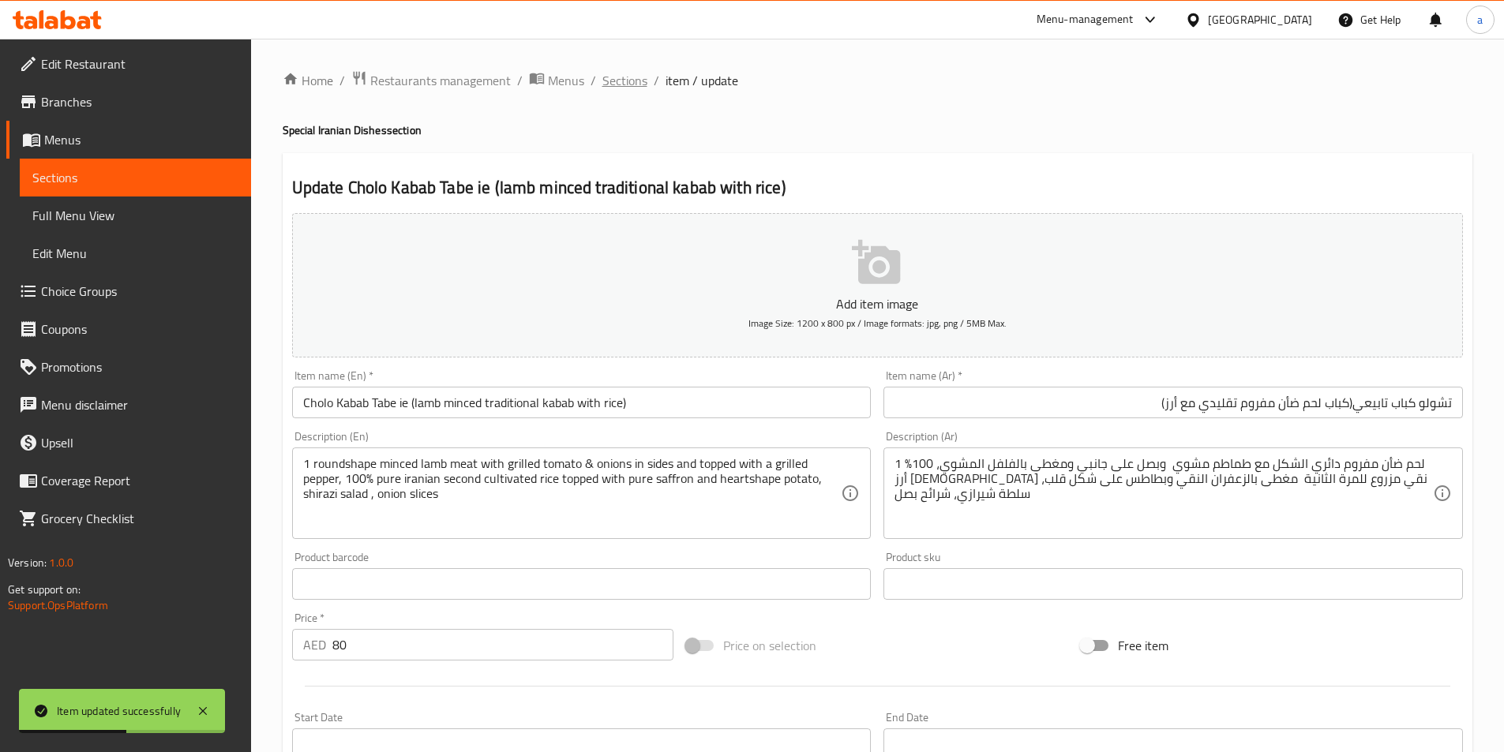
click at [632, 87] on span "Sections" at bounding box center [624, 80] width 45 height 19
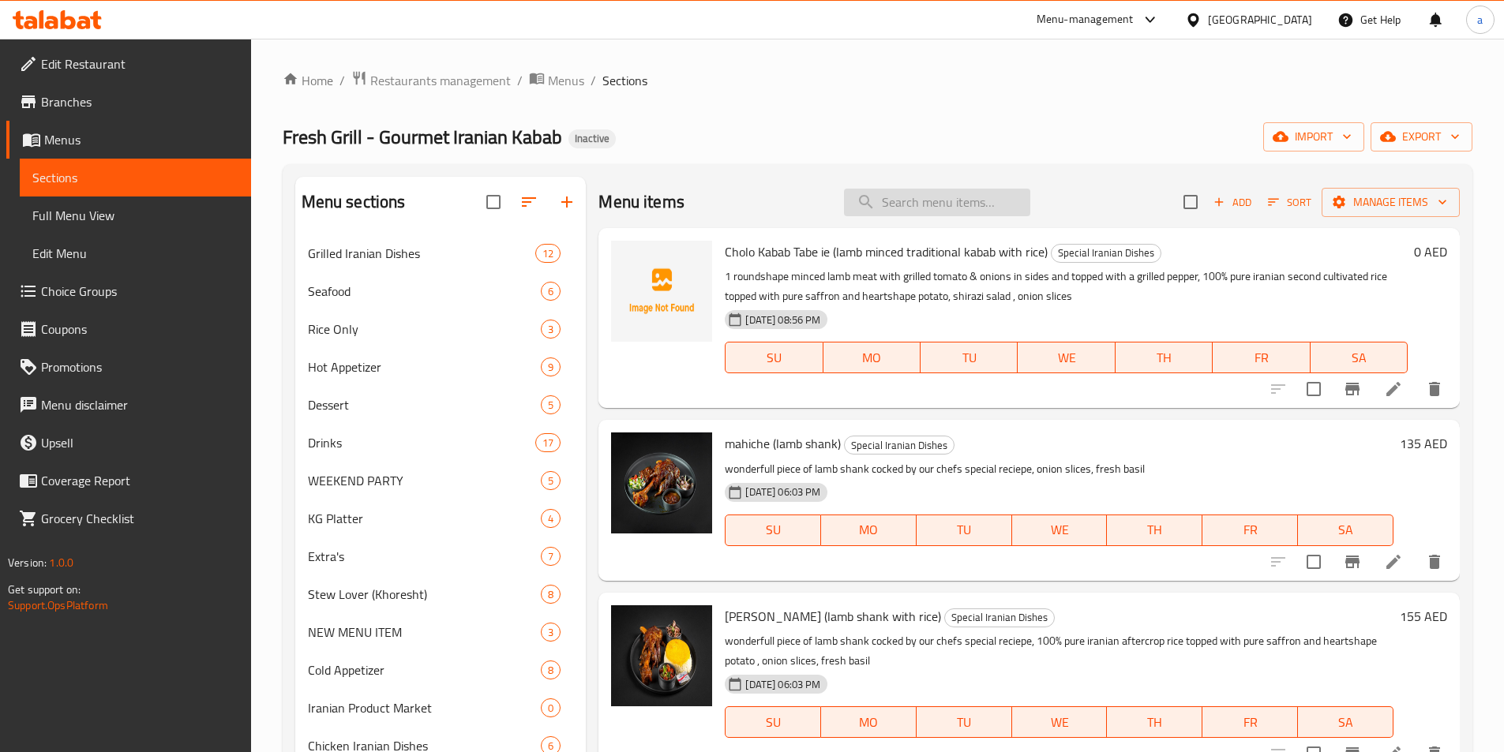
click at [919, 208] on input "search" at bounding box center [937, 203] width 186 height 28
paste input "Pickles are an essential part of Persian cuisine , One of the most popular ones…"
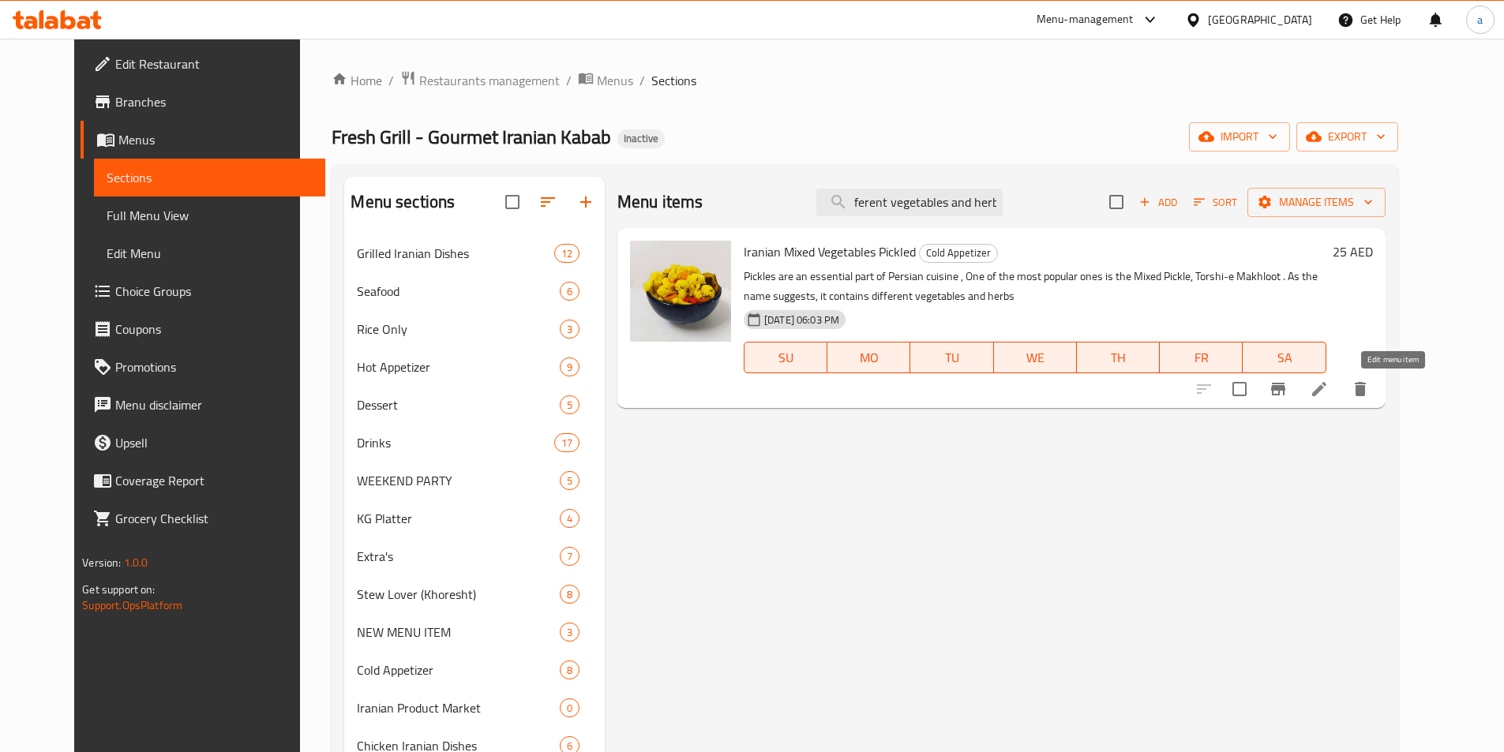
type input "Pickles are an essential part of Persian cuisine , One of the most popular ones…"
click at [1329, 383] on icon at bounding box center [1319, 389] width 19 height 19
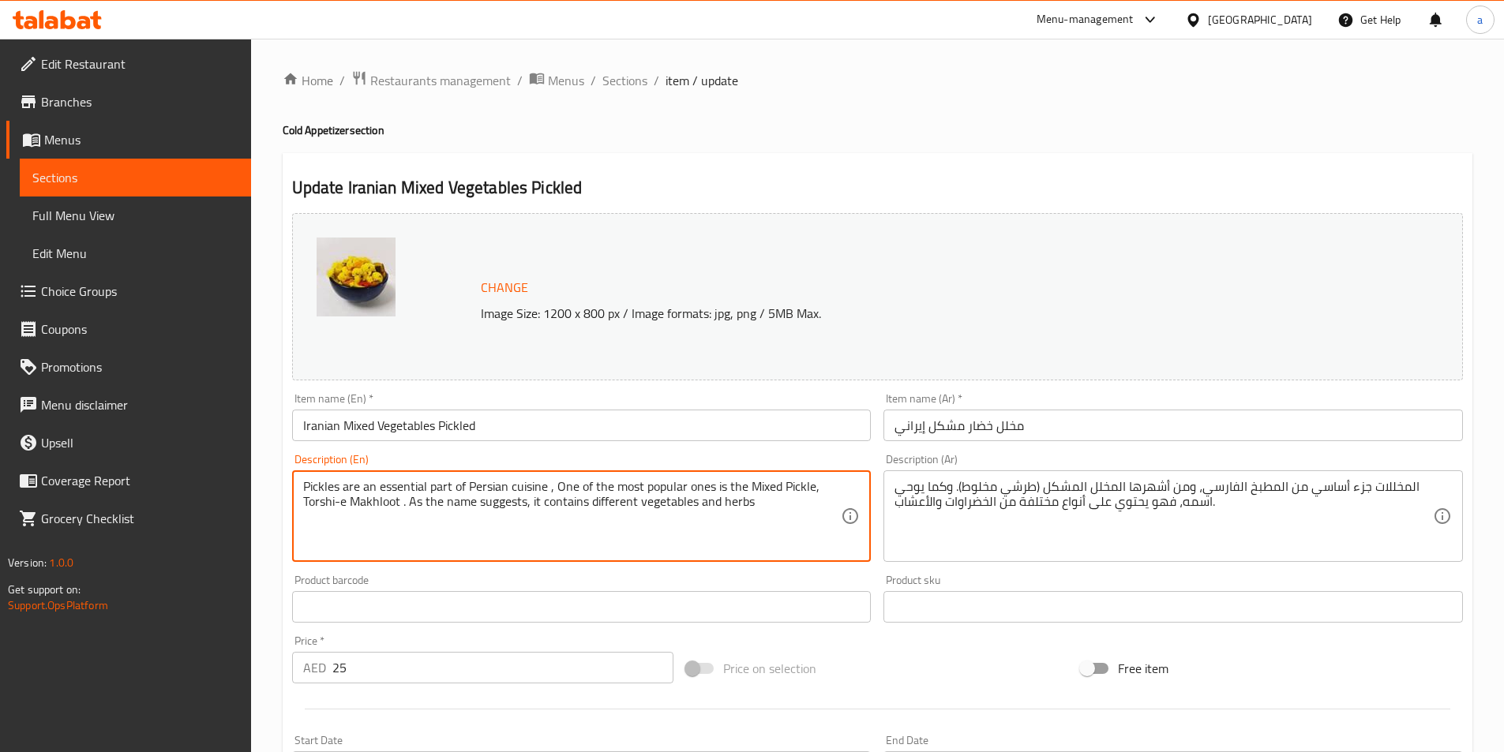
click at [779, 519] on textarea "Pickles are an essential part of Persian cuisine , One of the most popular ones…" at bounding box center [572, 516] width 538 height 75
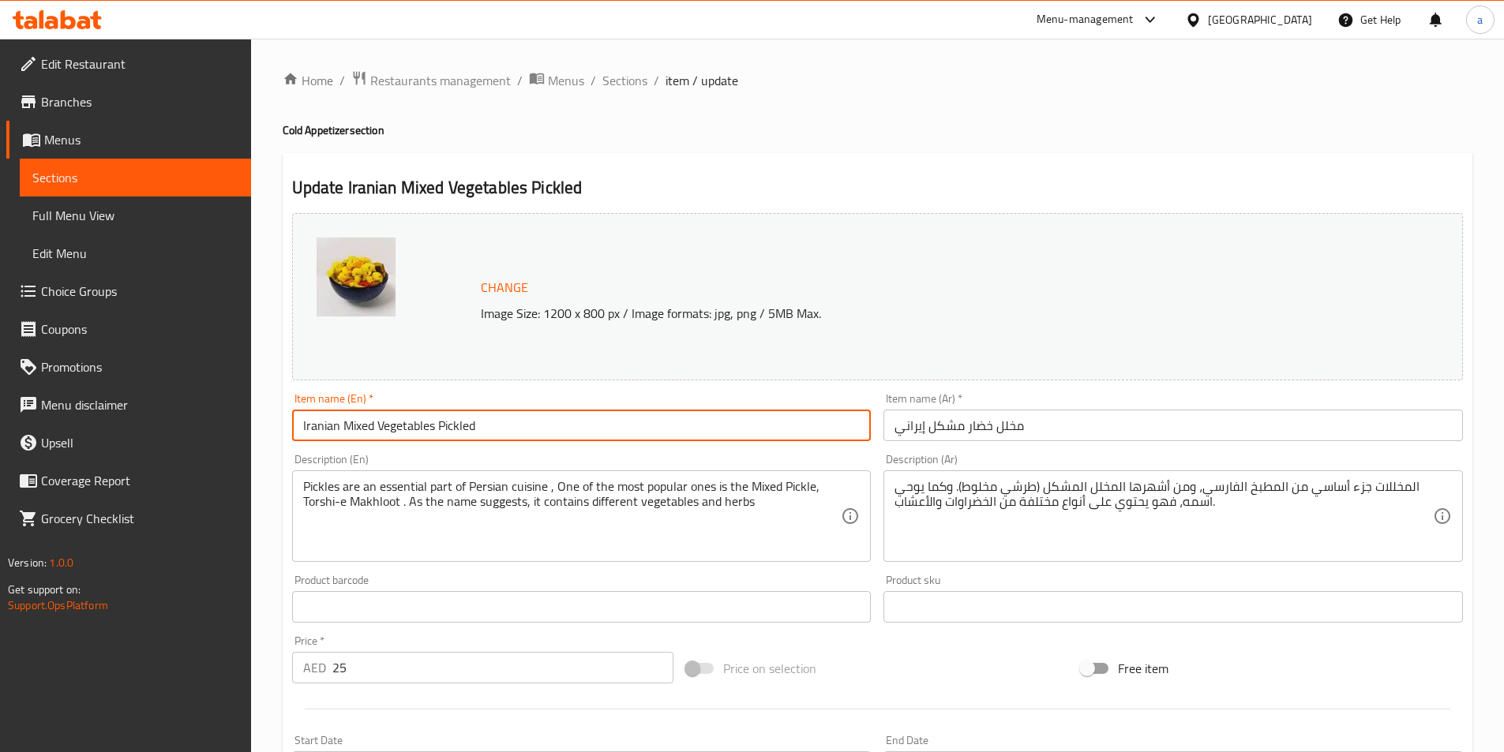
drag, startPoint x: 482, startPoint y: 427, endPoint x: 288, endPoint y: 425, distance: 193.4
click at [288, 425] on div "Item name (En)   * Iranian Mixed Vegetables Pickled Item name (En) *" at bounding box center [582, 417] width 592 height 61
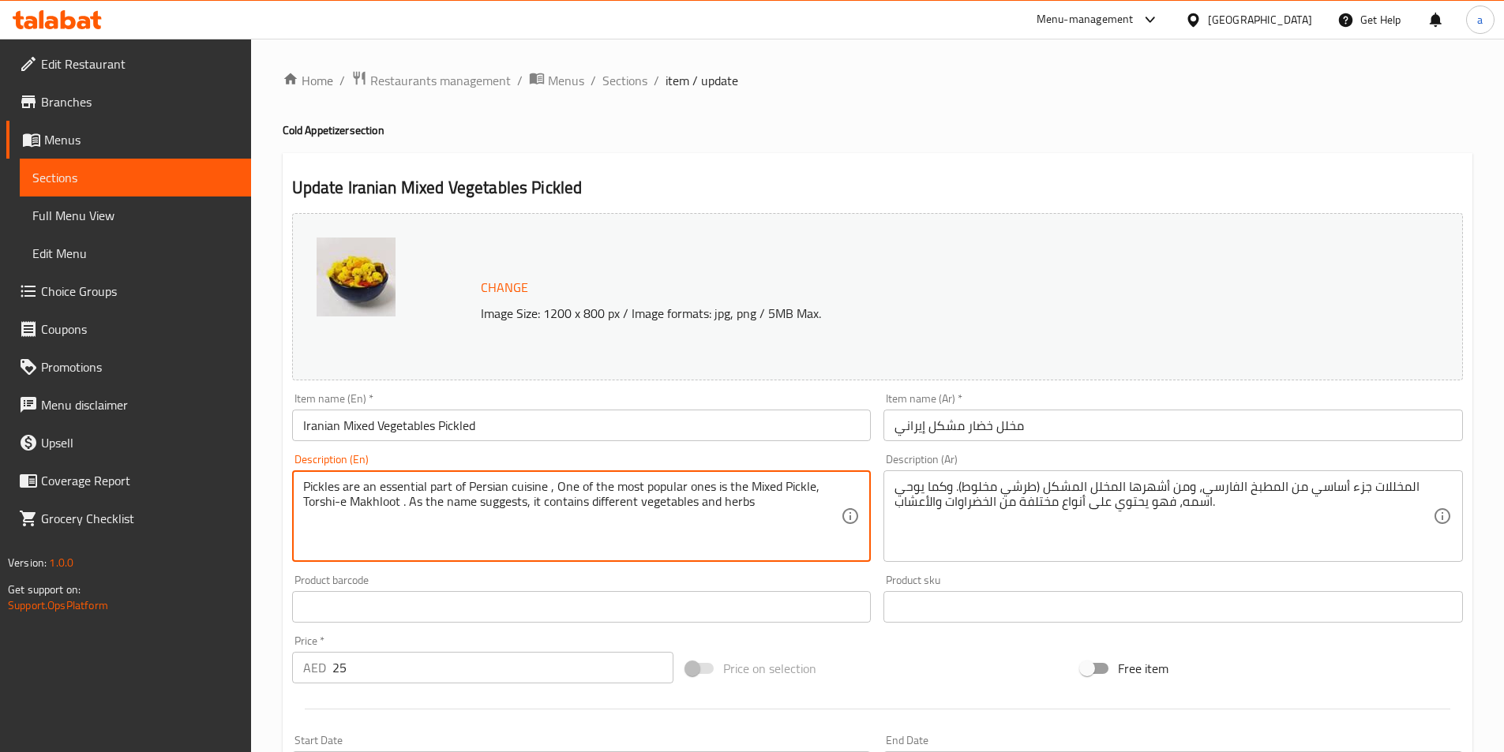
click at [422, 513] on textarea "Pickles are an essential part of Persian cuisine , One of the most popular ones…" at bounding box center [572, 516] width 538 height 75
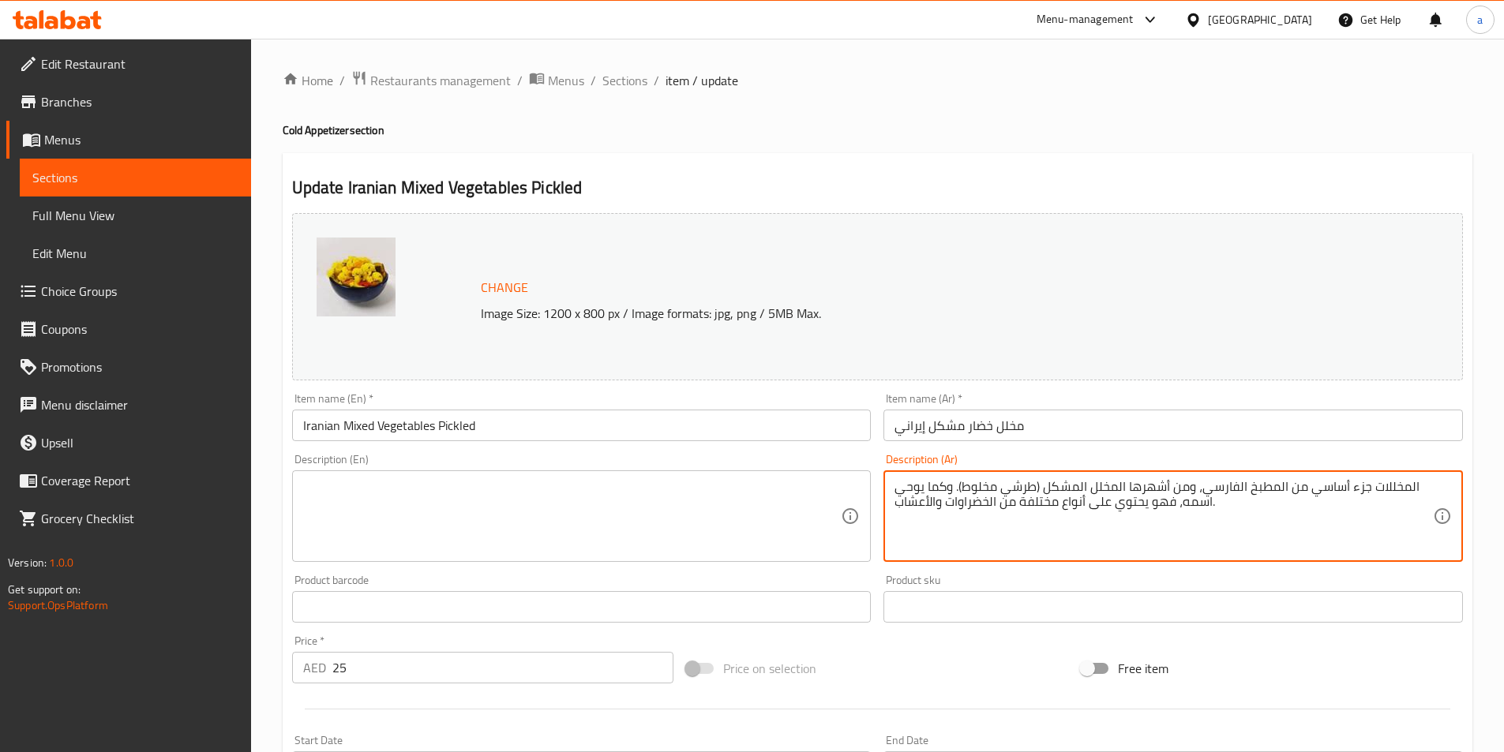
click at [1183, 504] on textarea "المخللات جزء أساسي من المطبخ الفارسي، ومن أشهرها المخلل المشكل (طرشي مخلوط). وك…" at bounding box center [1163, 516] width 538 height 75
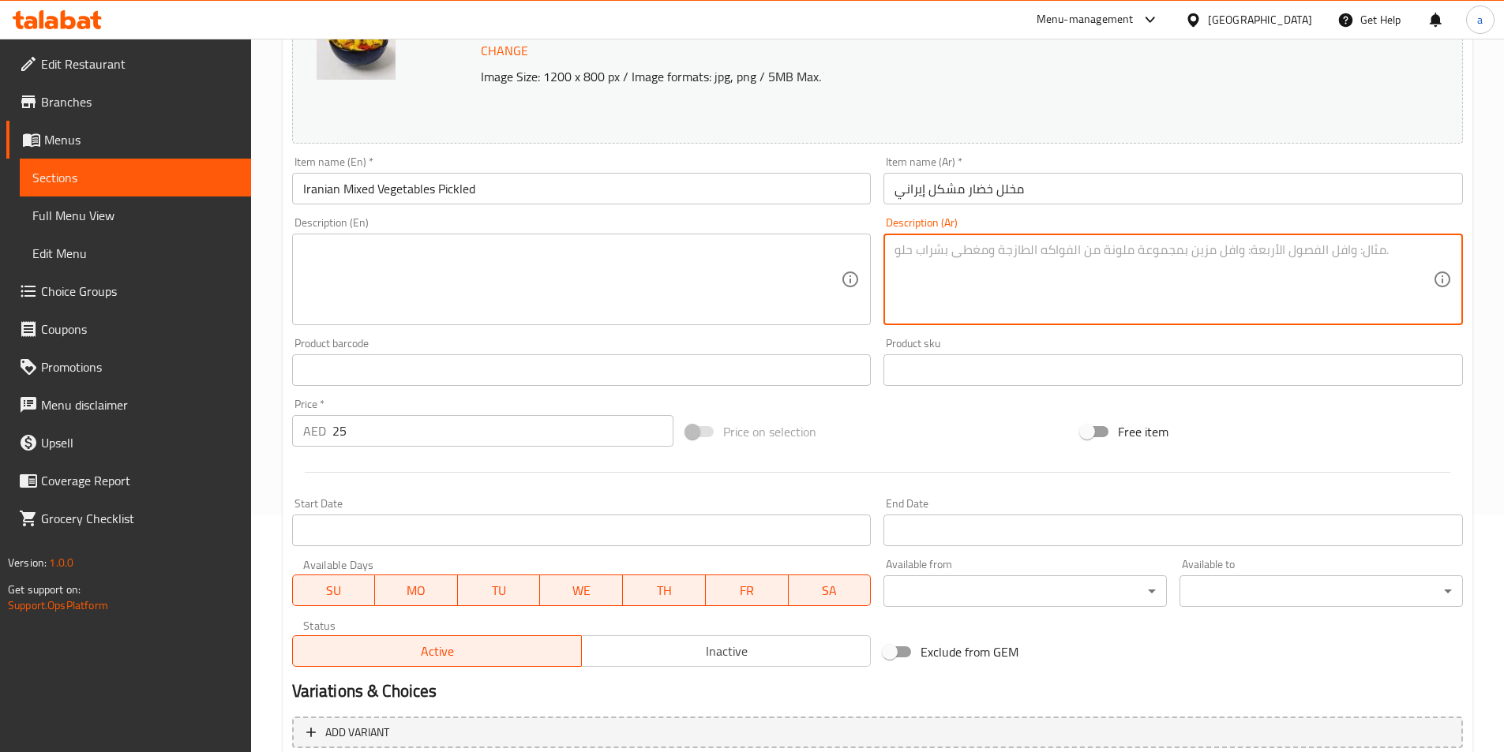
scroll to position [386, 0]
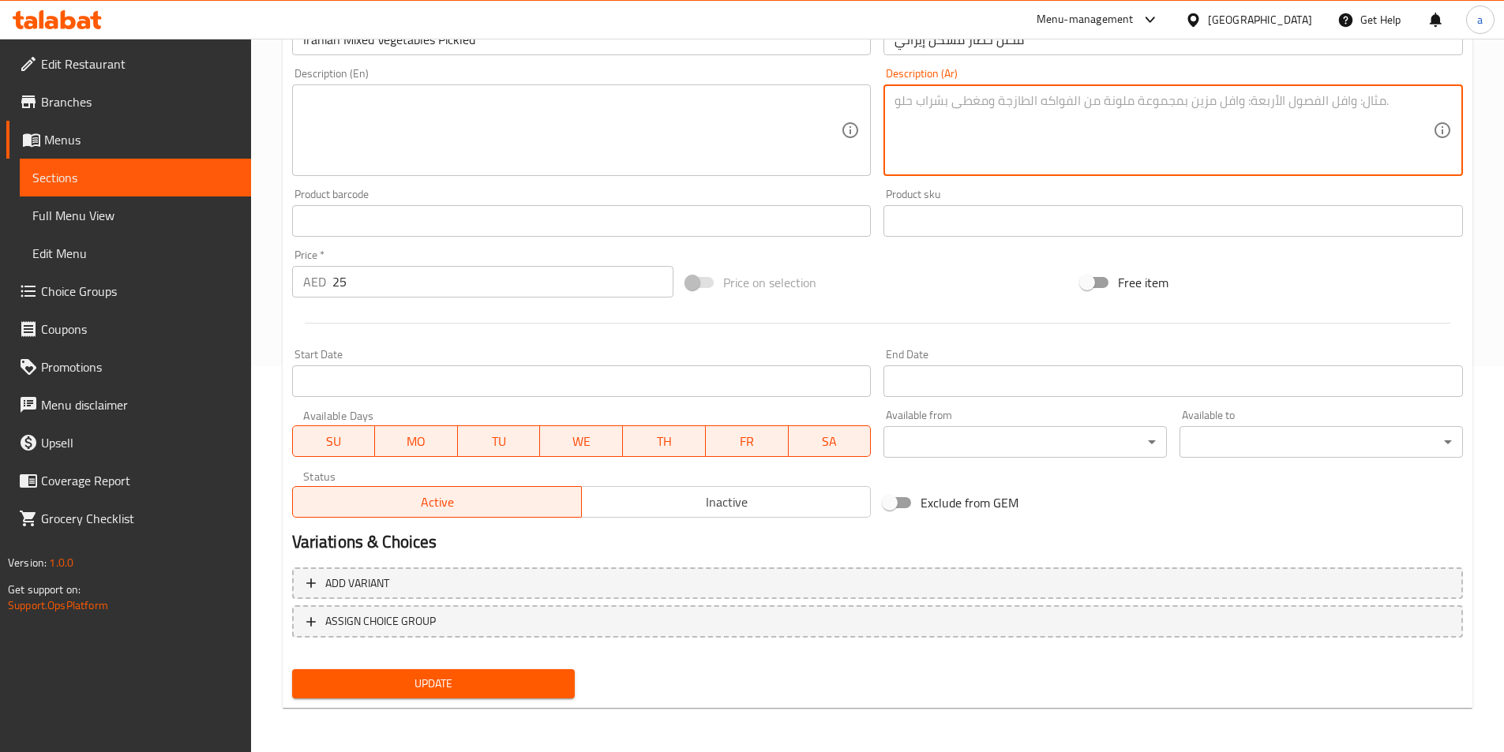
click at [425, 690] on span "Update" at bounding box center [434, 684] width 258 height 20
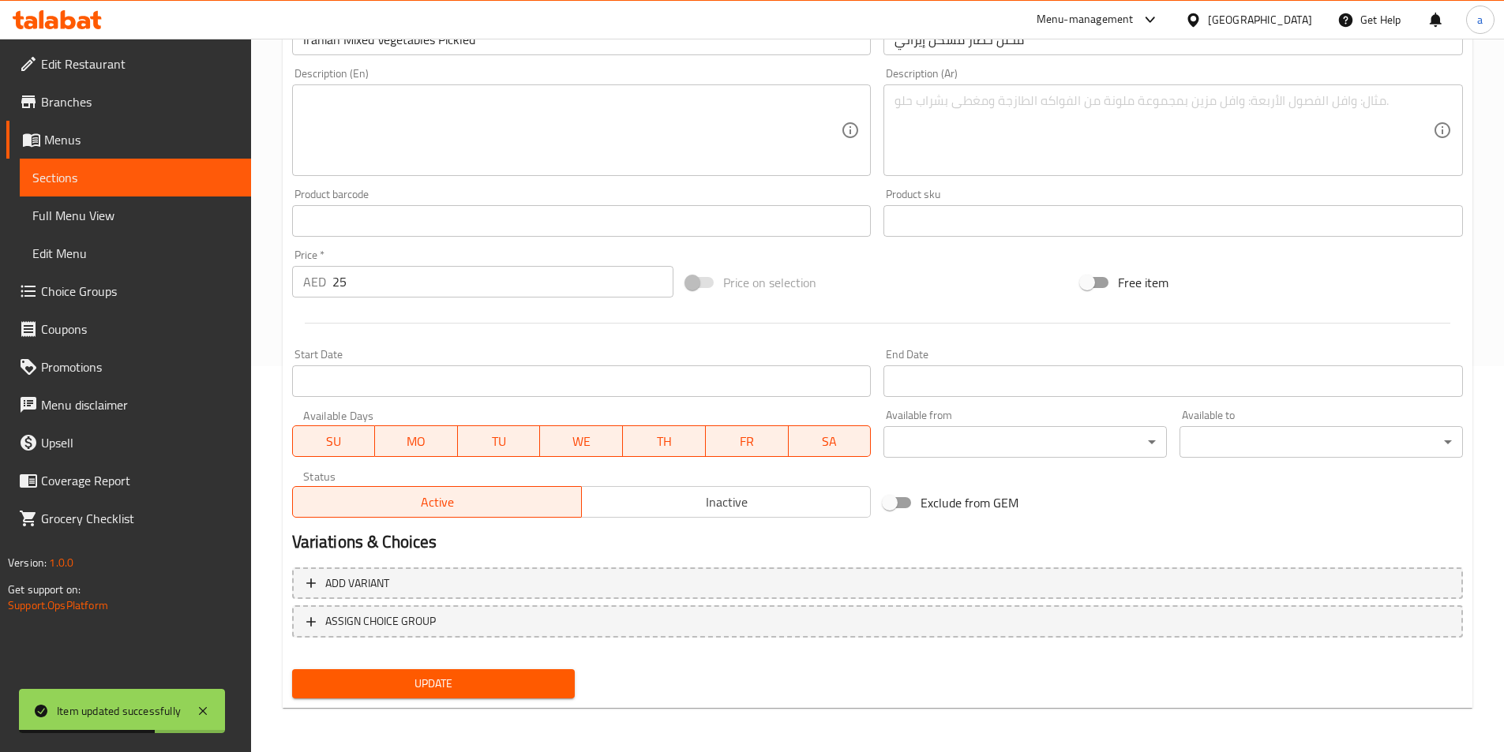
scroll to position [149, 0]
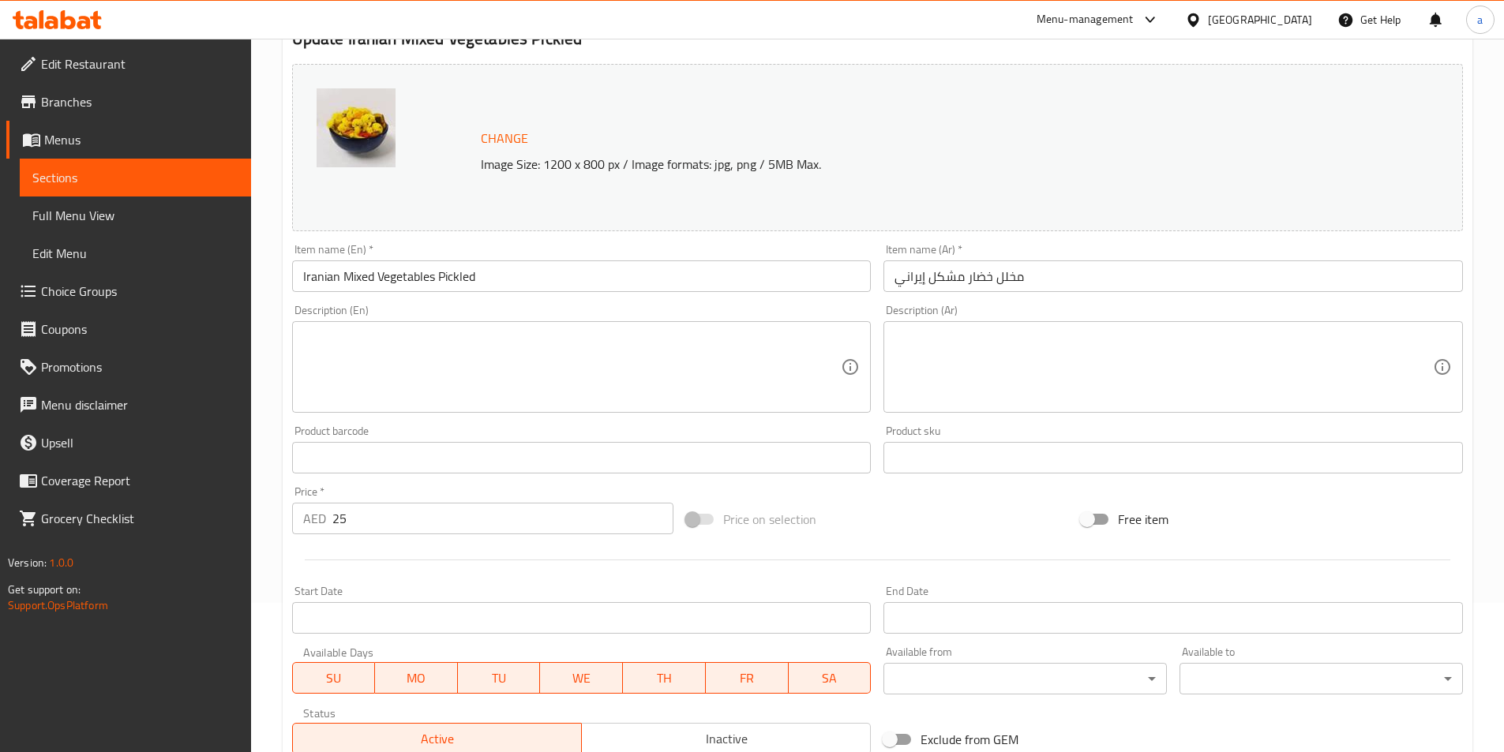
click at [343, 271] on input "Iranian Mixed Vegetables Pickled" at bounding box center [581, 277] width 579 height 32
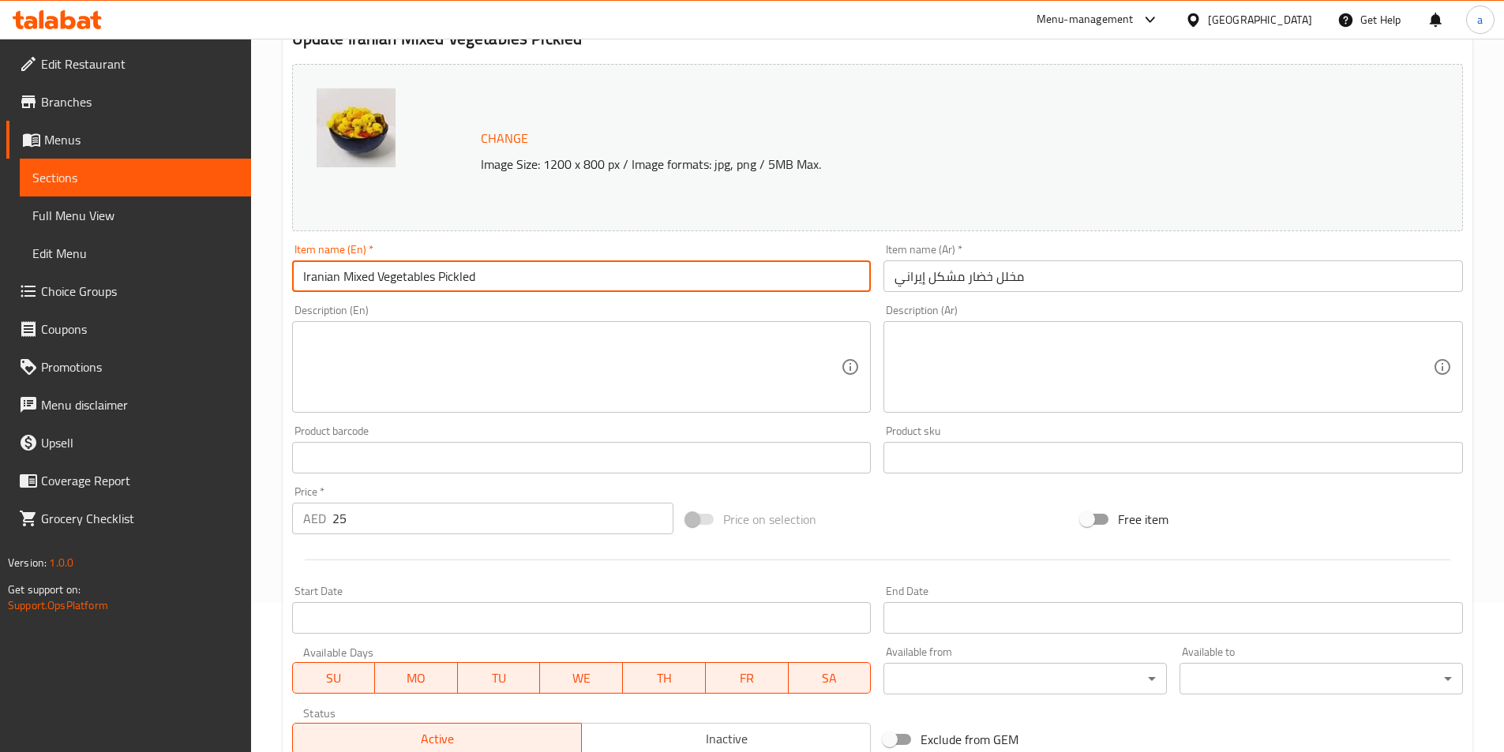
click at [343, 271] on input "Iranian Mixed Vegetables Pickled" at bounding box center [581, 277] width 579 height 32
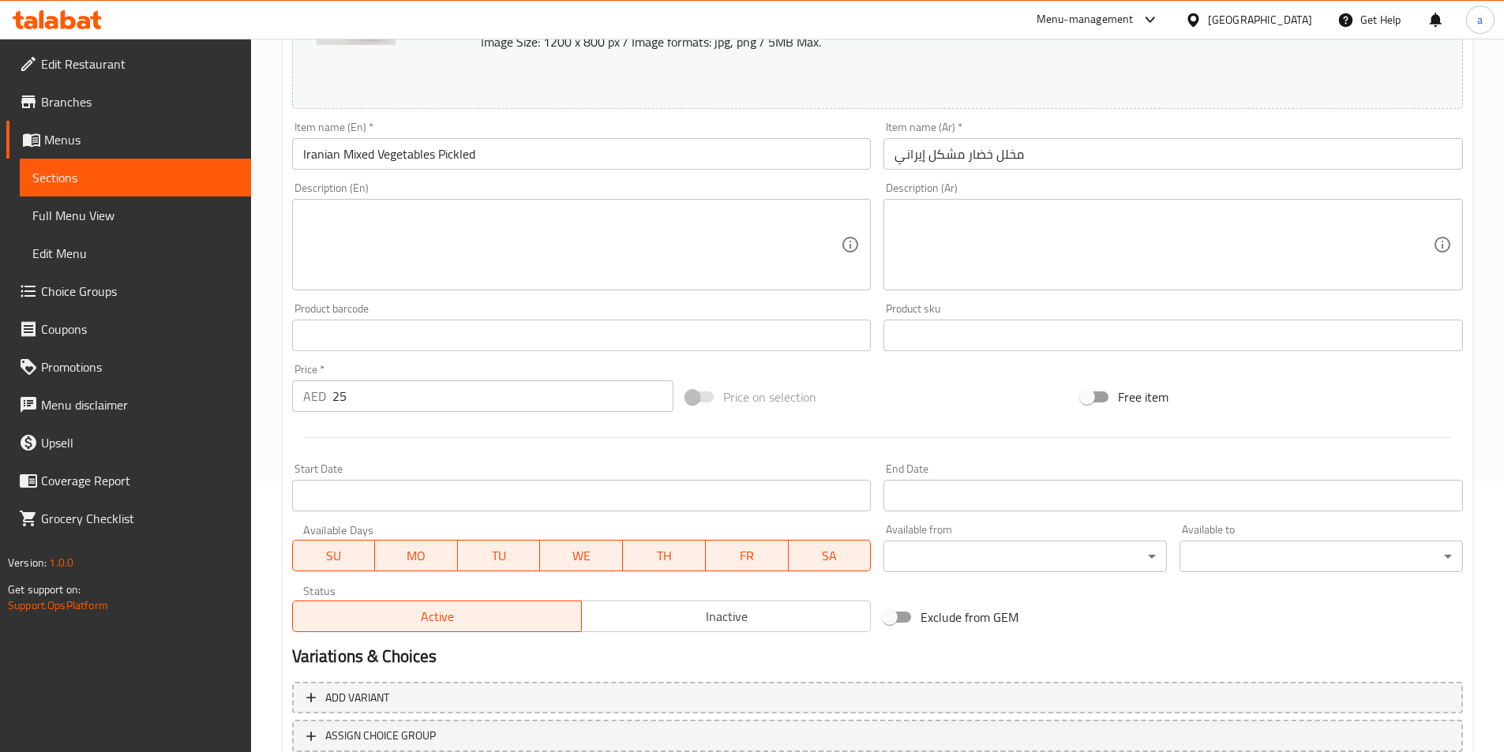
scroll to position [386, 0]
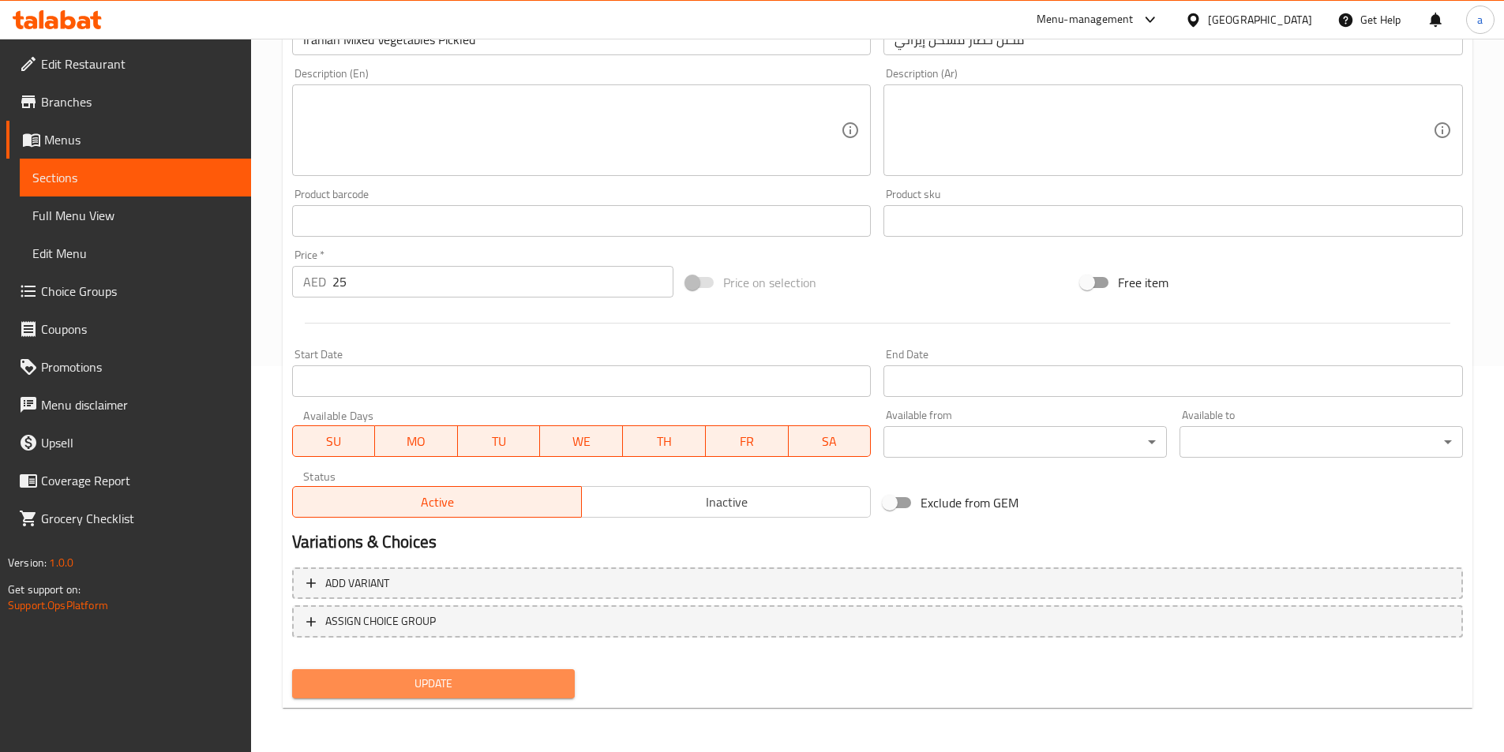
click at [544, 685] on span "Update" at bounding box center [434, 684] width 258 height 20
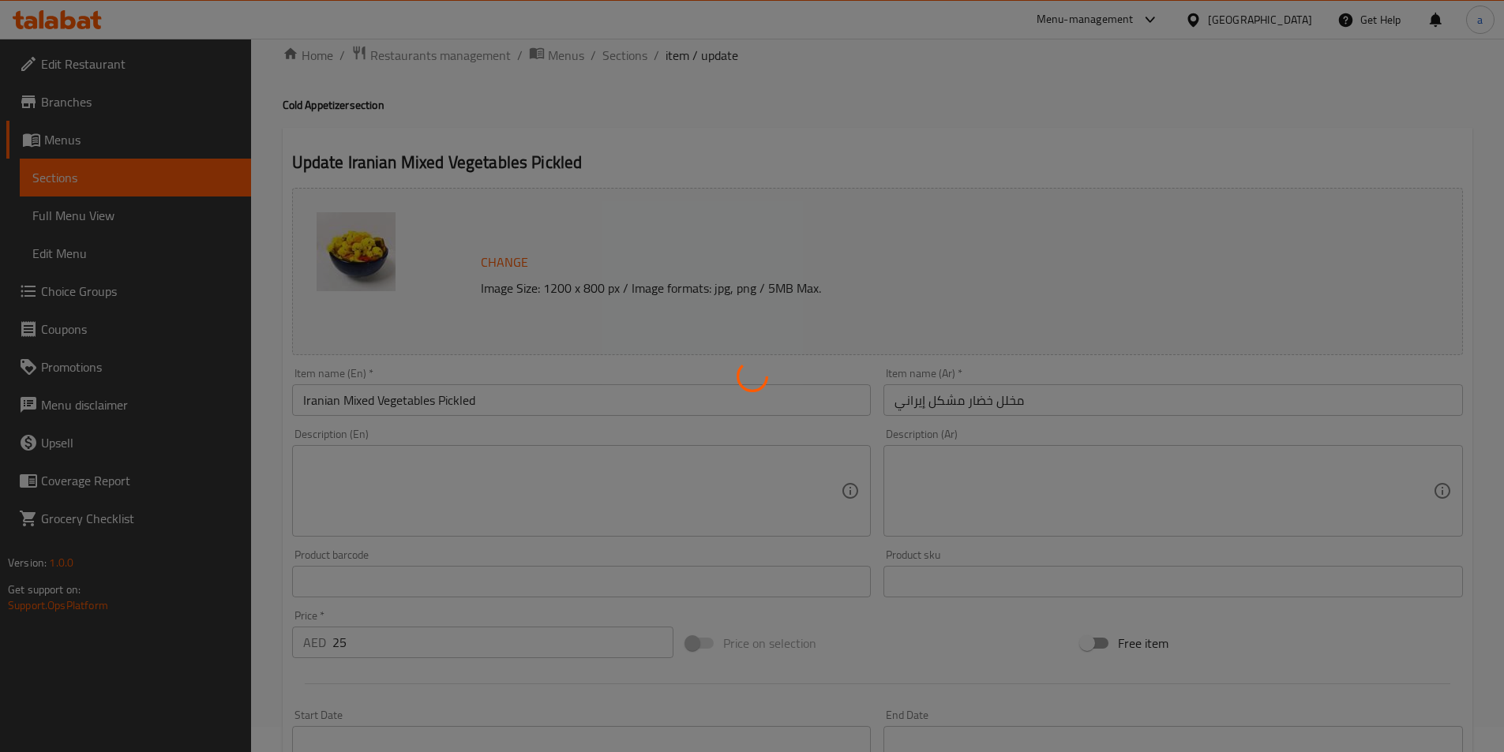
scroll to position [0, 0]
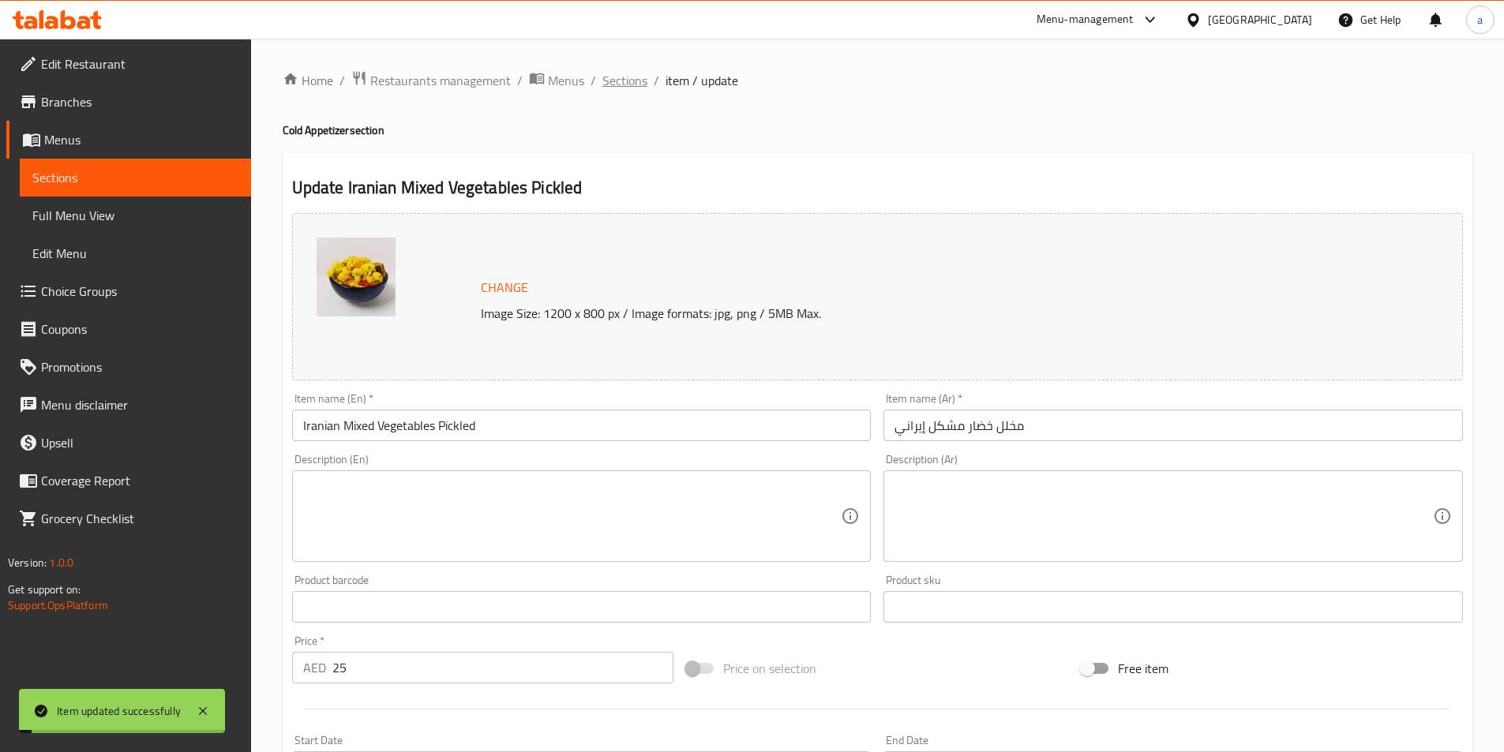
click at [628, 79] on span "Sections" at bounding box center [624, 80] width 45 height 19
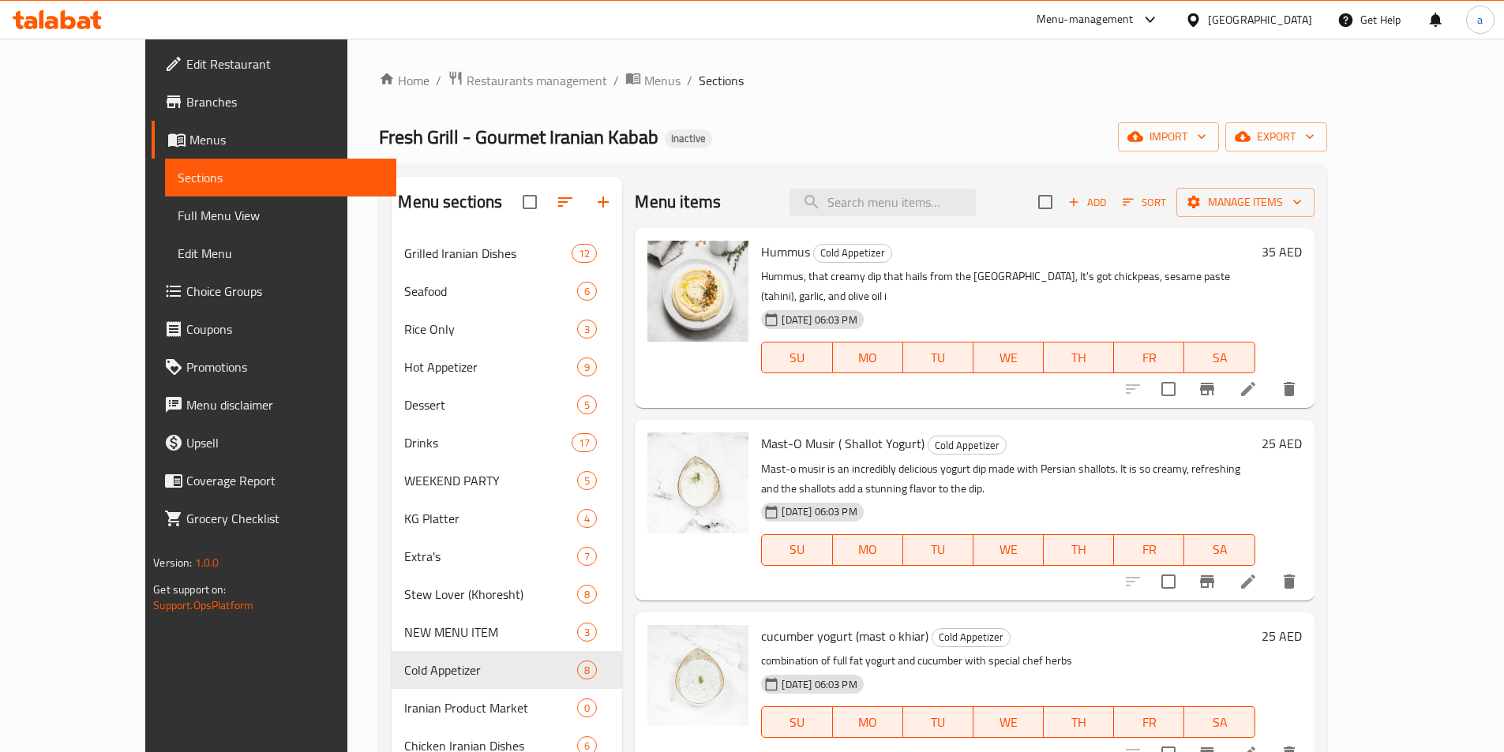
click at [178, 213] on span "Full Menu View" at bounding box center [281, 215] width 206 height 19
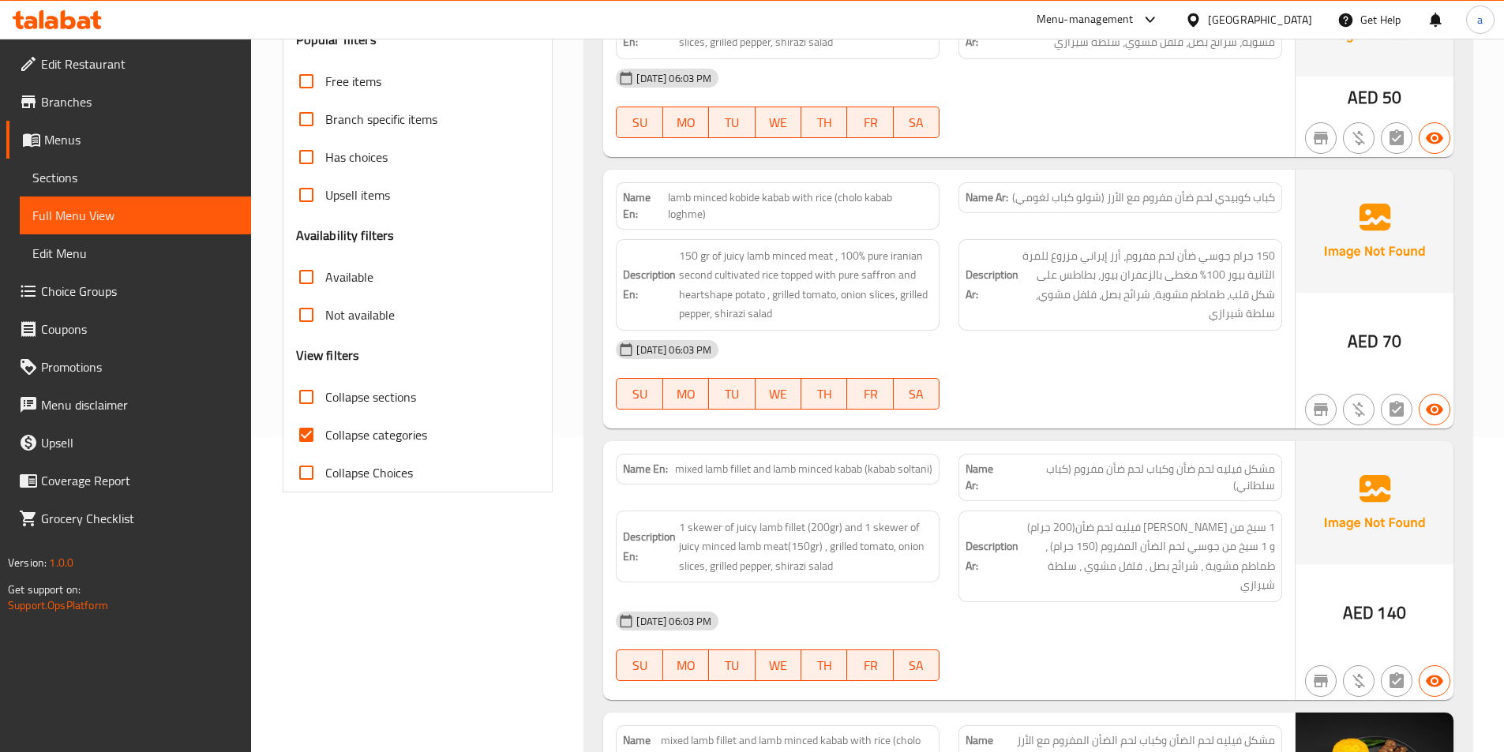
click at [306, 429] on input "Collapse categories" at bounding box center [306, 435] width 38 height 38
checkbox input "false"
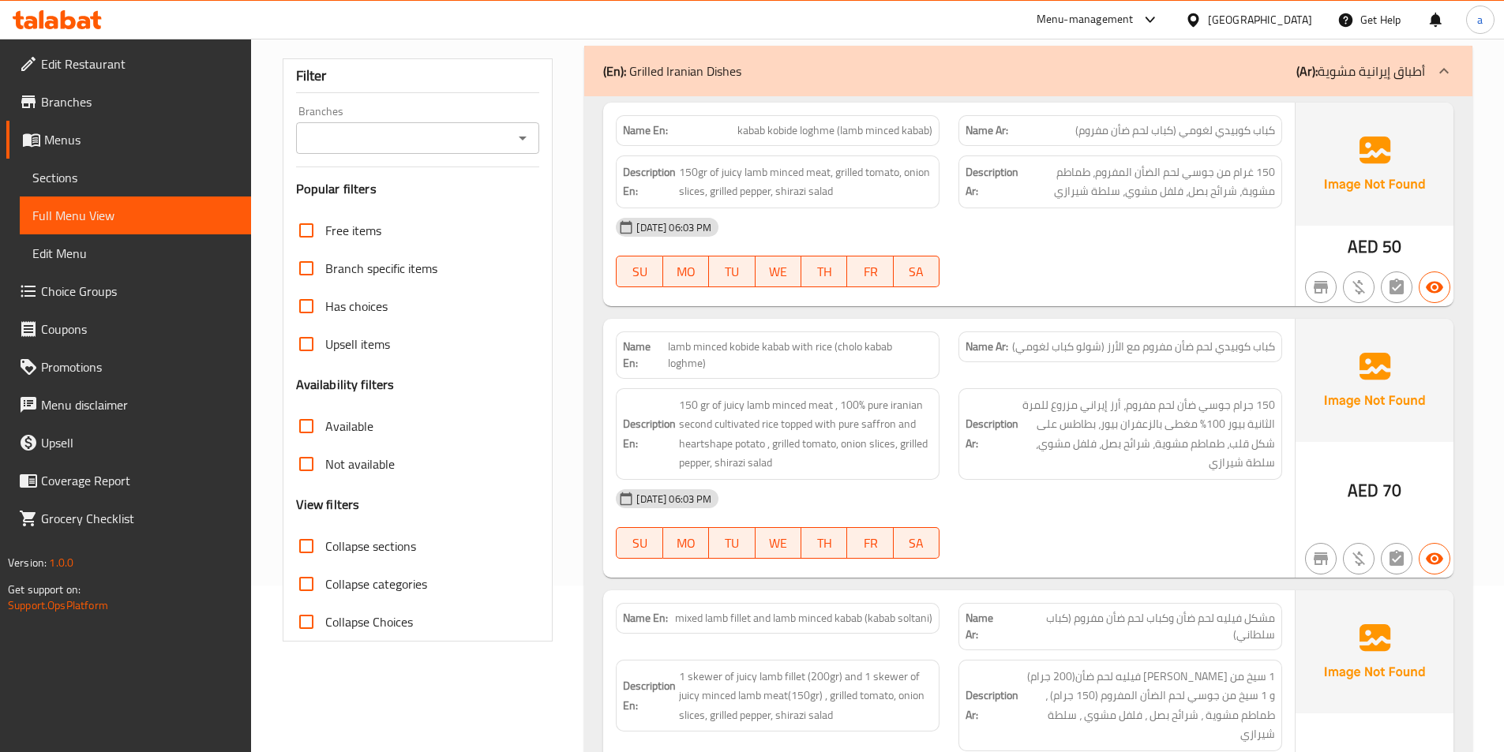
scroll to position [30, 0]
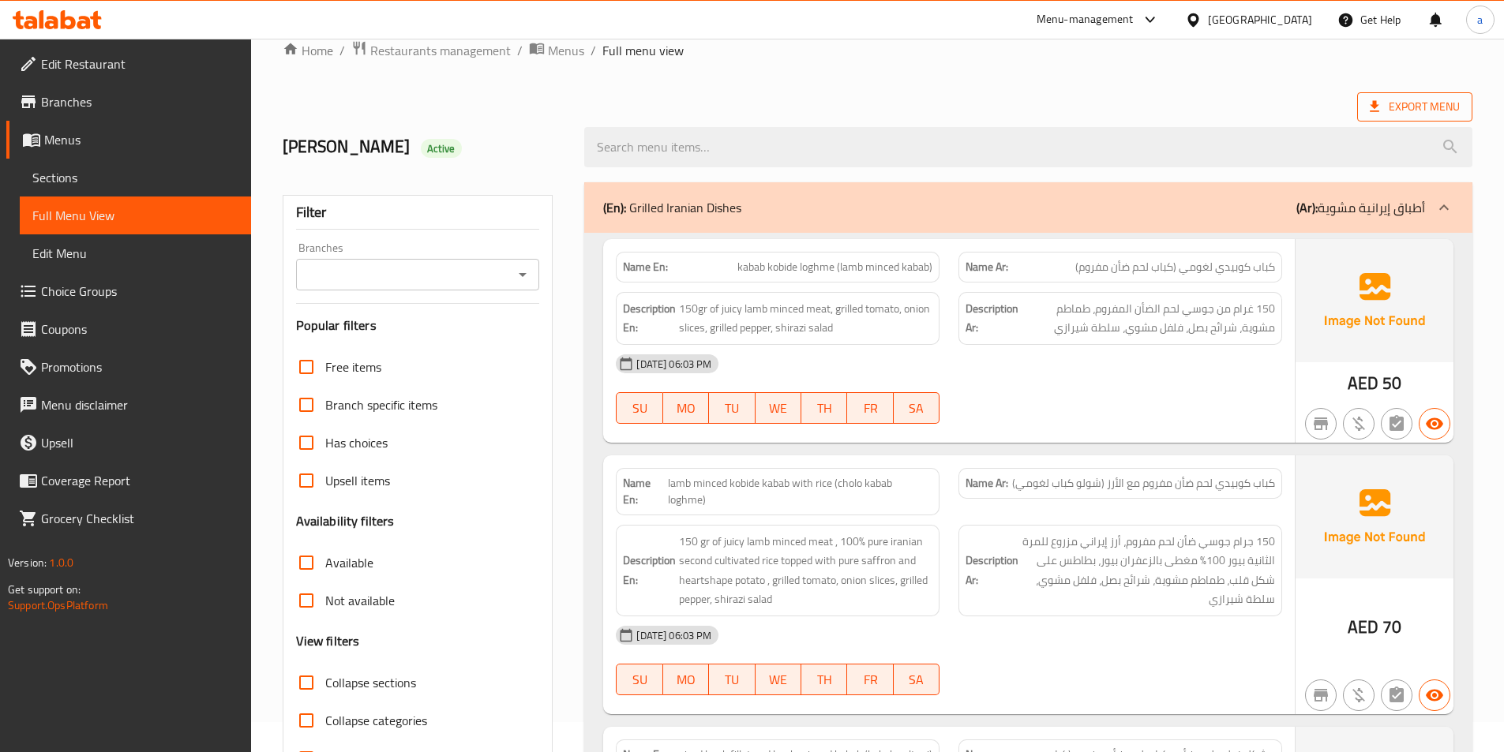
click at [1457, 103] on span "Export Menu" at bounding box center [1415, 107] width 90 height 20
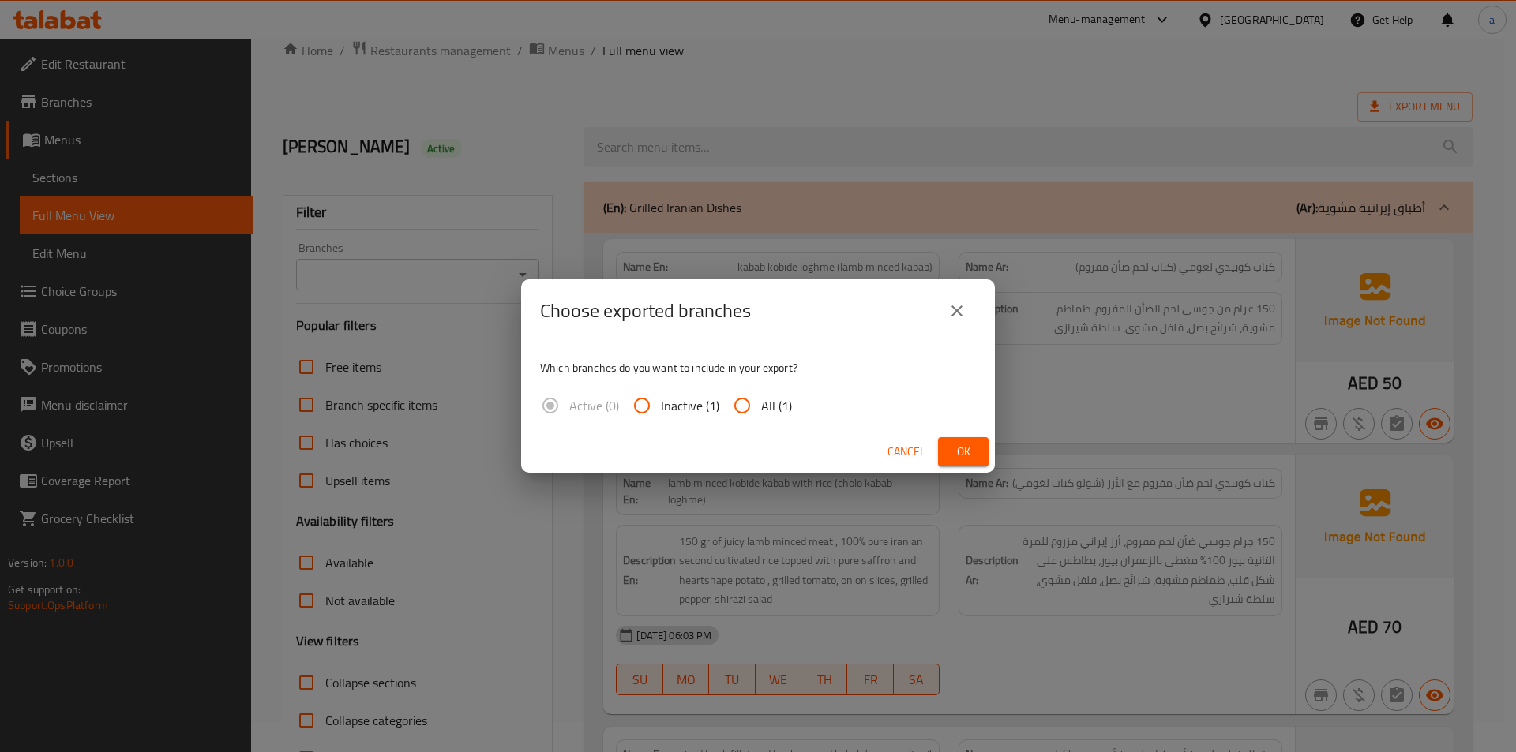
click at [752, 402] on input "All (1)" at bounding box center [742, 406] width 38 height 38
radio input "true"
click at [952, 448] on span "Ok" at bounding box center [962, 452] width 25 height 20
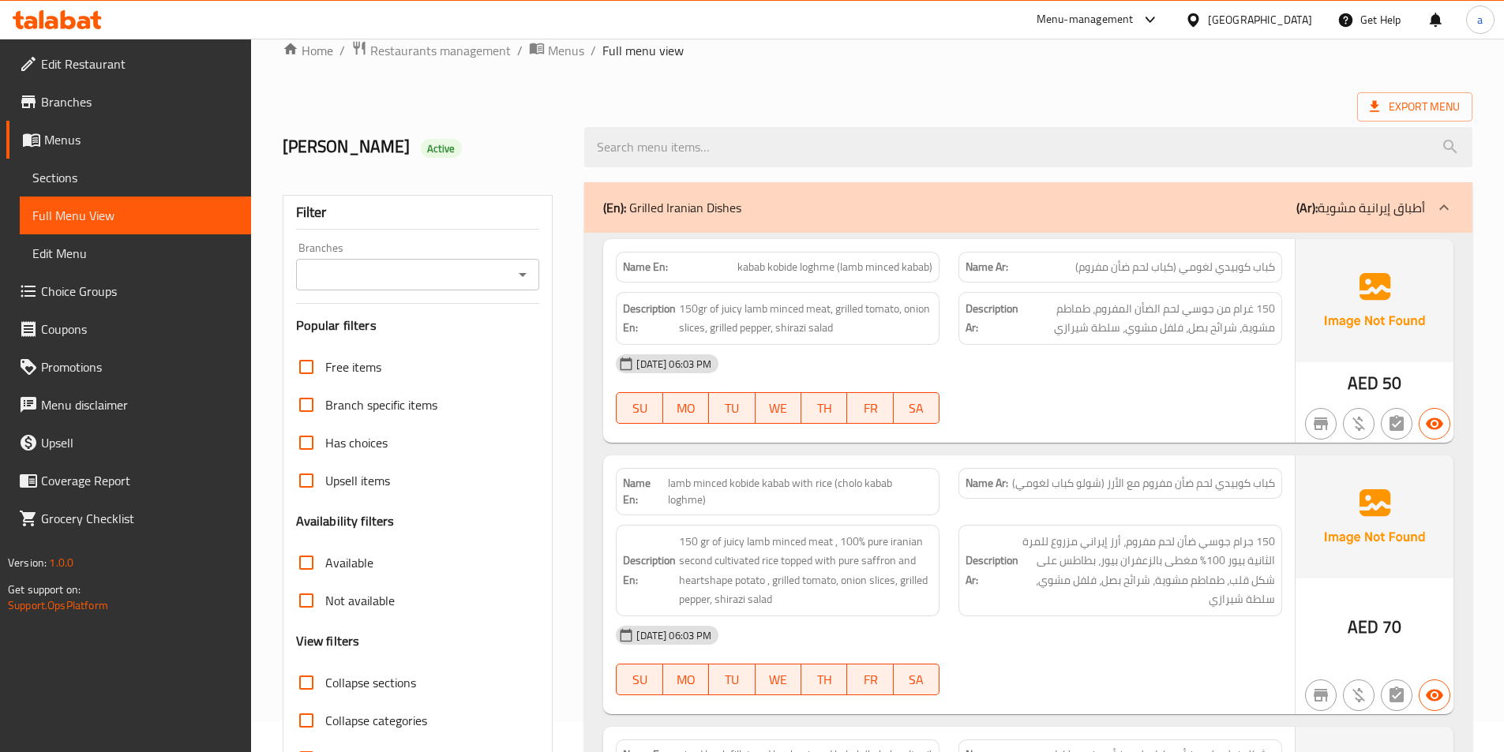
click at [104, 24] on div at bounding box center [57, 20] width 114 height 32
click at [92, 24] on icon at bounding box center [57, 19] width 89 height 19
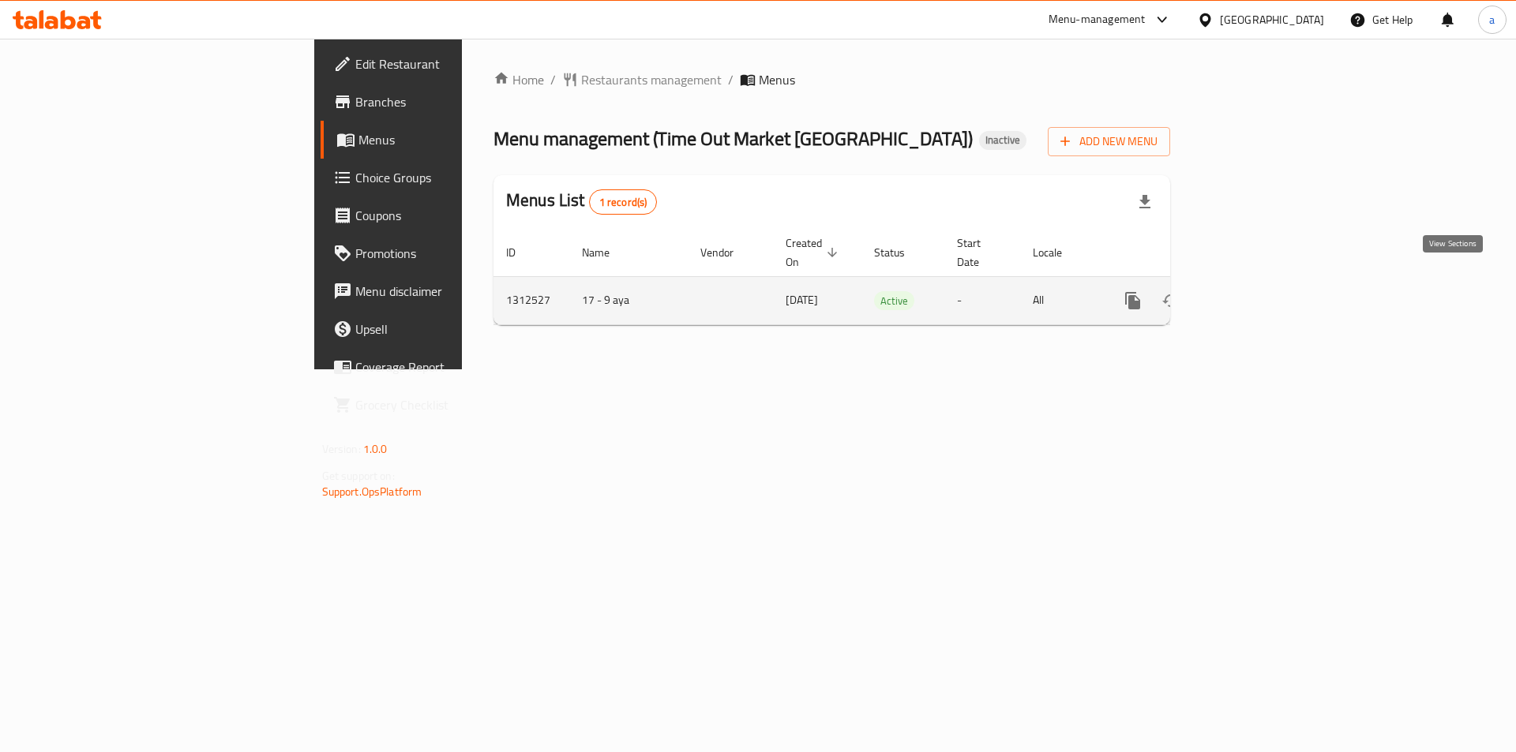
click at [1256, 291] on icon "enhanced table" at bounding box center [1246, 300] width 19 height 19
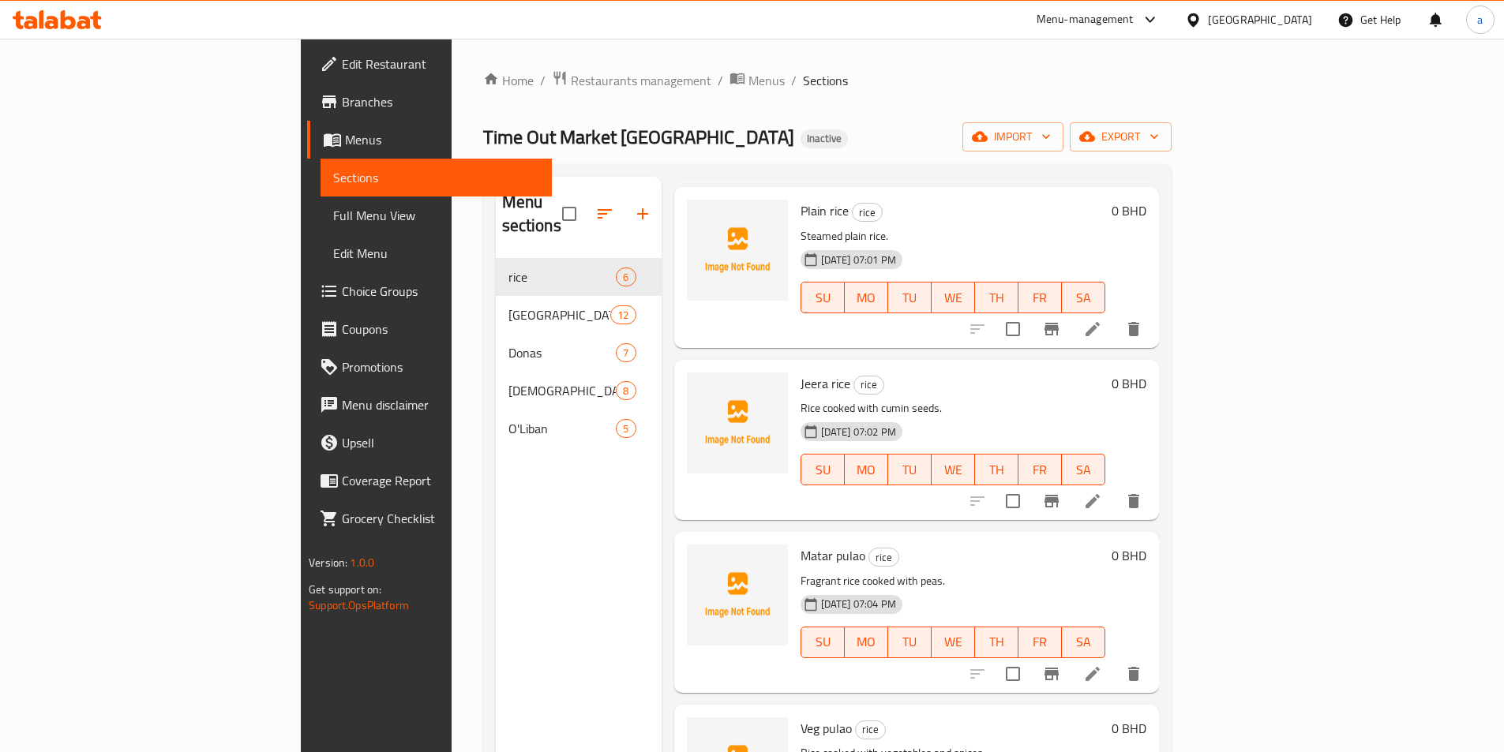
scroll to position [322, 0]
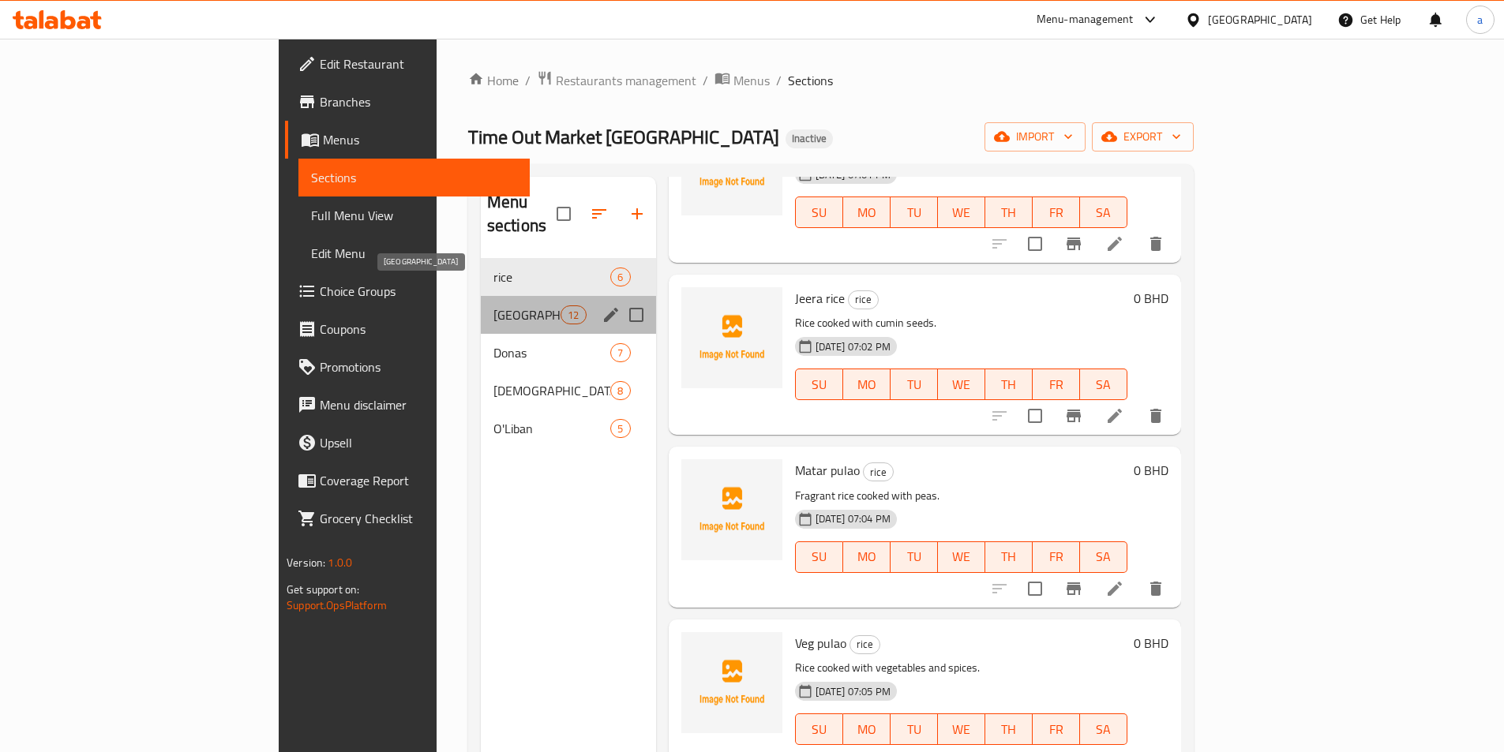
drag, startPoint x: 348, startPoint y: 292, endPoint x: 538, endPoint y: 359, distance: 201.0
click at [493, 306] on span "Florencia" at bounding box center [526, 315] width 67 height 19
